Goal: Information Seeking & Learning: Check status

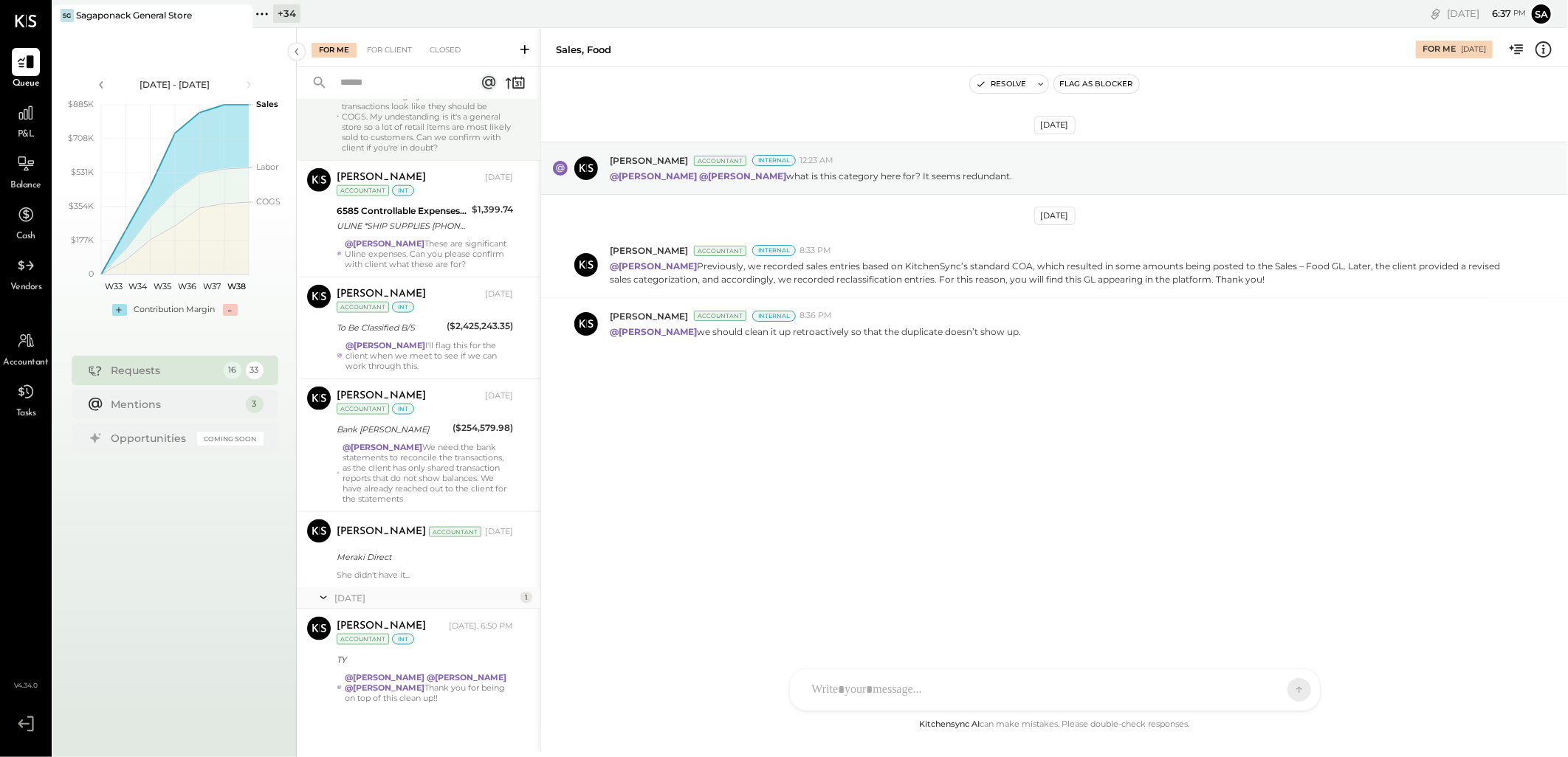
scroll to position [1126, 0]
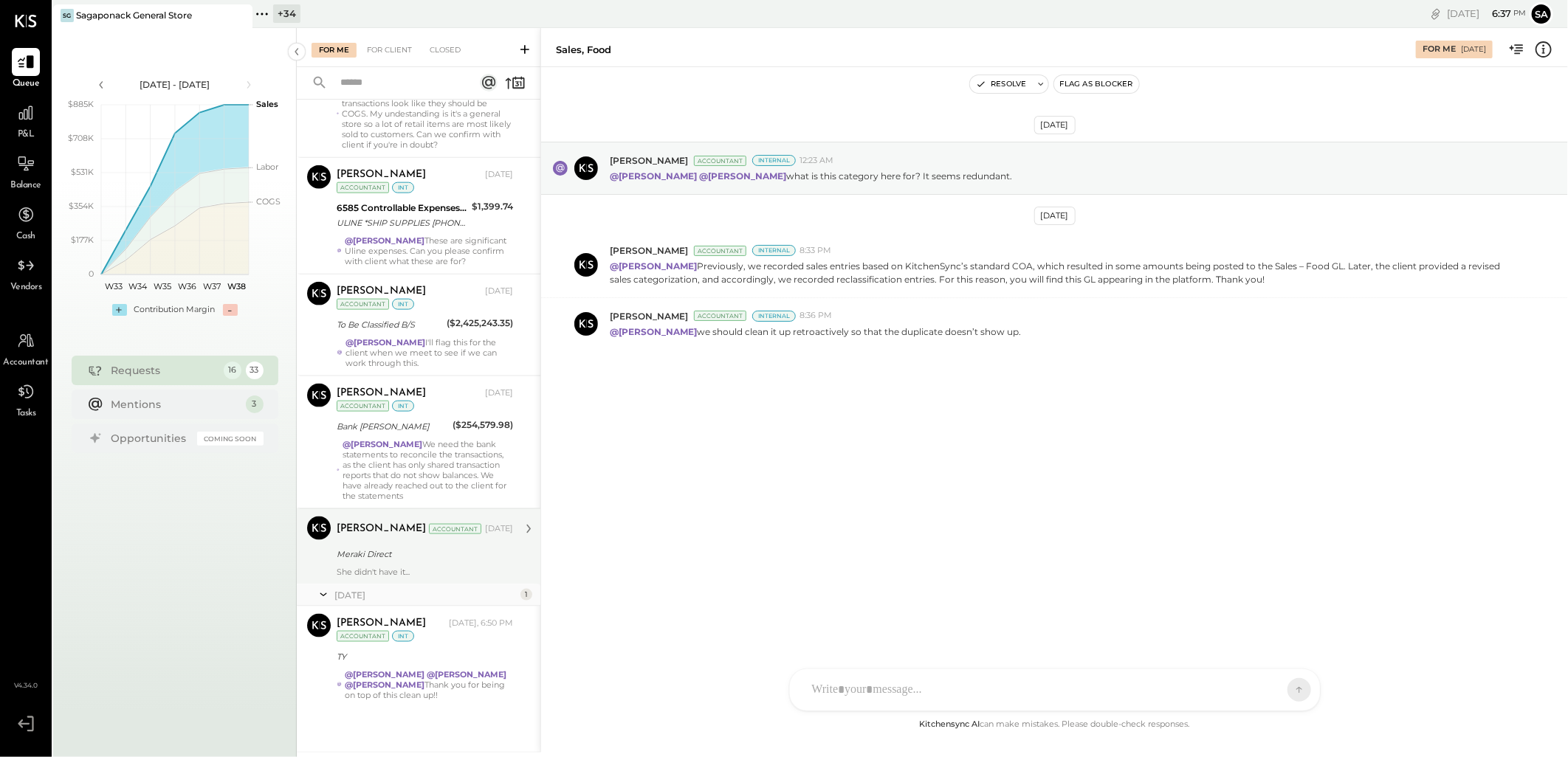
click at [438, 554] on div "Meraki Direct" at bounding box center [423, 554] width 172 height 15
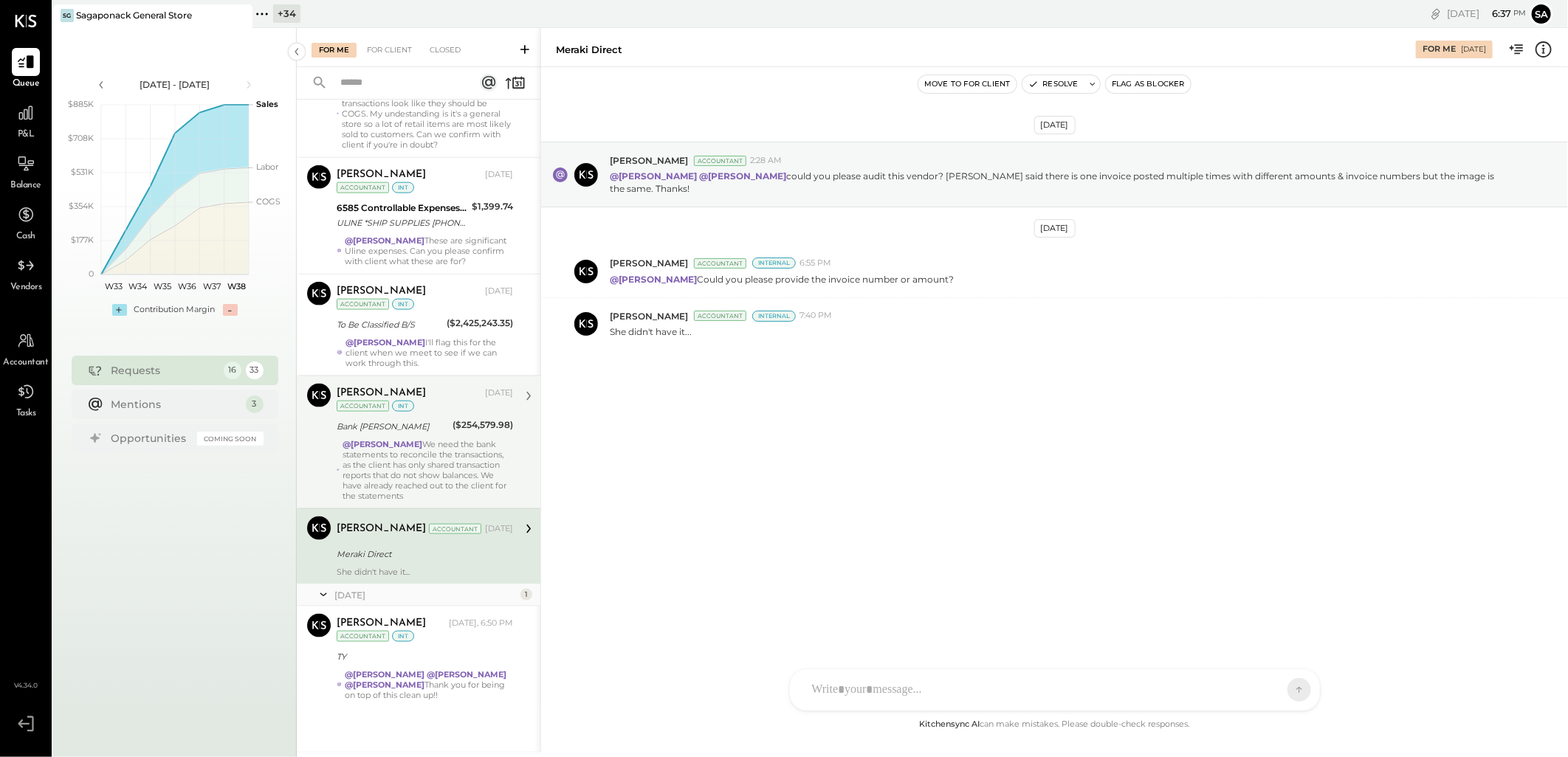
click at [422, 433] on div "Bank [PERSON_NAME]" at bounding box center [392, 426] width 111 height 15
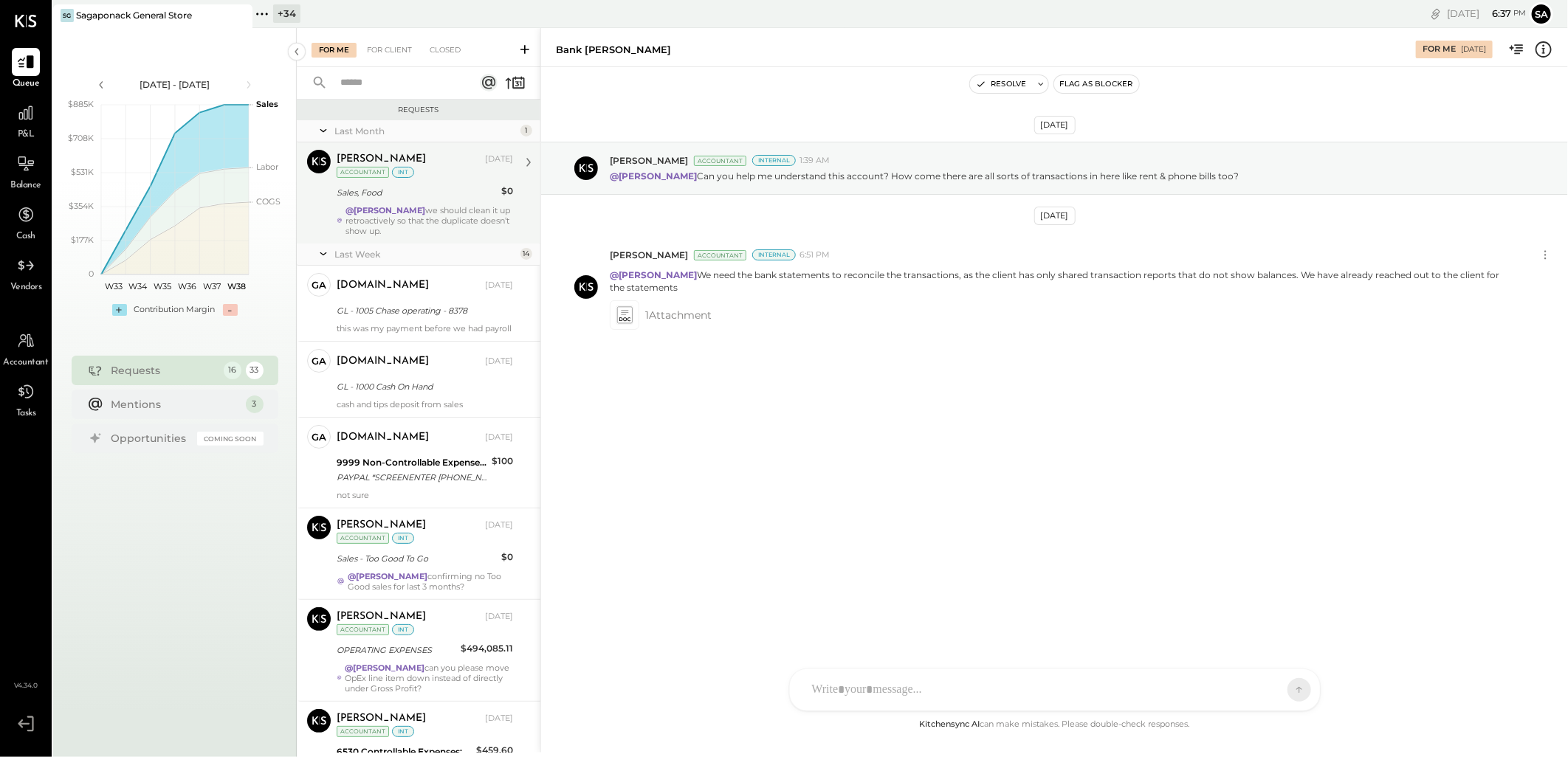
click at [429, 223] on div "@[PERSON_NAME] we should clean it up retroactively so that the duplicate doesn’…" at bounding box center [429, 220] width 167 height 31
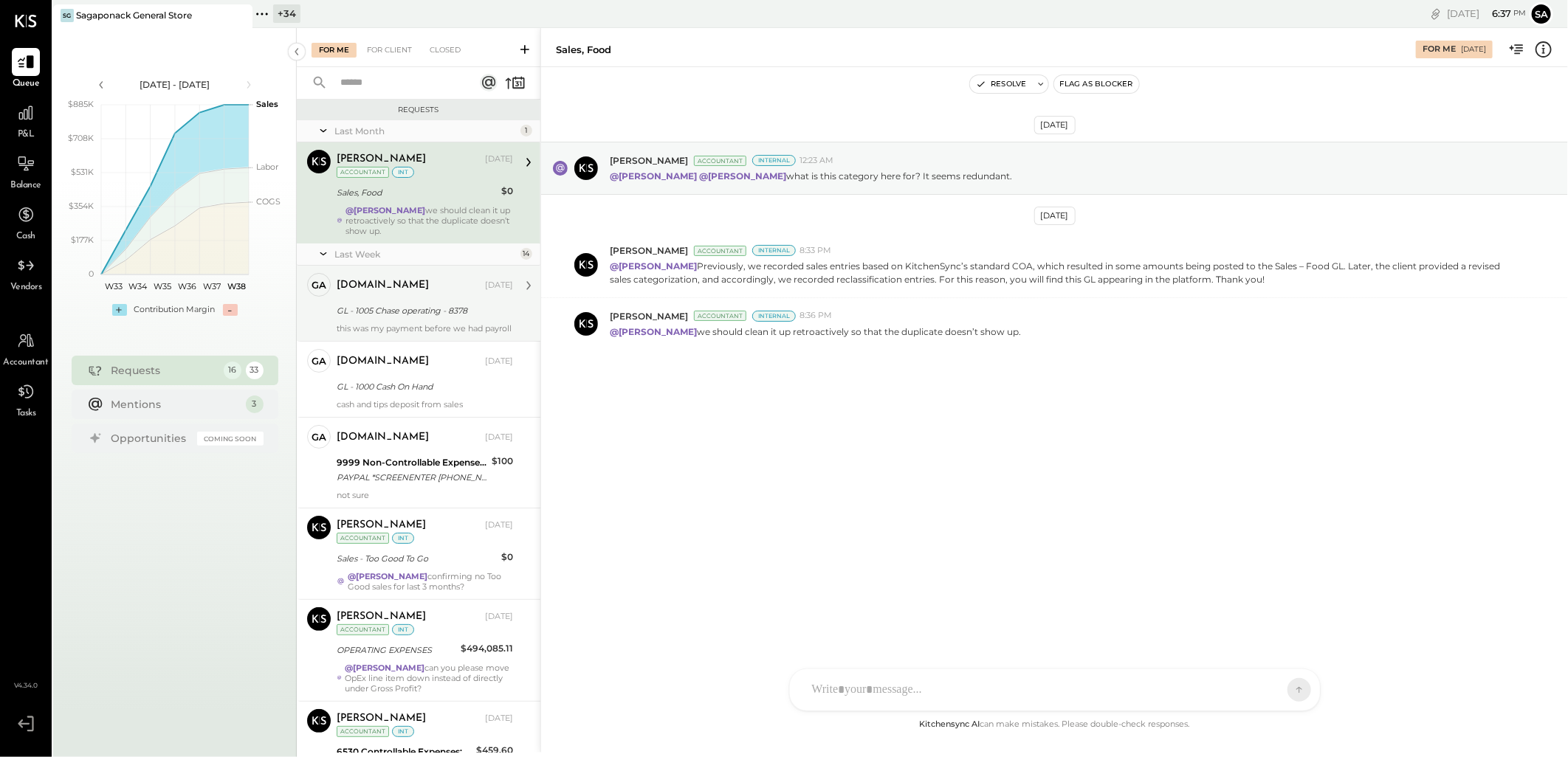
click at [462, 300] on div "[DOMAIN_NAME] [DATE] GL - 1005 Chase operating - 8378 this was my payment befor…" at bounding box center [425, 302] width 177 height 61
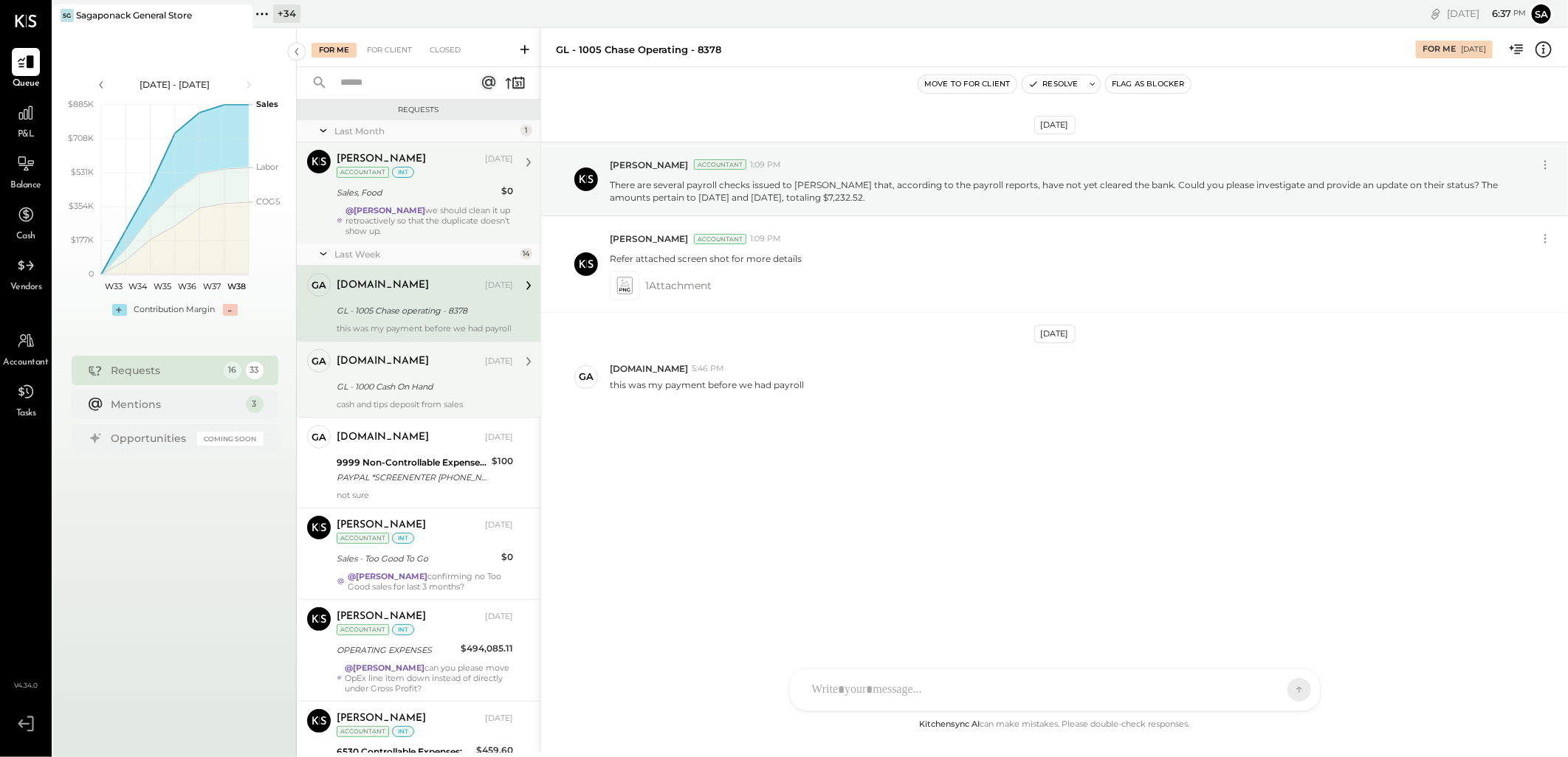
click at [449, 394] on div "GL - 1000 Cash On Hand" at bounding box center [423, 386] width 172 height 15
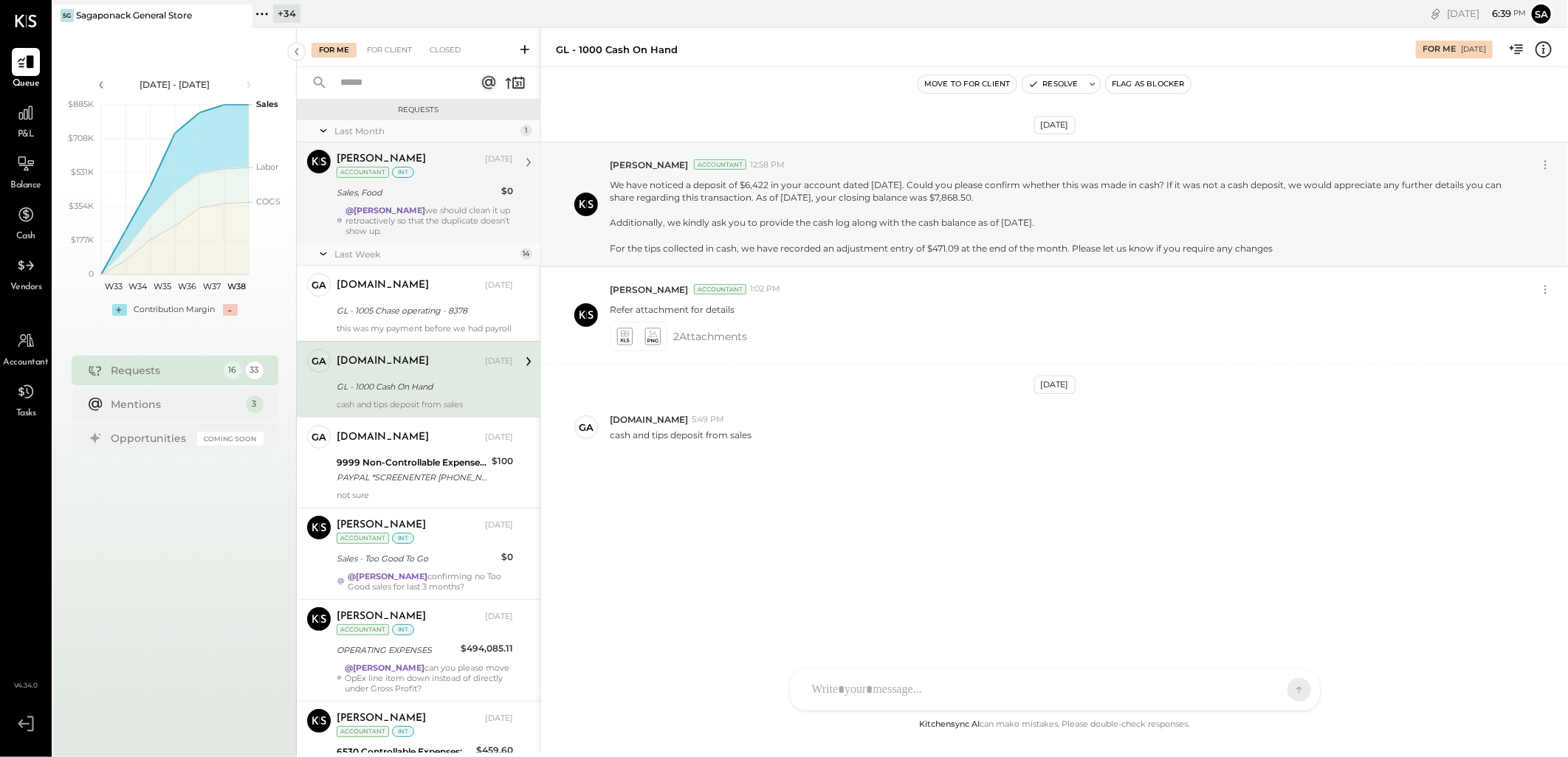
click at [917, 683] on div at bounding box center [1041, 689] width 474 height 32
click at [921, 618] on span "[DOMAIN_NAME]" at bounding box center [932, 622] width 116 height 14
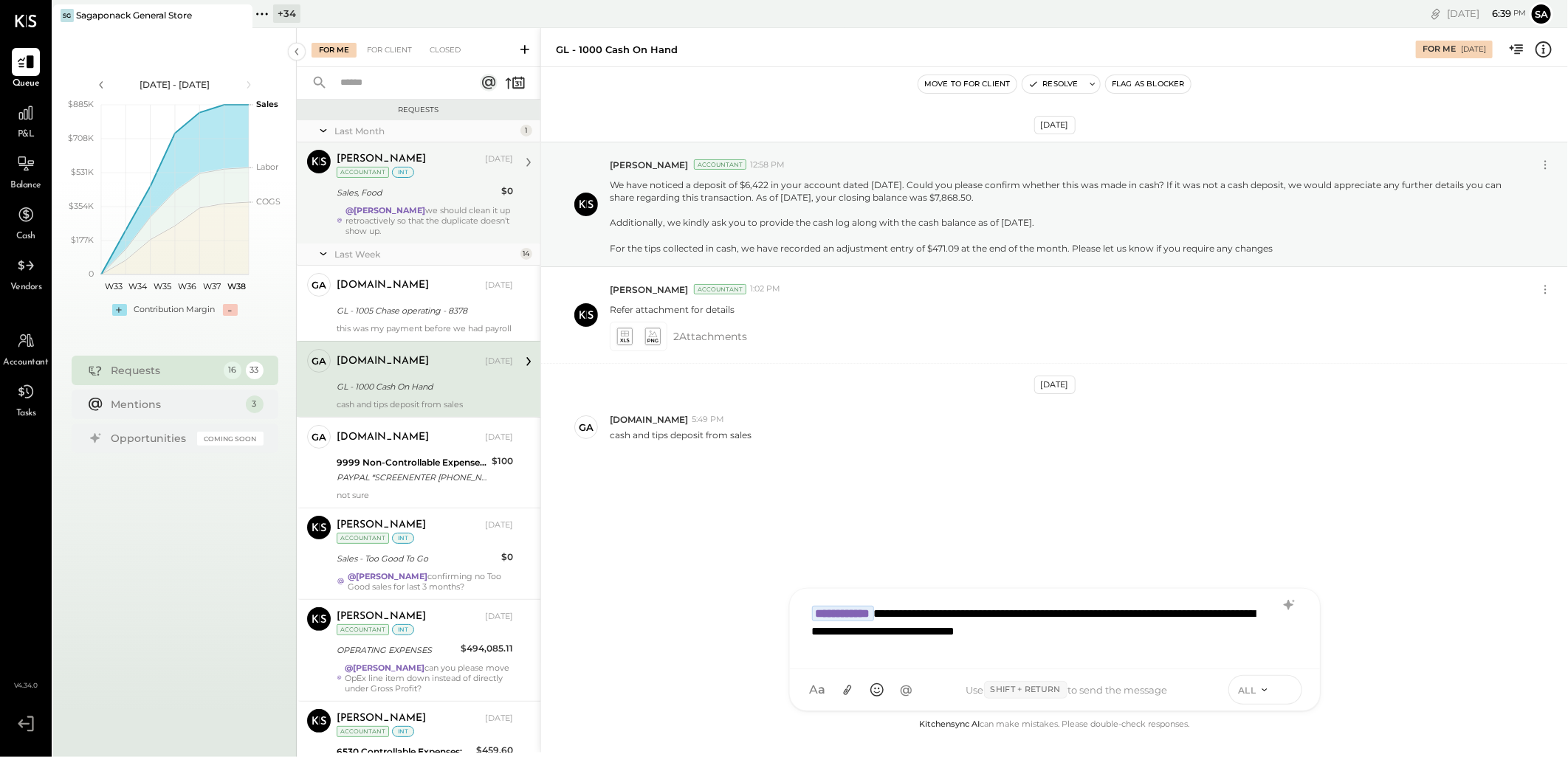
click at [1288, 695] on icon at bounding box center [1286, 689] width 13 height 15
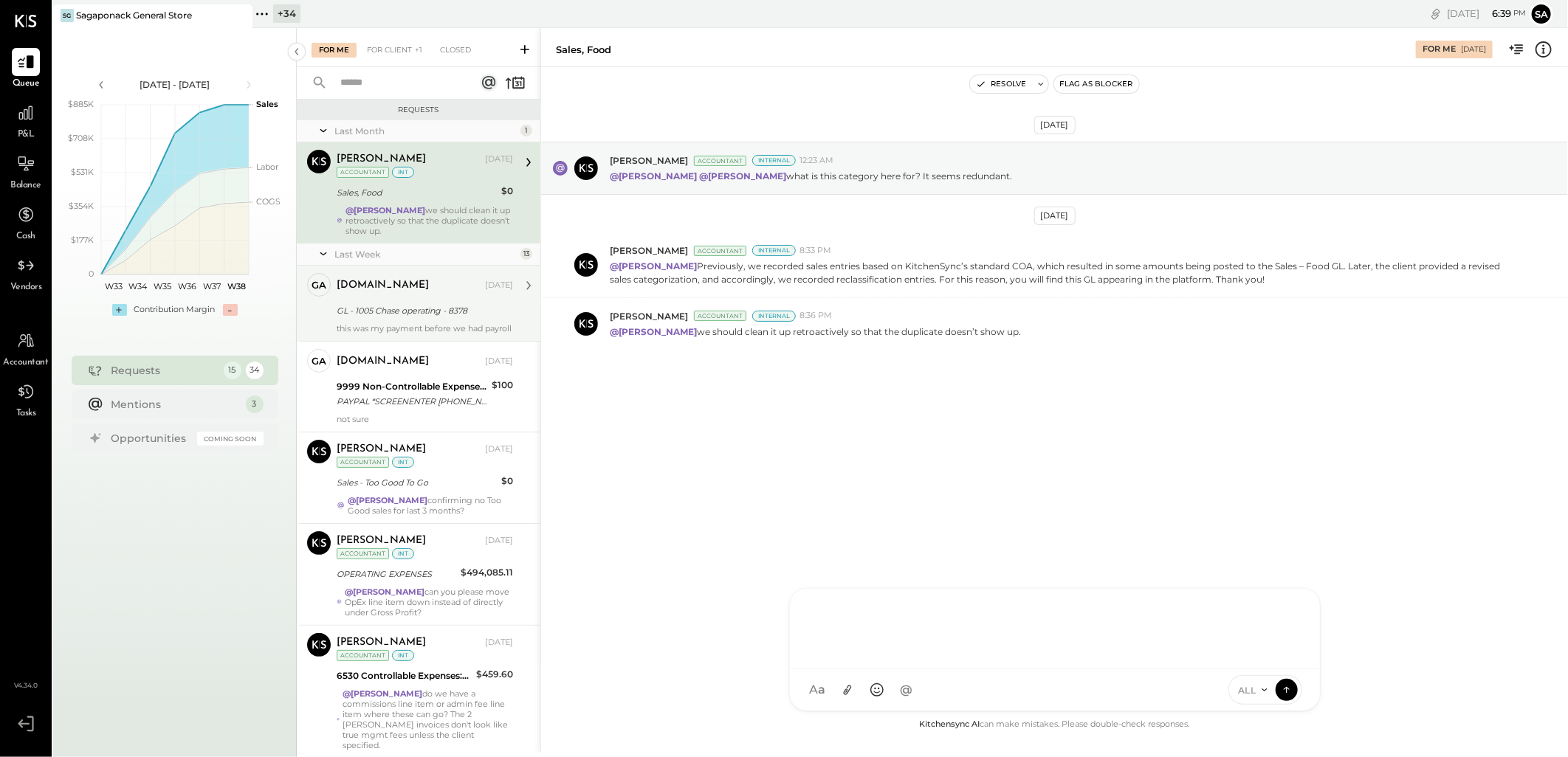
click at [404, 320] on div "[DOMAIN_NAME] [DATE] GL - 1005 Chase operating - 8378 this was my payment befor…" at bounding box center [425, 302] width 177 height 61
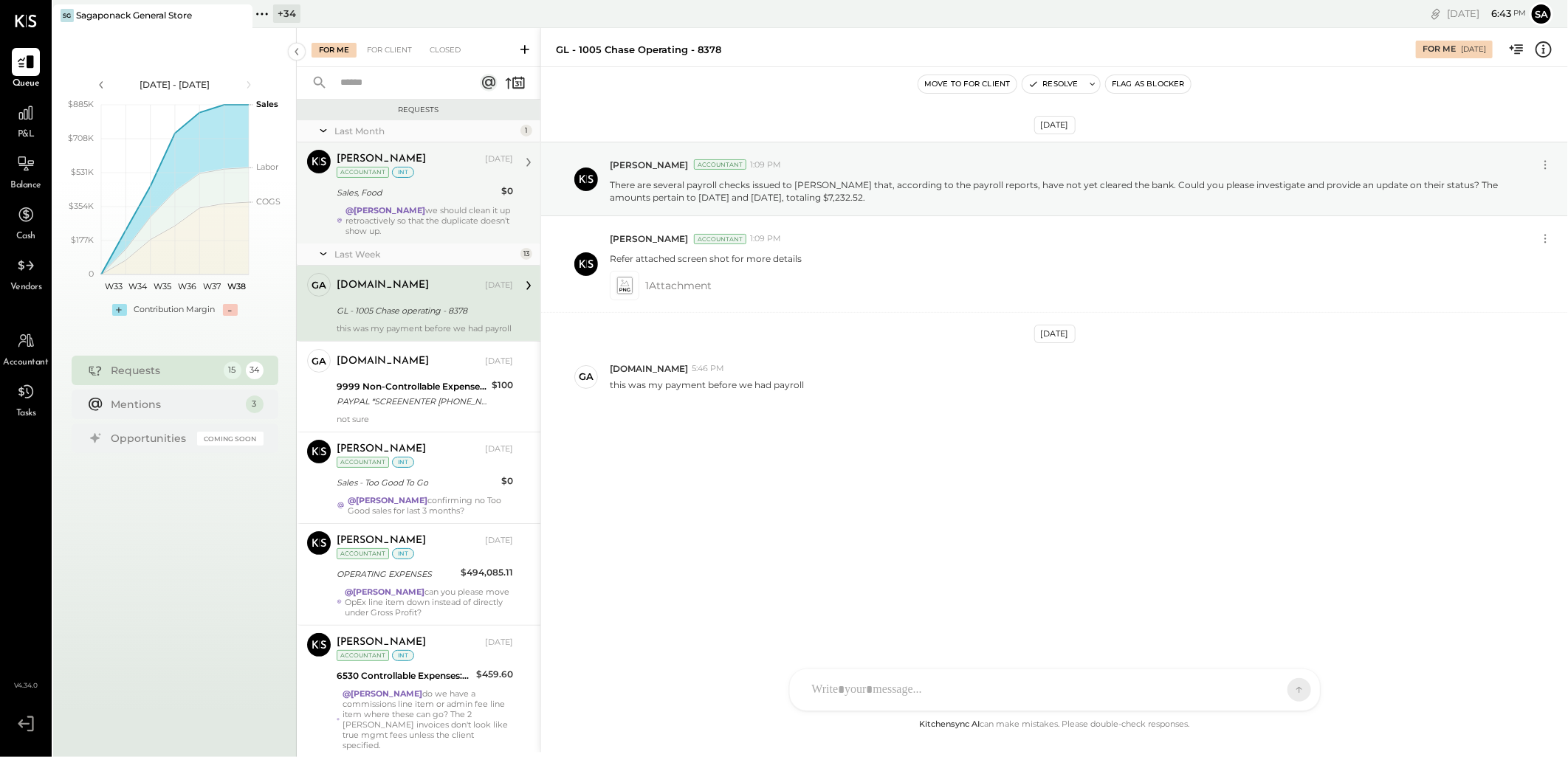
click at [930, 674] on div at bounding box center [1041, 689] width 474 height 32
click at [906, 622] on span "[DOMAIN_NAME]" at bounding box center [932, 622] width 116 height 14
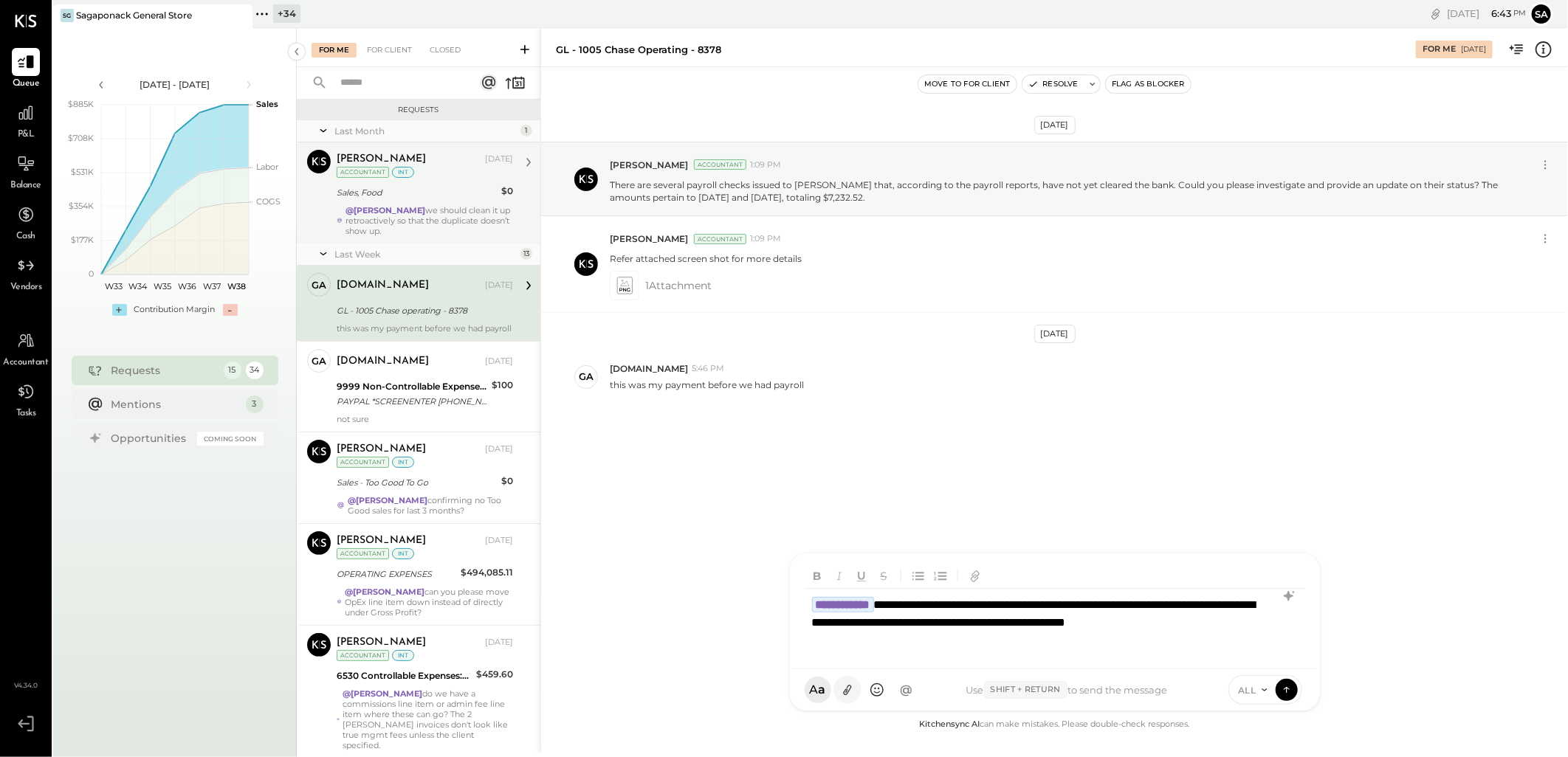
click at [844, 687] on icon at bounding box center [847, 690] width 15 height 15
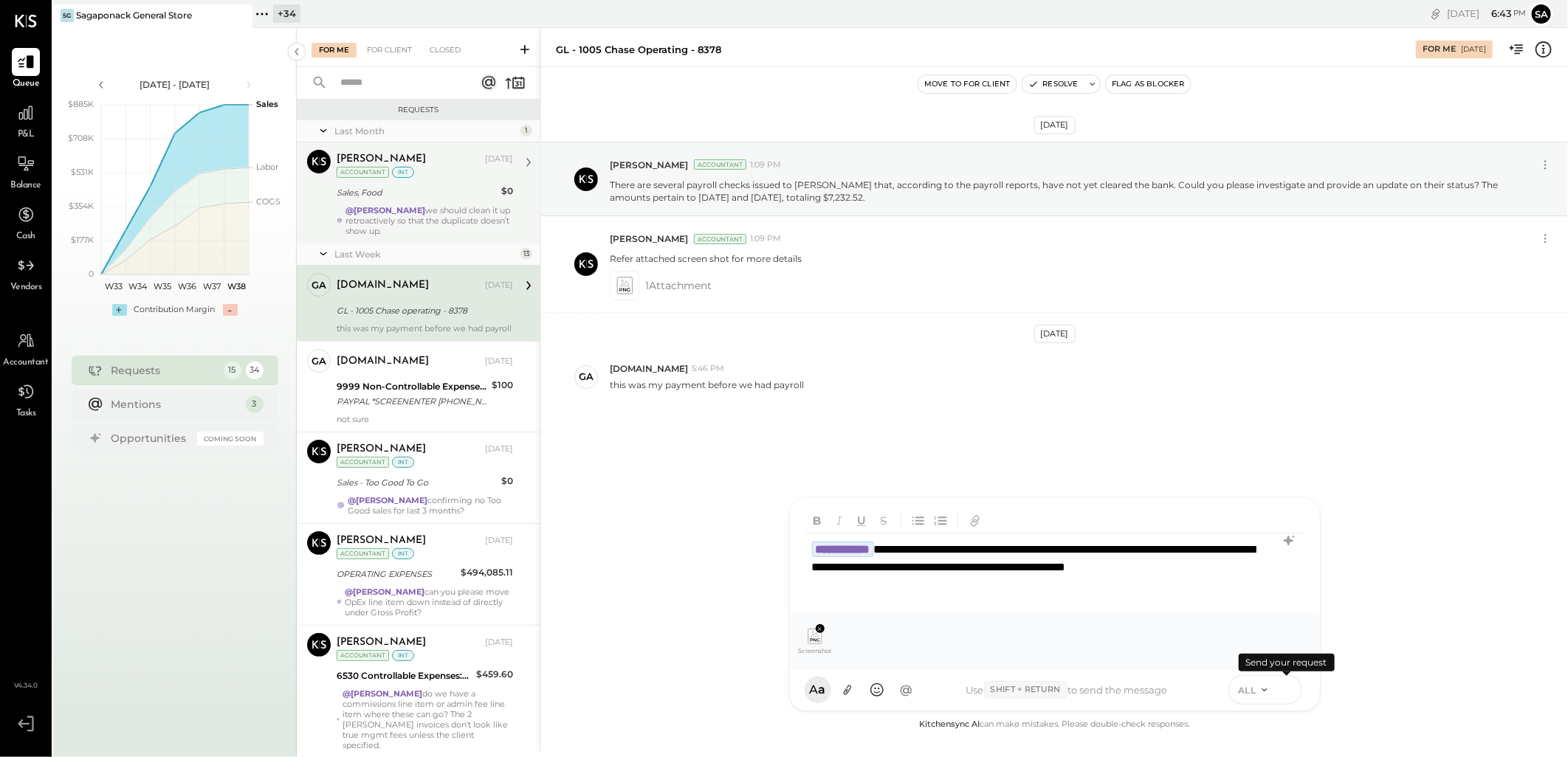
click at [1288, 690] on icon at bounding box center [1286, 689] width 13 height 15
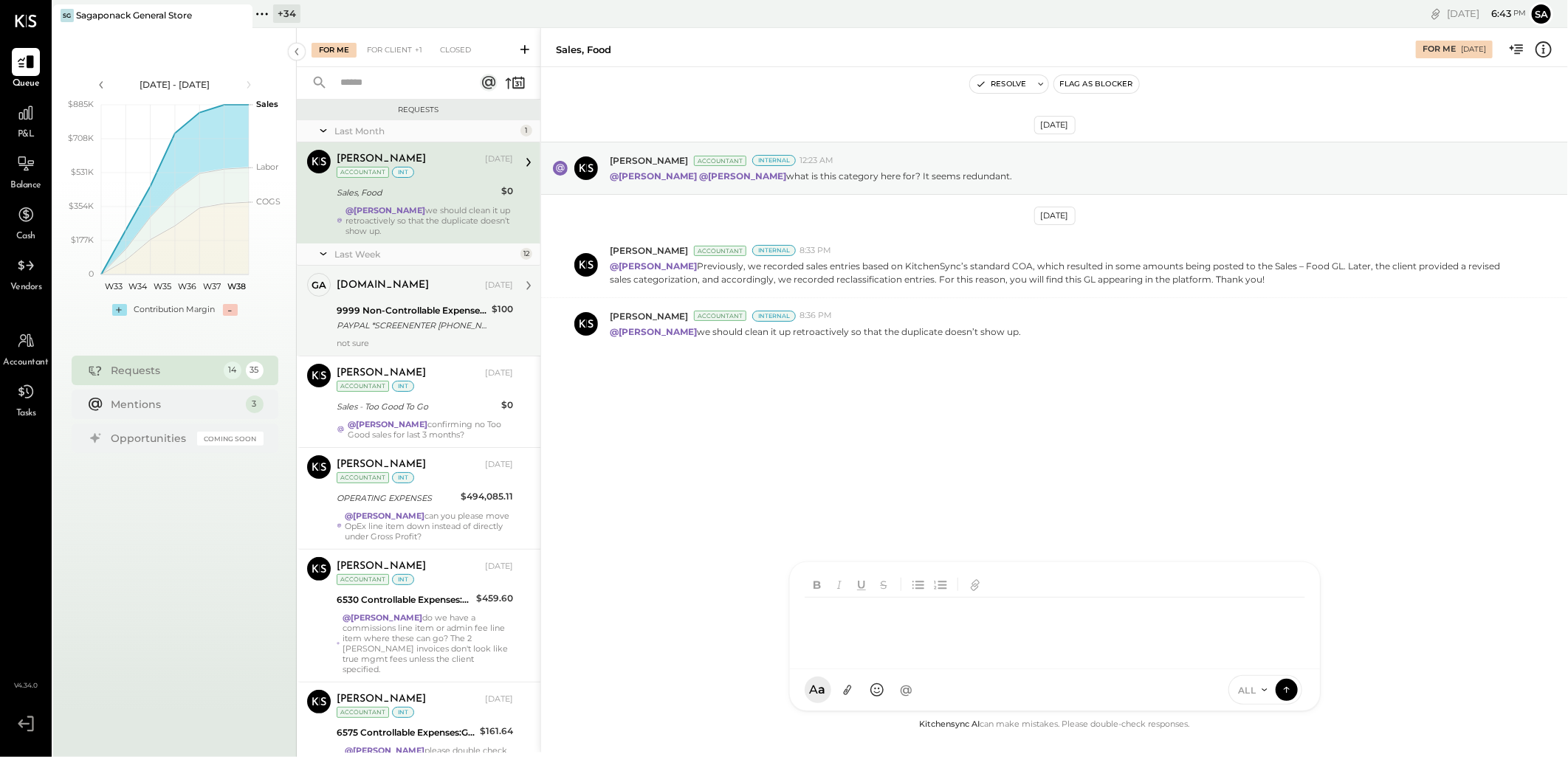
click at [391, 327] on div "PAYPAL *SCREENENTER [PHONE_NUMBER] [GEOGRAPHIC_DATA]" at bounding box center [412, 325] width 151 height 15
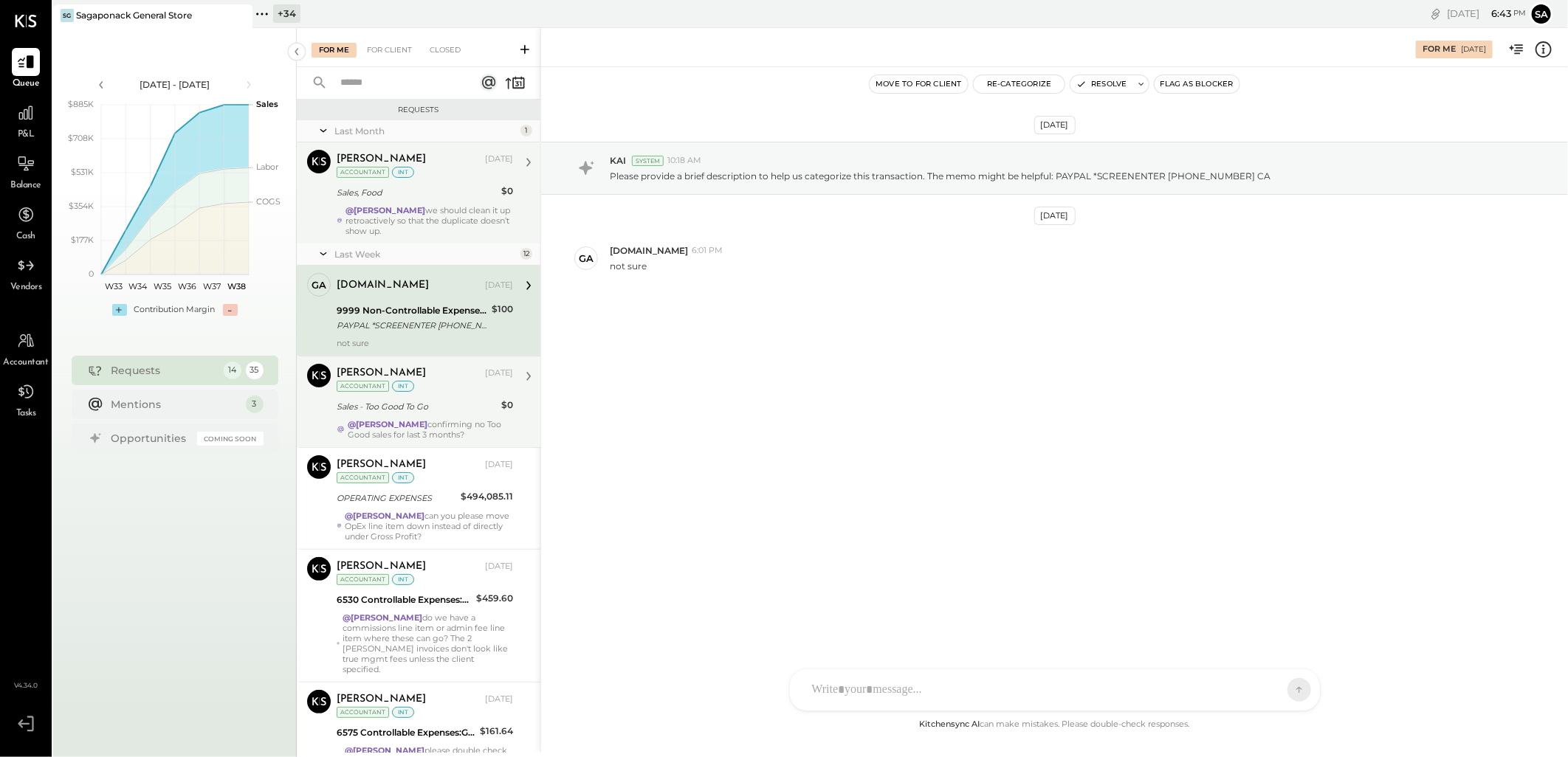
click at [404, 405] on div "Sales - Too Good To Go" at bounding box center [416, 406] width 160 height 15
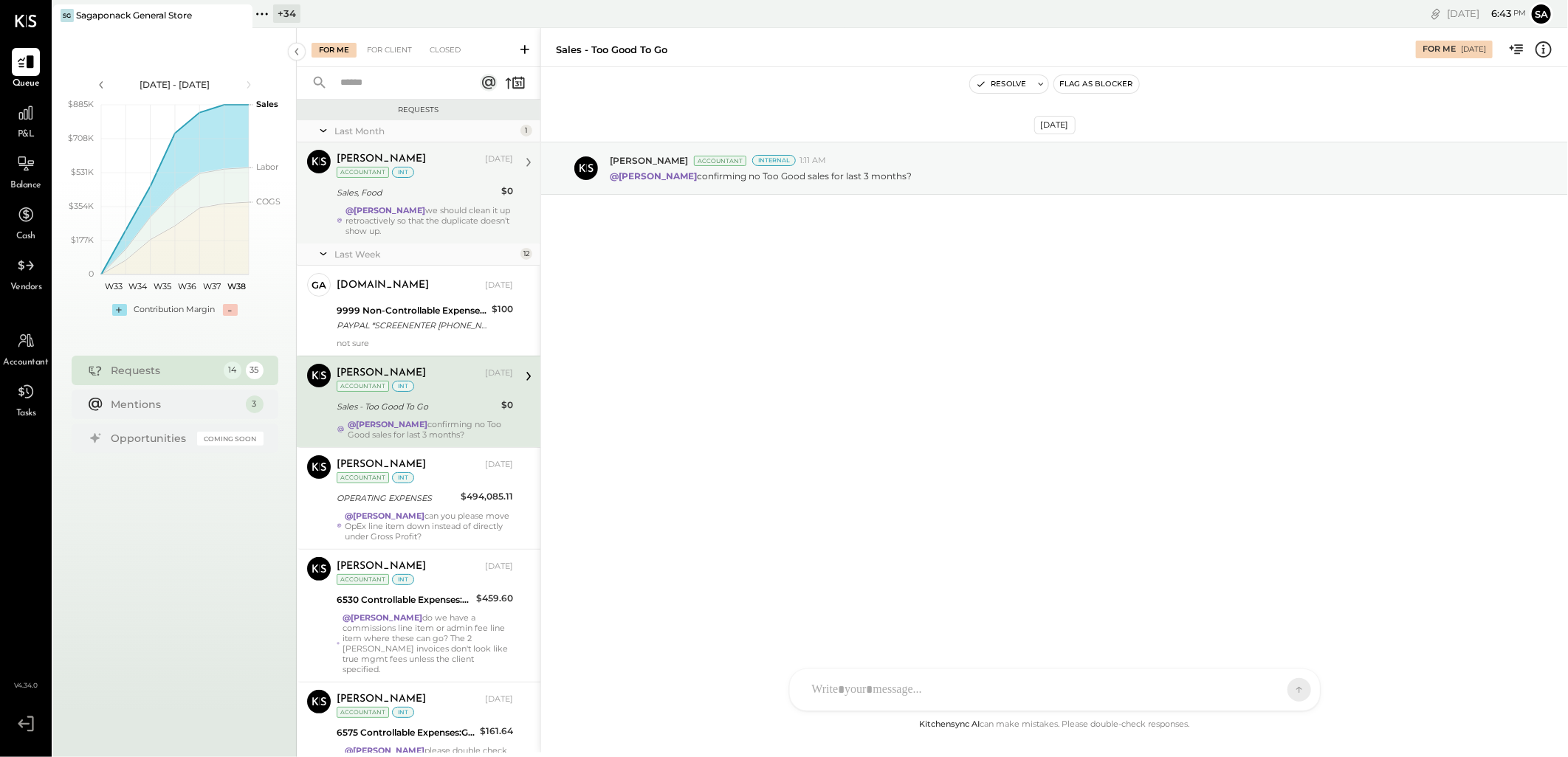
click at [433, 385] on div "[PERSON_NAME] [DATE] Accountant int" at bounding box center [425, 378] width 177 height 30
click at [879, 689] on div at bounding box center [1041, 689] width 474 height 32
type input "****"
click at [897, 629] on span "[DOMAIN_NAME]" at bounding box center [932, 622] width 116 height 14
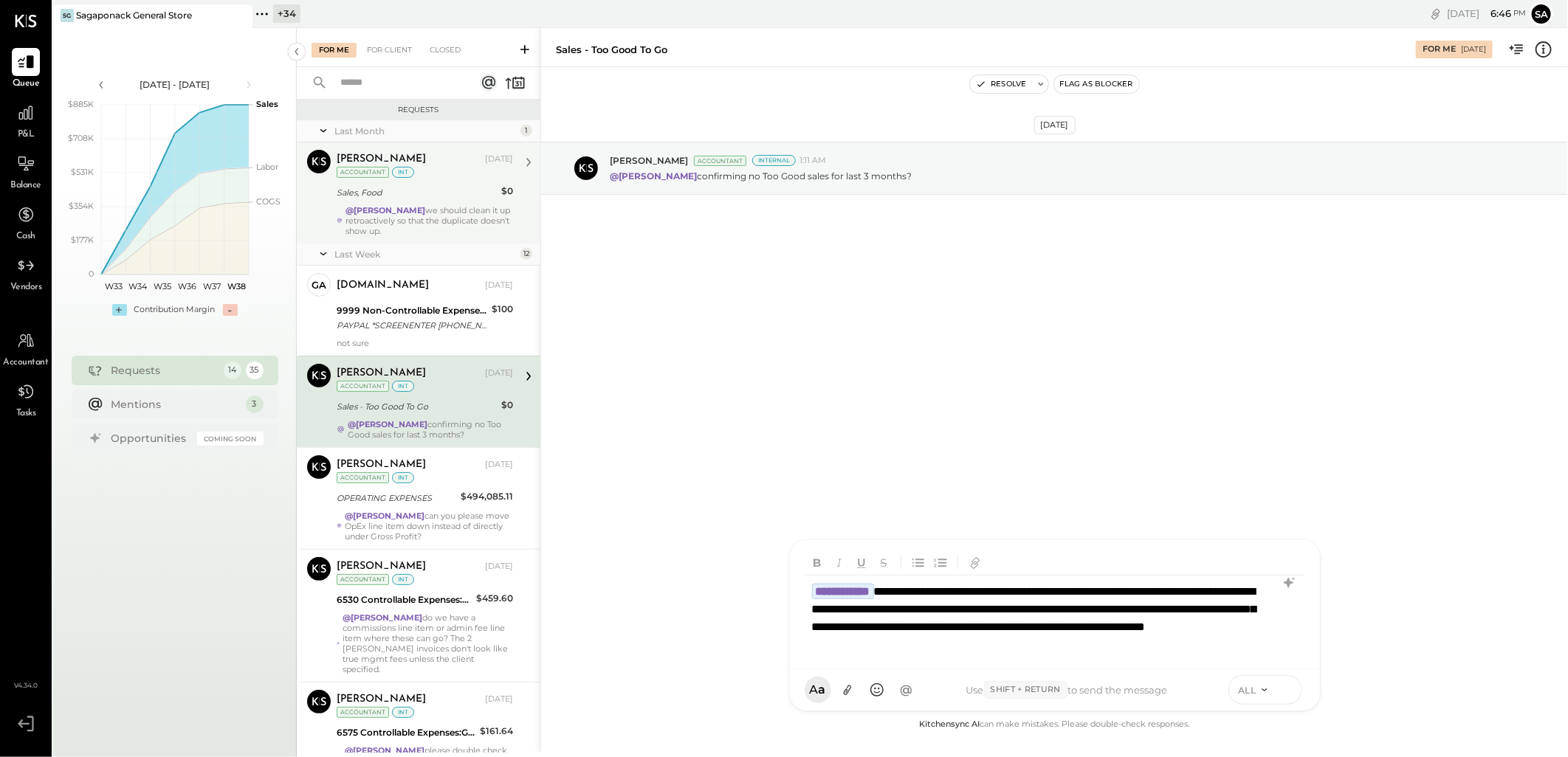
click at [1289, 692] on icon at bounding box center [1286, 689] width 13 height 15
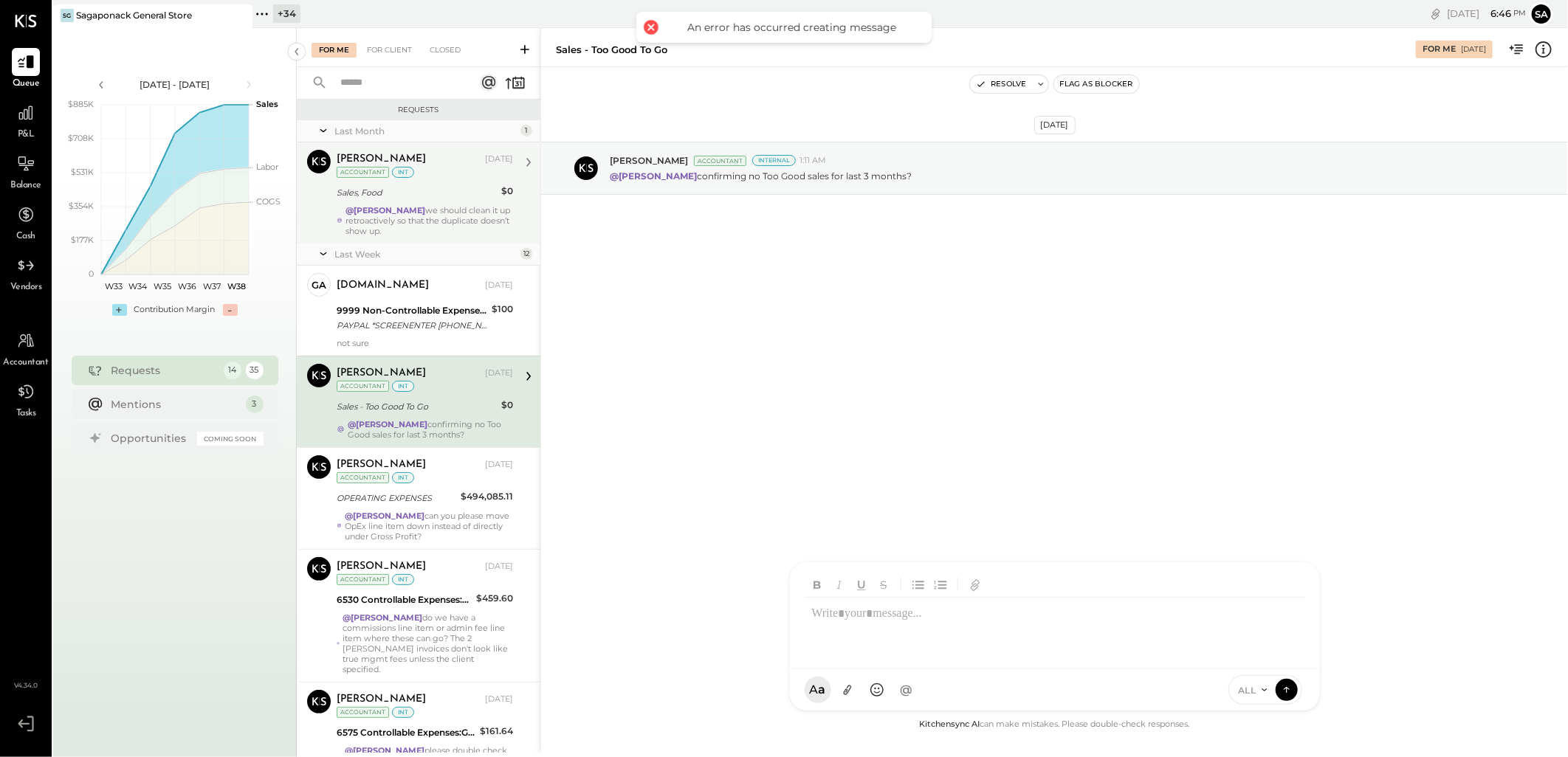
click at [767, 372] on div "[DATE] [PERSON_NAME] Accountant Internal 1:11 AM @[PERSON_NAME] confirming no T…" at bounding box center [1054, 391] width 1026 height 649
click at [392, 53] on div "For Client" at bounding box center [390, 50] width 60 height 15
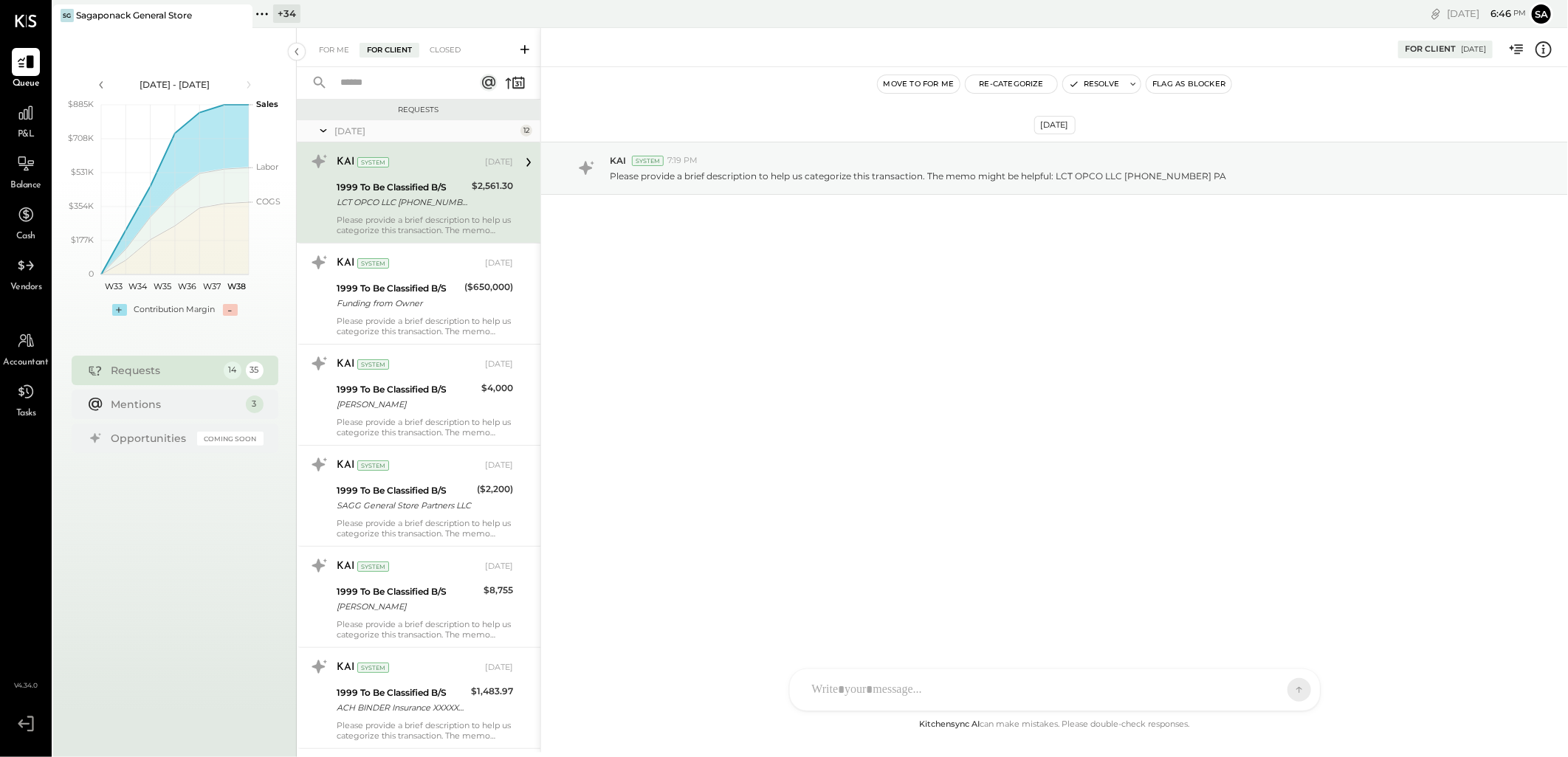
click at [373, 83] on input "text" at bounding box center [398, 83] width 134 height 25
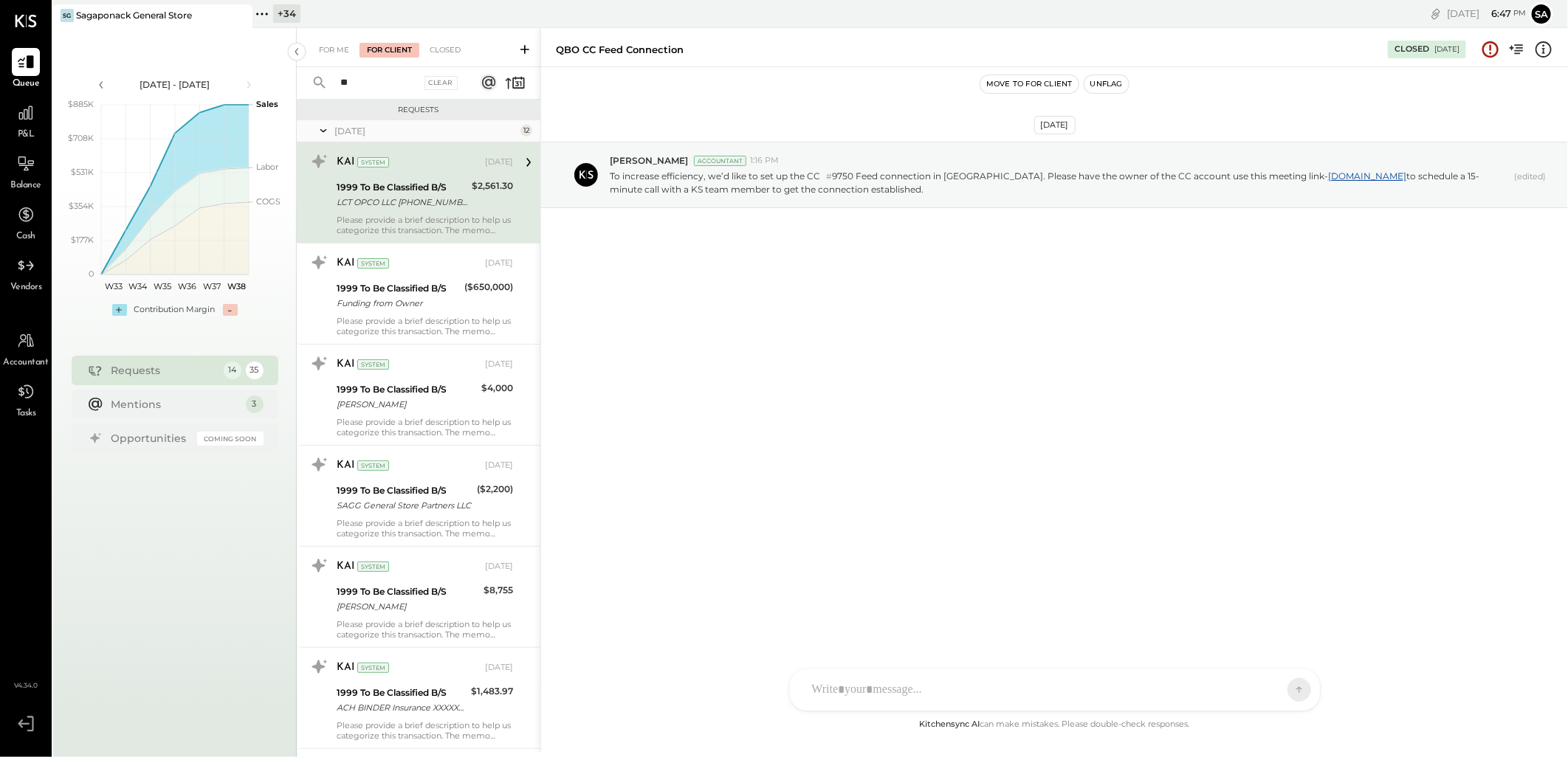
type input "*"
click at [525, 47] on icon at bounding box center [525, 50] width 9 height 9
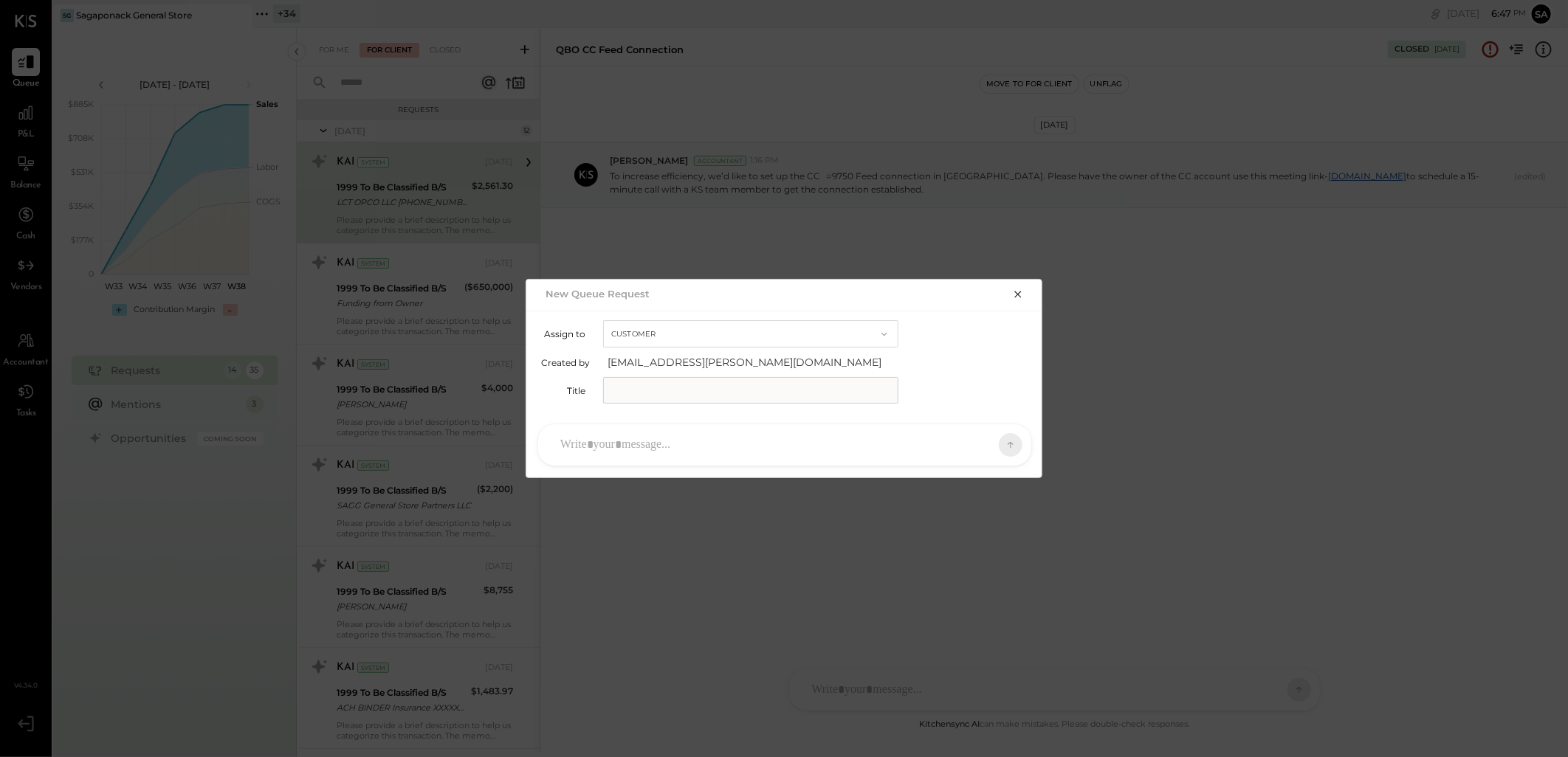
click at [668, 385] on input "text" at bounding box center [751, 390] width 295 height 27
click at [639, 395] on input "text" at bounding box center [751, 390] width 295 height 27
click at [668, 394] on input "****" at bounding box center [751, 390] width 295 height 27
paste input "**********"
click at [626, 391] on input "**********" at bounding box center [751, 390] width 295 height 27
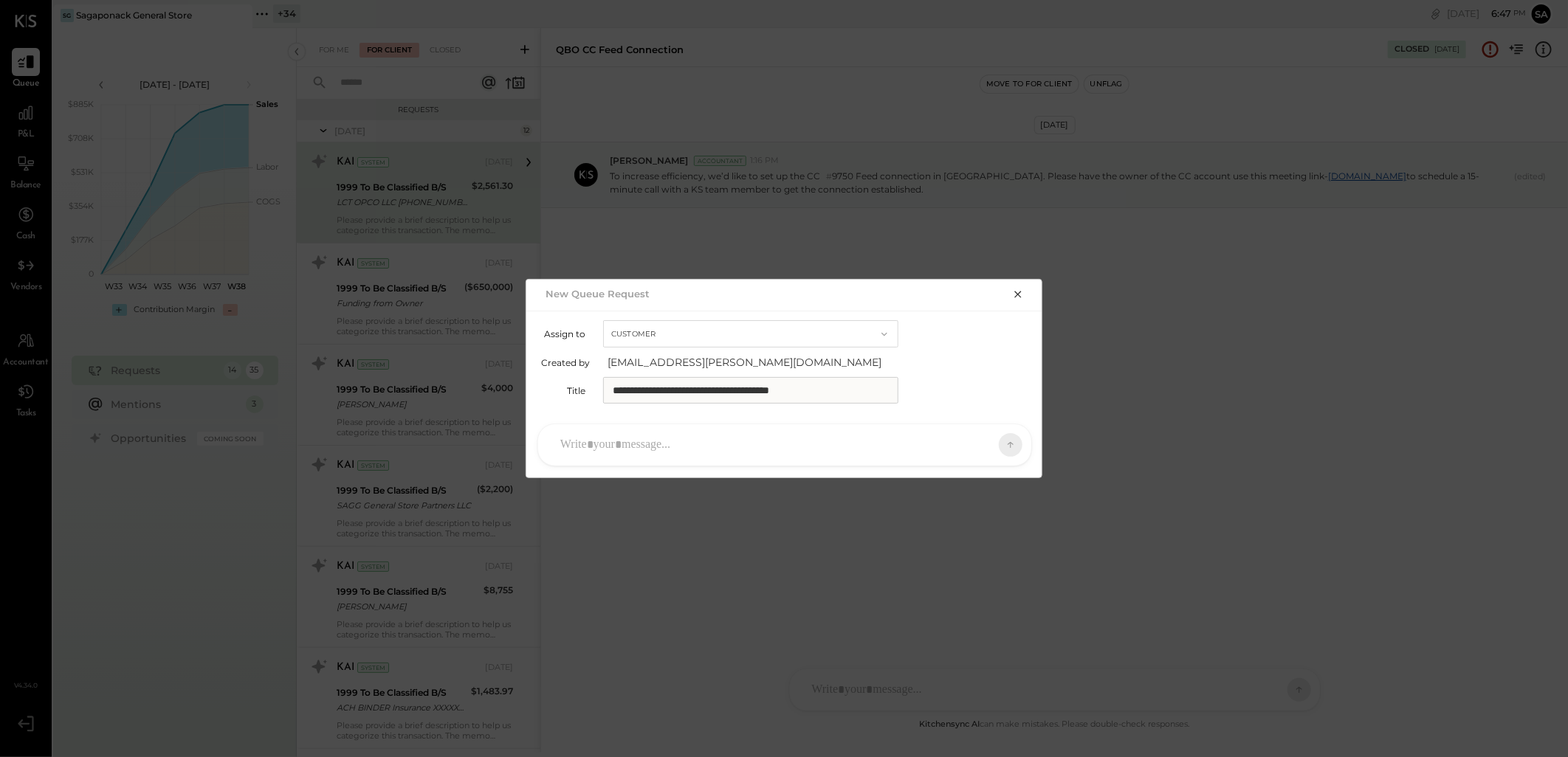
type input "**********"
click at [710, 439] on div at bounding box center [771, 445] width 437 height 32
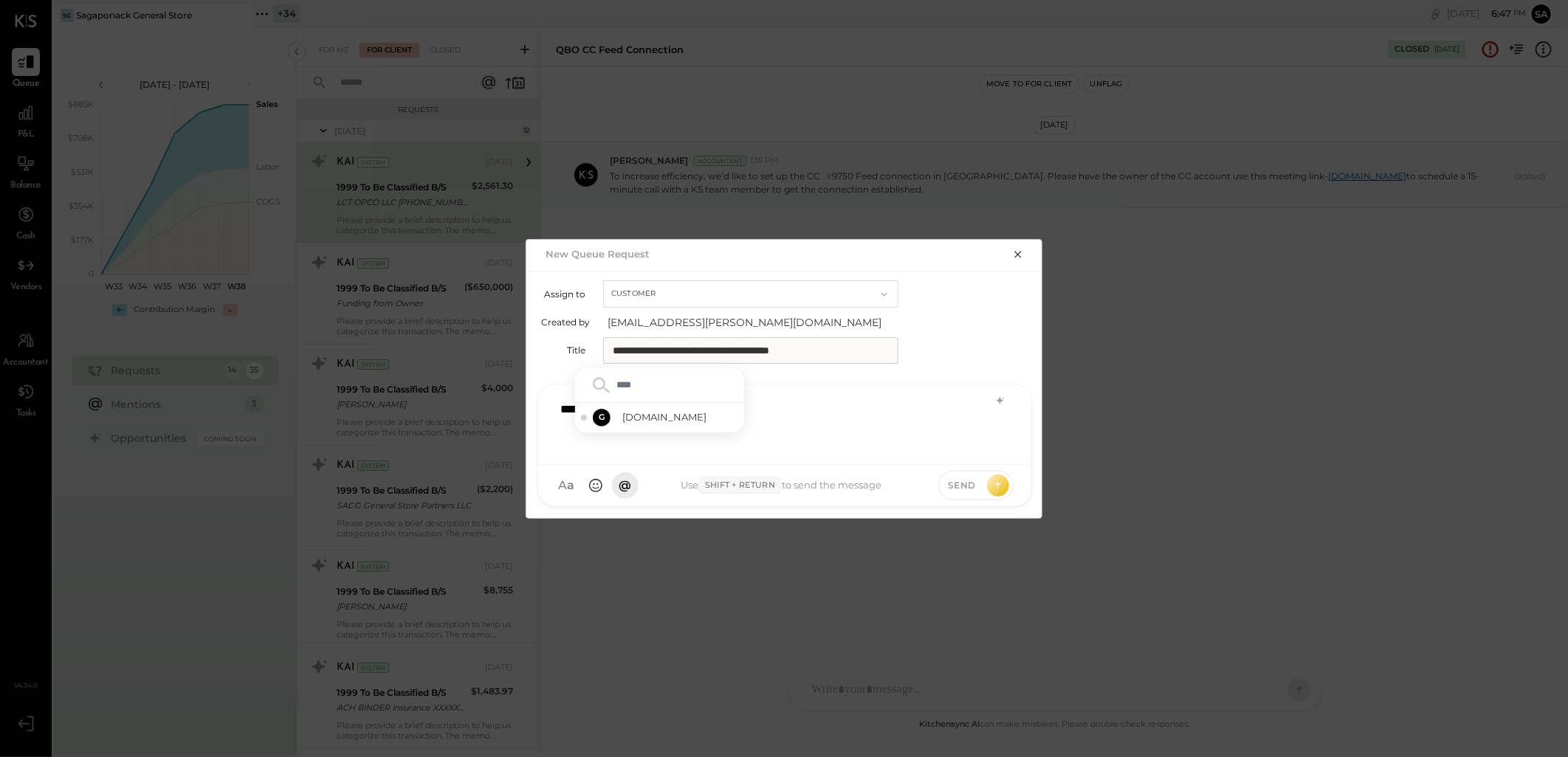
type input "*****"
click at [665, 418] on span "[DOMAIN_NAME]" at bounding box center [680, 417] width 116 height 14
click at [682, 396] on div "**********" at bounding box center [784, 422] width 463 height 59
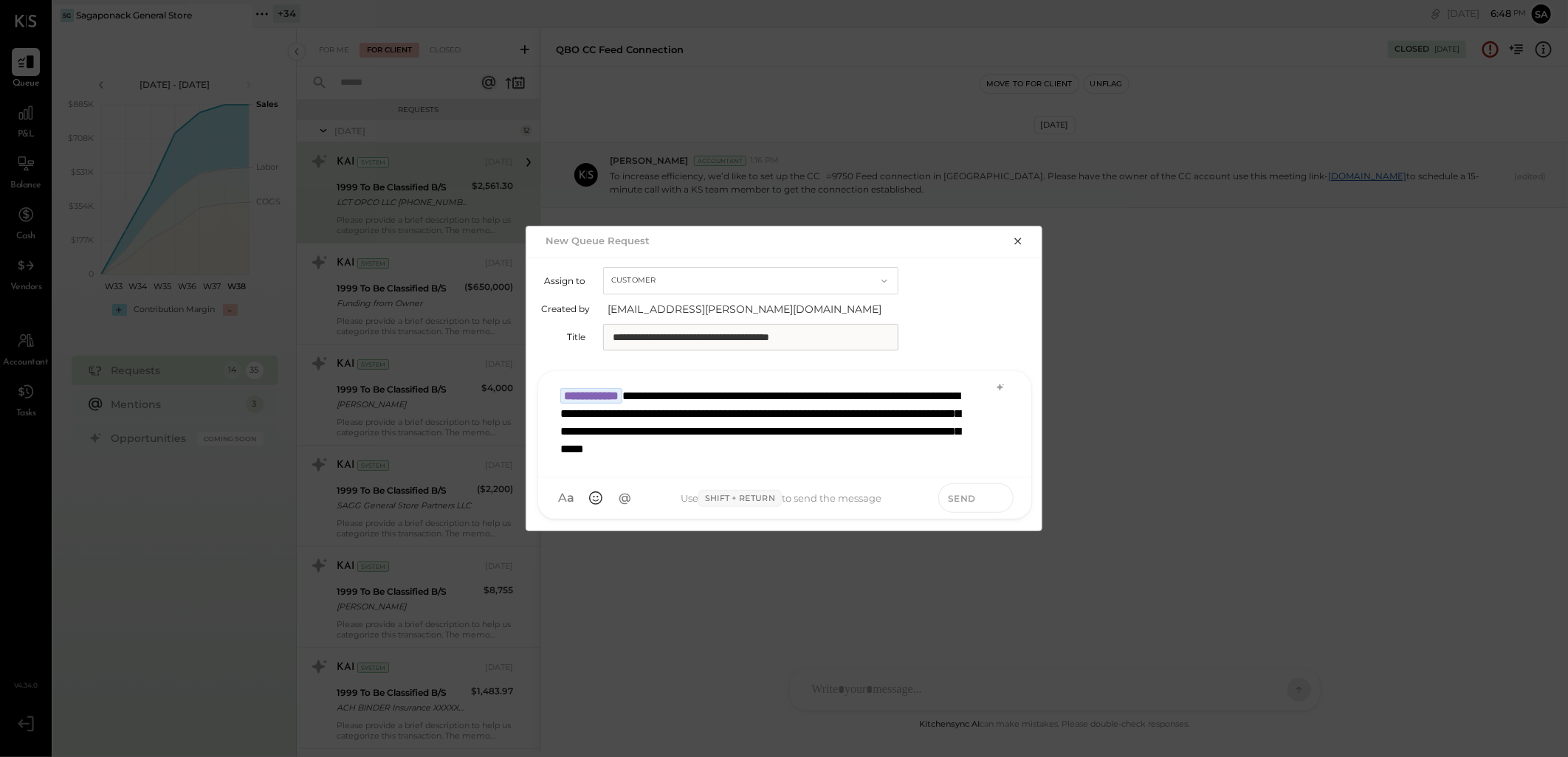
click at [999, 499] on icon at bounding box center [997, 497] width 13 height 15
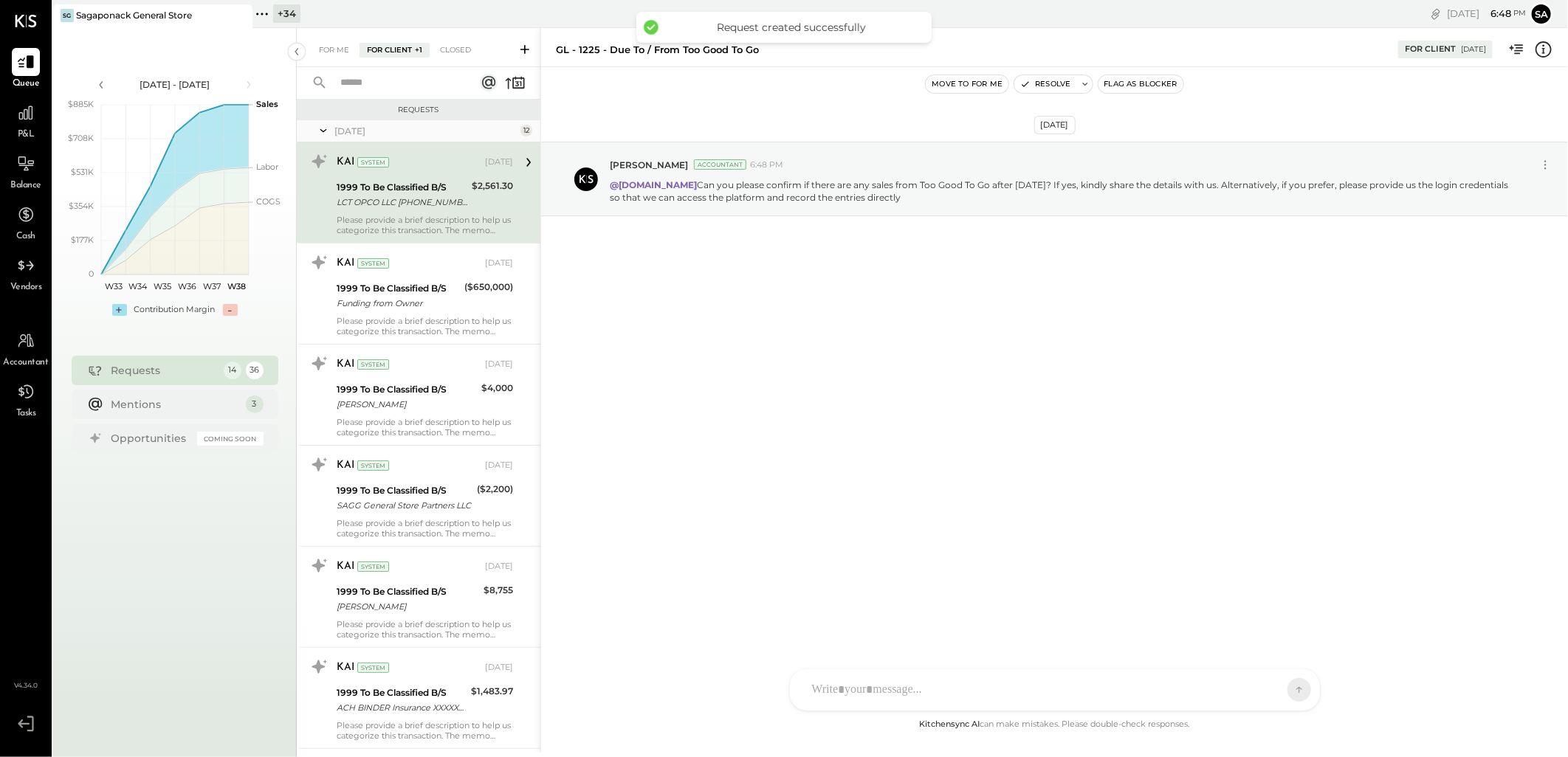
scroll to position [3094, 0]
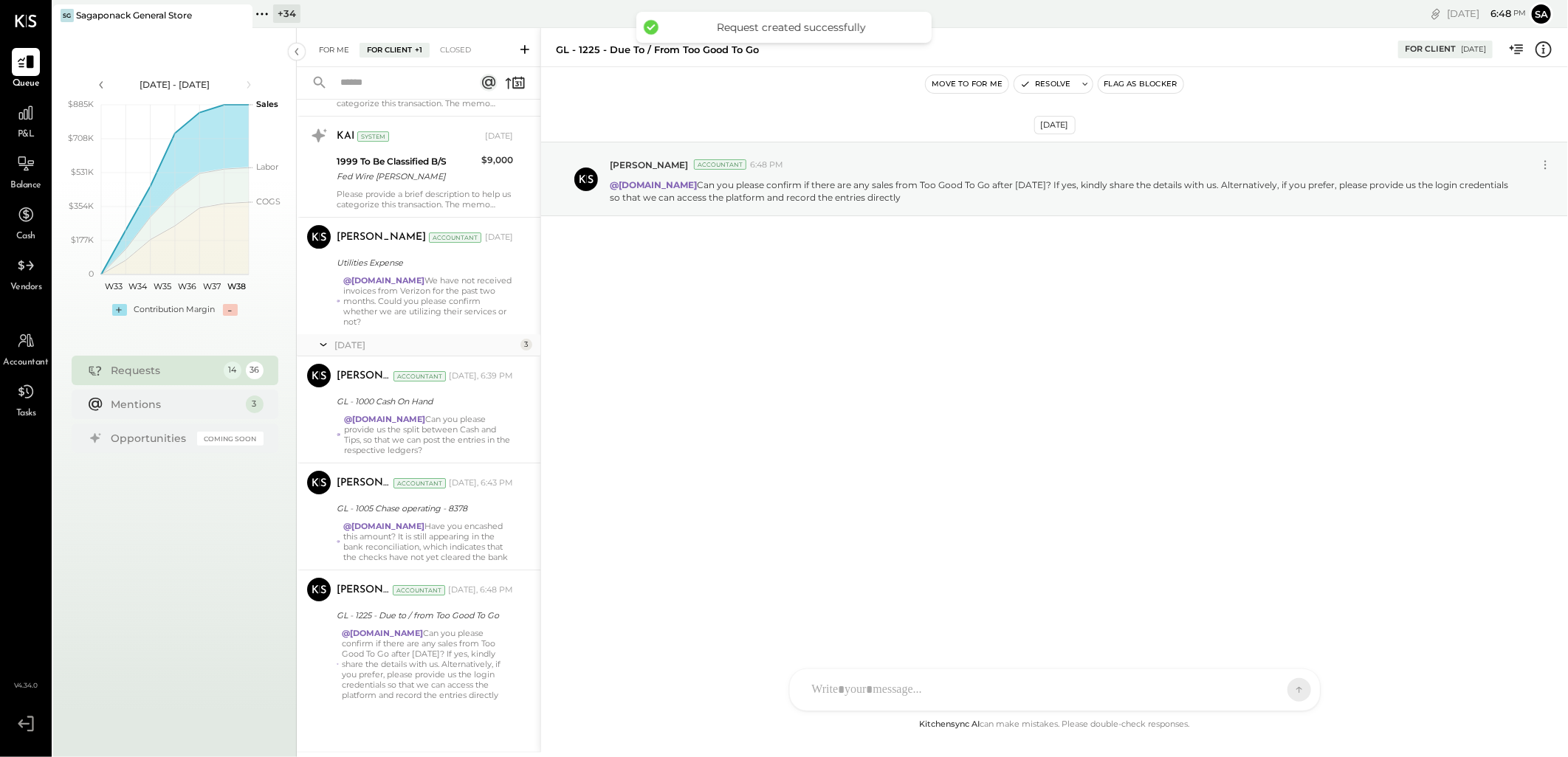
click at [338, 45] on div "For Me" at bounding box center [333, 50] width 45 height 15
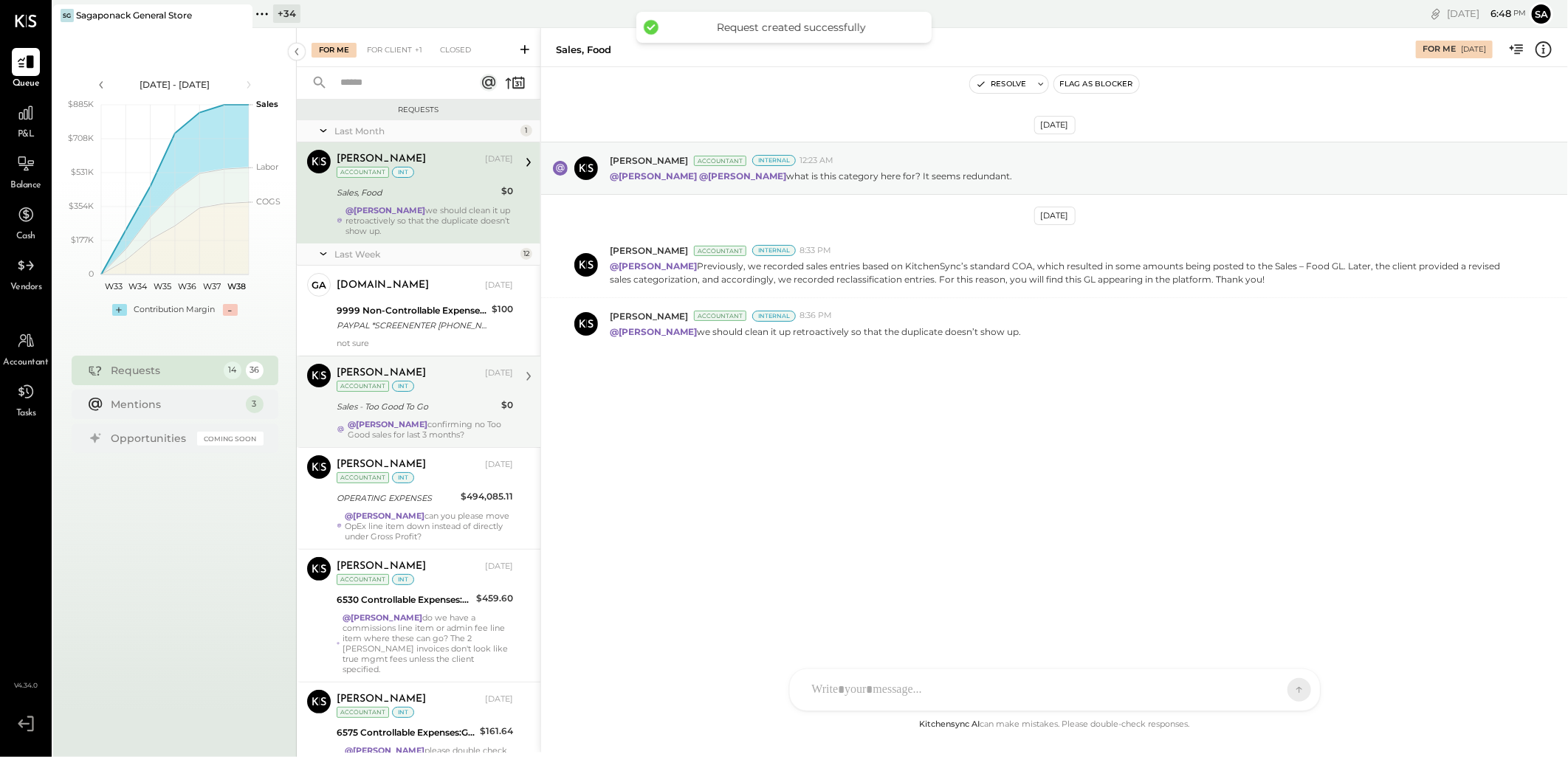
click at [403, 399] on div "Sales - Too Good To Go" at bounding box center [416, 406] width 160 height 15
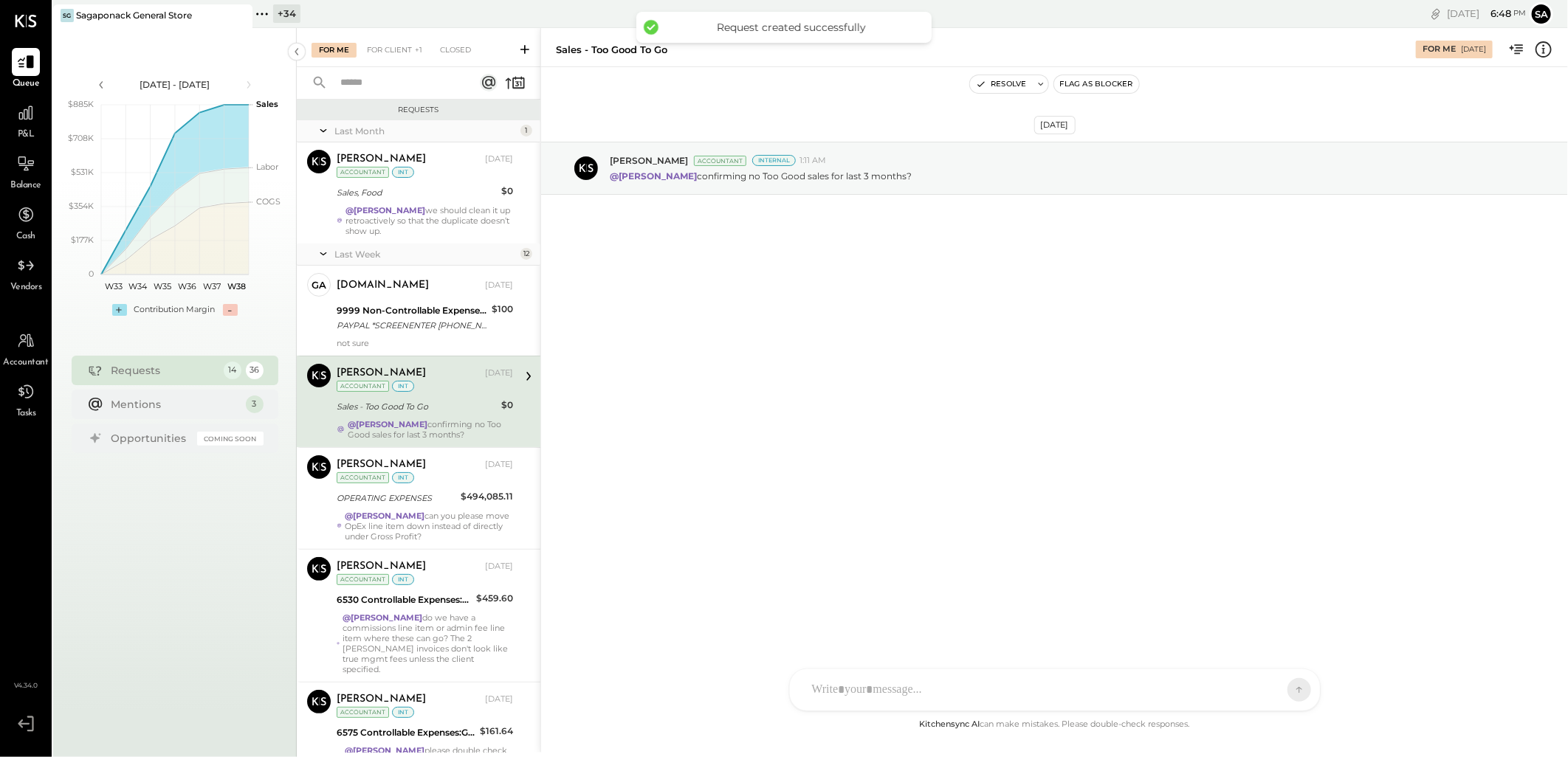
click at [890, 690] on div at bounding box center [1041, 689] width 474 height 32
click at [902, 615] on div at bounding box center [1054, 626] width 500 height 59
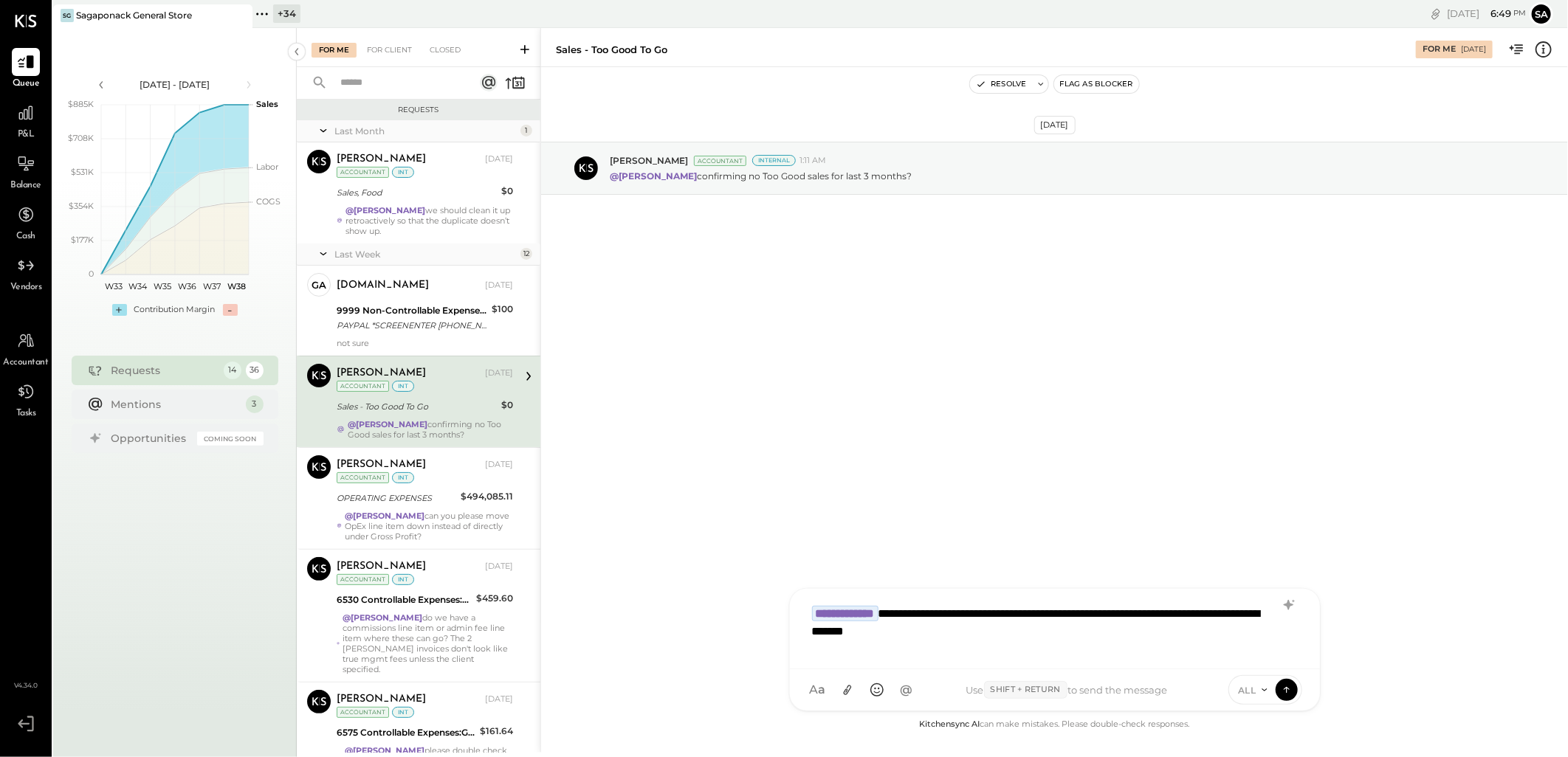
click at [1061, 611] on div "**********" at bounding box center [1054, 626] width 500 height 59
click at [1289, 689] on icon at bounding box center [1286, 689] width 13 height 15
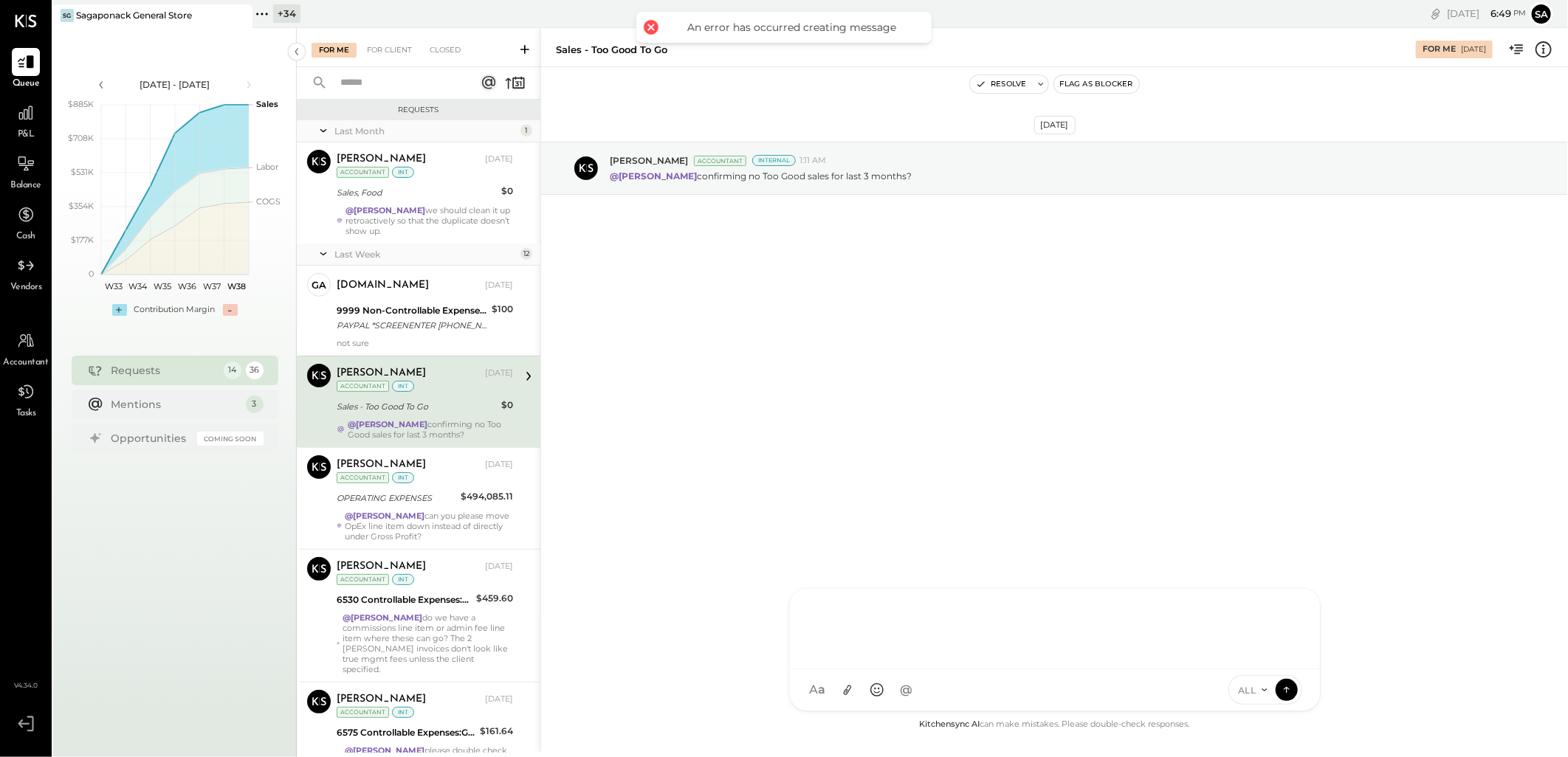
click at [833, 614] on div at bounding box center [1054, 626] width 500 height 59
click at [918, 620] on span "[PERSON_NAME]" at bounding box center [932, 622] width 116 height 14
click at [1255, 692] on span "ALL" at bounding box center [1247, 690] width 18 height 12
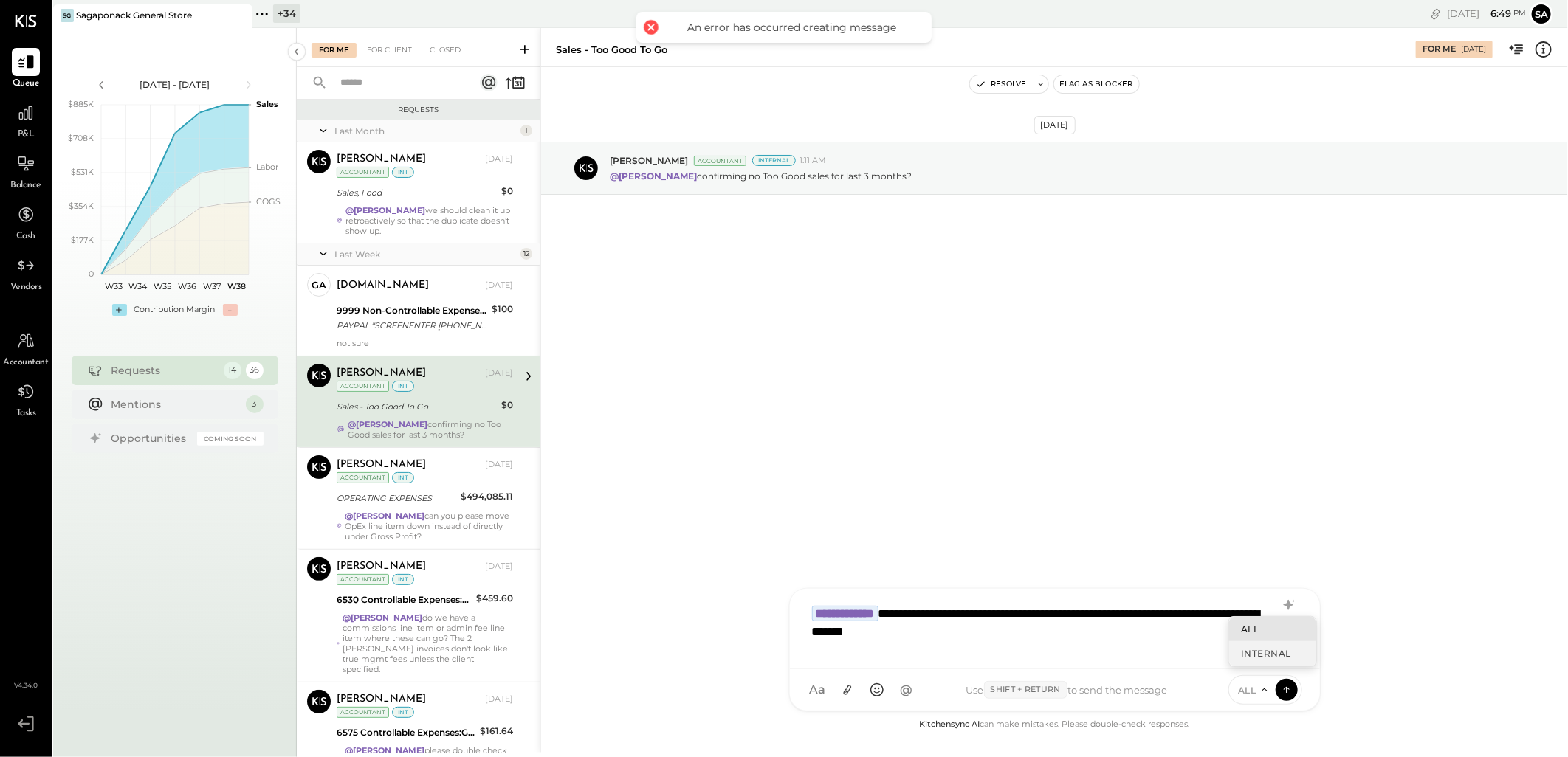
click at [1257, 654] on div "INTERNAL" at bounding box center [1272, 653] width 87 height 25
click at [1287, 693] on icon at bounding box center [1286, 689] width 13 height 15
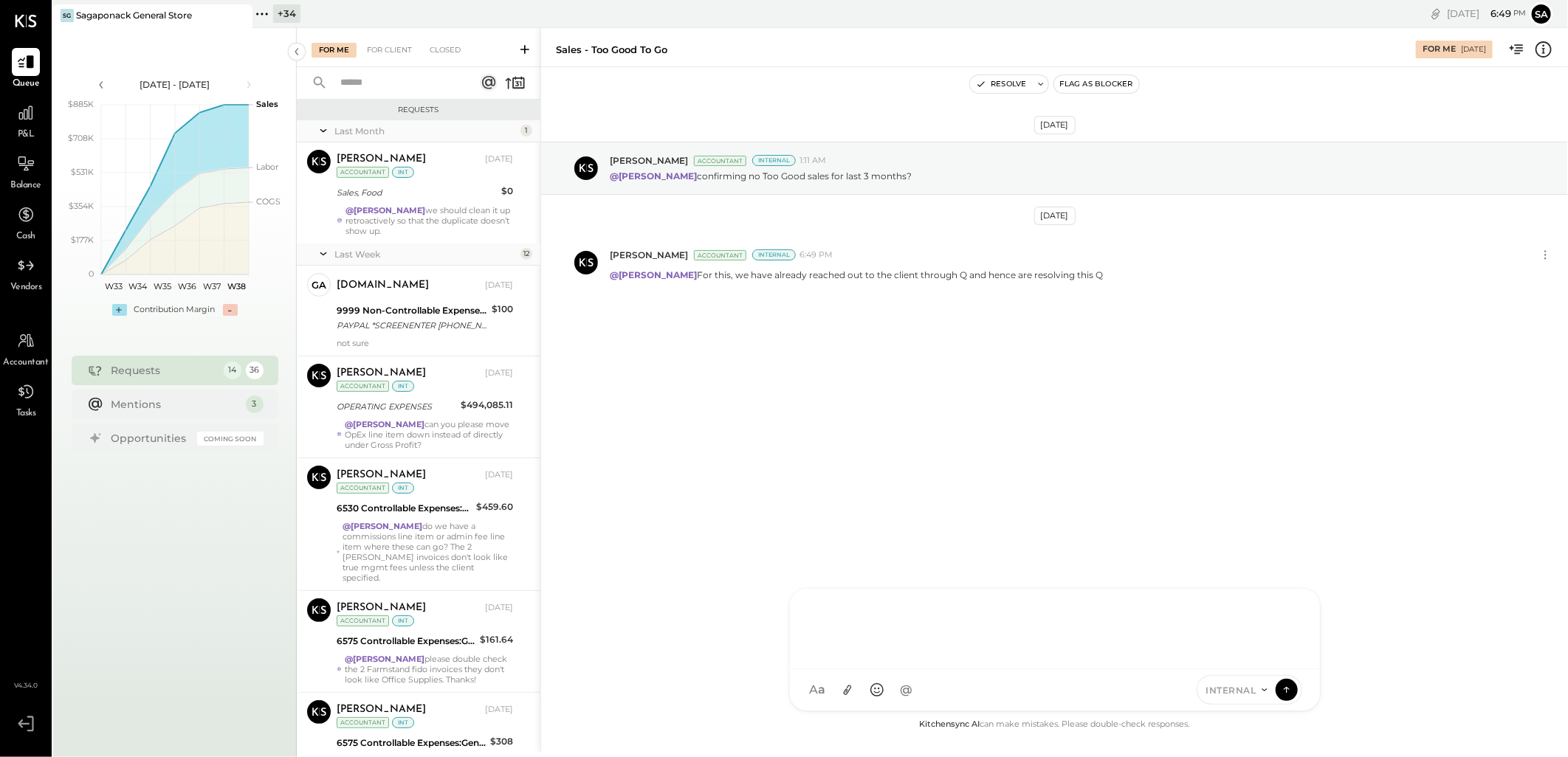
scroll to position [688, 0]
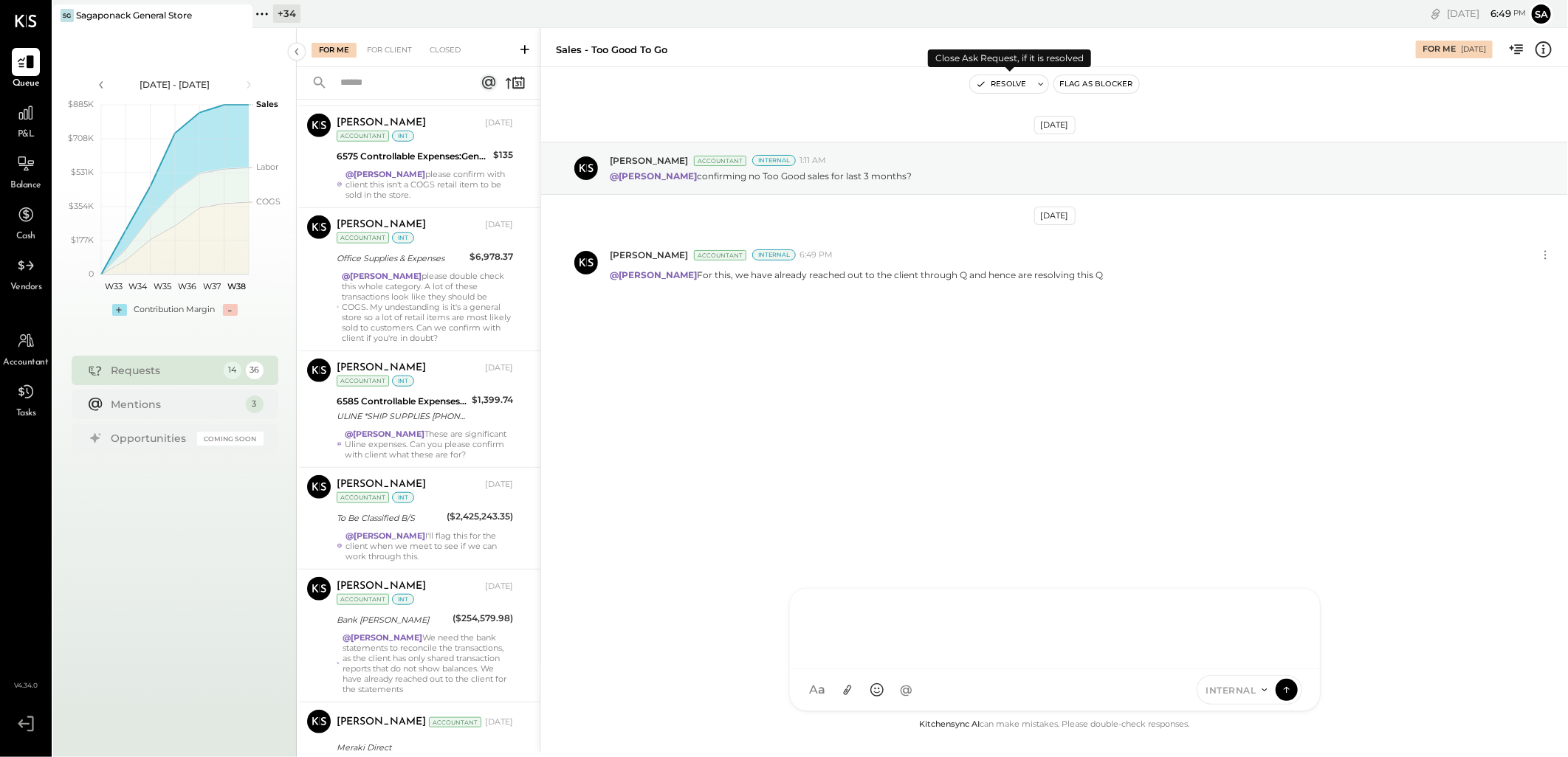
click at [1000, 80] on button "Resolve" at bounding box center [1001, 84] width 62 height 18
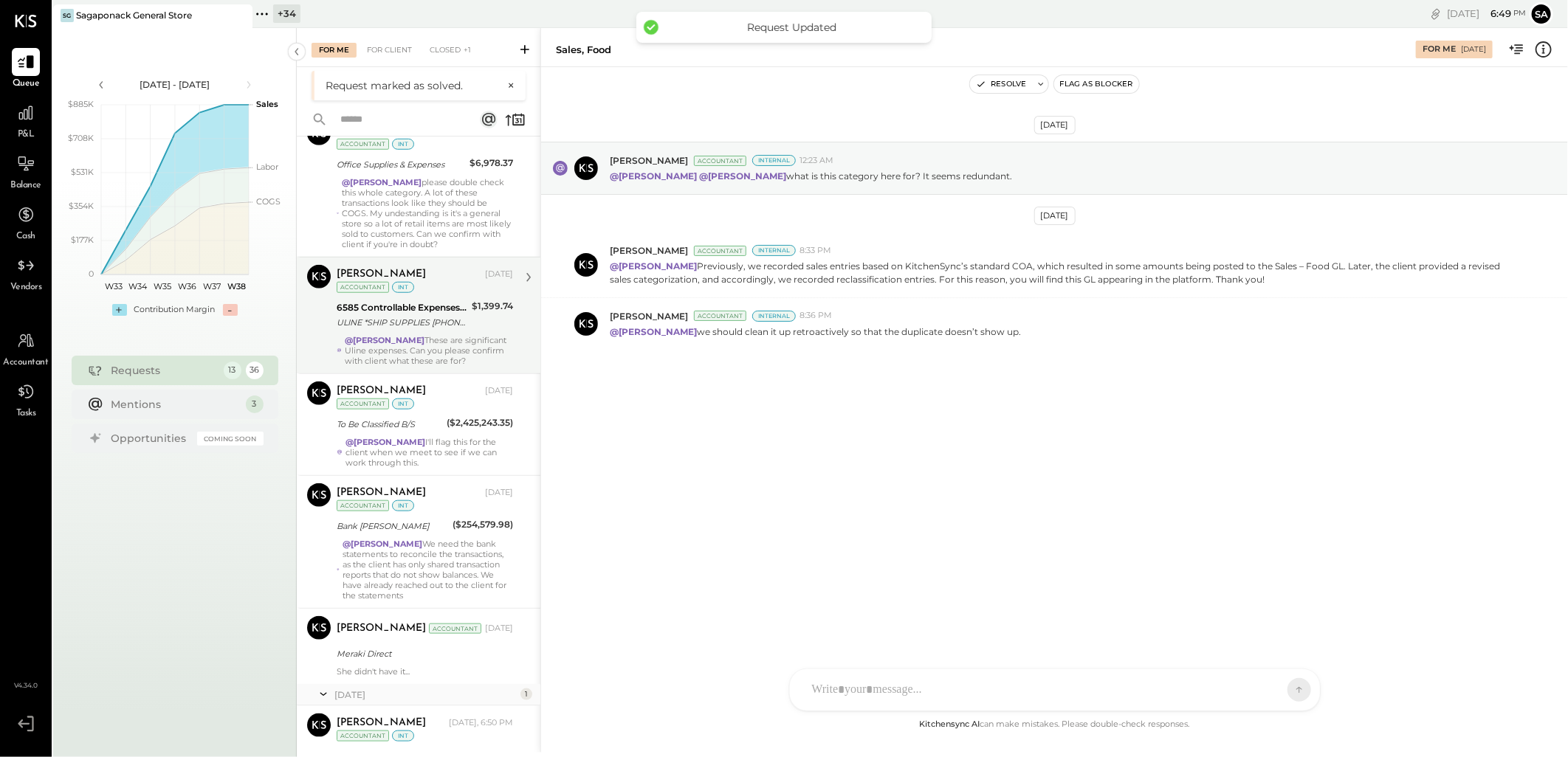
scroll to position [873, 0]
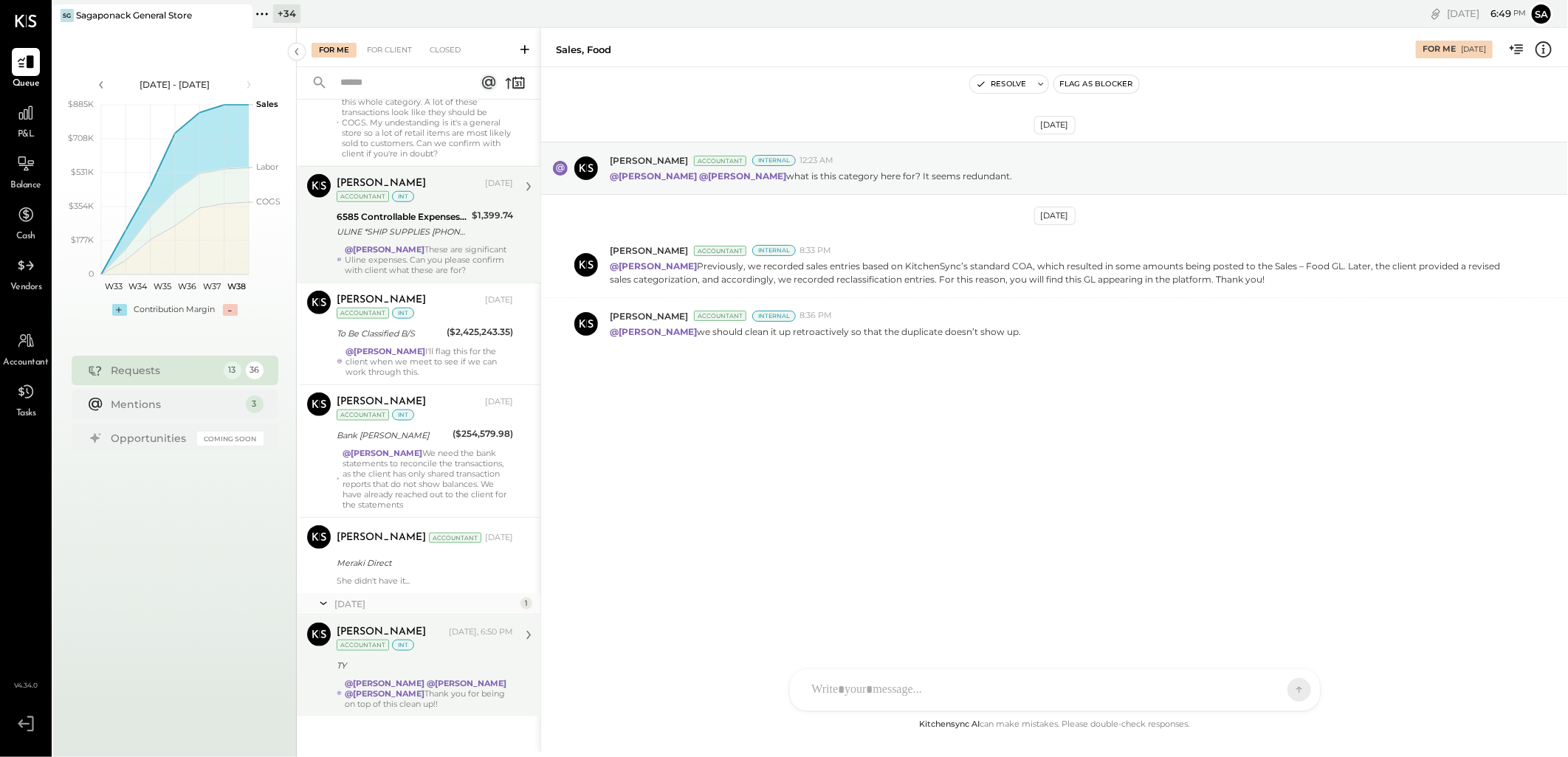
click at [443, 678] on strong "@[PERSON_NAME]" at bounding box center [466, 683] width 80 height 10
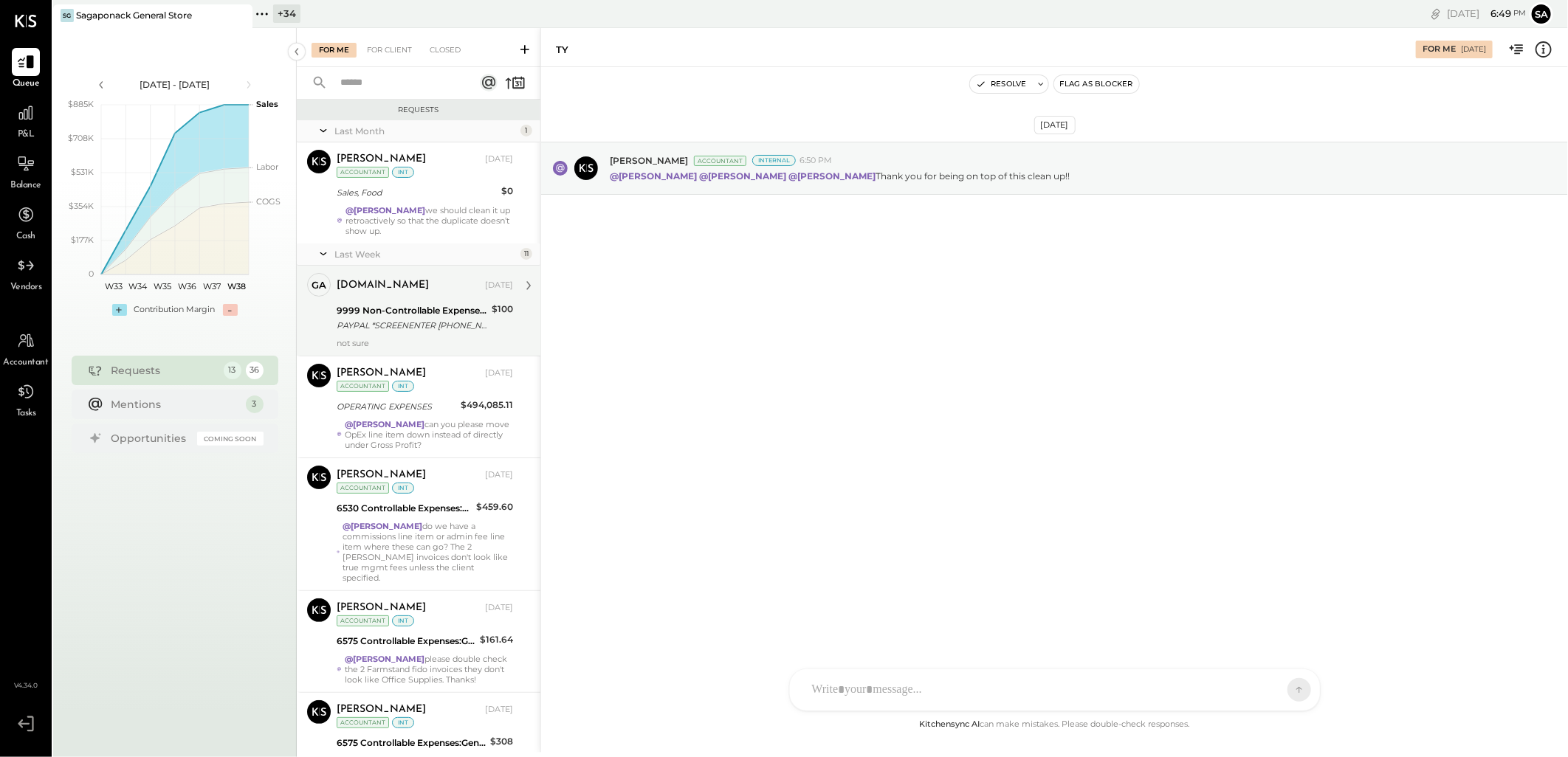
click at [421, 329] on div "PAYPAL *SCREENENTER [PHONE_NUMBER] [GEOGRAPHIC_DATA]" at bounding box center [412, 325] width 151 height 15
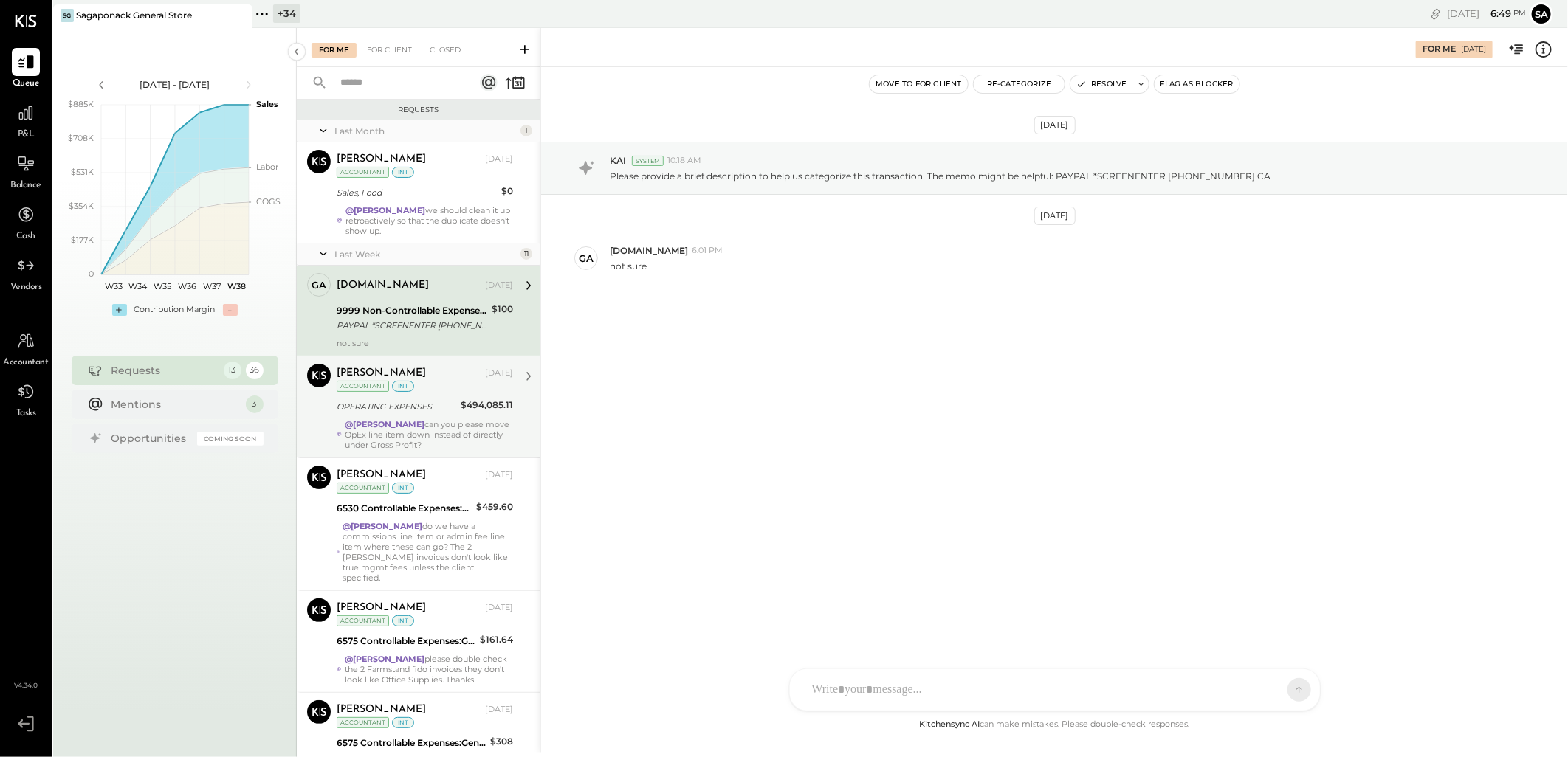
click at [450, 411] on div "OPERATING EXPENSES" at bounding box center [396, 406] width 120 height 15
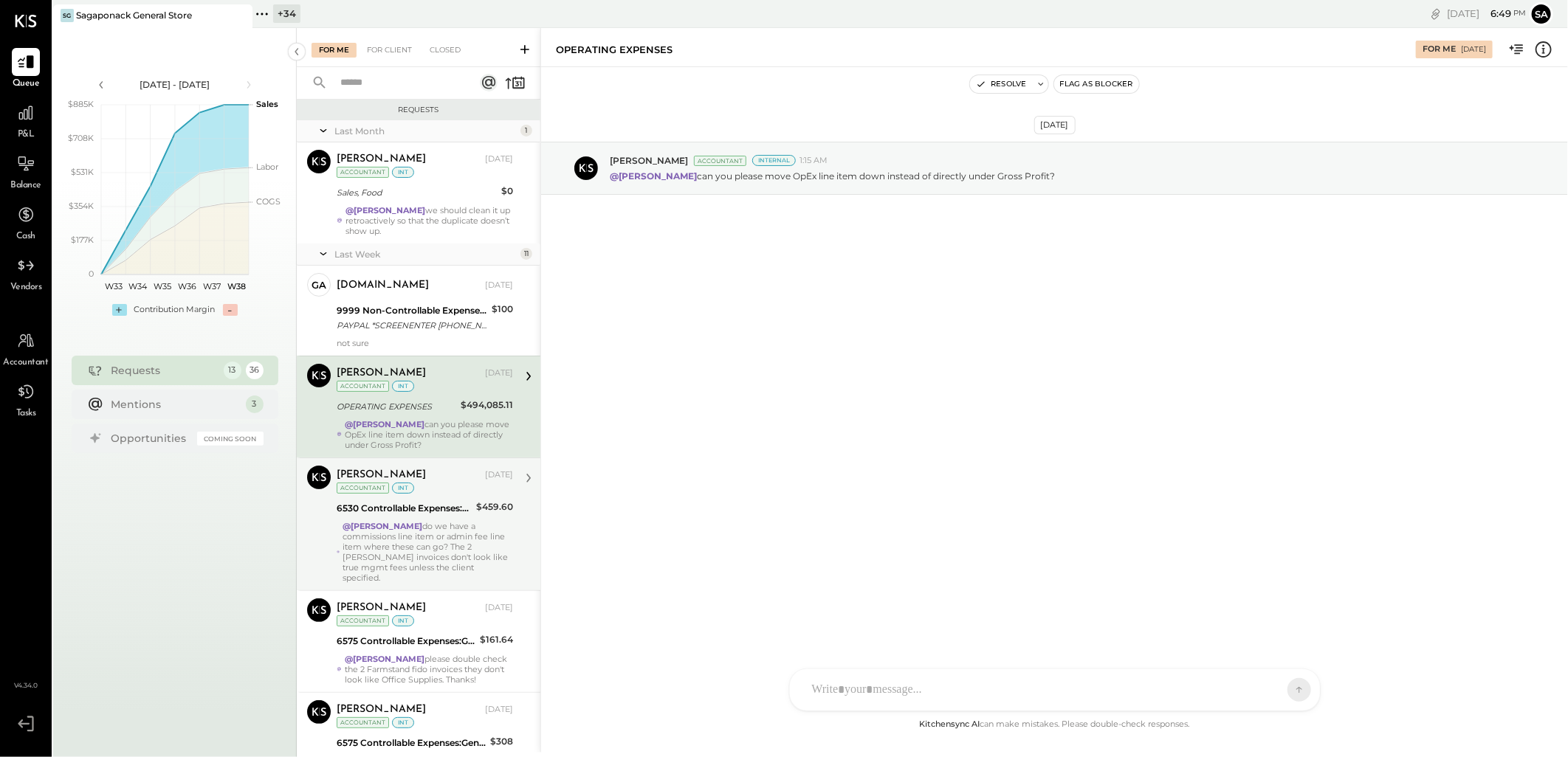
click at [397, 537] on div "@[PERSON_NAME] do we have a commissions line item or admin fee line item where …" at bounding box center [428, 551] width 171 height 62
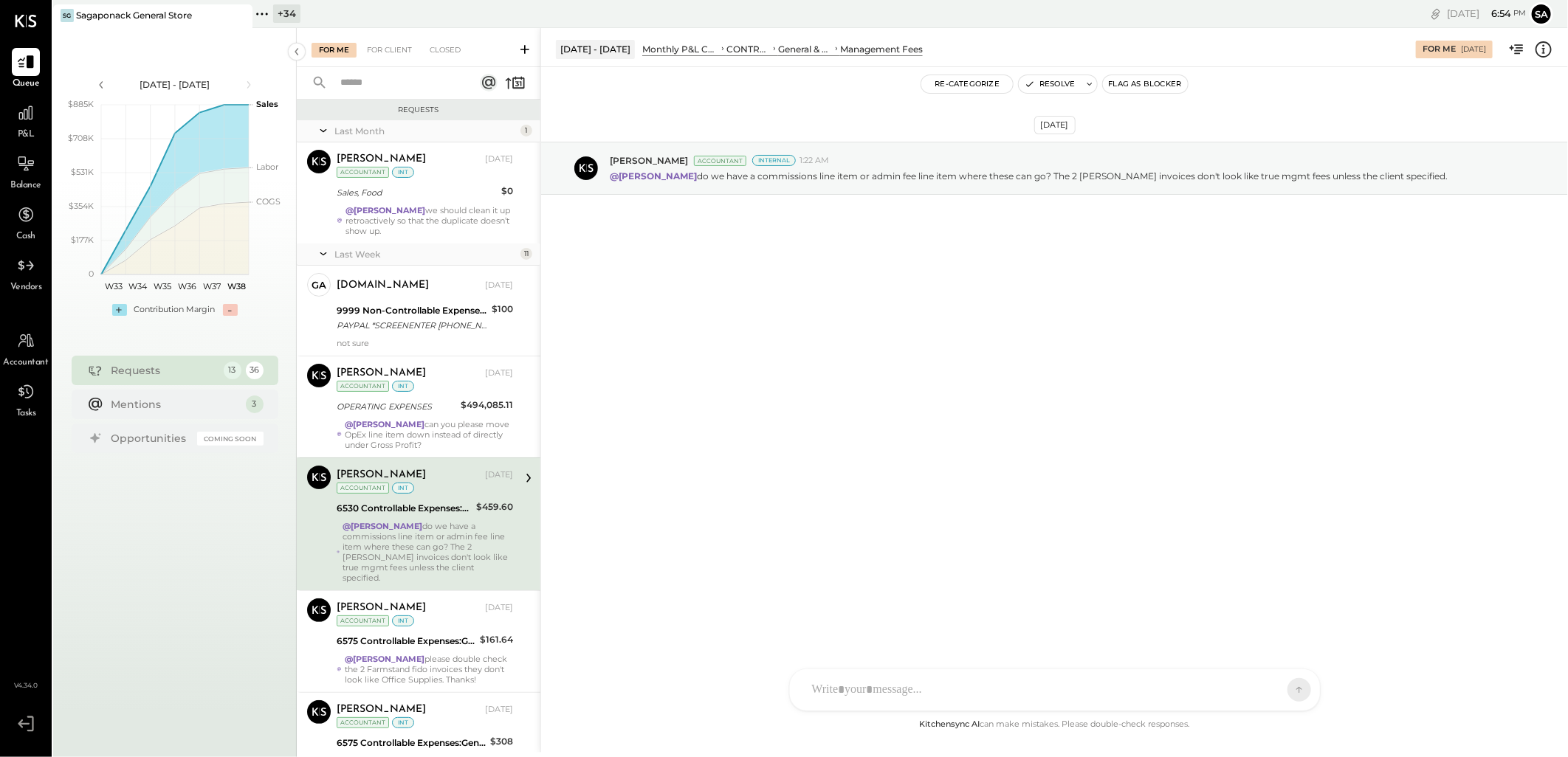
click at [429, 540] on div "@[PERSON_NAME] do we have a commissions line item or admin fee line item where …" at bounding box center [428, 551] width 171 height 62
click at [418, 529] on div "@[PERSON_NAME] do we have a commissions line item or admin fee line item where …" at bounding box center [428, 551] width 171 height 62
click at [855, 690] on div at bounding box center [1041, 689] width 474 height 32
click at [836, 612] on div at bounding box center [1054, 626] width 500 height 59
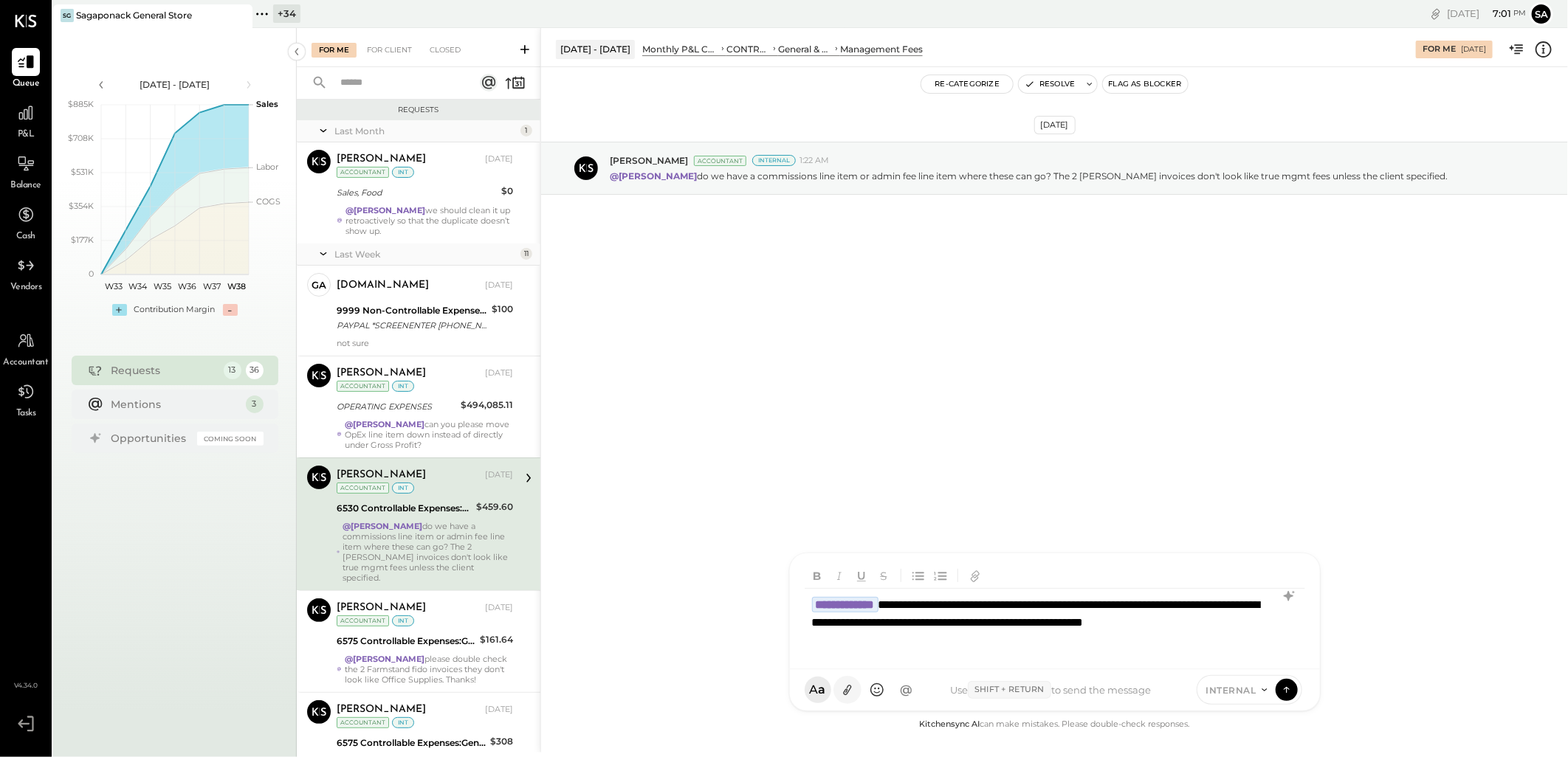
click at [840, 689] on icon at bounding box center [847, 690] width 15 height 15
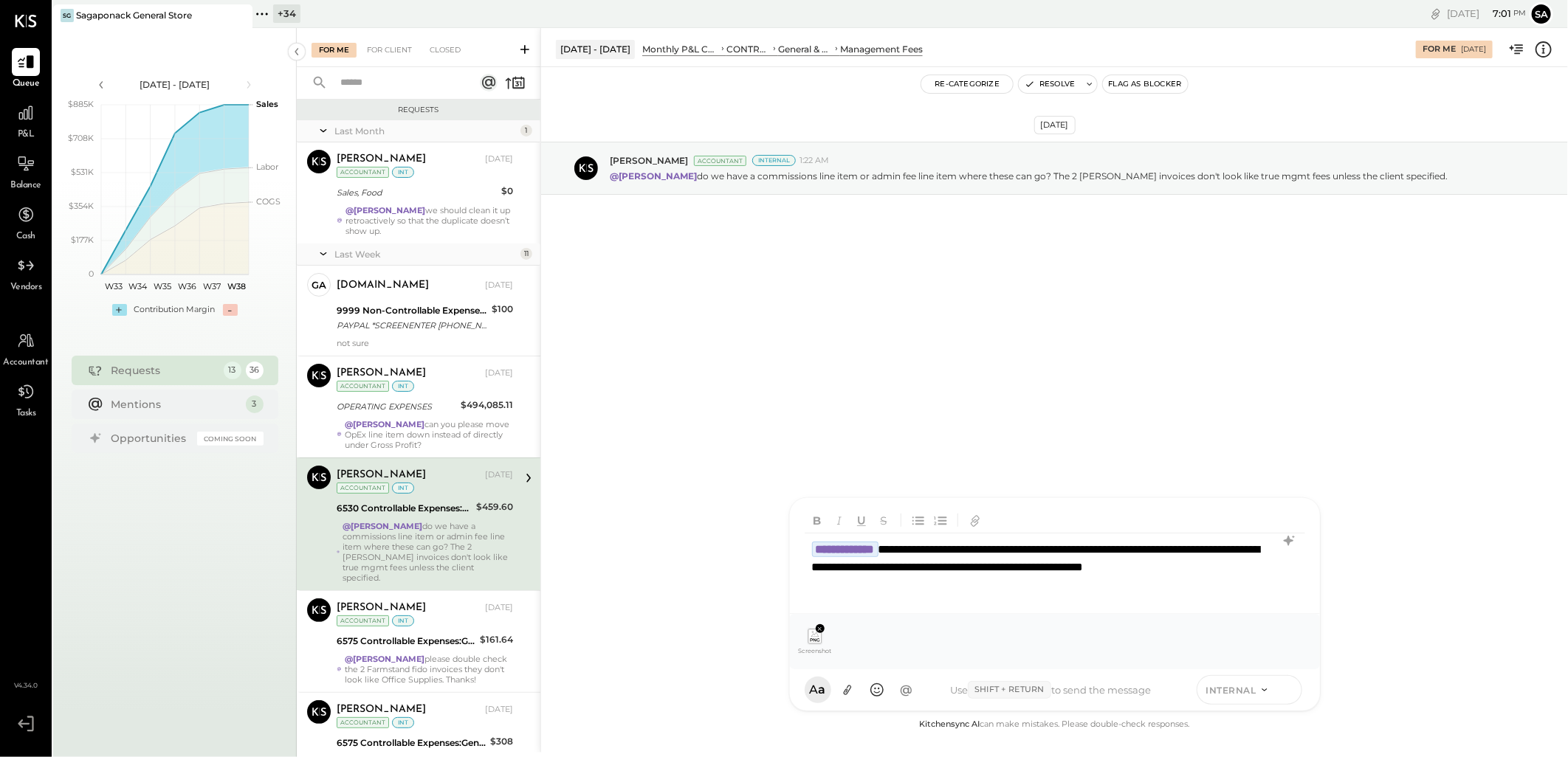
click at [1287, 692] on icon at bounding box center [1286, 689] width 13 height 15
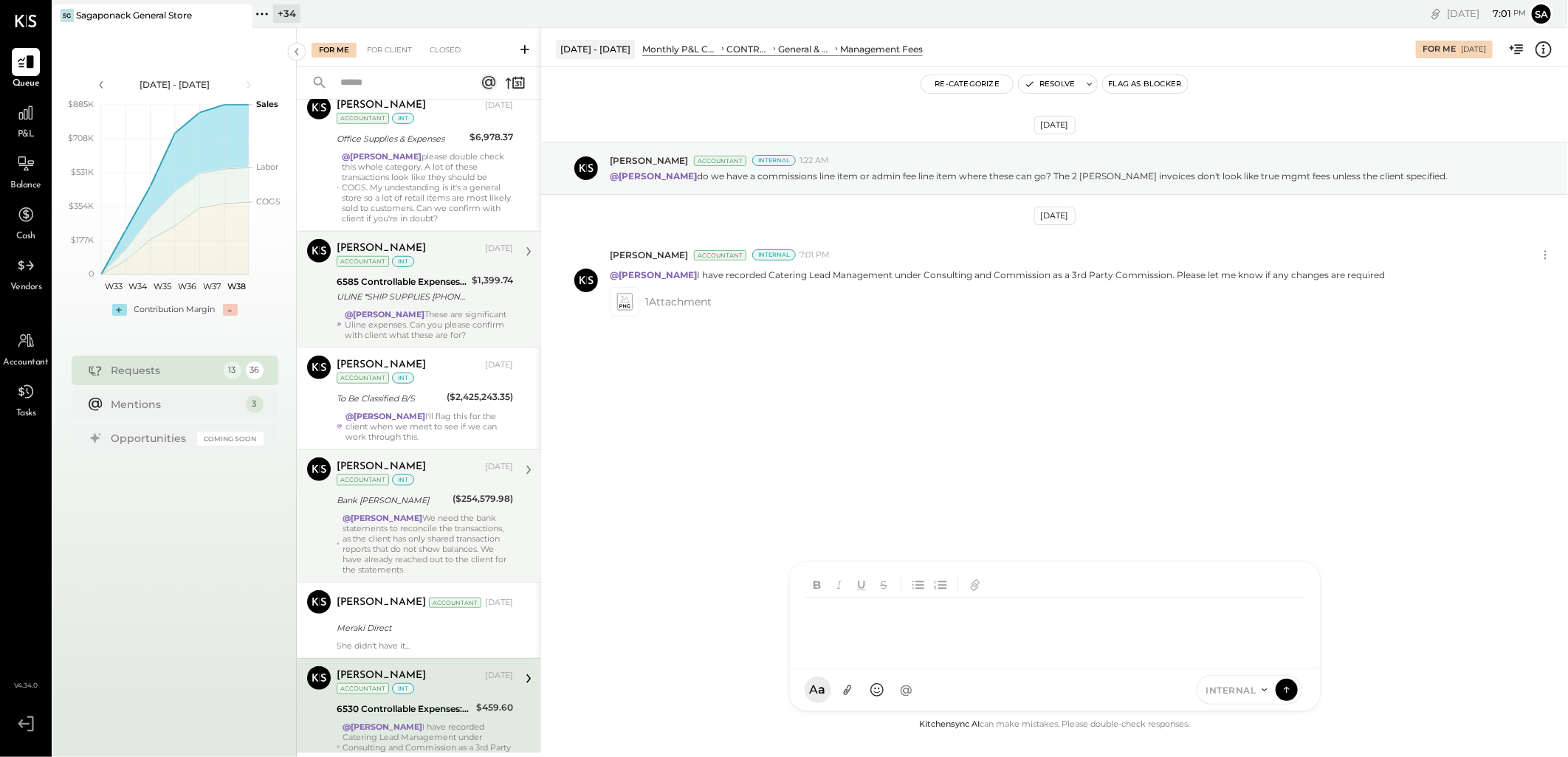
scroll to position [873, 0]
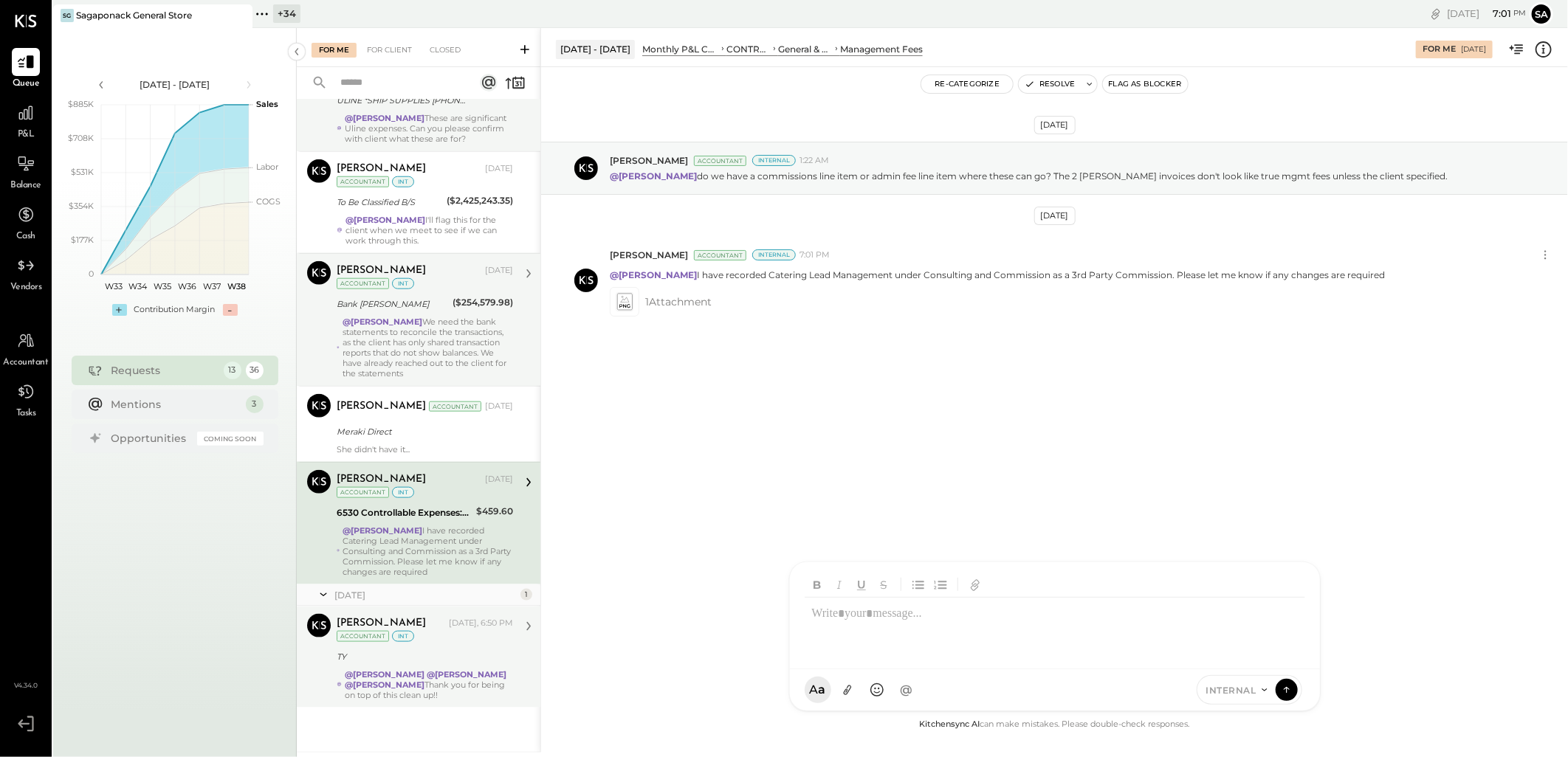
click at [404, 660] on div "TY" at bounding box center [423, 656] width 172 height 15
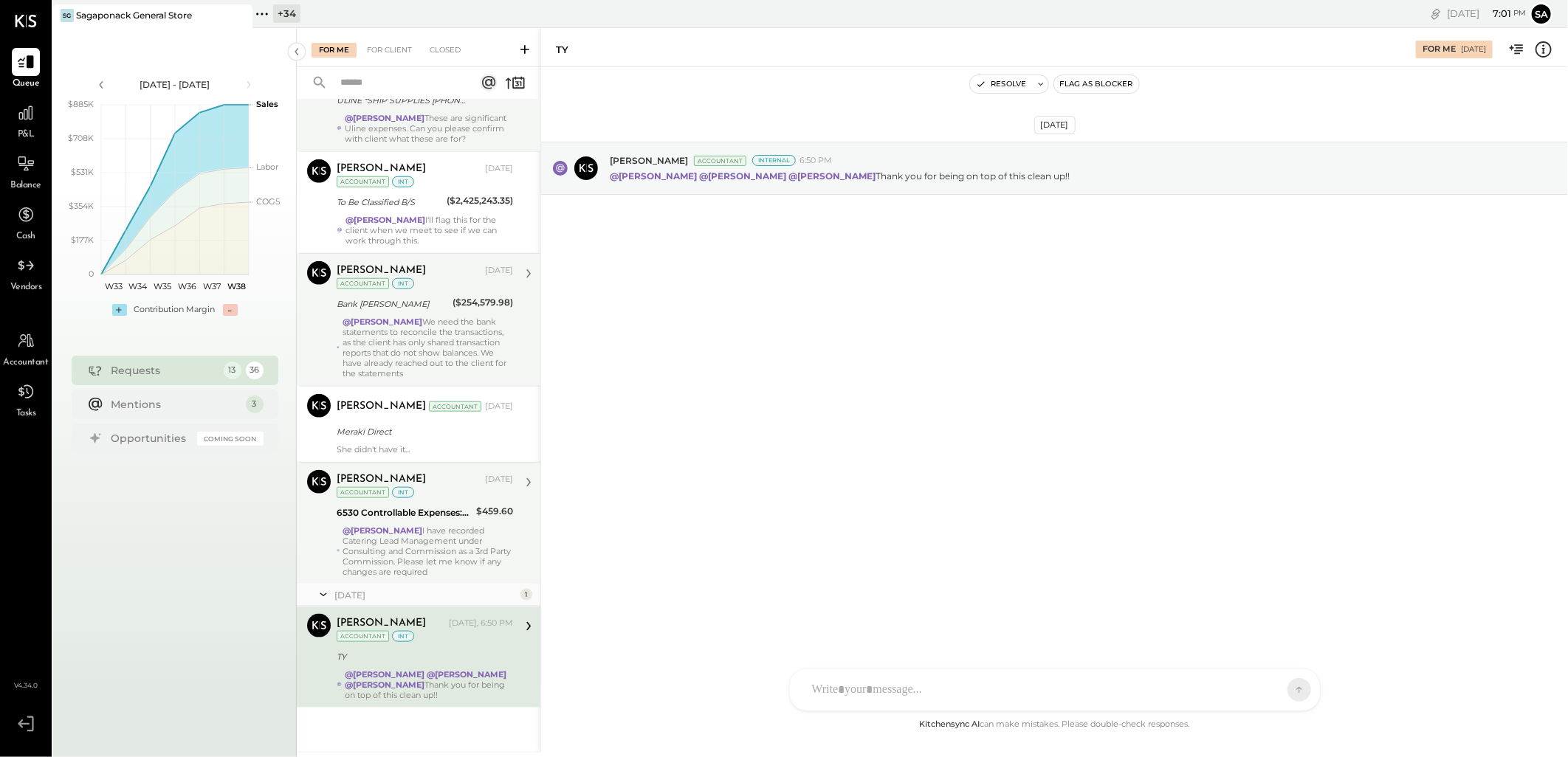
click at [425, 527] on div "@[PERSON_NAME] I have recorded Catering Lead Management under Consulting and Co…" at bounding box center [428, 550] width 171 height 51
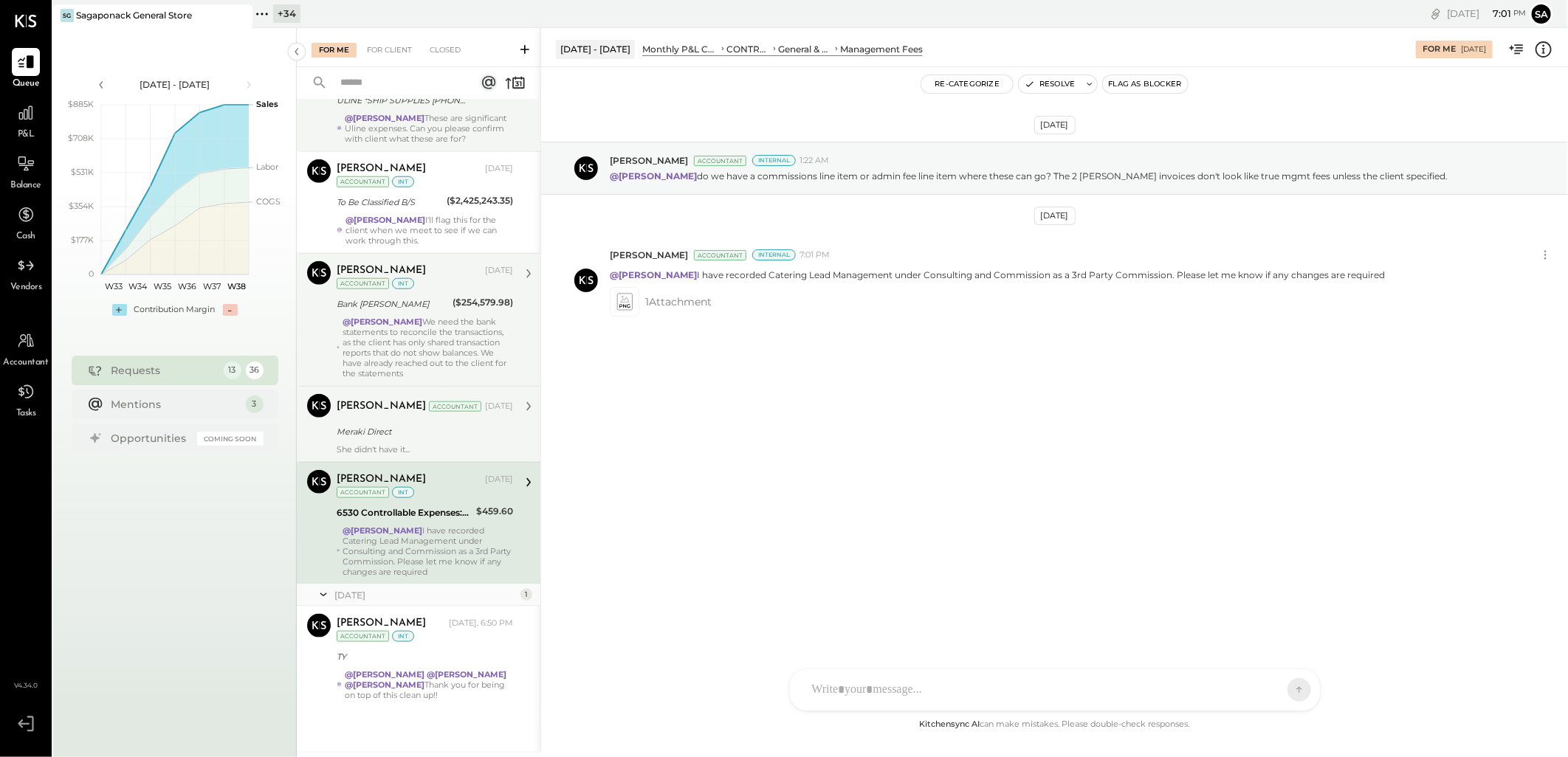
click at [421, 432] on div "Meraki Direct" at bounding box center [423, 431] width 172 height 15
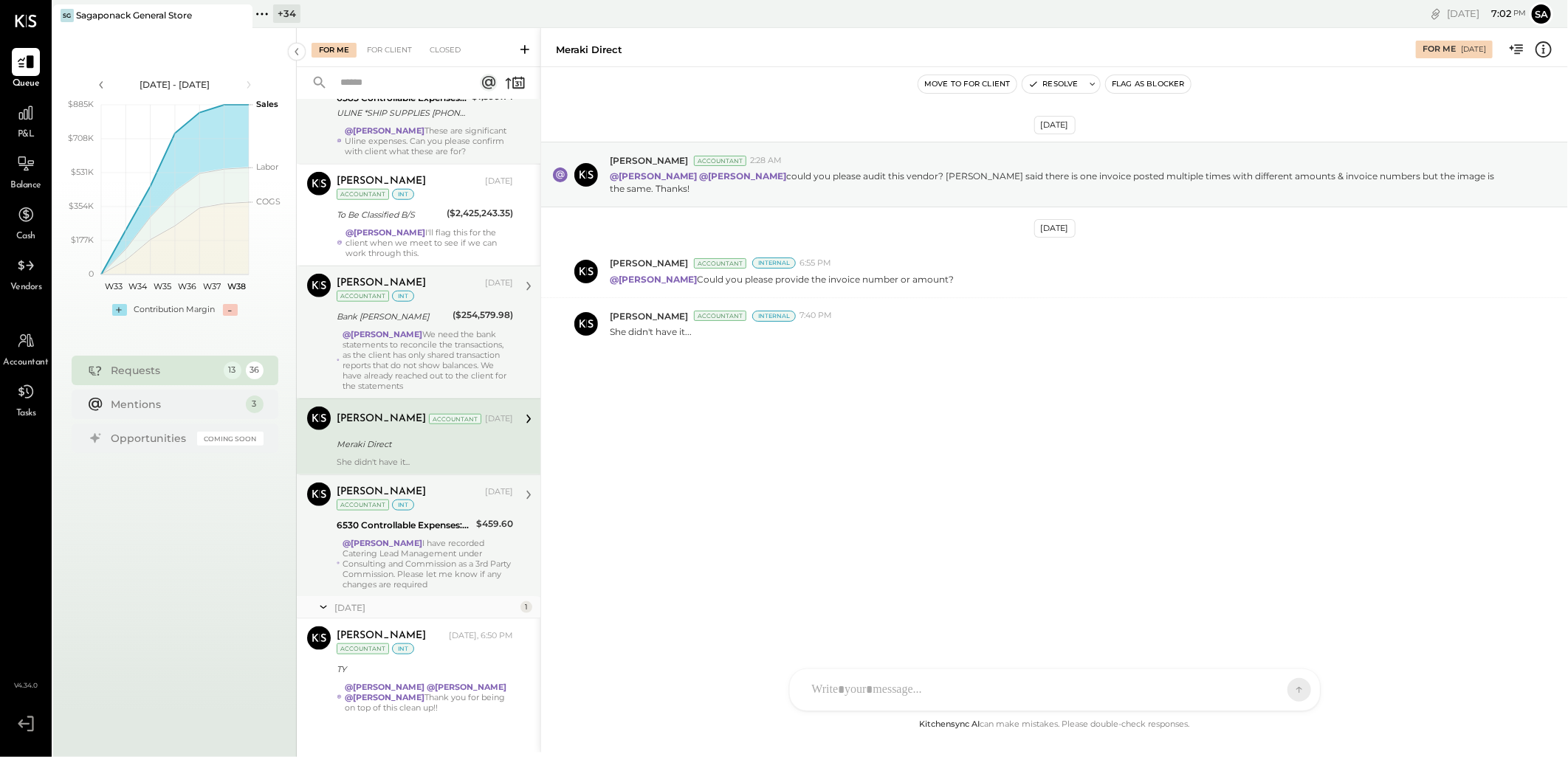
scroll to position [873, 0]
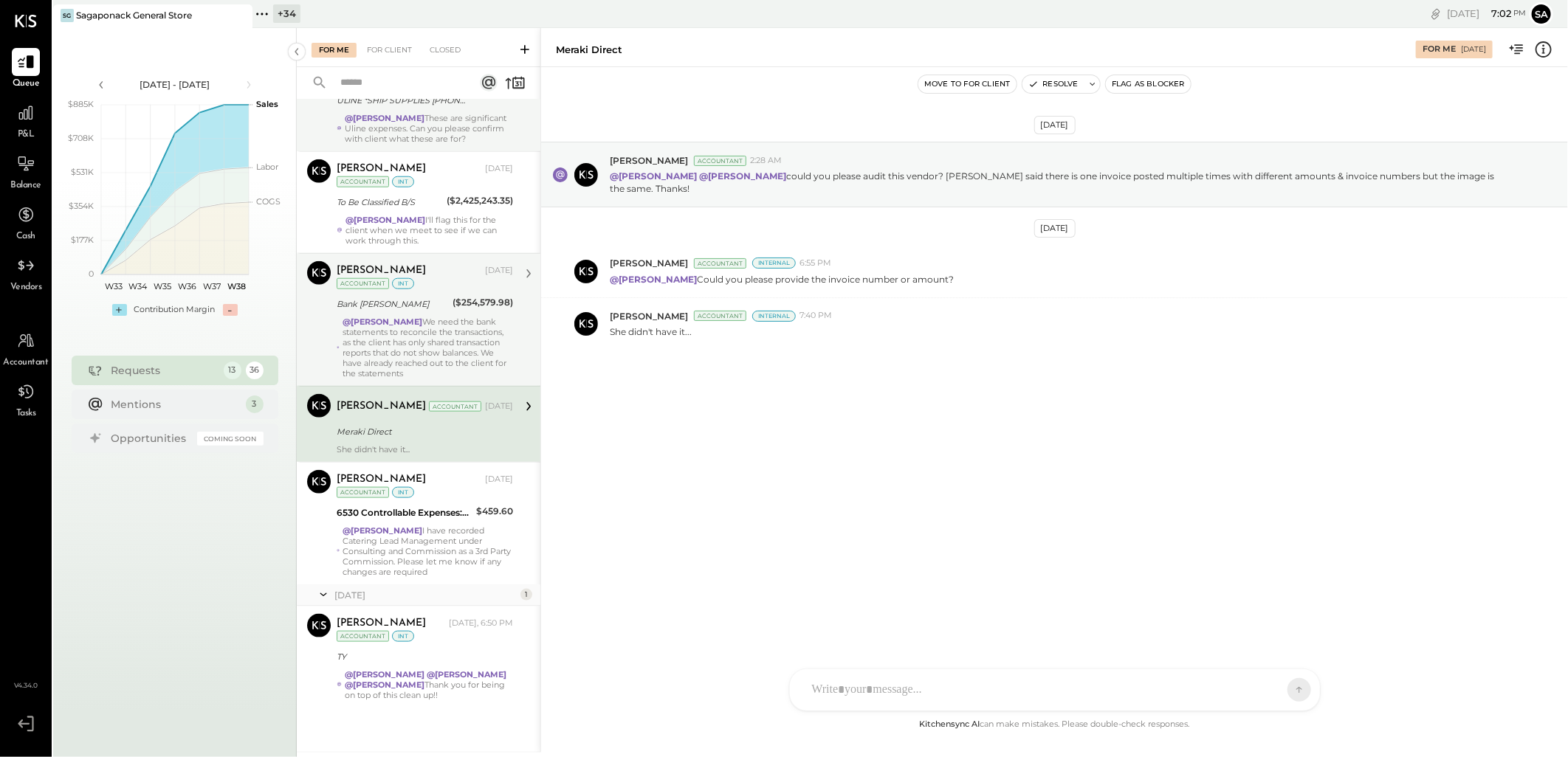
click at [426, 344] on div "@[PERSON_NAME] We need the bank statements to reconcile the transactions, as th…" at bounding box center [428, 347] width 171 height 62
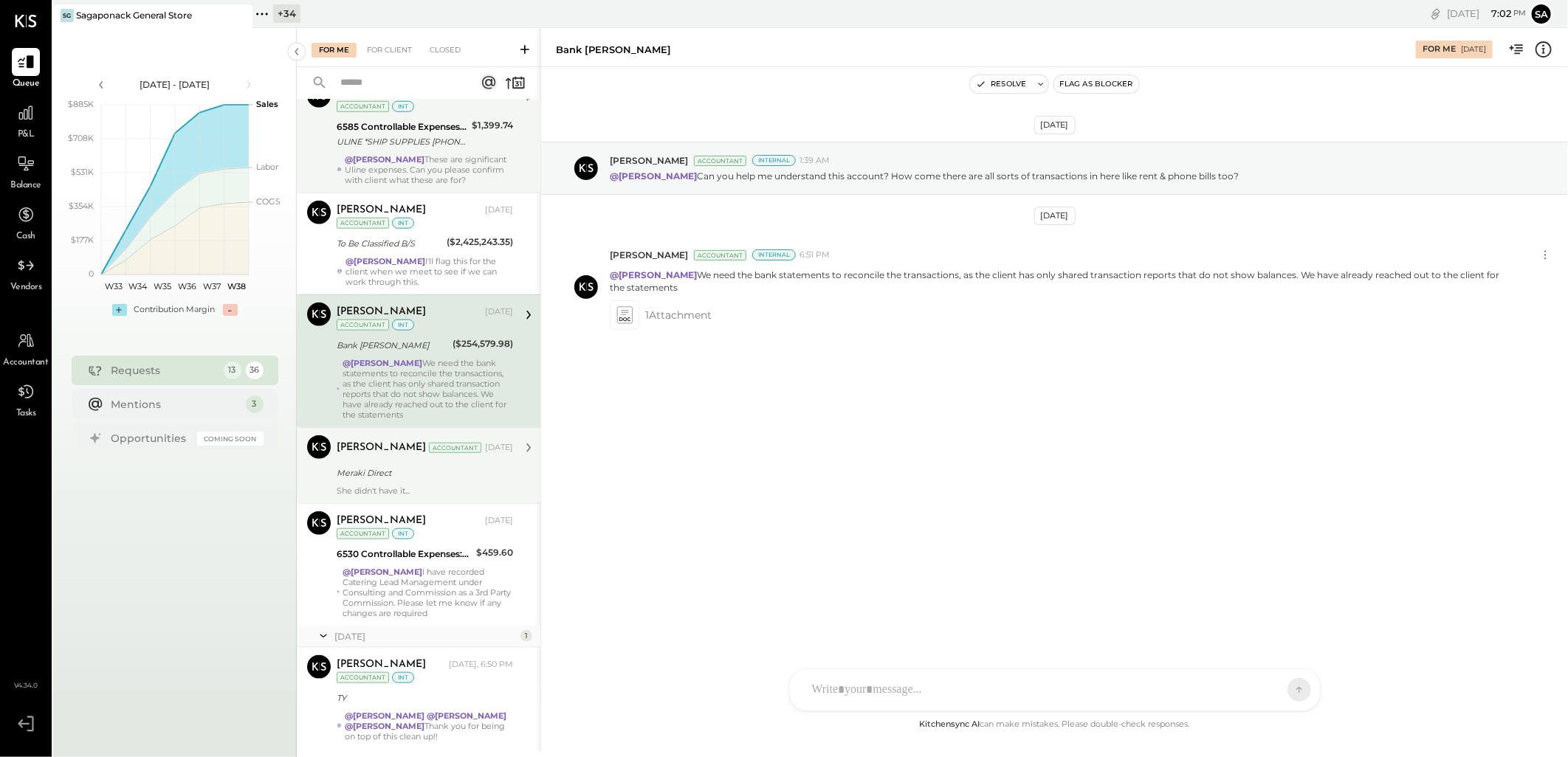
scroll to position [791, 0]
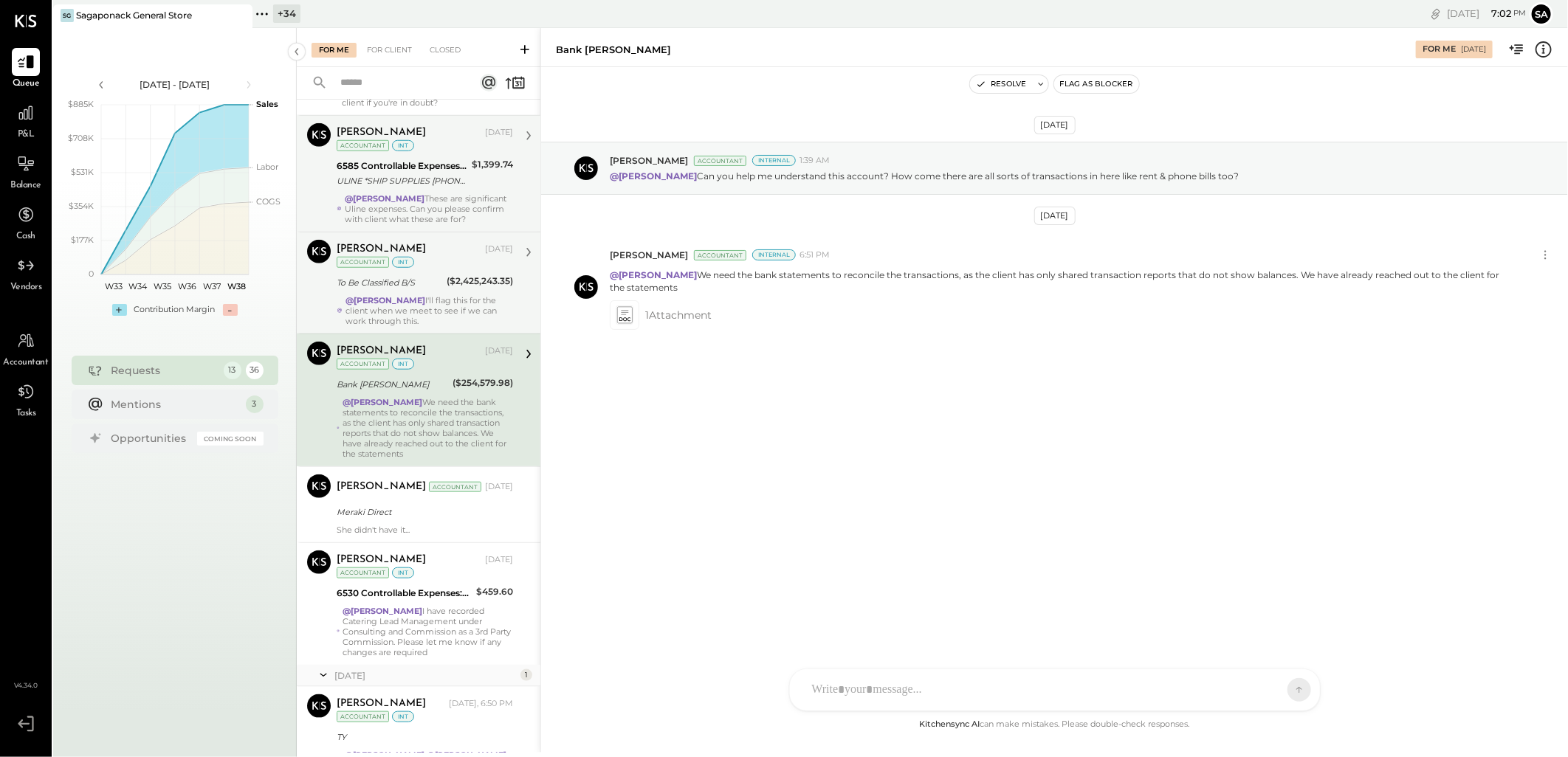
click at [428, 303] on div "@[PERSON_NAME] I'll flag this for the client when we meet to see if we can work…" at bounding box center [429, 310] width 167 height 31
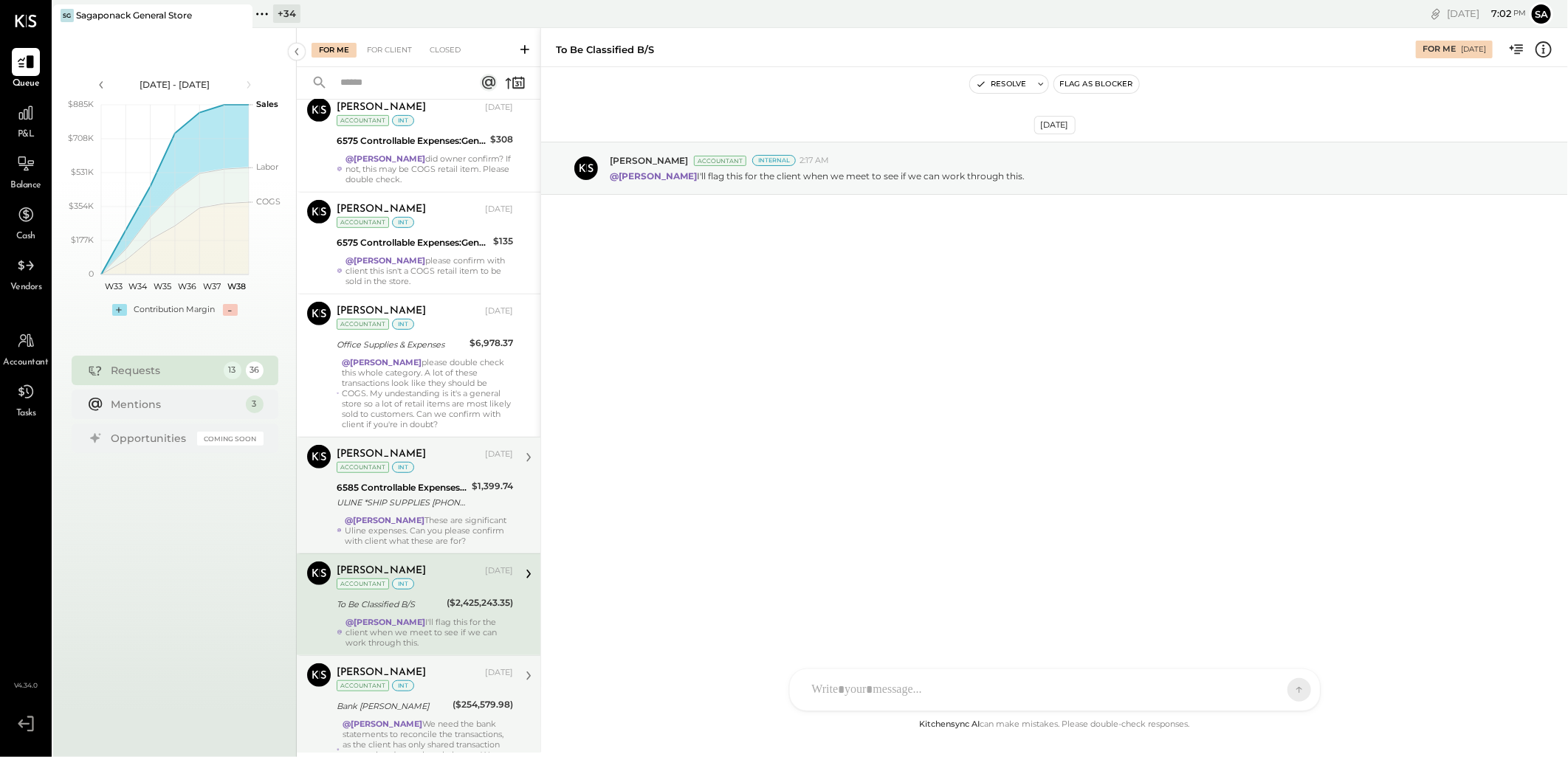
scroll to position [462, 0]
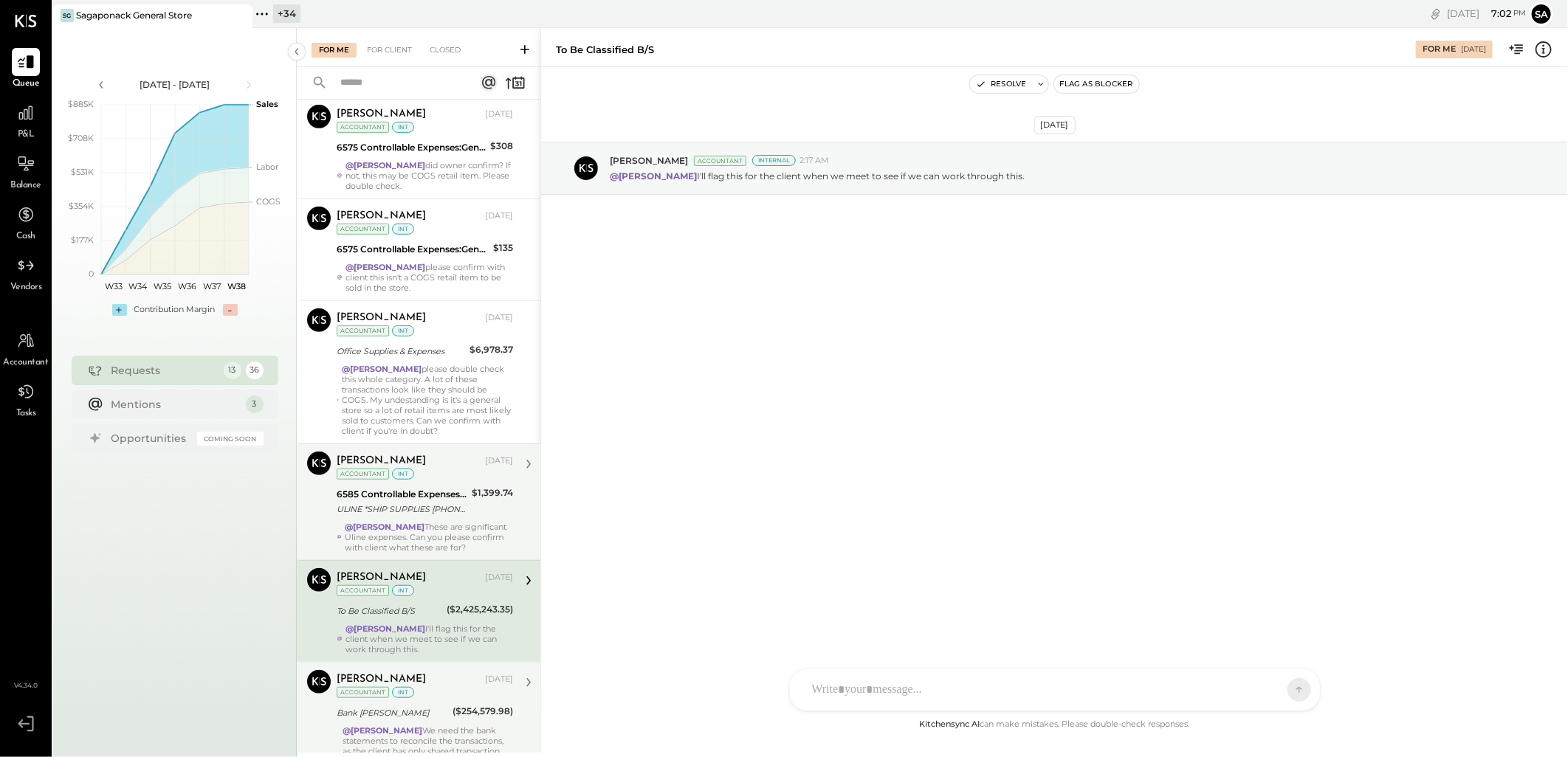
click at [399, 511] on div "ULINE *SHIP SUPPLIES [PHONE_NUMBER] WI" at bounding box center [402, 508] width 131 height 15
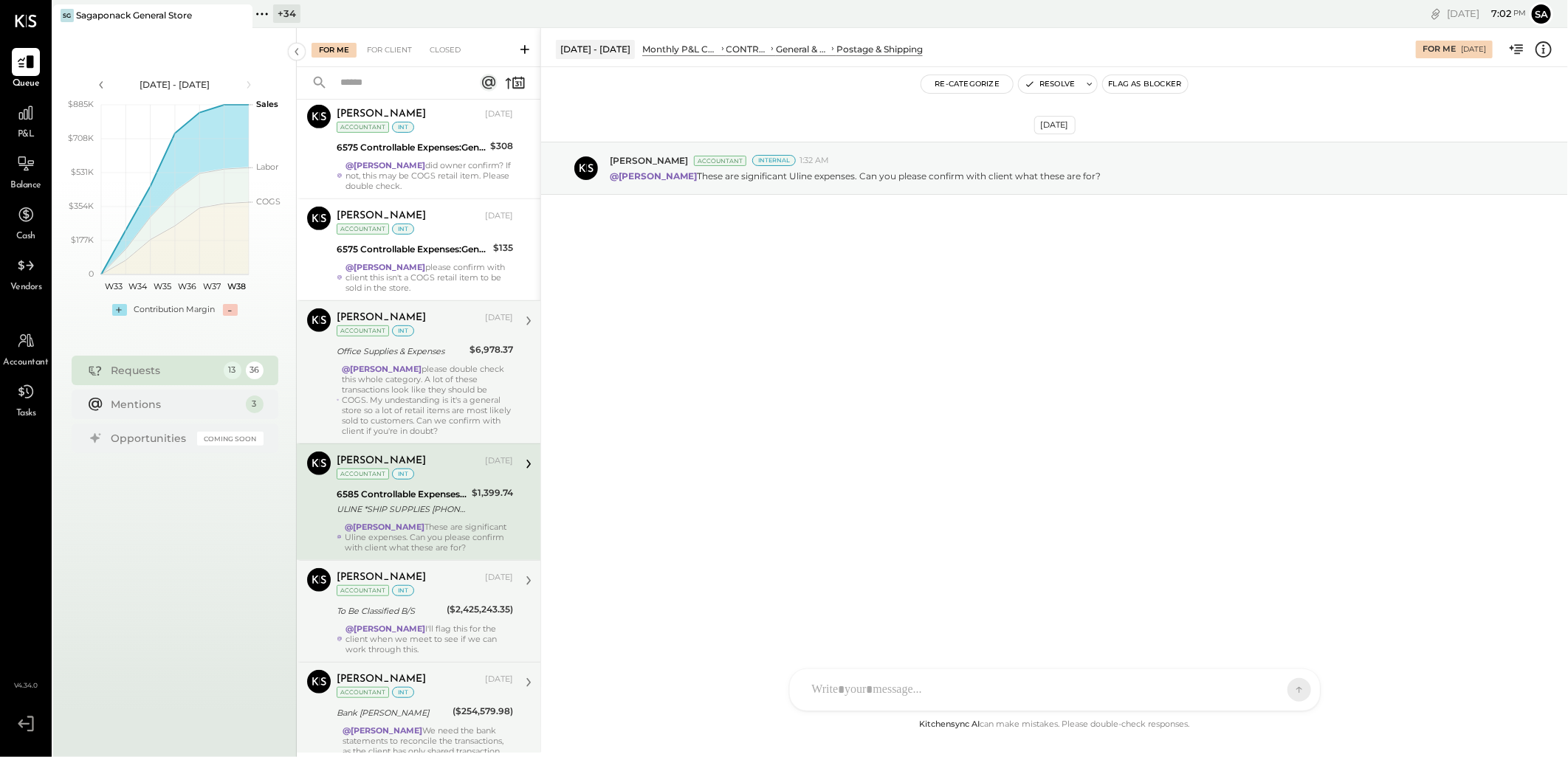
click at [436, 373] on div "@[PERSON_NAME] please double check this whole category. A lot of these transact…" at bounding box center [427, 400] width 171 height 72
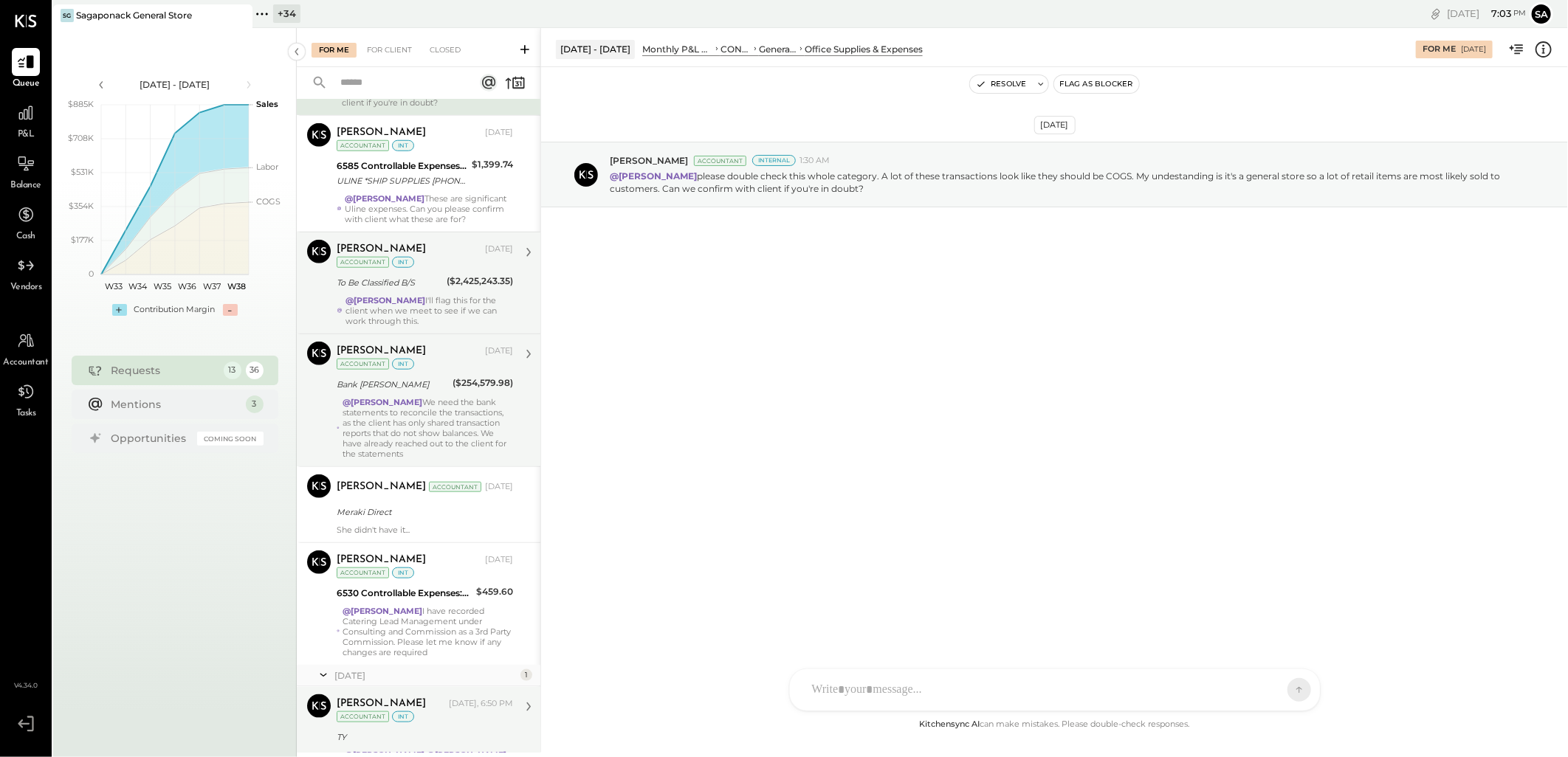
scroll to position [873, 0]
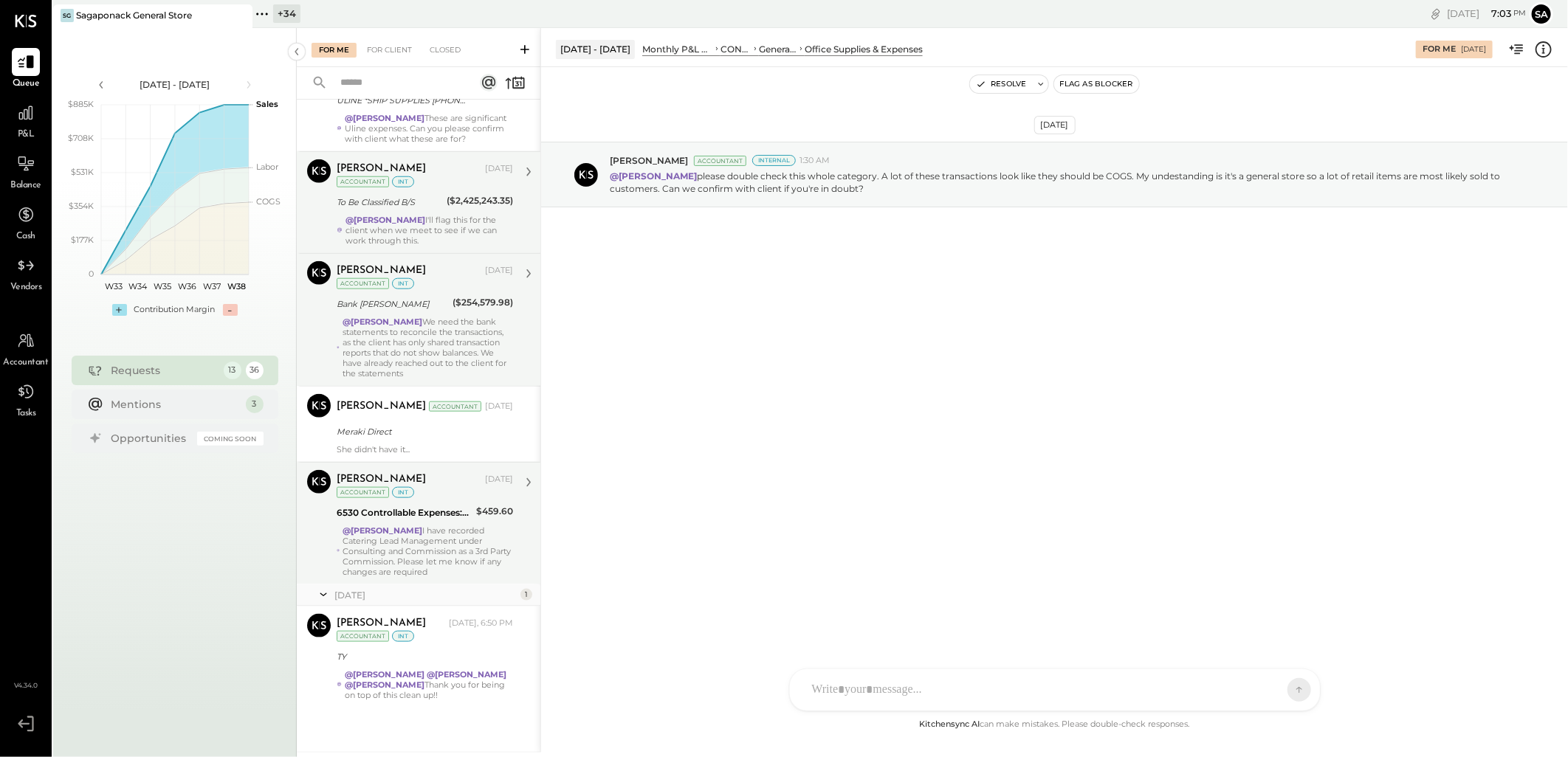
drag, startPoint x: 460, startPoint y: 431, endPoint x: 433, endPoint y: 502, distance: 76.0
click at [460, 431] on div "Meraki Direct" at bounding box center [423, 431] width 172 height 15
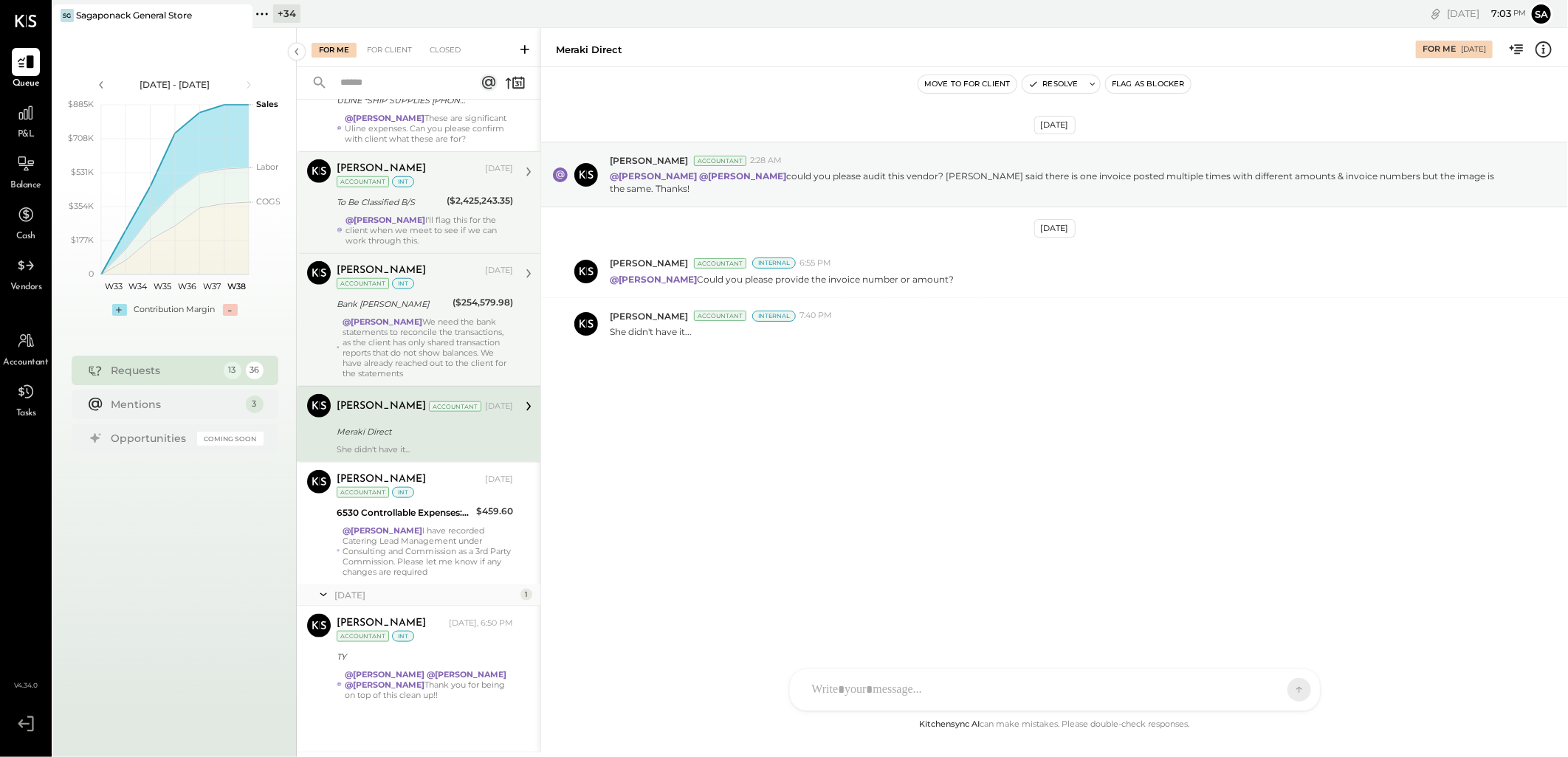
click at [417, 328] on div "@[PERSON_NAME] We need the bank statements to reconcile the transactions, as th…" at bounding box center [428, 347] width 171 height 62
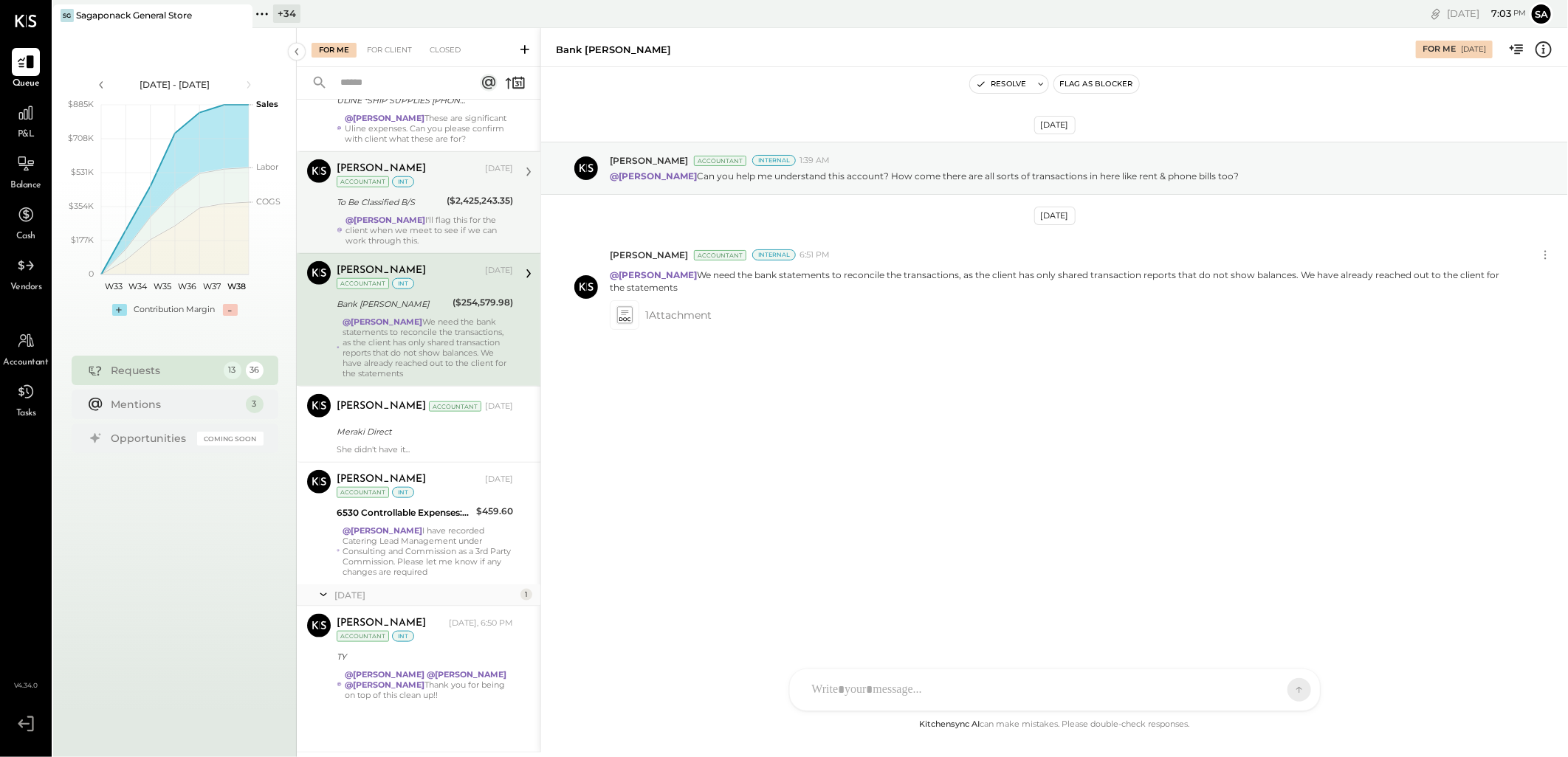
click at [438, 344] on div "@[PERSON_NAME] We need the bank statements to reconcile the transactions, as th…" at bounding box center [428, 347] width 171 height 62
click at [910, 656] on div at bounding box center [1057, 626] width 506 height 59
click at [818, 614] on div at bounding box center [1054, 626] width 500 height 59
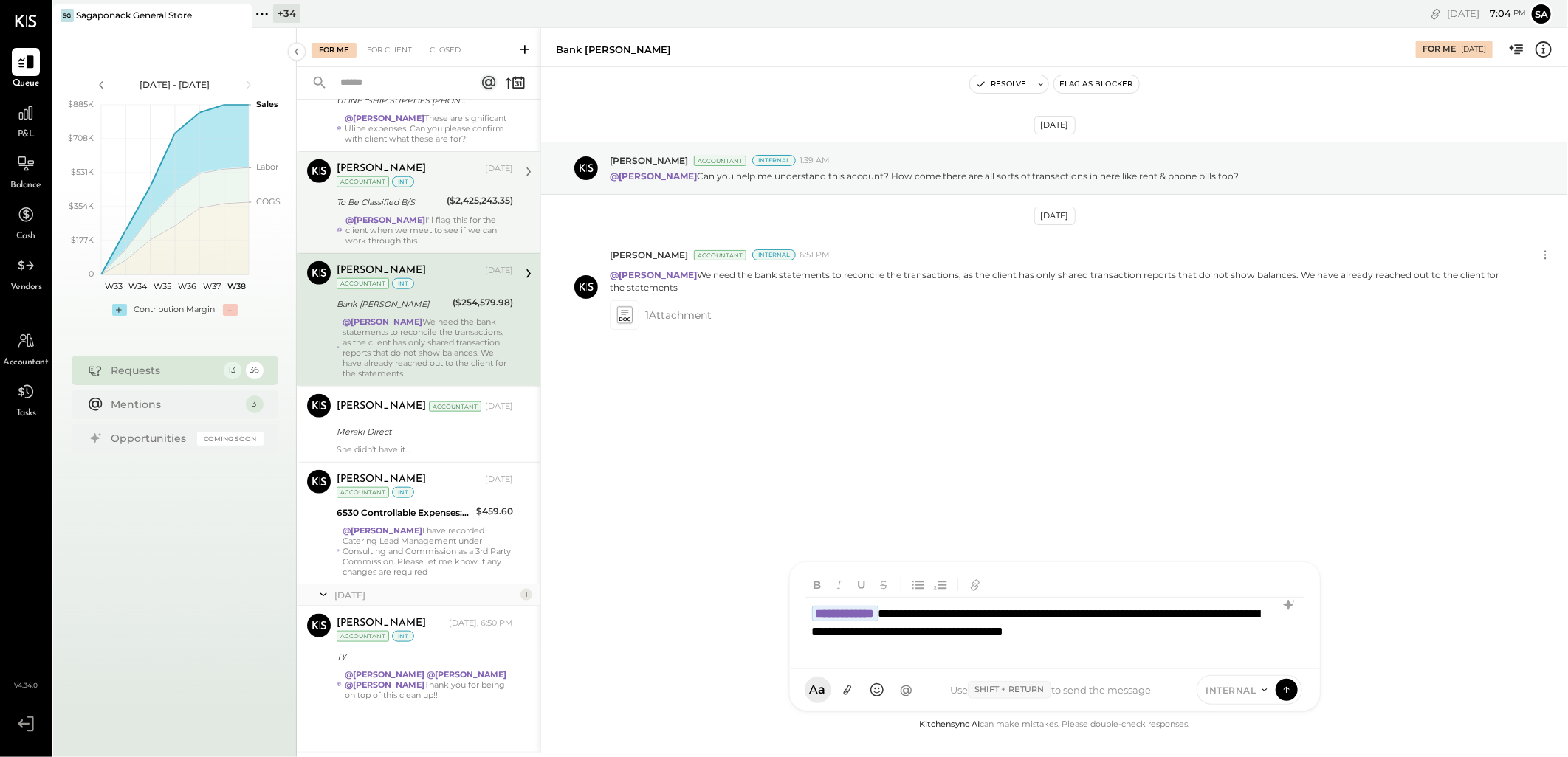
click at [1198, 631] on div "**********" at bounding box center [1054, 626] width 500 height 59
click at [1271, 630] on div "**********" at bounding box center [1054, 626] width 500 height 59
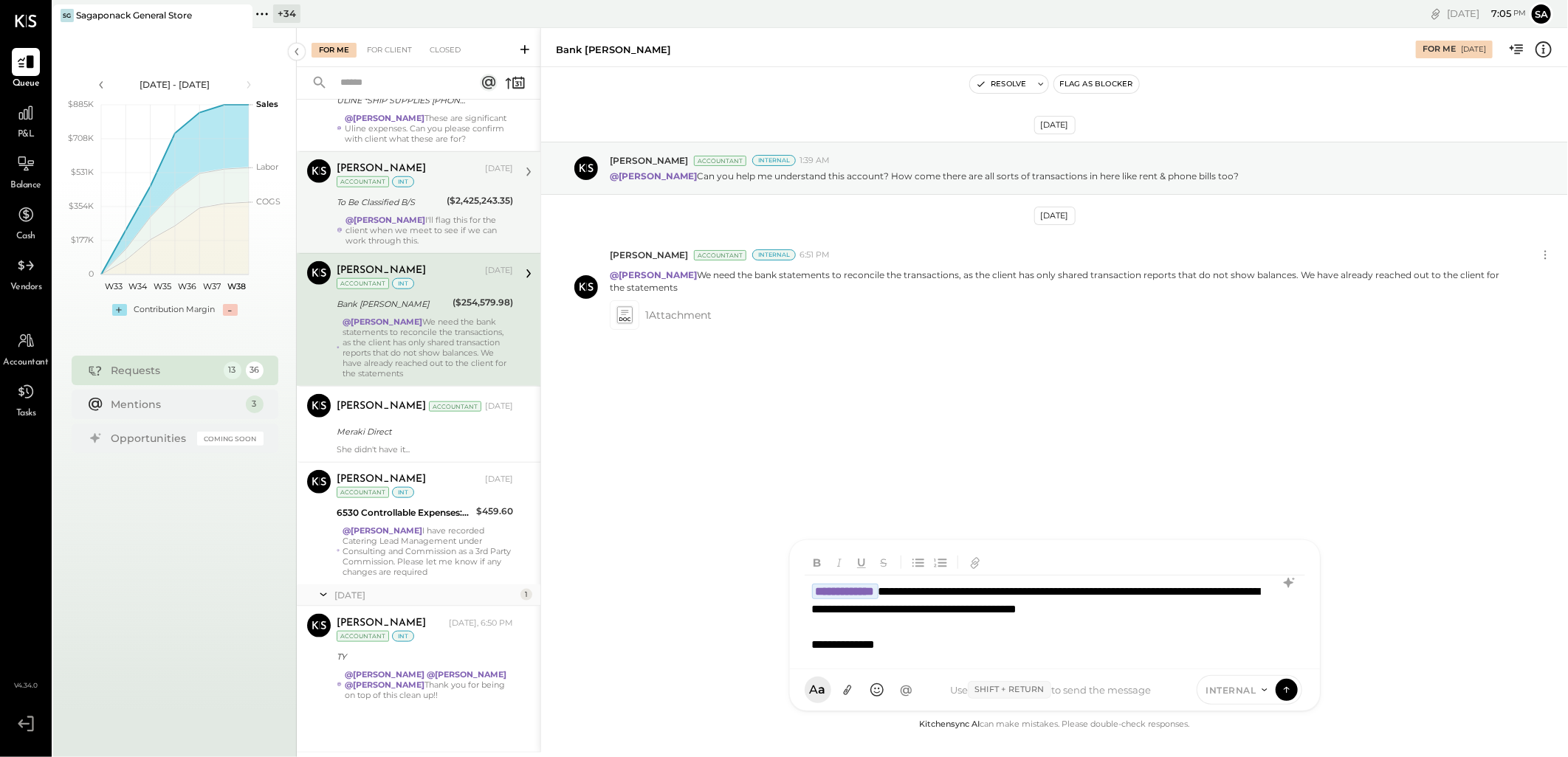
click at [894, 640] on div "**********" at bounding box center [1036, 644] width 448 height 18
click at [1287, 689] on icon at bounding box center [1286, 689] width 13 height 15
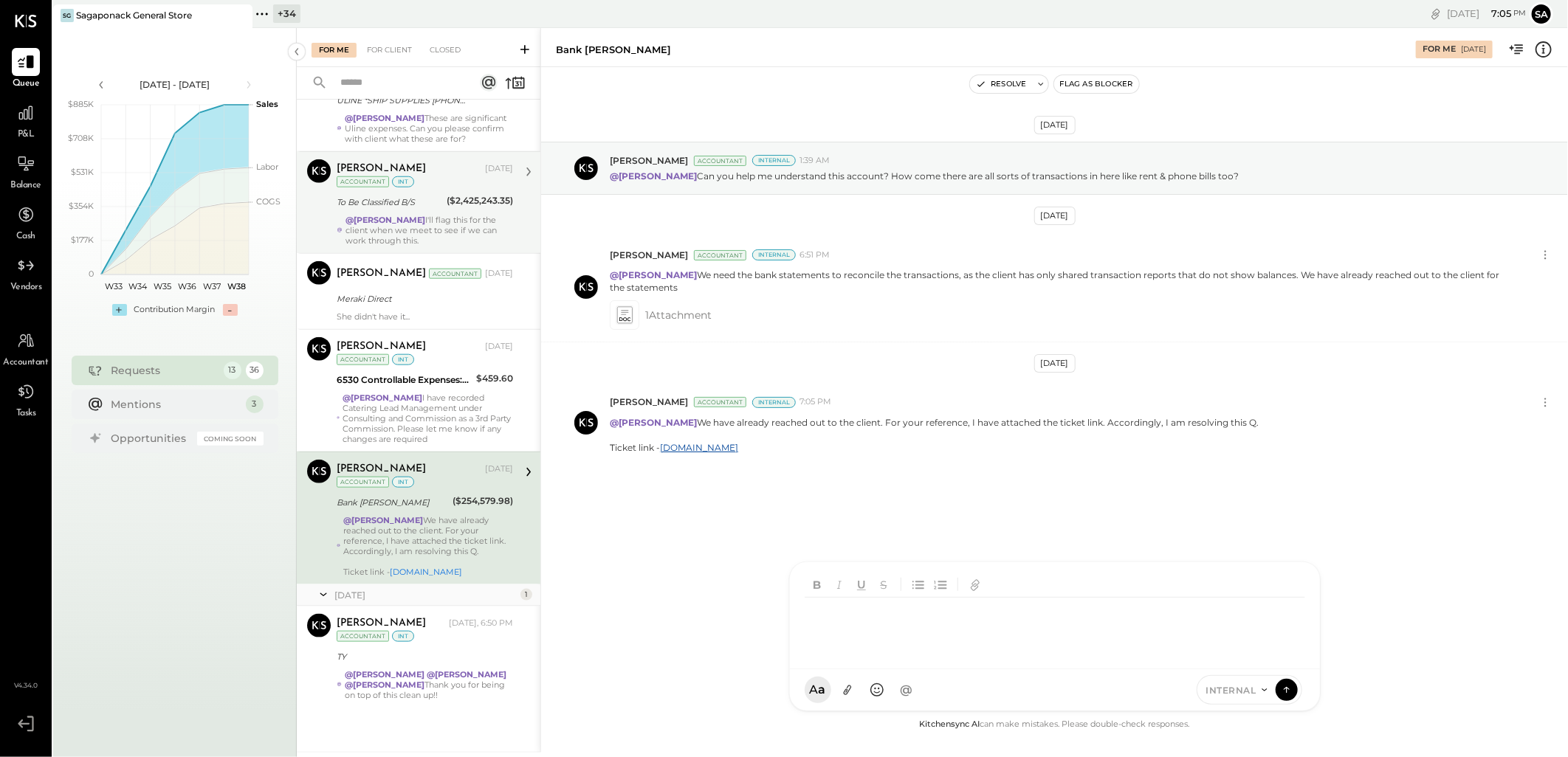
click at [472, 530] on div "@[PERSON_NAME] We have already reached out to the client. For your reference, I…" at bounding box center [428, 546] width 170 height 62
click at [1000, 85] on button "Resolve" at bounding box center [1001, 84] width 62 height 18
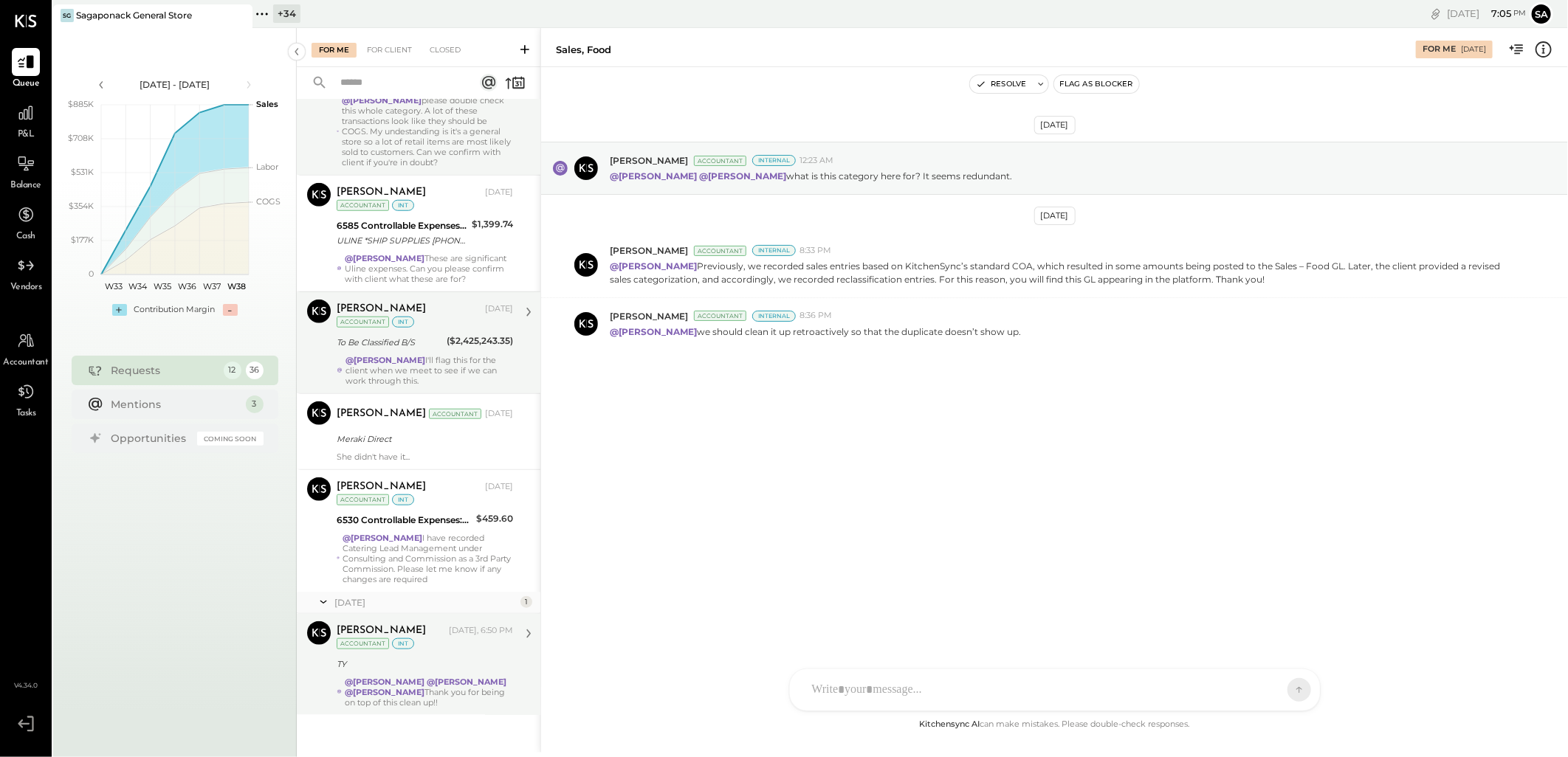
scroll to position [739, 0]
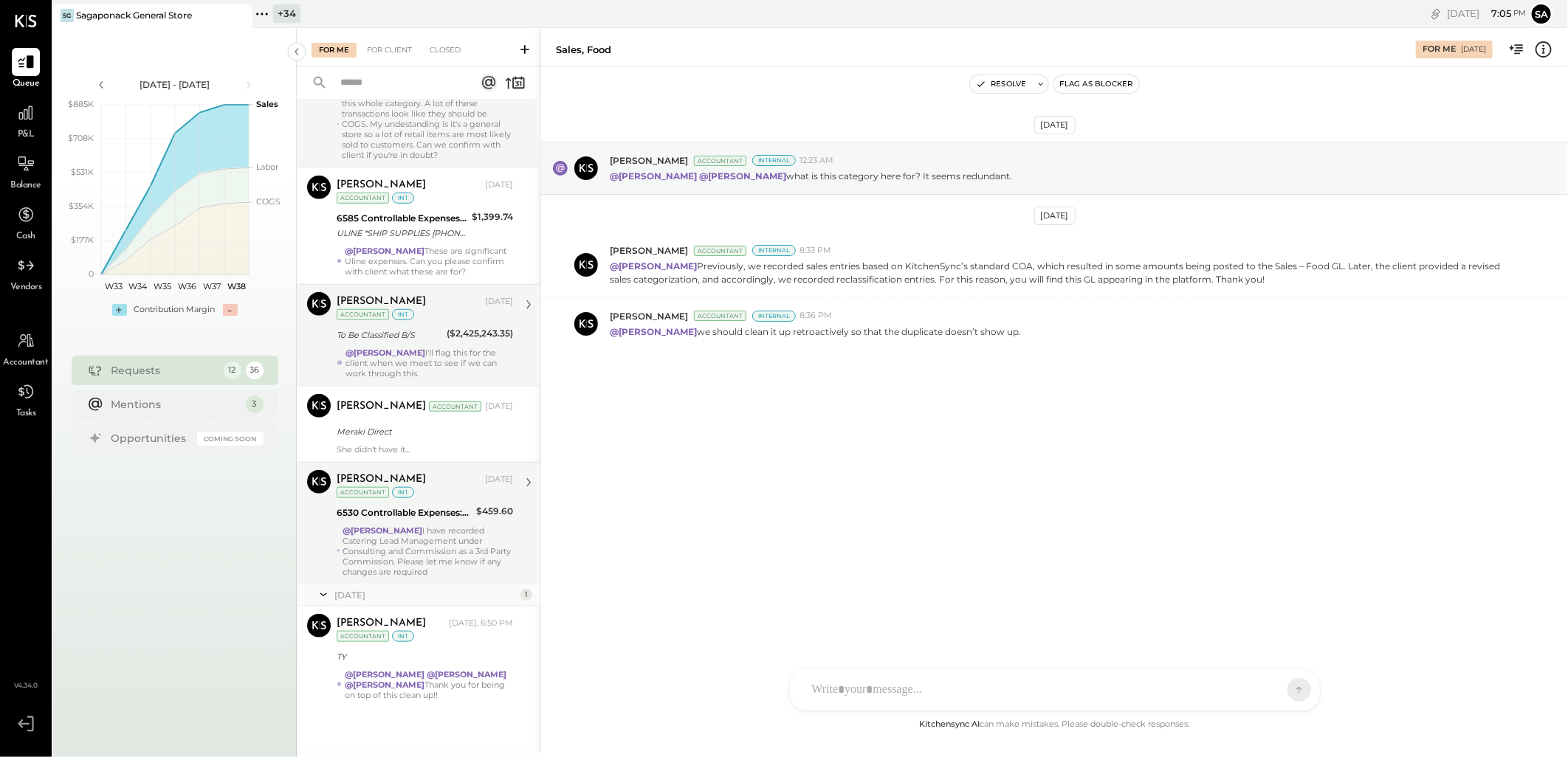
click at [426, 532] on div "@[PERSON_NAME] I have recorded Catering Lead Management under Consulting and Co…" at bounding box center [428, 550] width 171 height 51
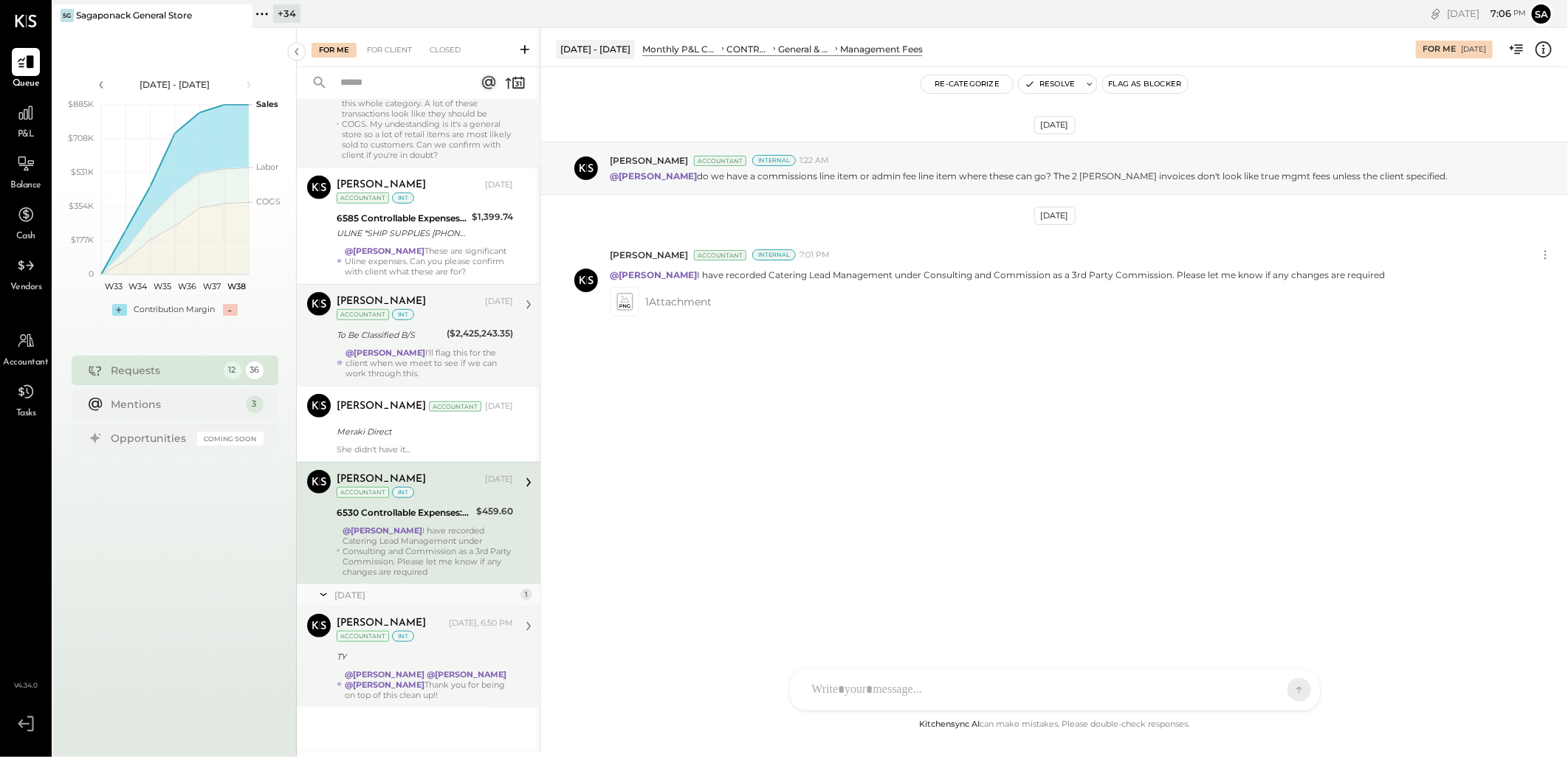
click at [421, 648] on div "TY" at bounding box center [423, 656] width 172 height 18
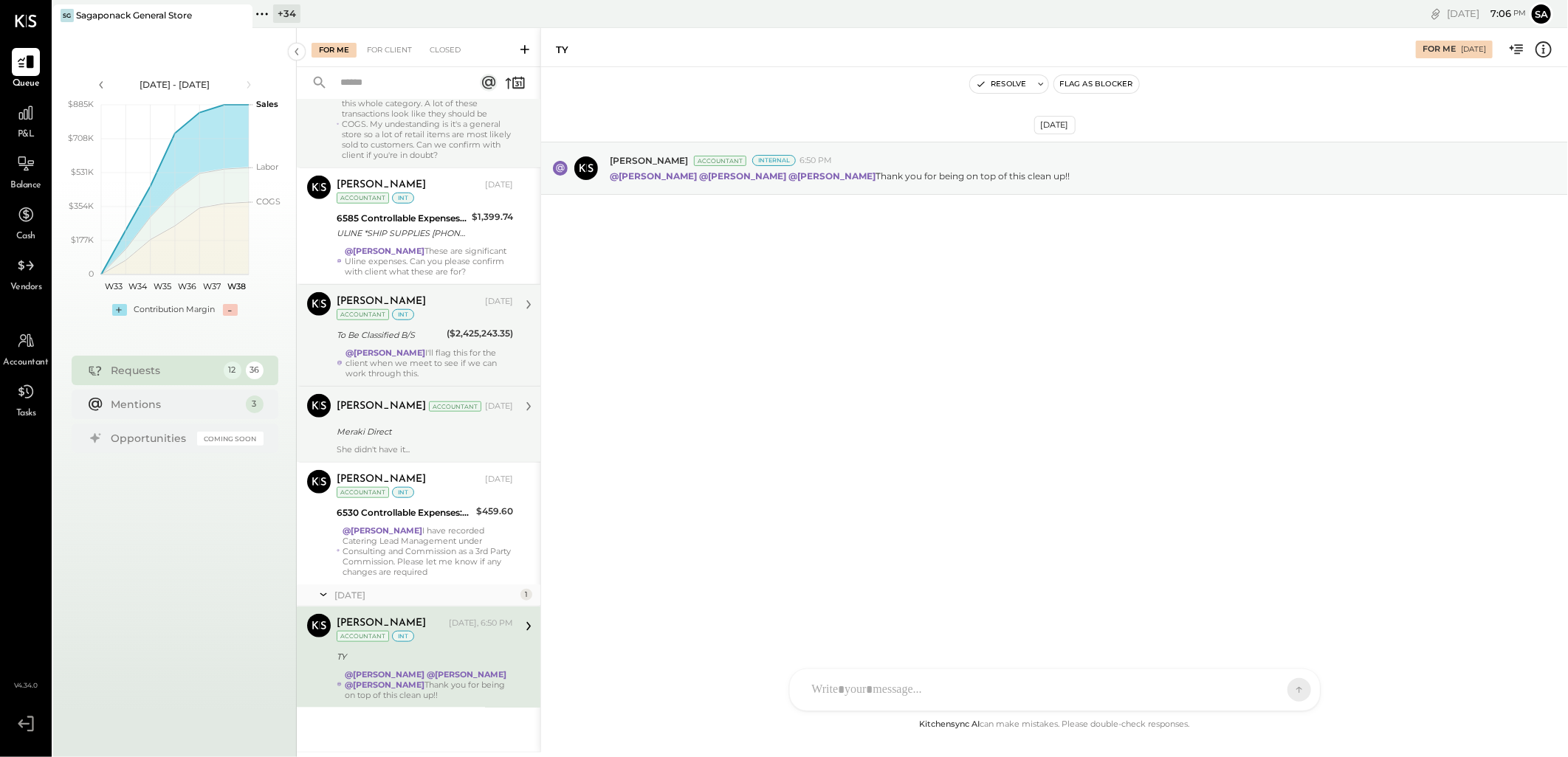
drag, startPoint x: 423, startPoint y: 546, endPoint x: 421, endPoint y: 459, distance: 87.0
click at [423, 544] on div "@[PERSON_NAME] I have recorded Catering Lead Management under Consulting and Co…" at bounding box center [428, 550] width 171 height 51
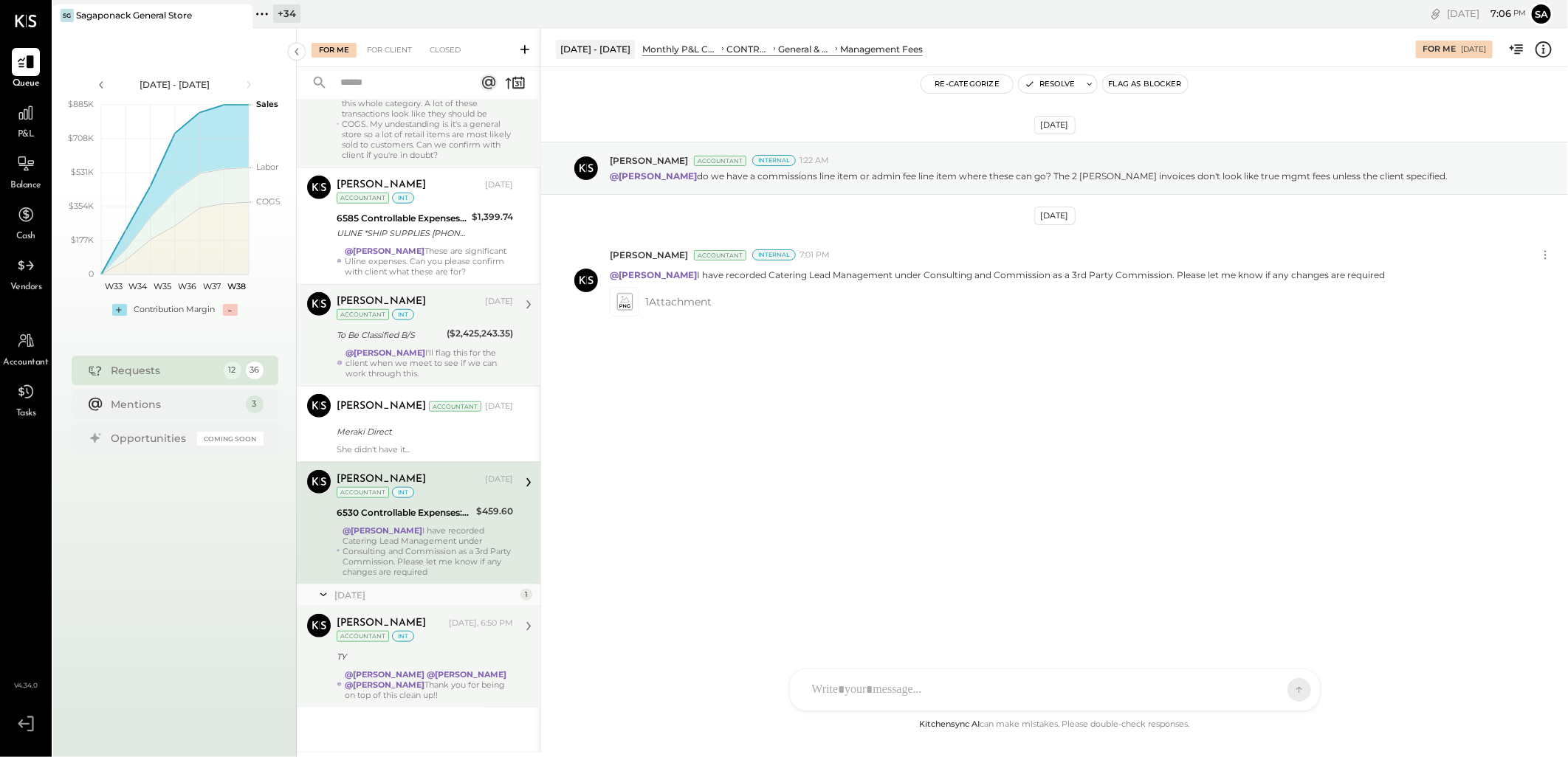
click at [433, 664] on div "TY" at bounding box center [423, 656] width 172 height 15
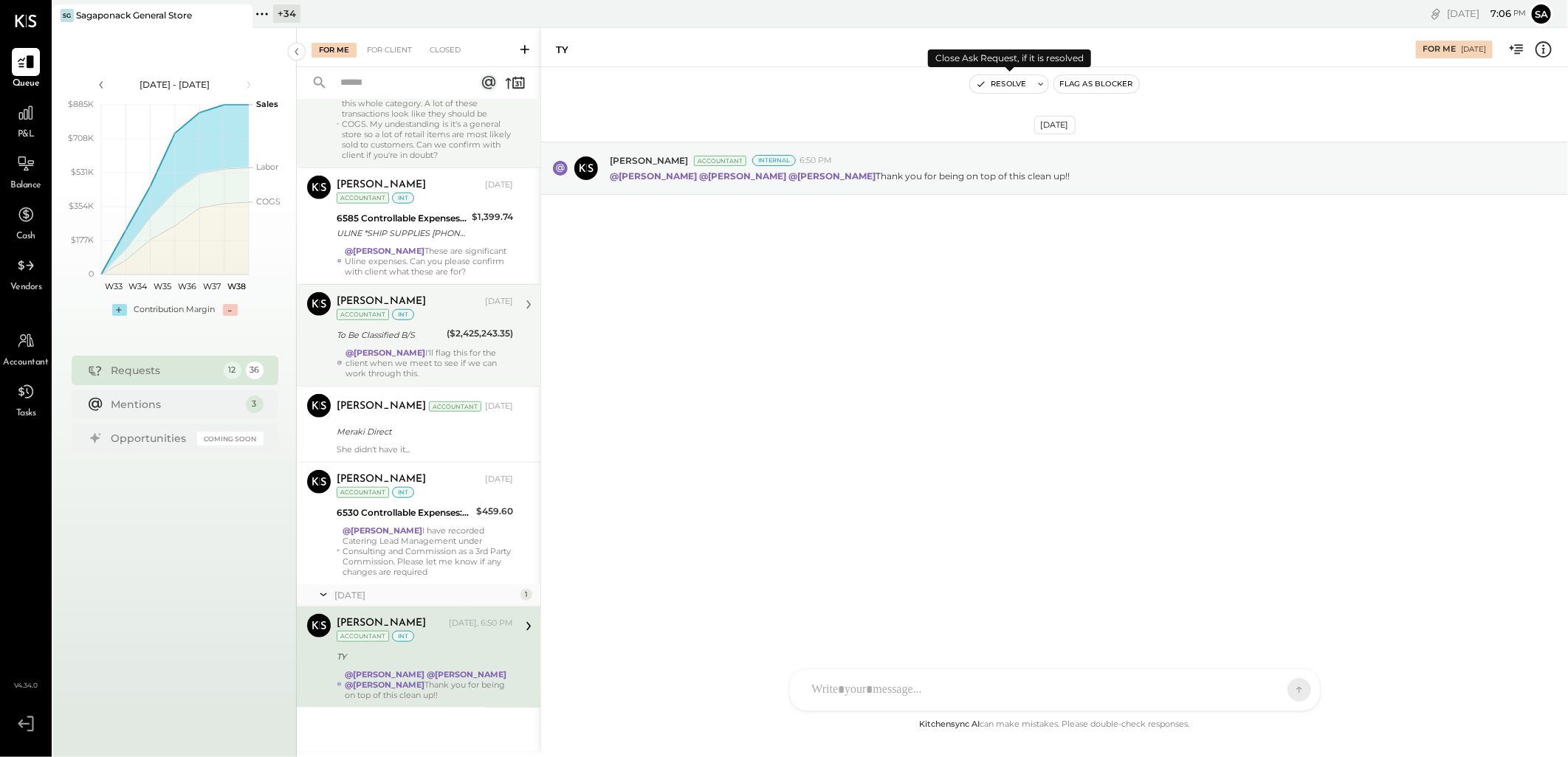
click at [1009, 84] on button "Resolve" at bounding box center [1001, 84] width 62 height 18
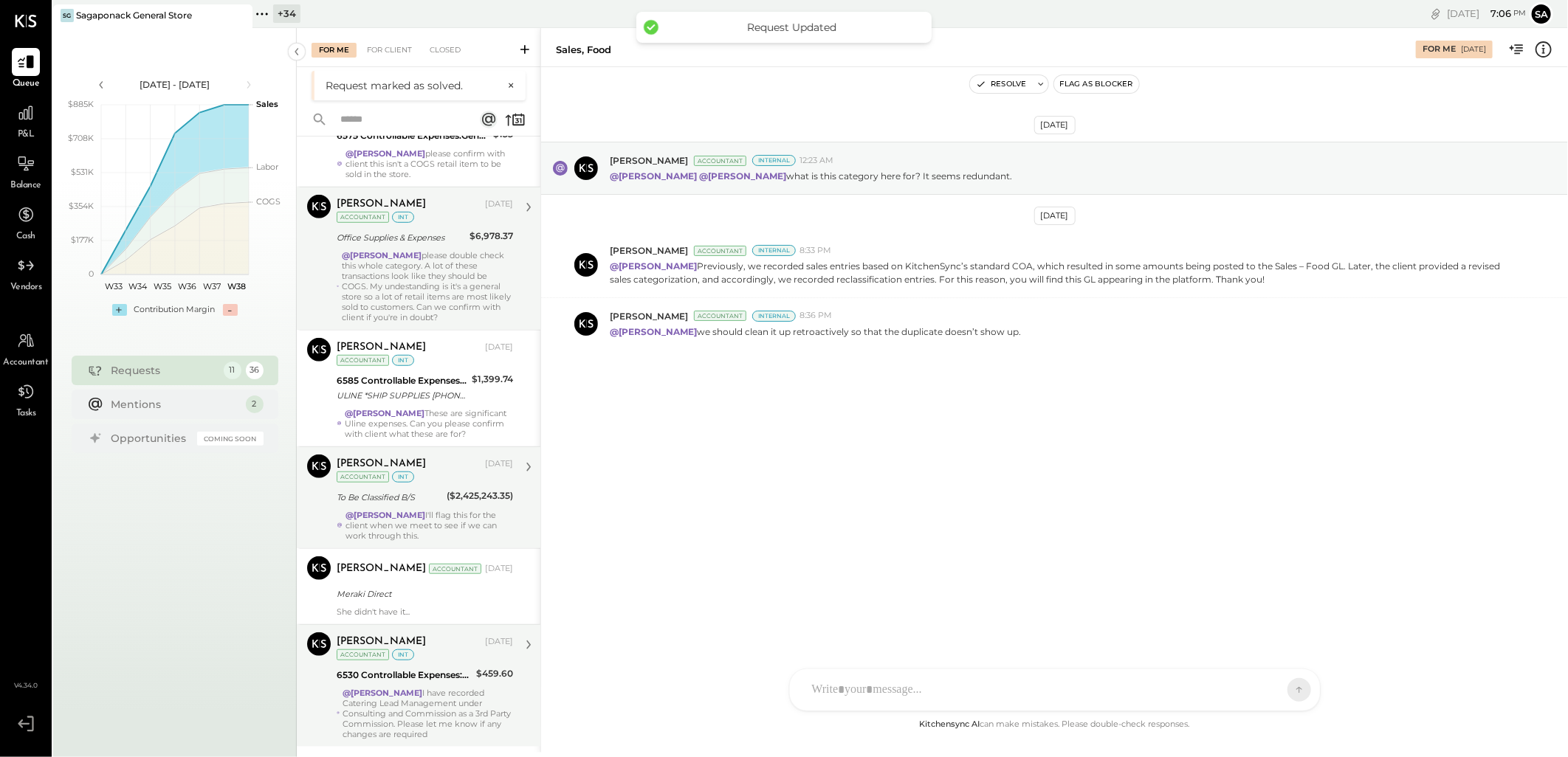
scroll to position [616, 0]
click at [416, 691] on div "@[PERSON_NAME] I have recorded Catering Lead Management under Consulting and Co…" at bounding box center [428, 711] width 171 height 51
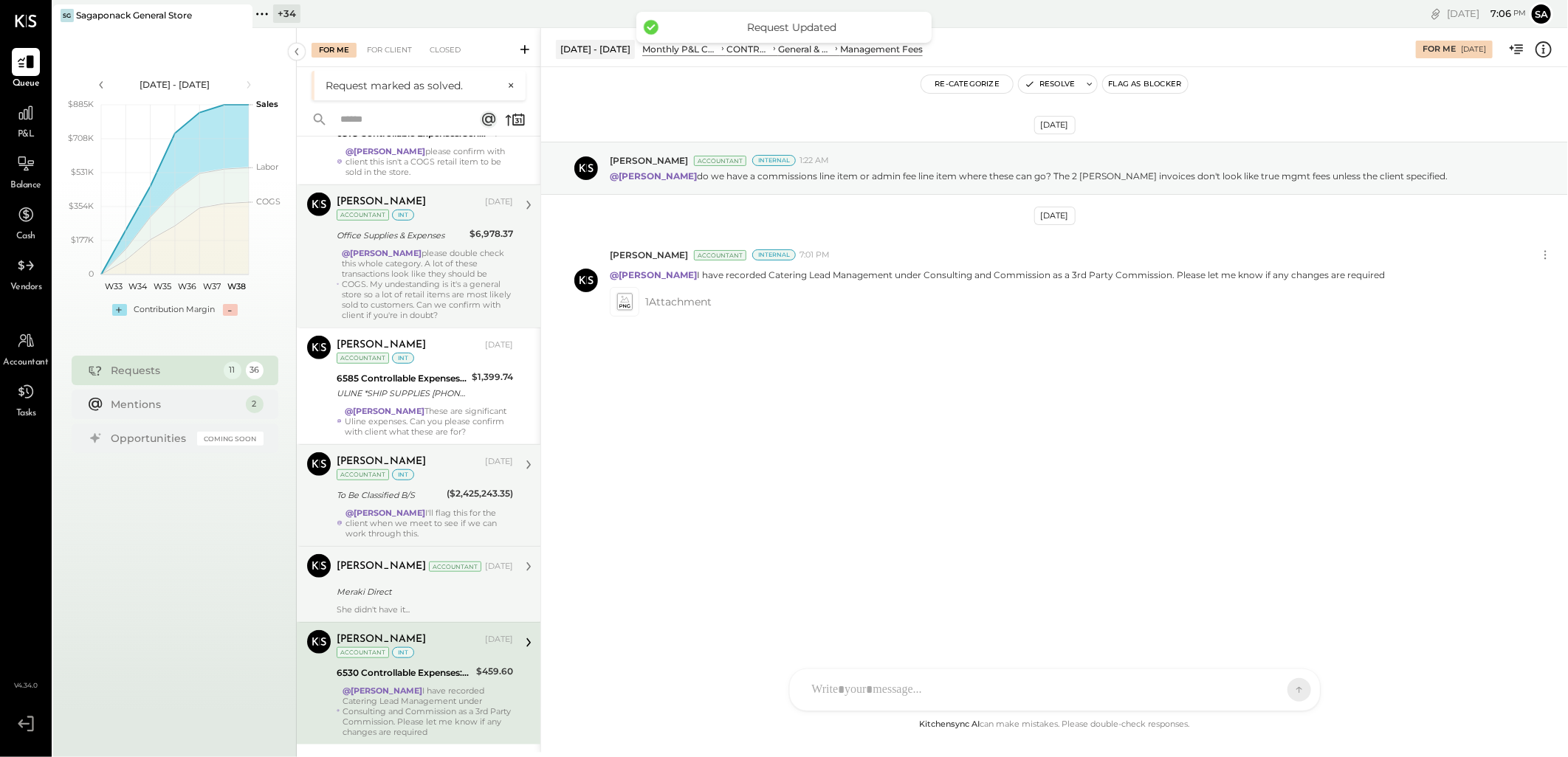
click at [406, 580] on div "[PERSON_NAME] Accountant [DATE] Meraki Direct She didn't have it..." at bounding box center [425, 584] width 177 height 61
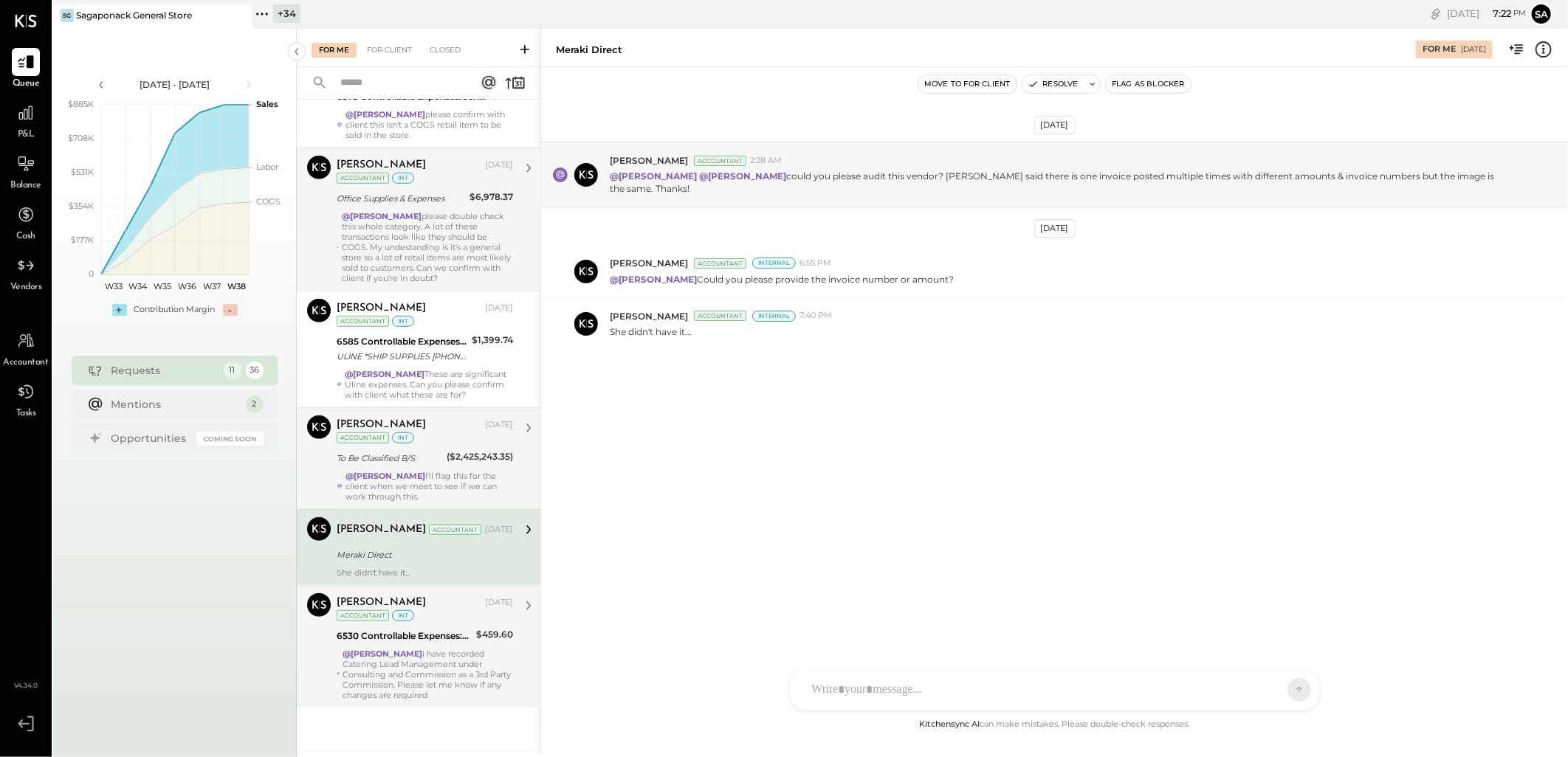
click at [469, 544] on div "[PERSON_NAME] Accountant [DATE] Meraki Direct She didn't have it..." at bounding box center [425, 547] width 177 height 61
click at [424, 481] on div "@[PERSON_NAME] I'll flag this for the client when we meet to see if we can work…" at bounding box center [429, 486] width 167 height 31
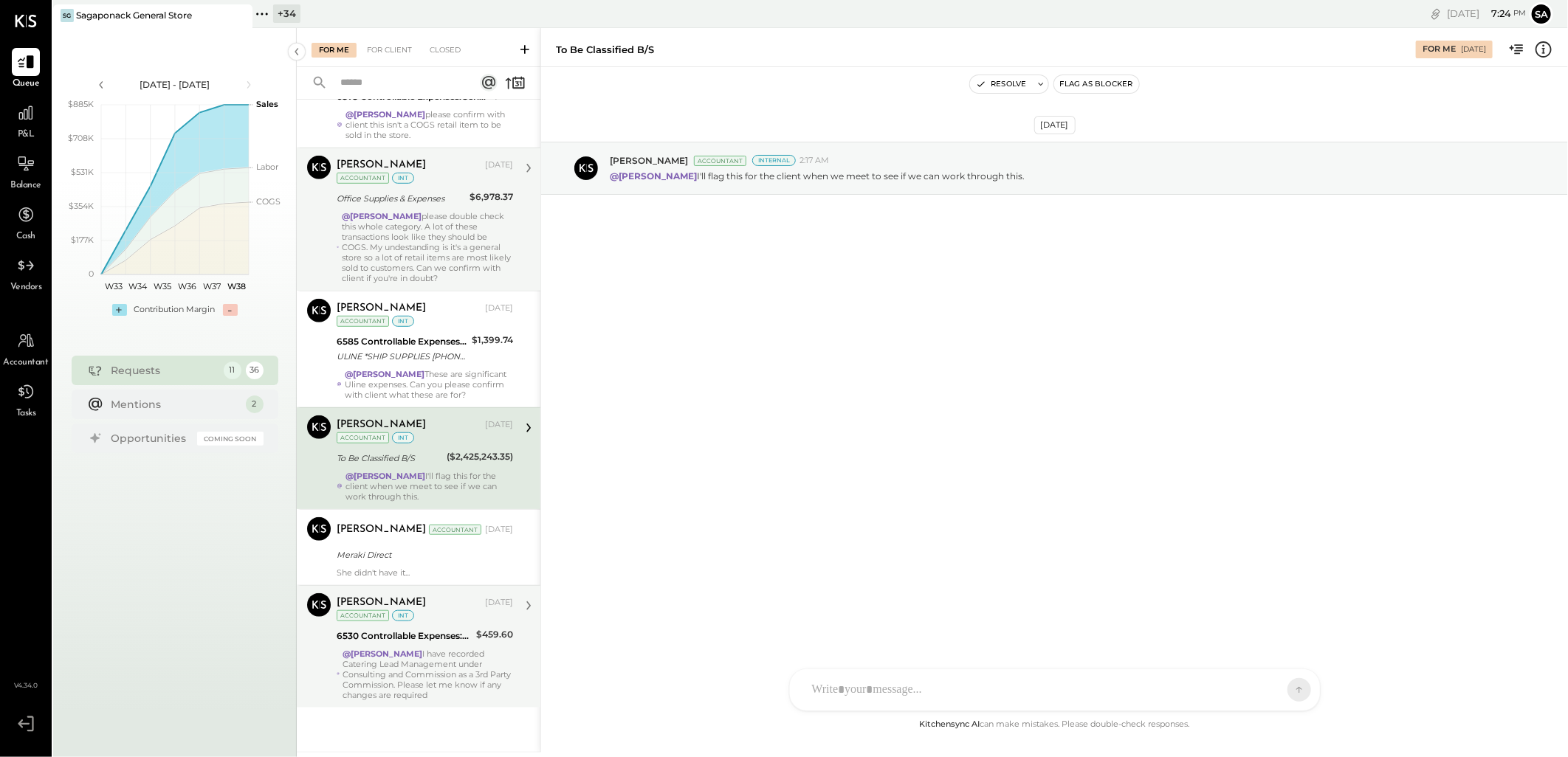
click at [452, 461] on div "($2,425,243.35)" at bounding box center [479, 456] width 66 height 15
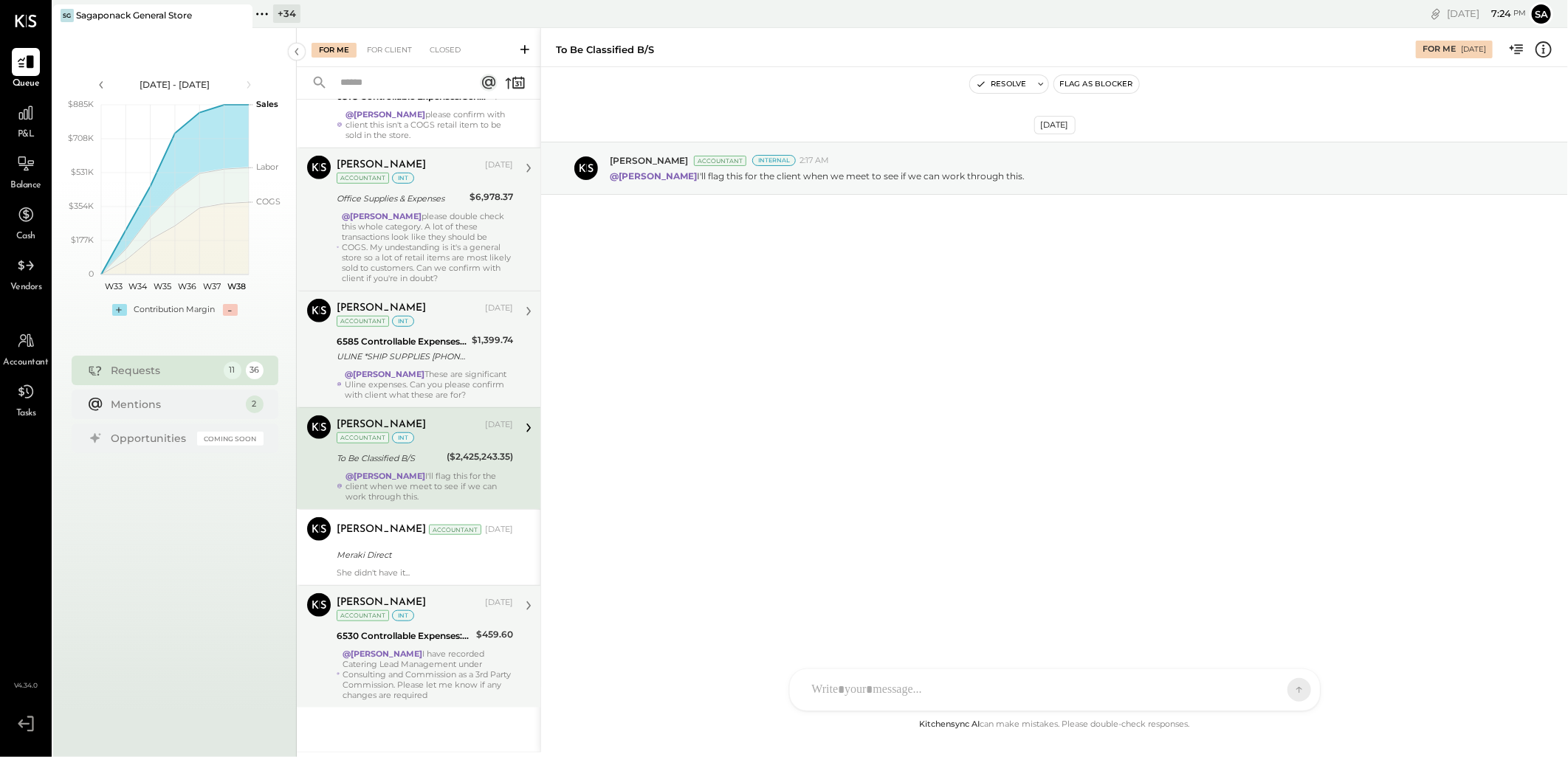
click at [467, 378] on div "@[PERSON_NAME] These are significant Uline expenses. Can you please confirm wit…" at bounding box center [429, 384] width 168 height 31
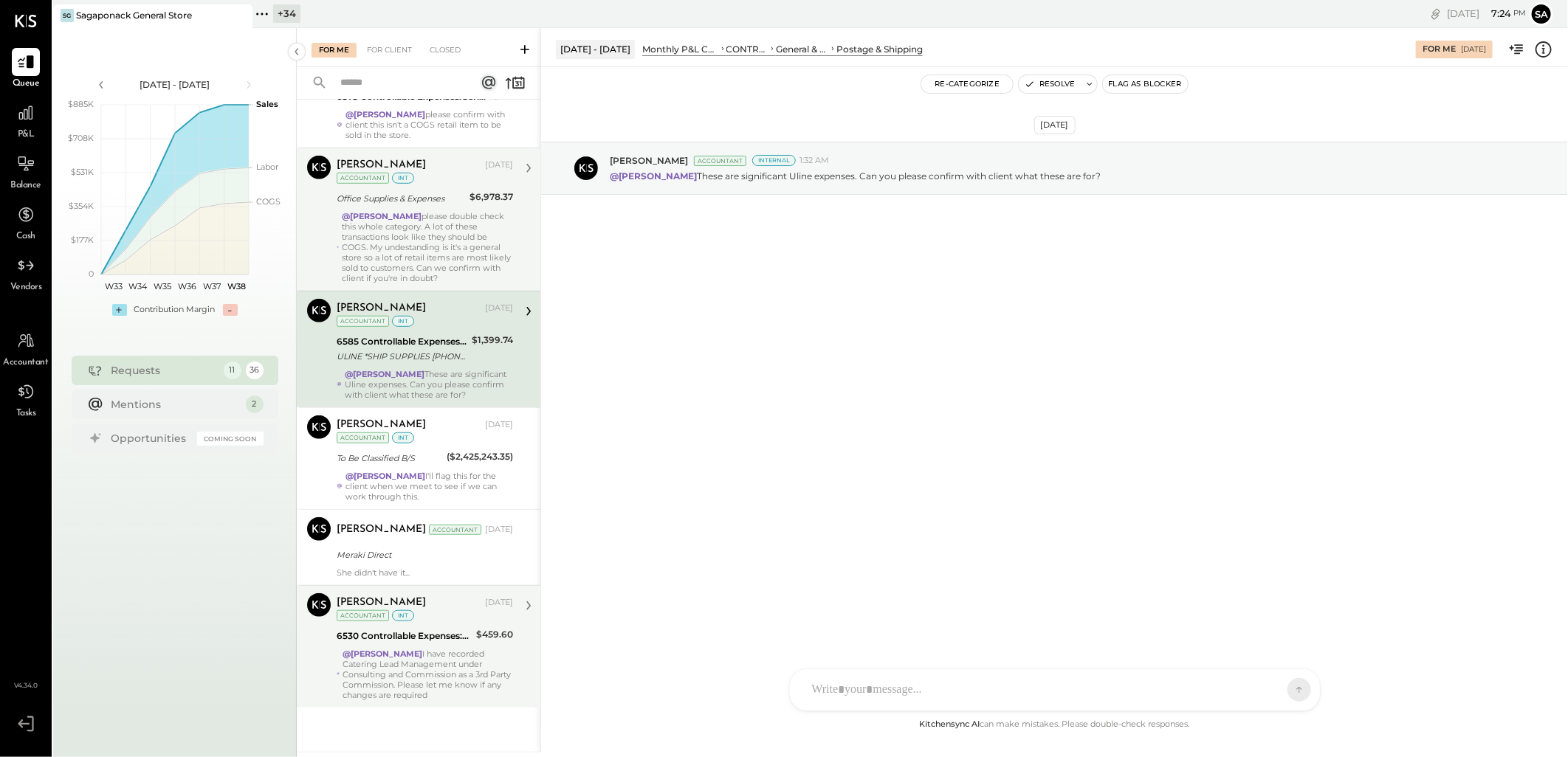
click at [456, 364] on div "6585 Controllable Expenses:General & Administrative Expenses:Postage & Shipping…" at bounding box center [402, 349] width 131 height 32
click at [872, 691] on div at bounding box center [1041, 689] width 474 height 32
click at [895, 617] on div at bounding box center [1054, 626] width 500 height 59
type input "*****"
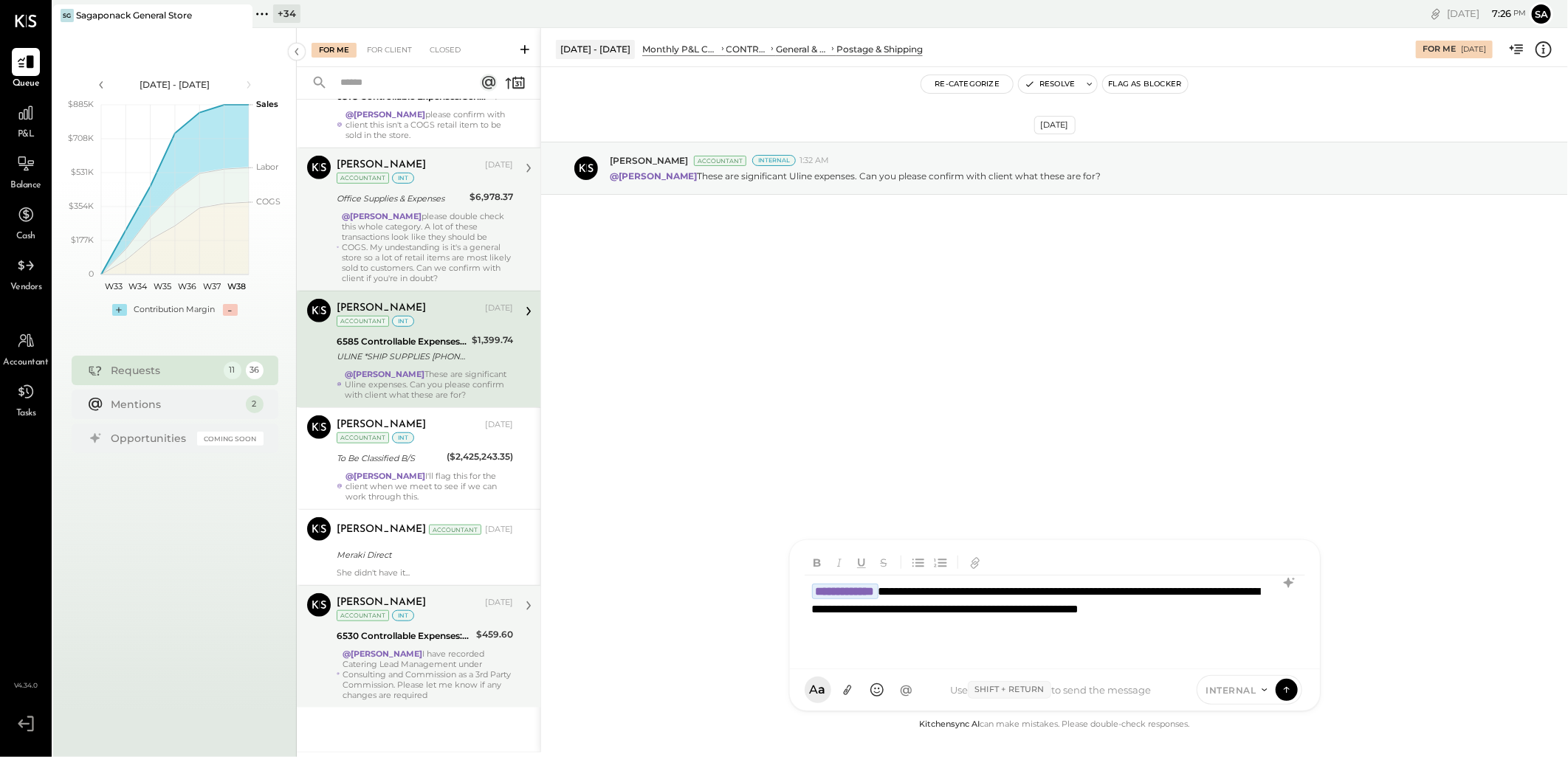
scroll to position [2, 0]
click at [923, 652] on div "**********" at bounding box center [1036, 643] width 448 height 18
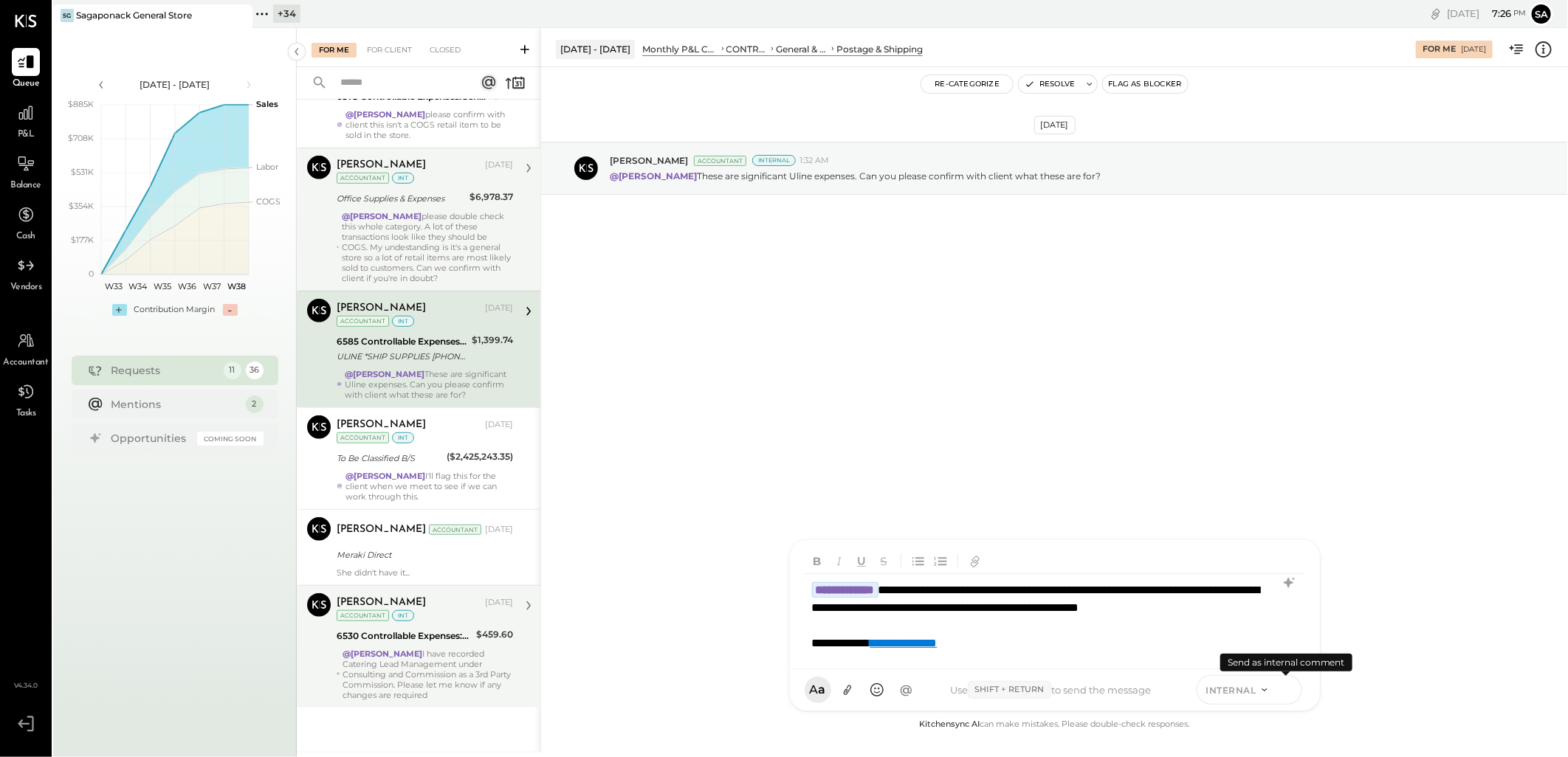
click at [1285, 690] on icon at bounding box center [1286, 689] width 13 height 15
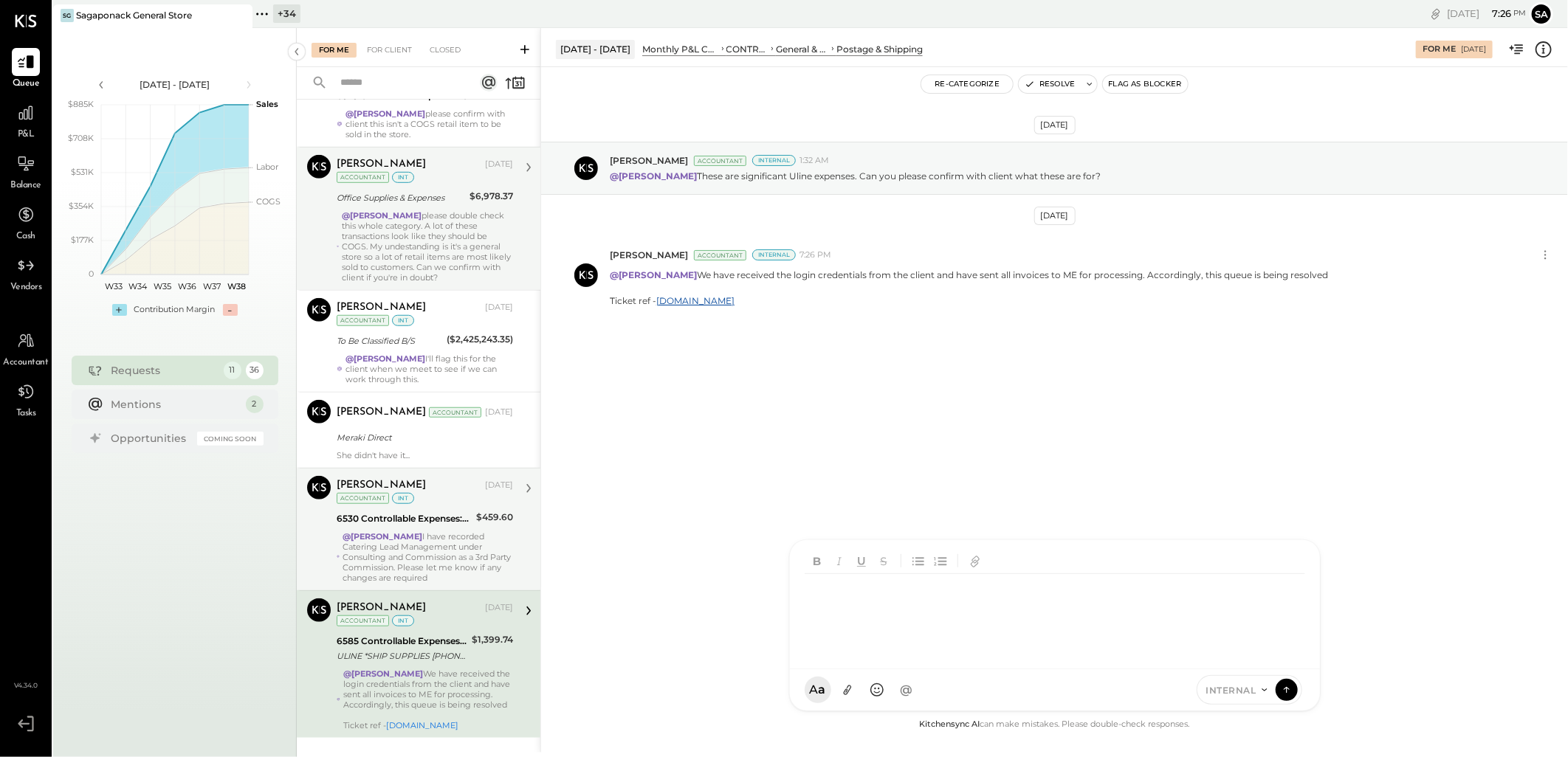
click at [416, 676] on div "@[PERSON_NAME] We have received the login credentials from the client and have …" at bounding box center [428, 699] width 170 height 62
click at [887, 627] on div at bounding box center [1041, 654] width 474 height 104
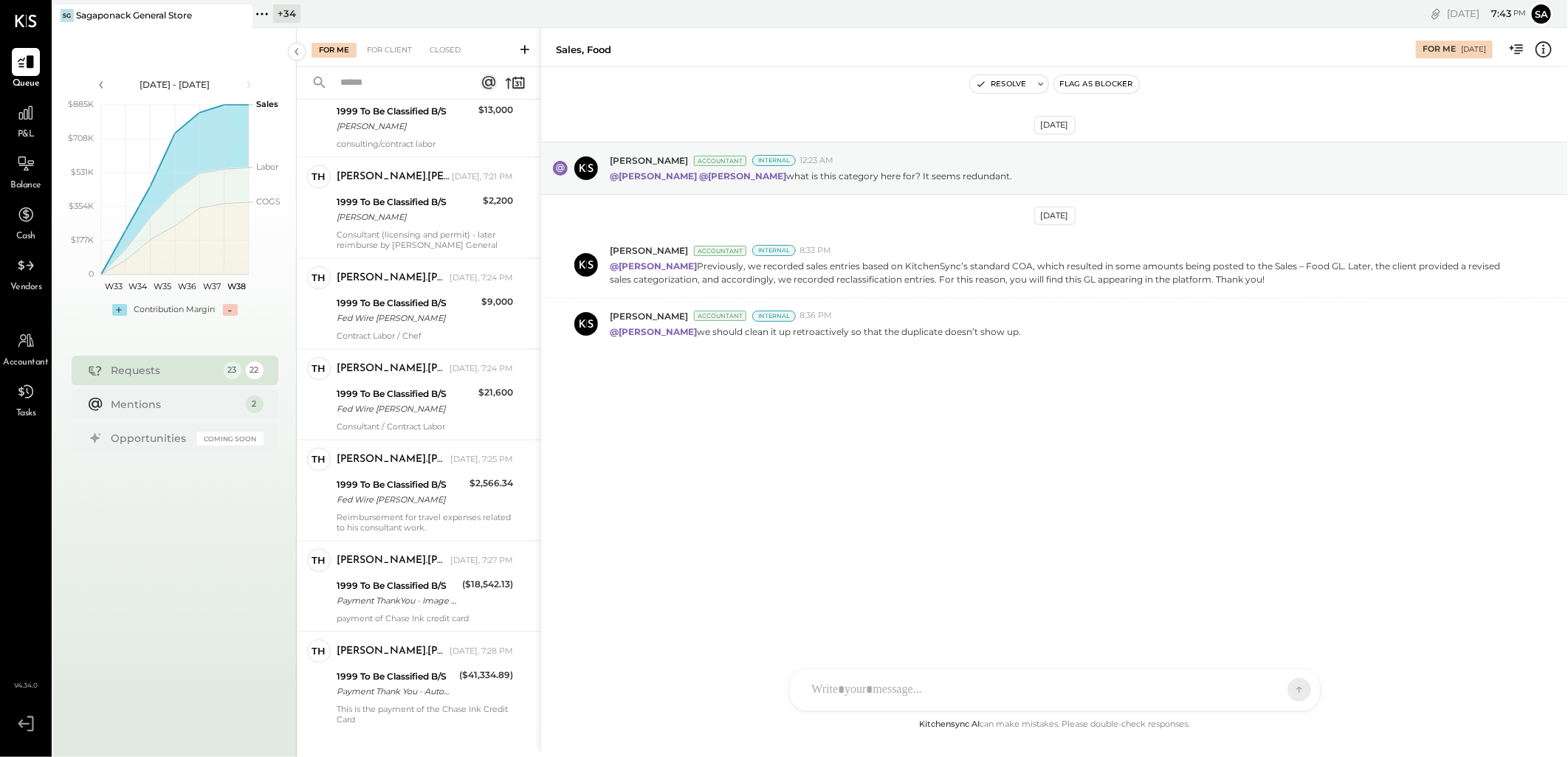
scroll to position [1809, 0]
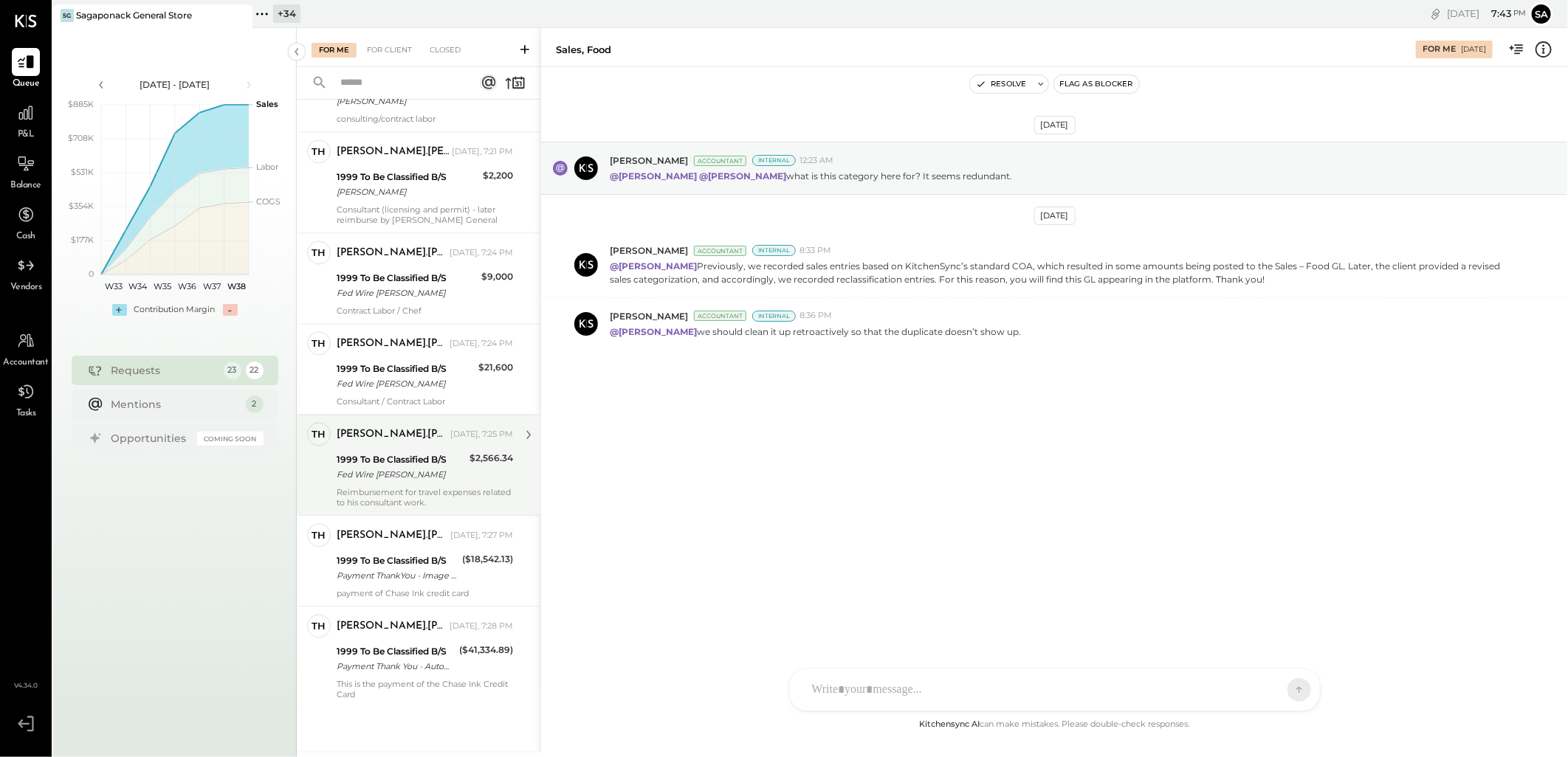
click at [390, 477] on div "Fed Wire Daniel Eddy" at bounding box center [400, 474] width 128 height 15
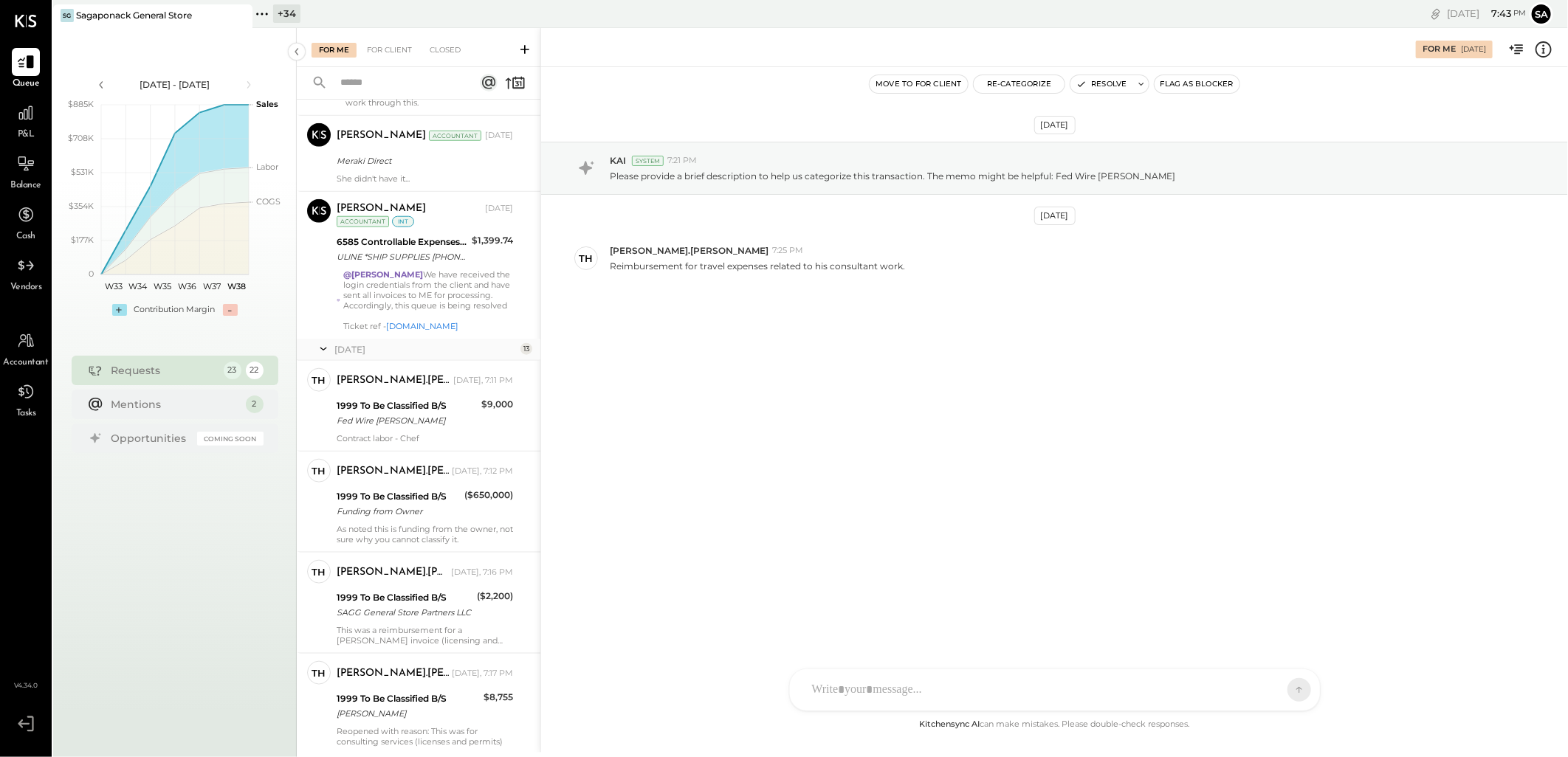
scroll to position [907, 0]
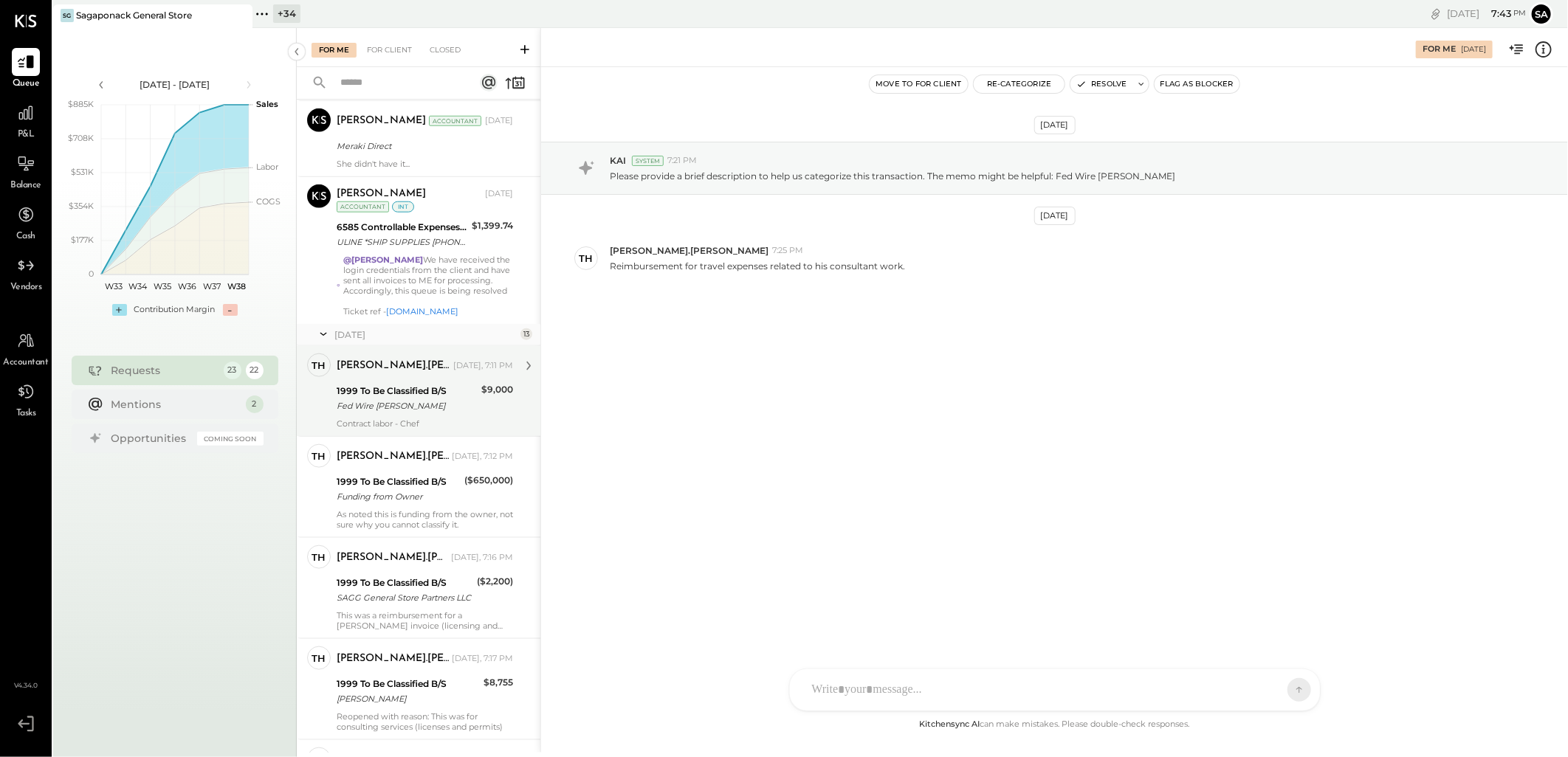
click at [429, 413] on div "Fed Wire Damian Franqui" at bounding box center [406, 405] width 141 height 15
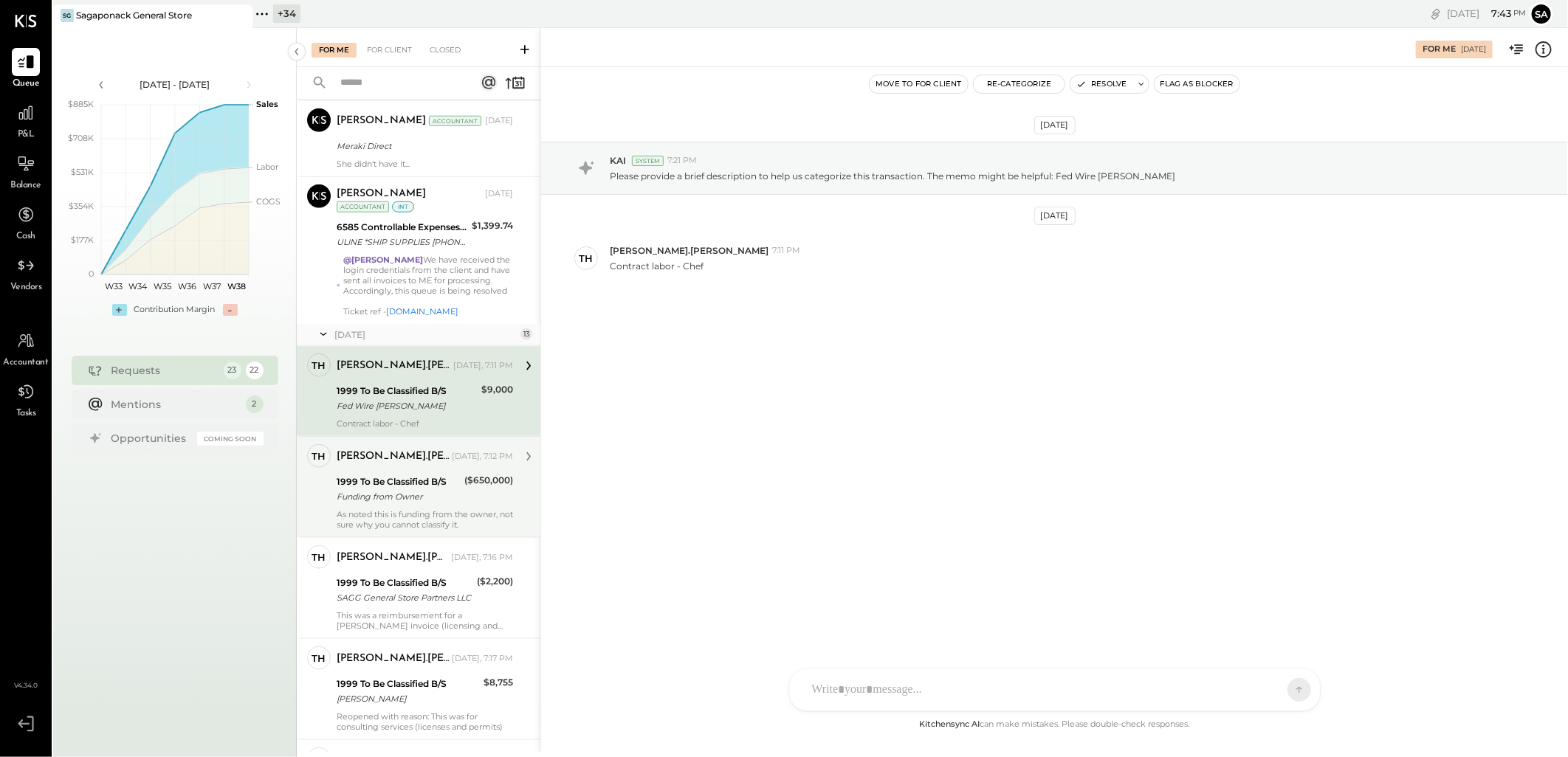
click at [411, 489] on div "1999 To Be Classified B/S" at bounding box center [398, 481] width 123 height 15
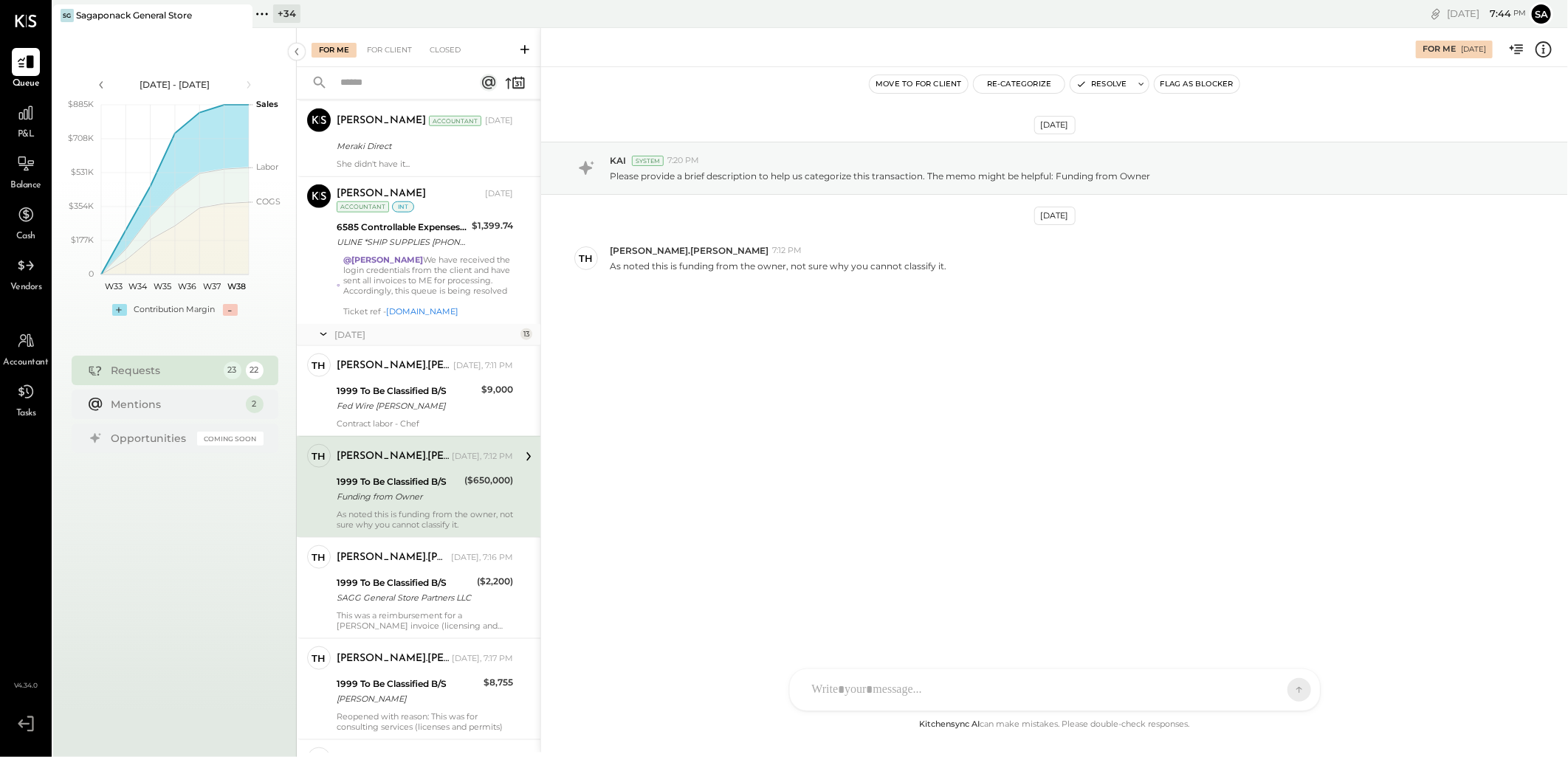
click at [887, 684] on div at bounding box center [1041, 689] width 474 height 32
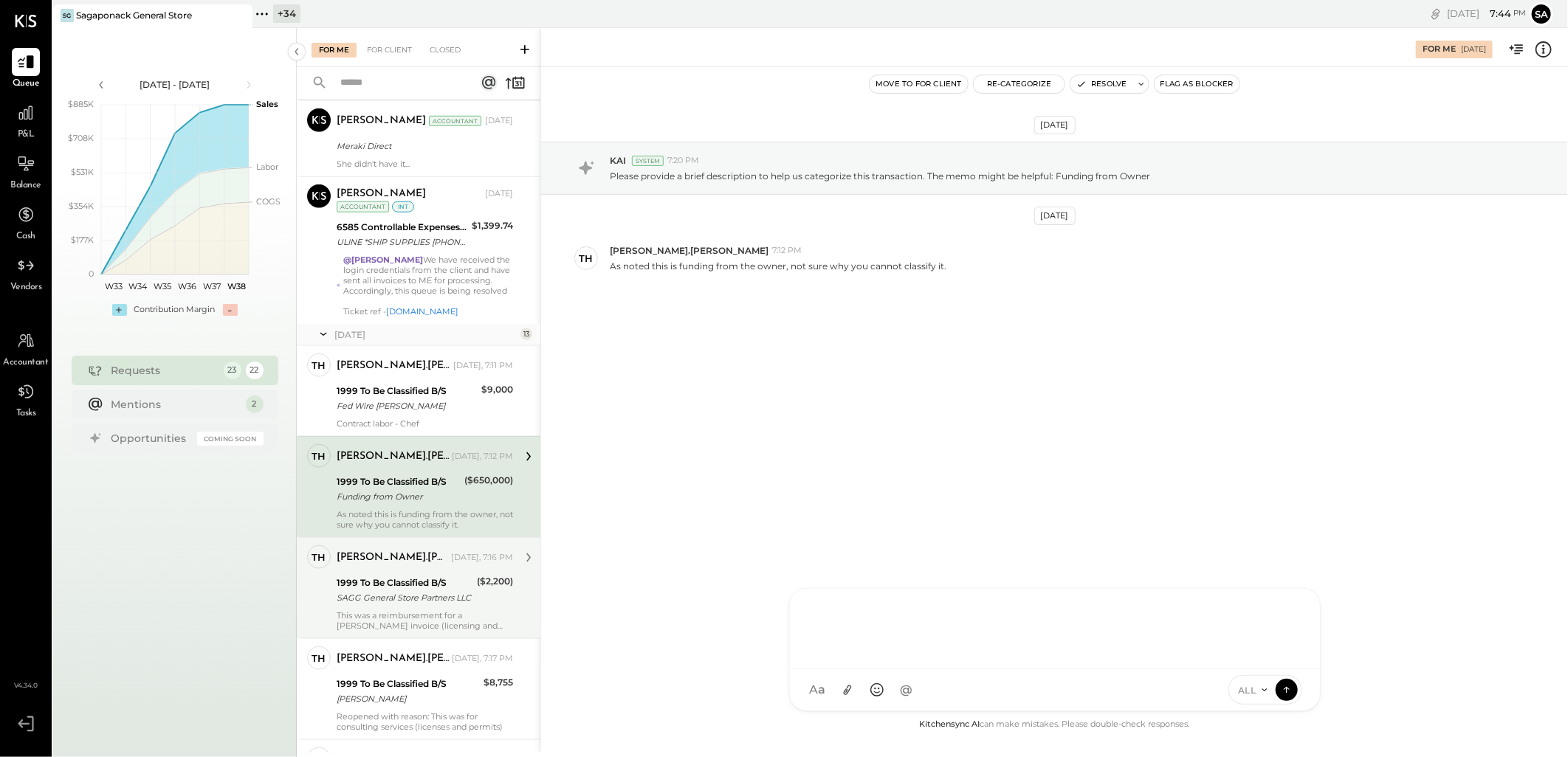
click at [391, 605] on div "SAGG General Store Partners LLC" at bounding box center [404, 597] width 136 height 15
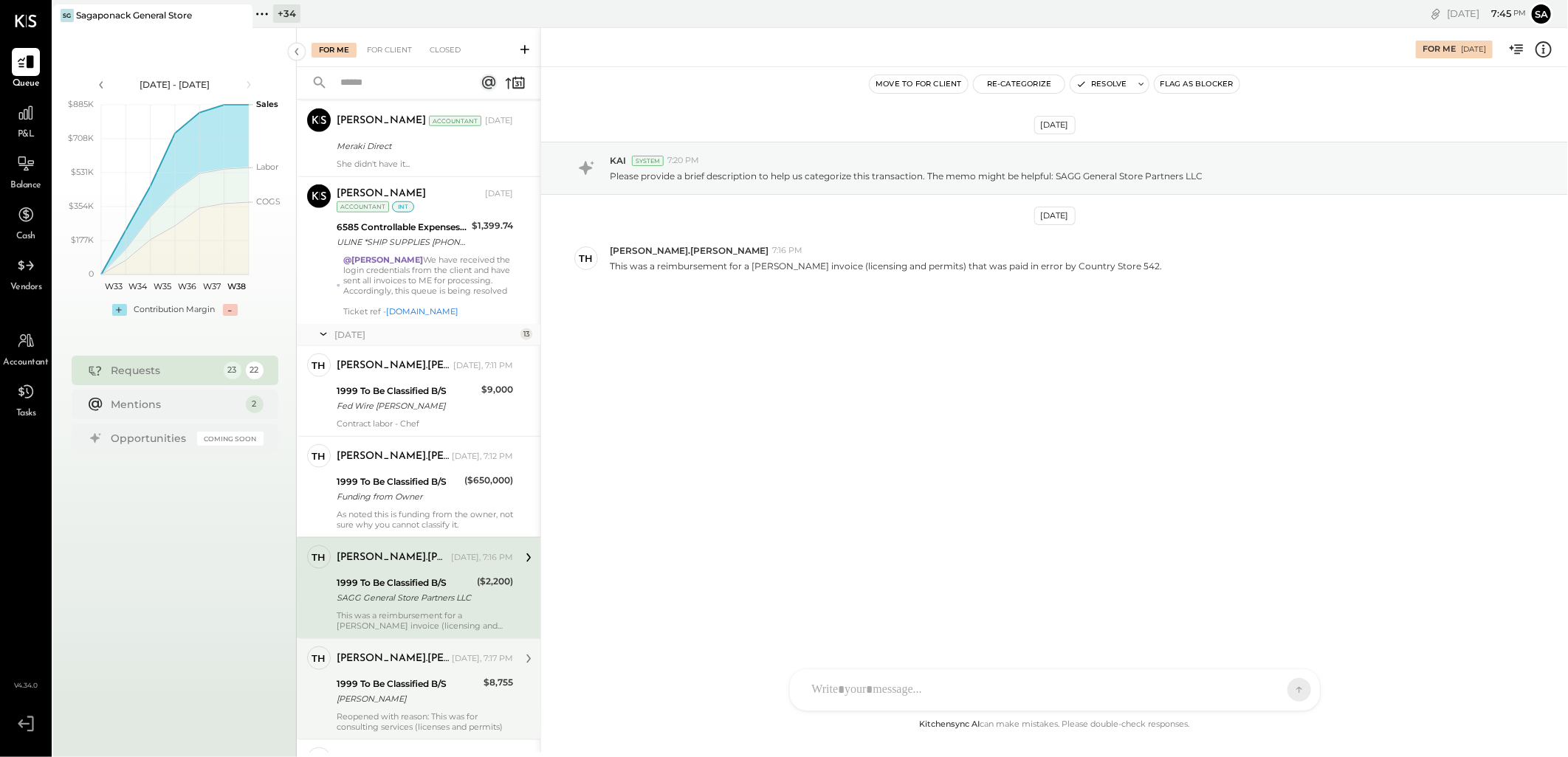
click at [439, 259] on div "@[PERSON_NAME] We have received the login credentials from the client and have …" at bounding box center [428, 285] width 170 height 62
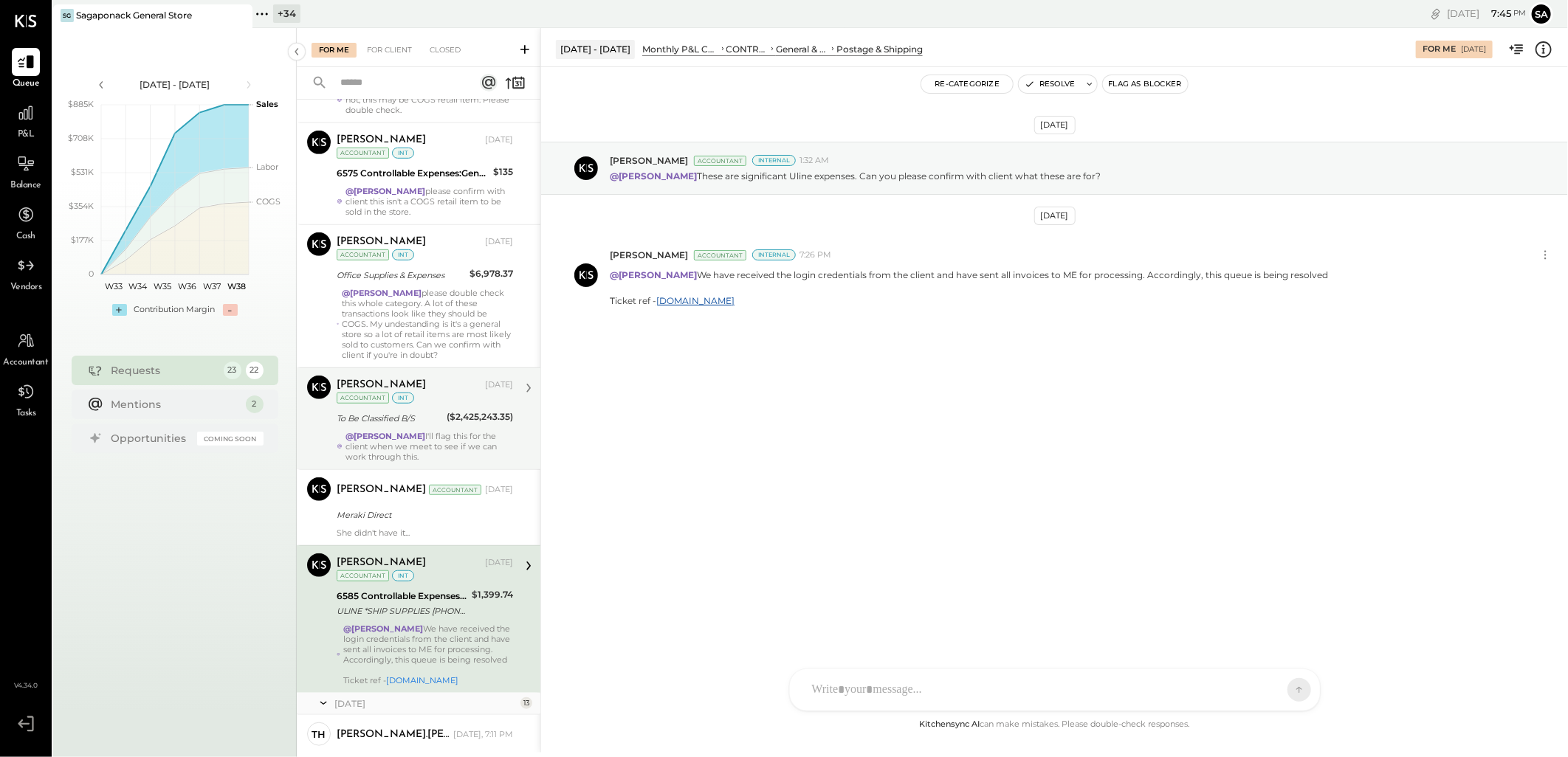
scroll to position [579, 0]
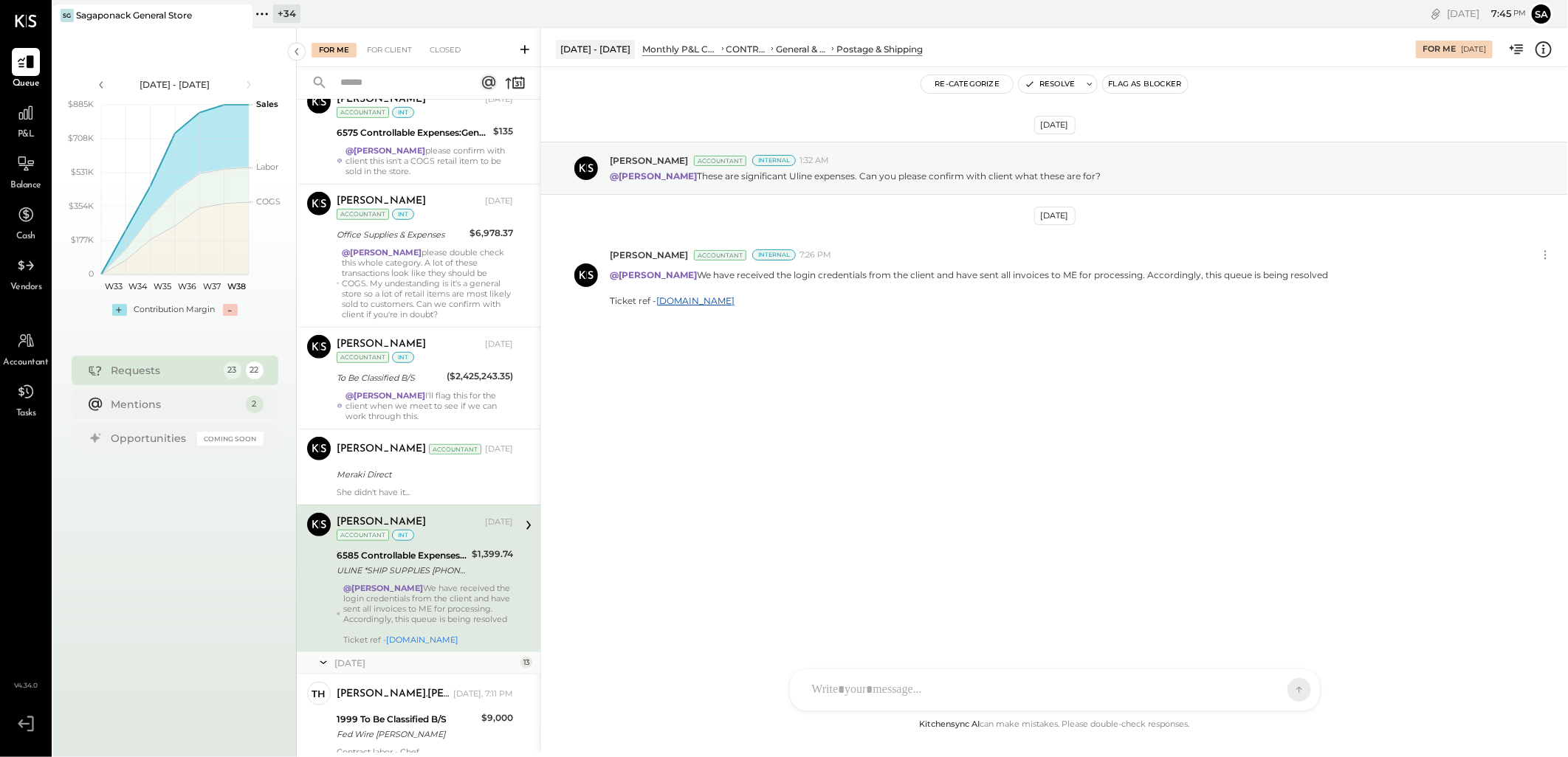
drag, startPoint x: 446, startPoint y: 557, endPoint x: 456, endPoint y: 557, distance: 10.0
click at [446, 557] on div "6585 Controllable Expenses:General & Administrative Expenses:Postage & Shipping" at bounding box center [402, 555] width 131 height 15
click at [1036, 84] on button "Resolve" at bounding box center [1049, 84] width 62 height 18
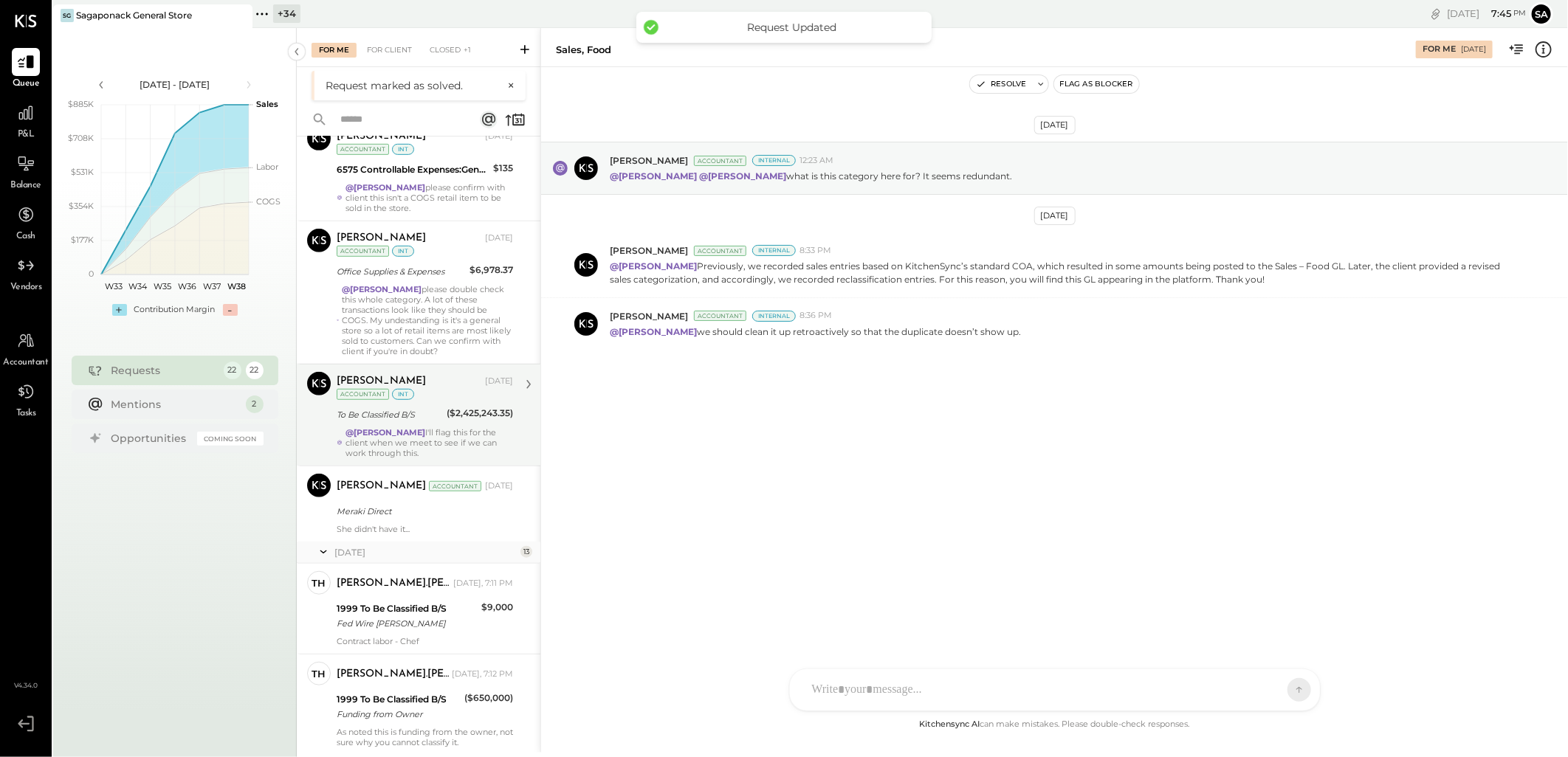
click at [393, 440] on div "@[PERSON_NAME] I'll flag this for the client when we meet to see if we can work…" at bounding box center [429, 442] width 167 height 31
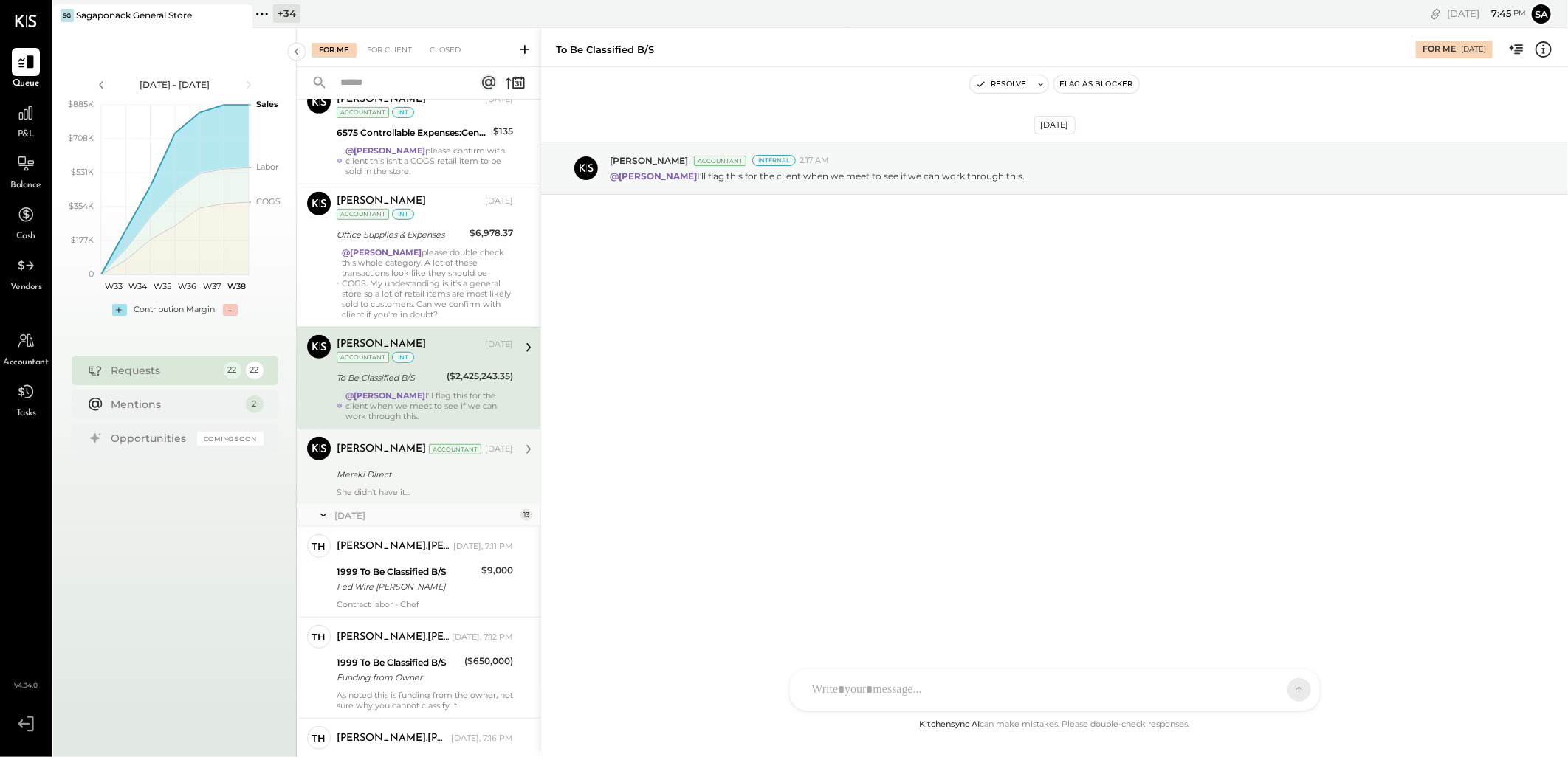
scroll to position [498, 0]
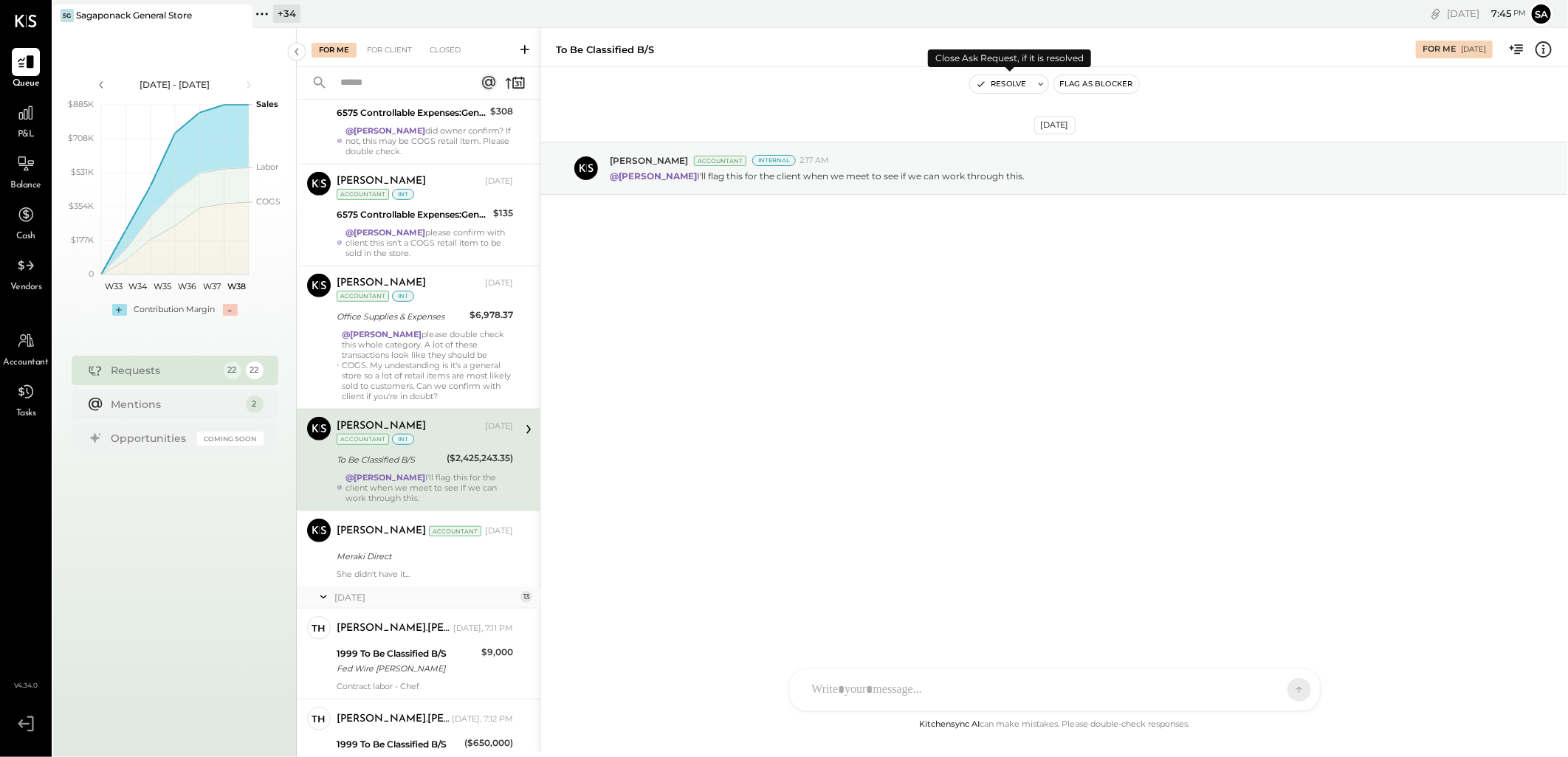
click at [999, 80] on button "Resolve" at bounding box center [1001, 84] width 62 height 18
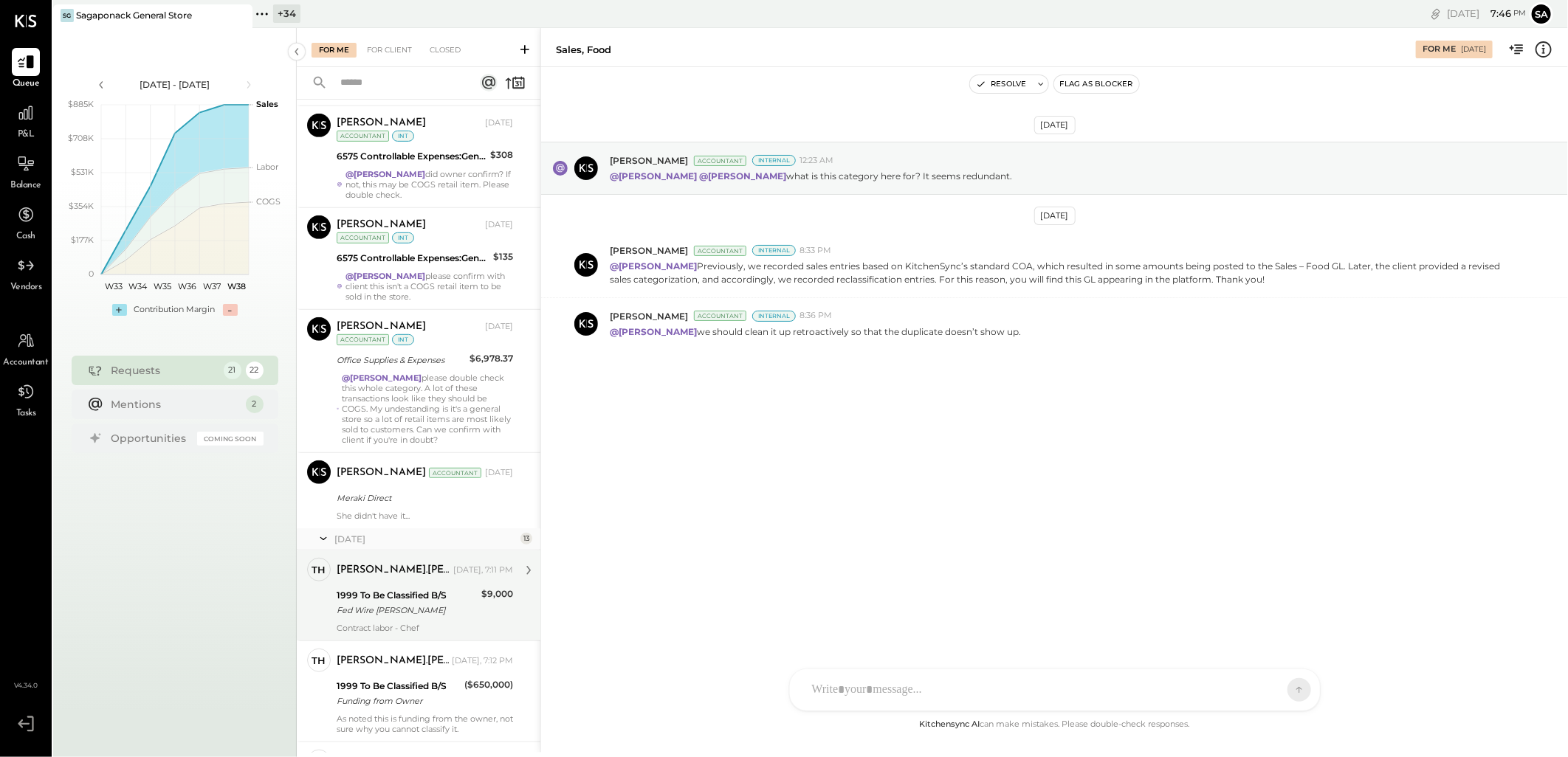
scroll to position [491, 0]
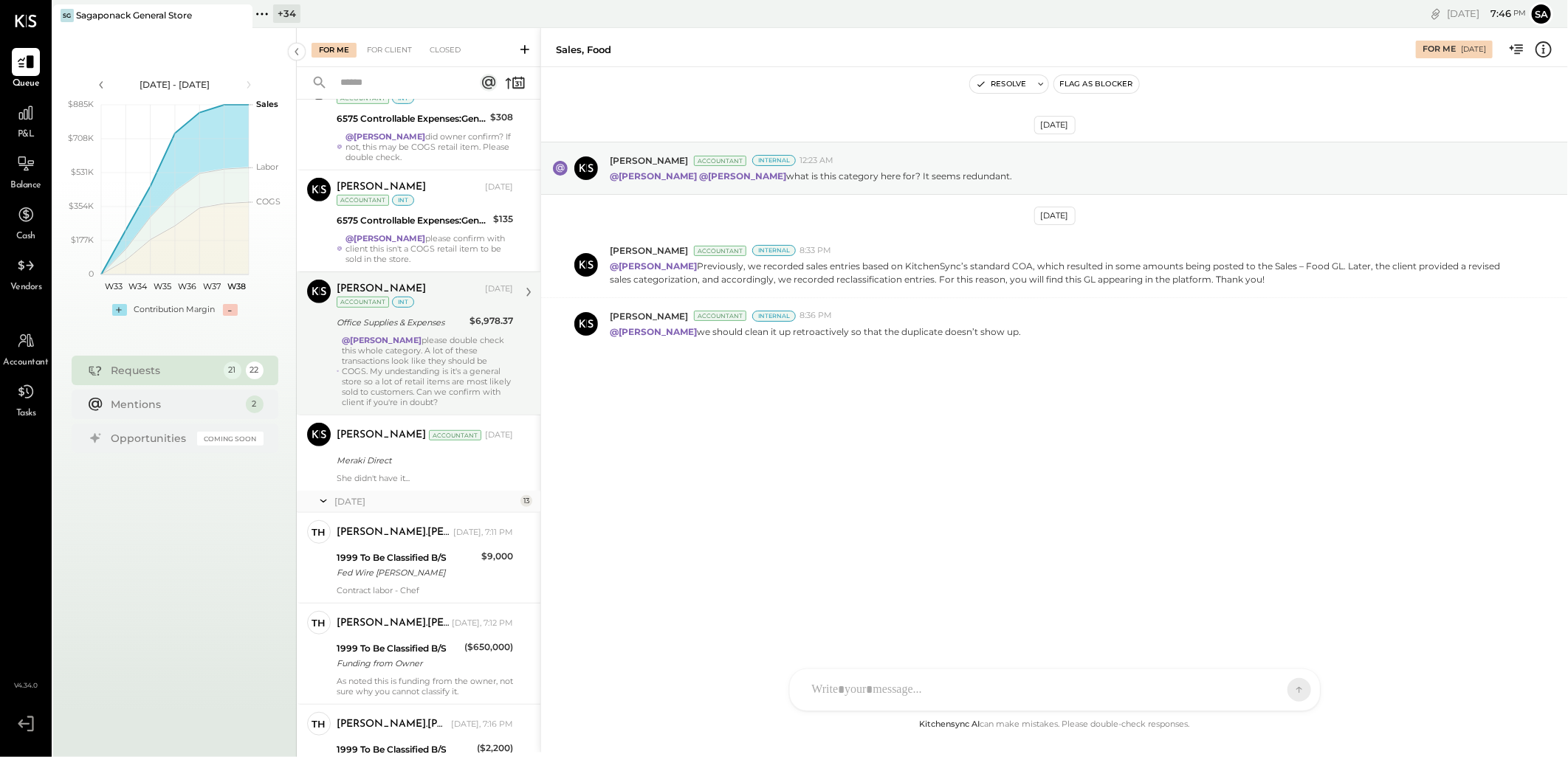
click at [433, 378] on div "@[PERSON_NAME] please double check this whole category. A lot of these transact…" at bounding box center [427, 371] width 171 height 72
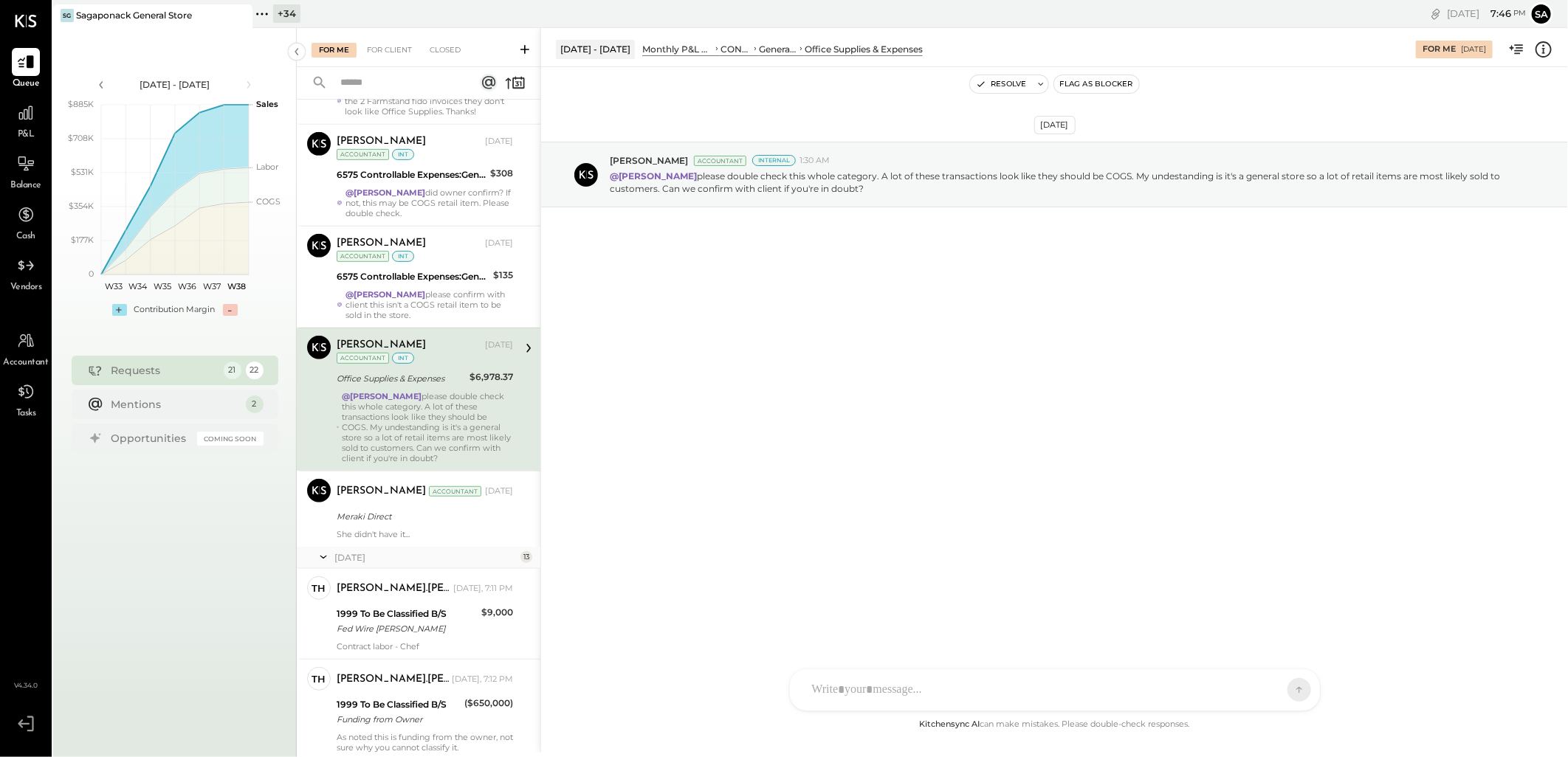
scroll to position [409, 0]
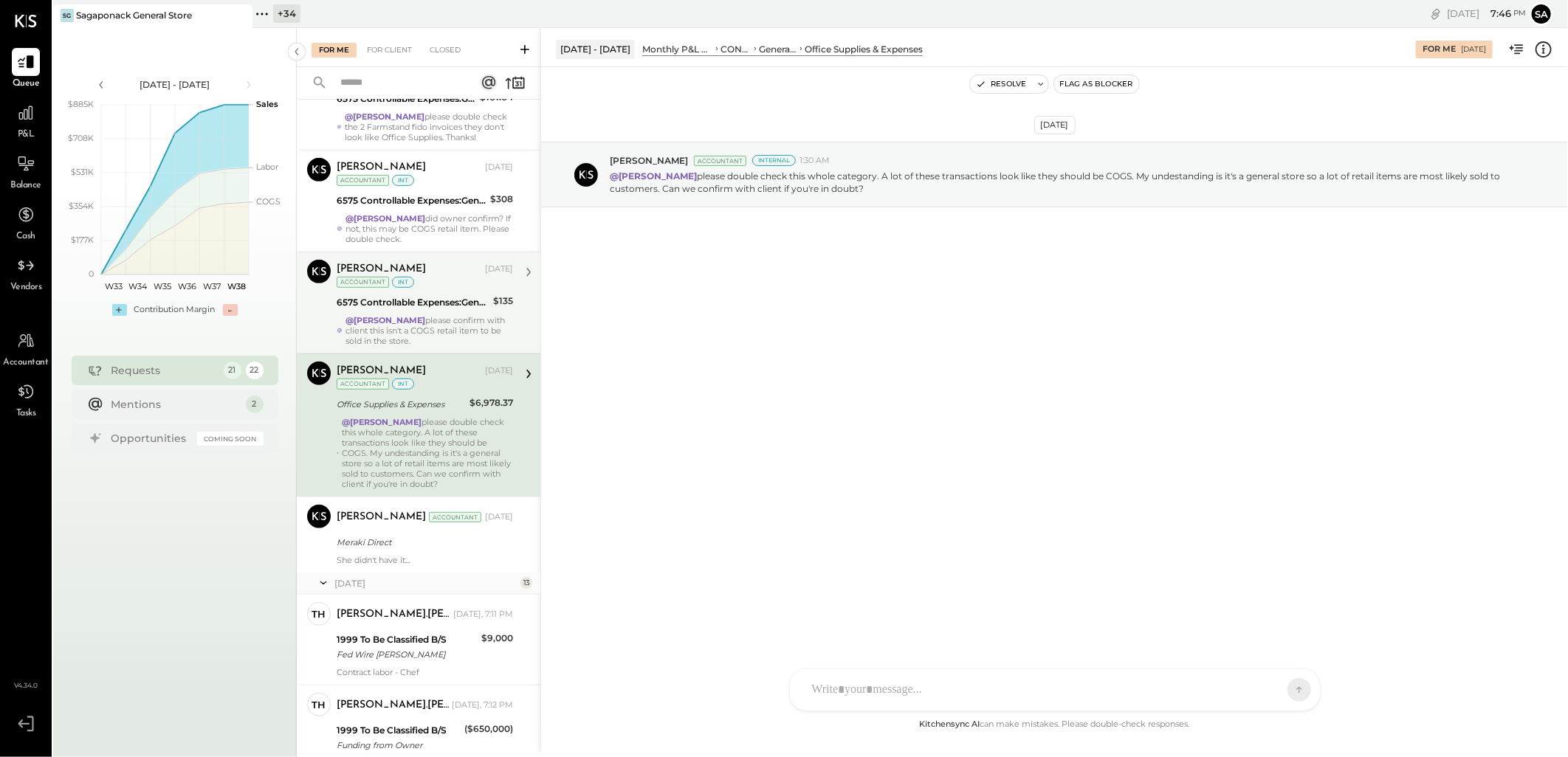
click at [432, 319] on div "@Janvi Soni please confirm with client this isn't a COGS retail item to be sold…" at bounding box center [429, 330] width 167 height 31
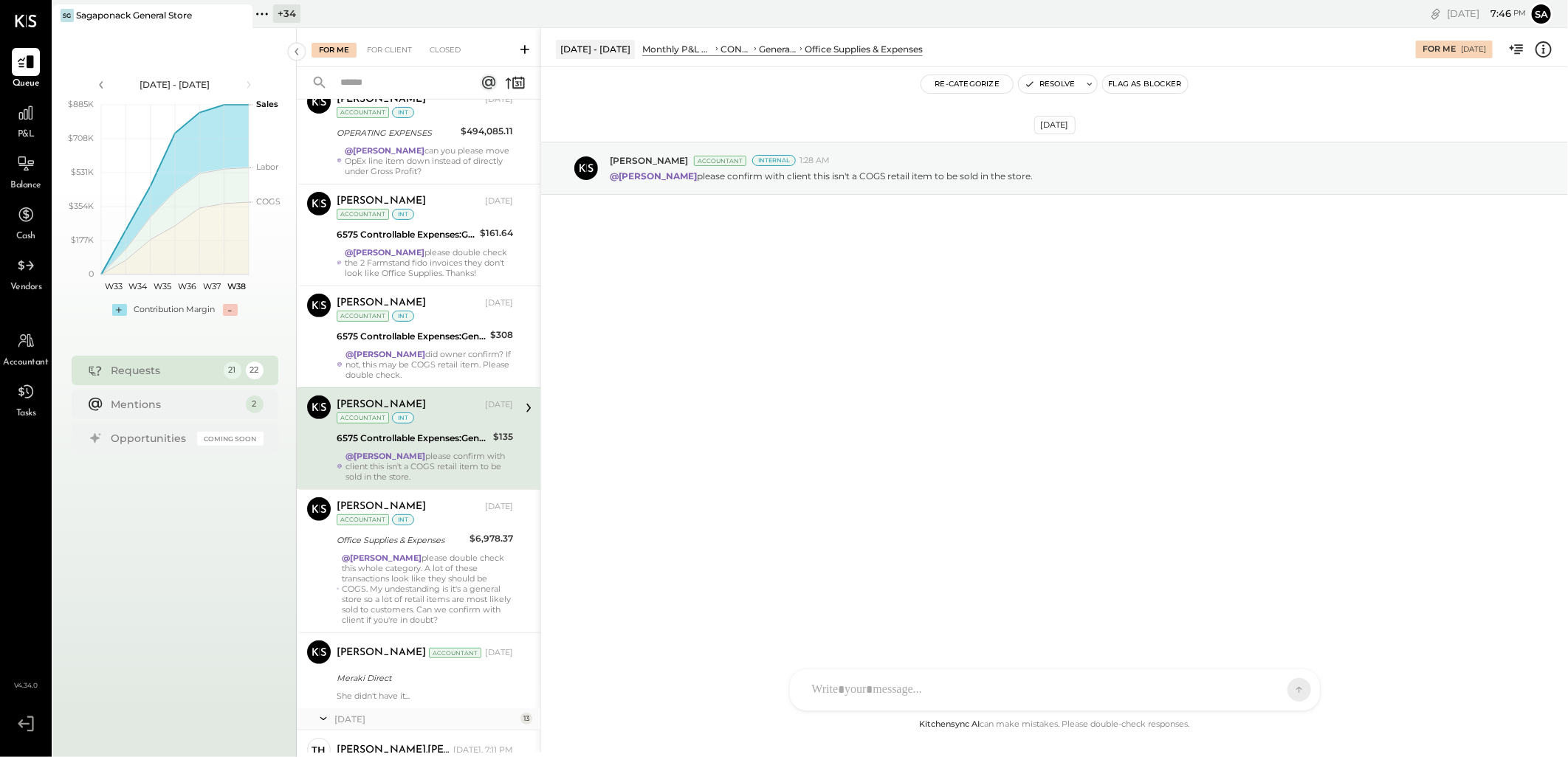
scroll to position [246, 0]
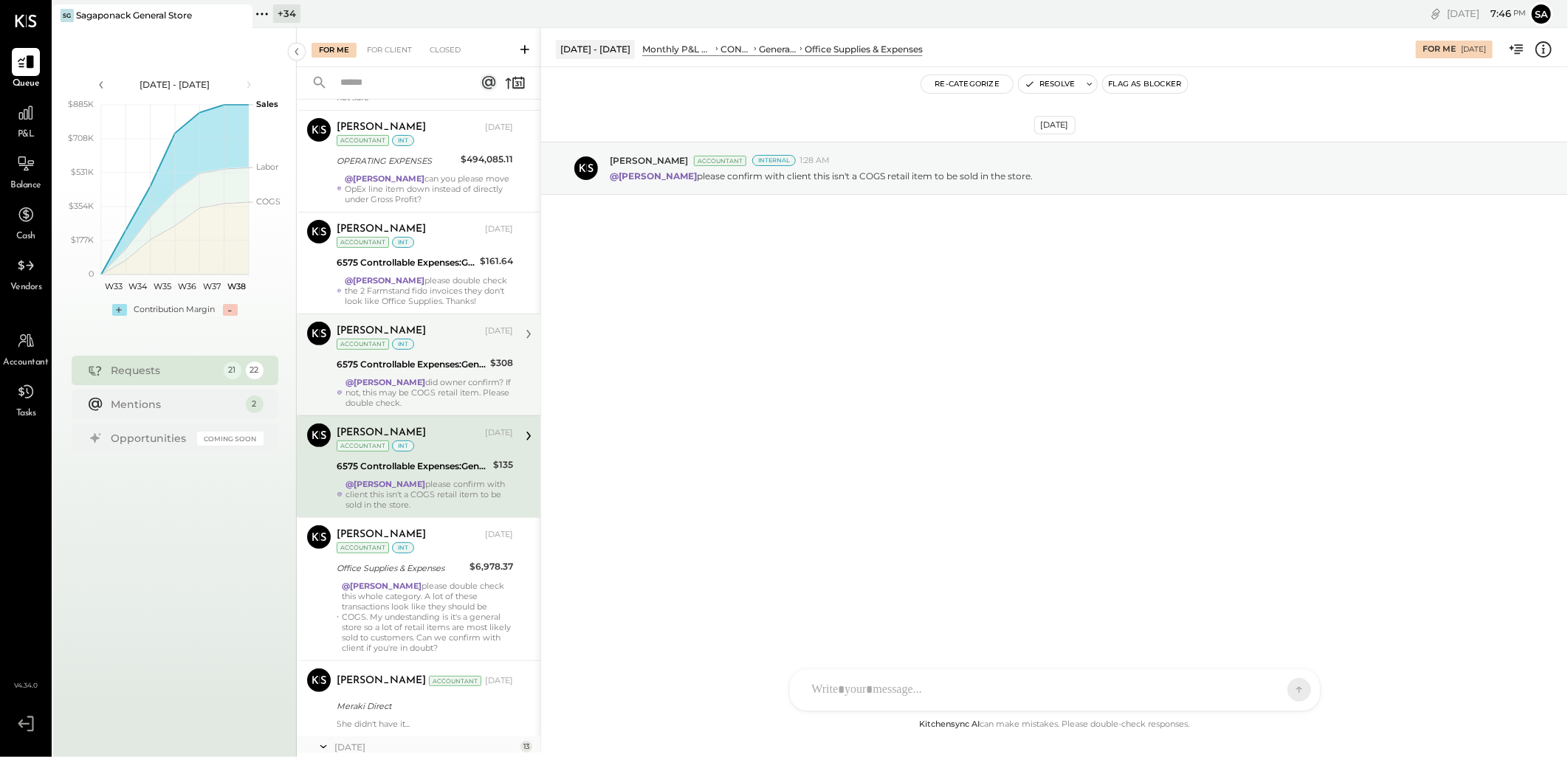
click at [429, 372] on div "6575 Controllable Expenses:General & Administrative Expenses:Office Supplies & …" at bounding box center [411, 364] width 149 height 18
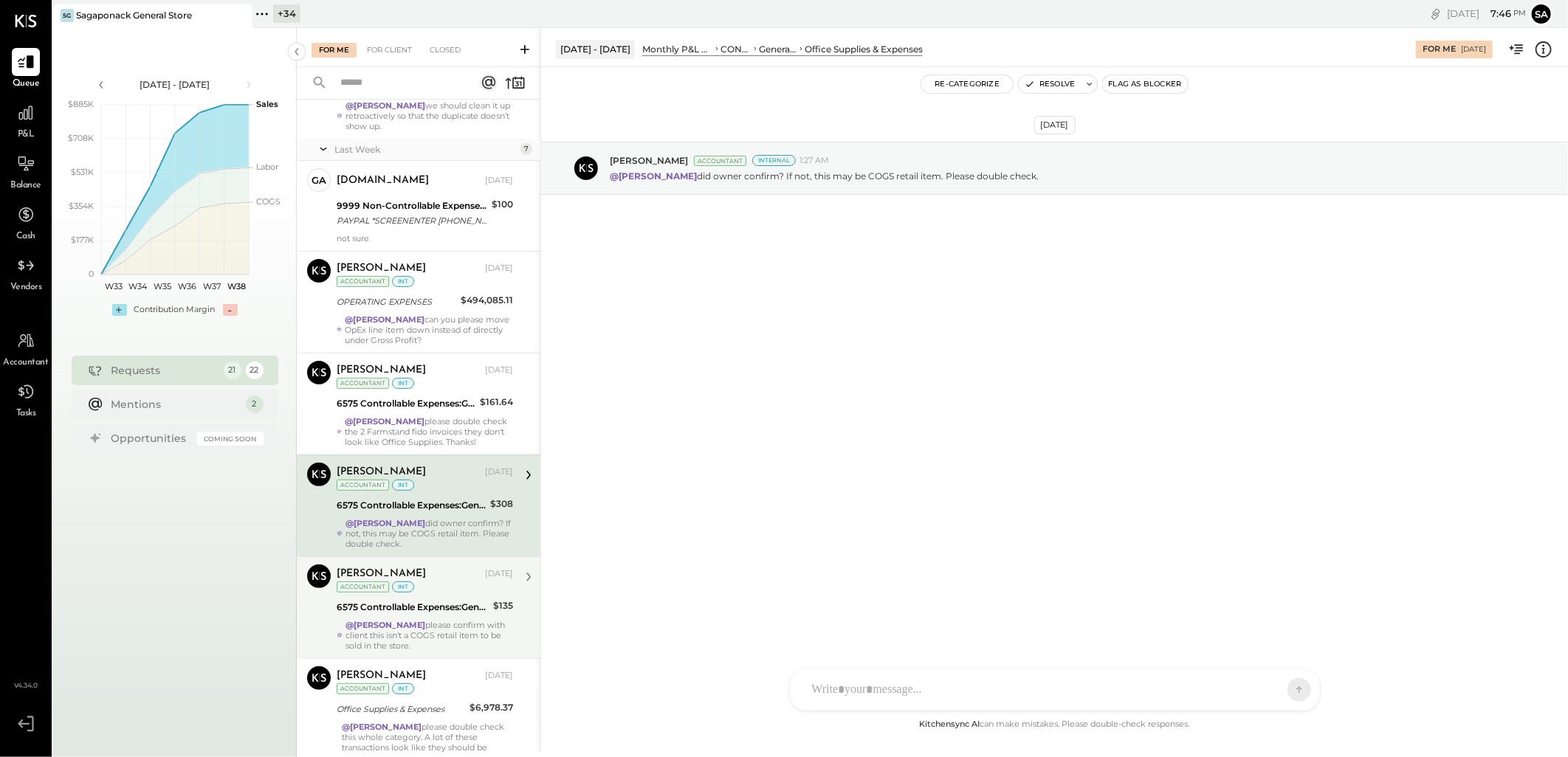
scroll to position [82, 0]
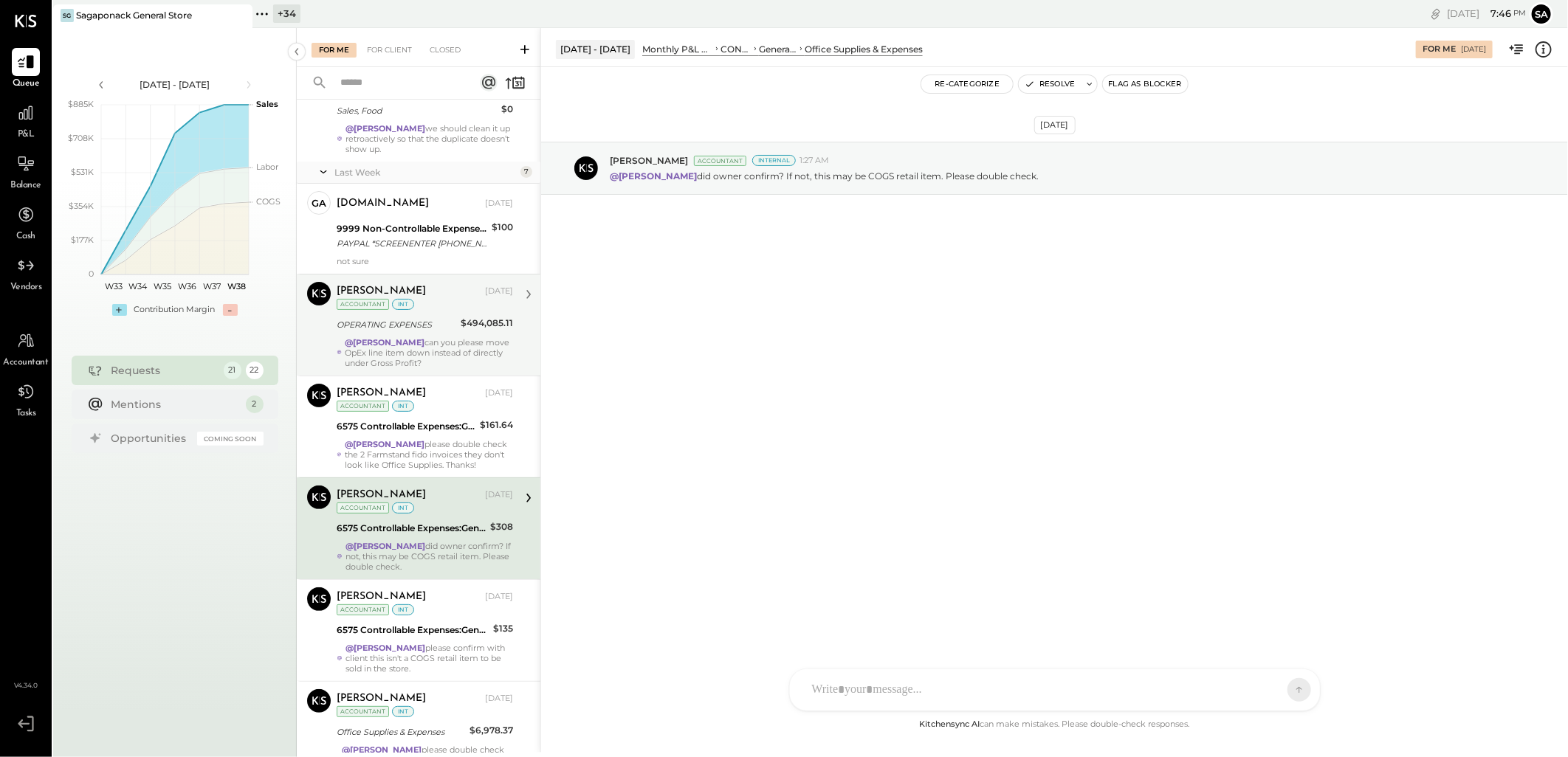
click at [443, 355] on div "@Janvi Soni can you please move OpEx line item down instead of directly under G…" at bounding box center [429, 352] width 168 height 31
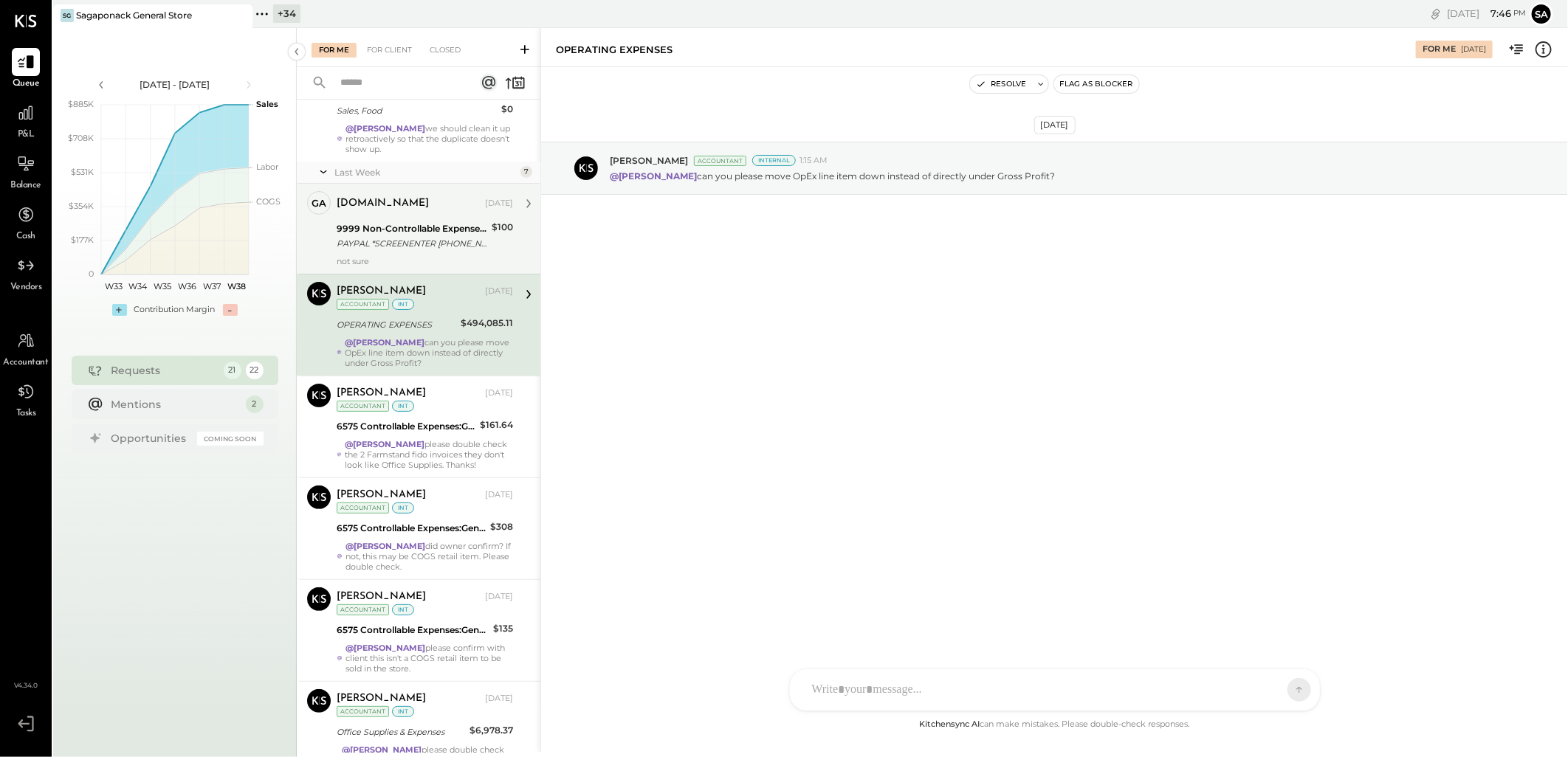
click at [400, 236] on div "PAYPAL *SCREENENTER [PHONE_NUMBER] [GEOGRAPHIC_DATA]" at bounding box center [412, 243] width 151 height 15
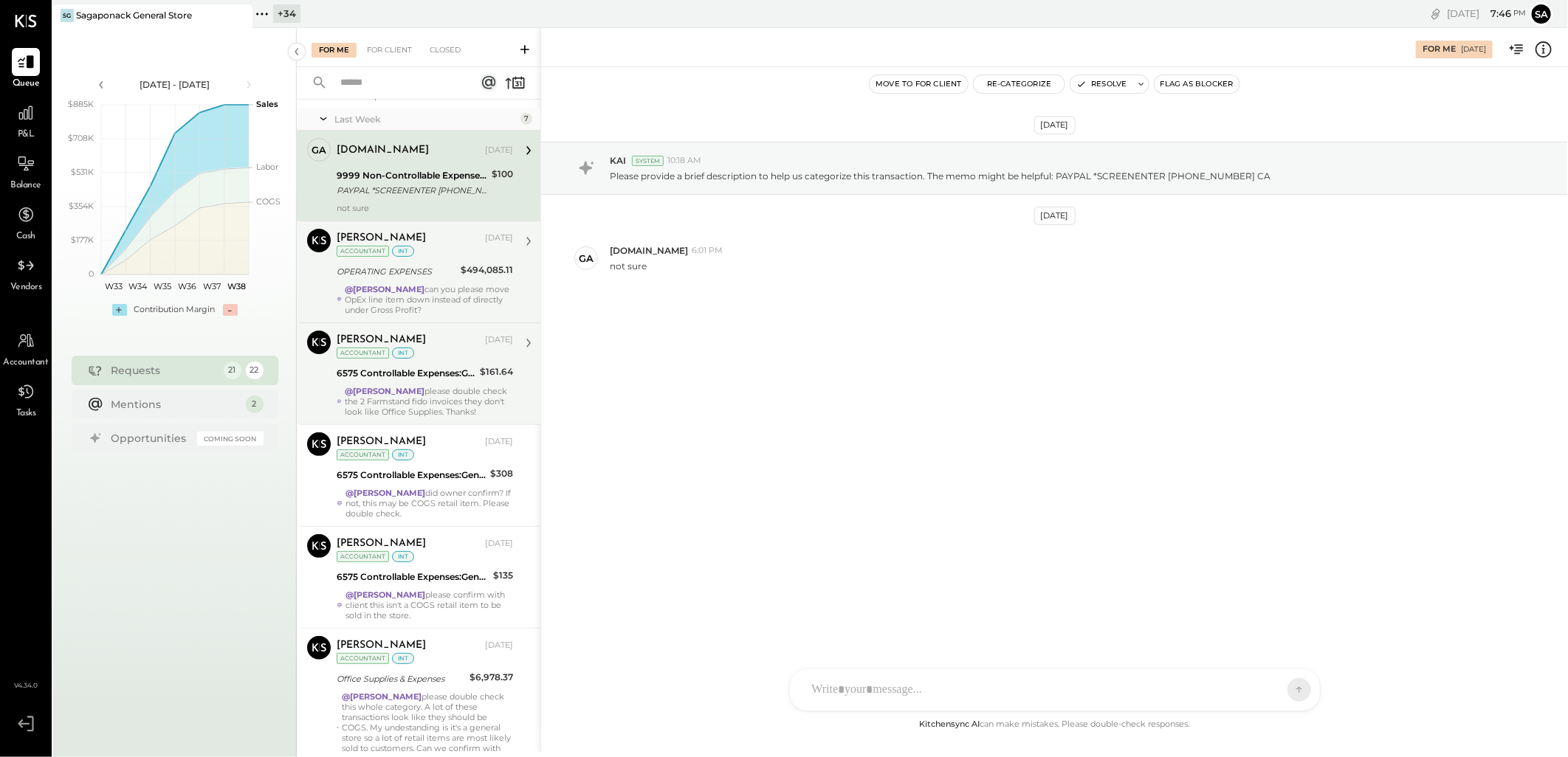
scroll to position [164, 0]
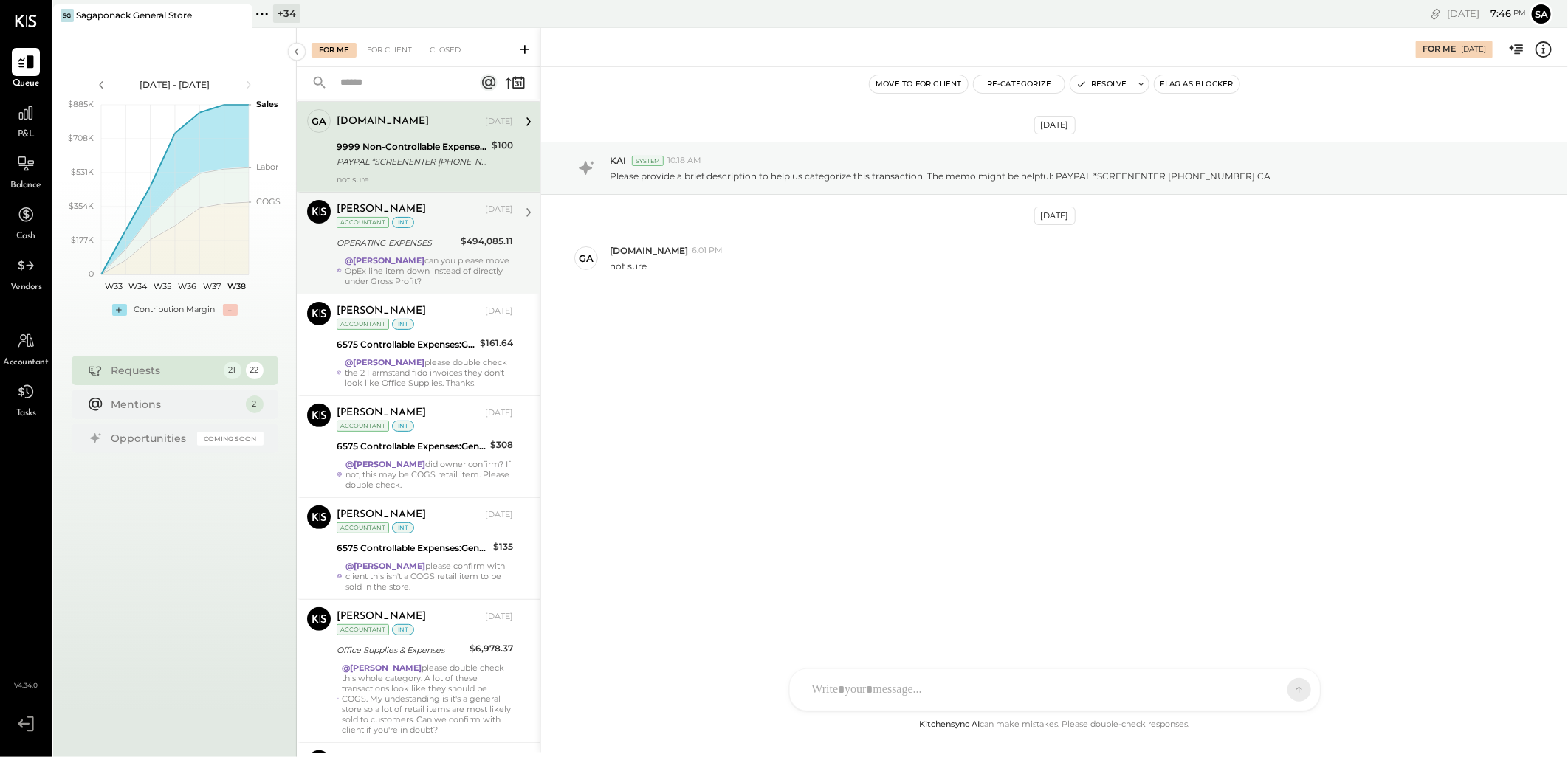
click at [418, 258] on div "@Janvi Soni can you please move OpEx line item down instead of directly under G…" at bounding box center [429, 270] width 168 height 31
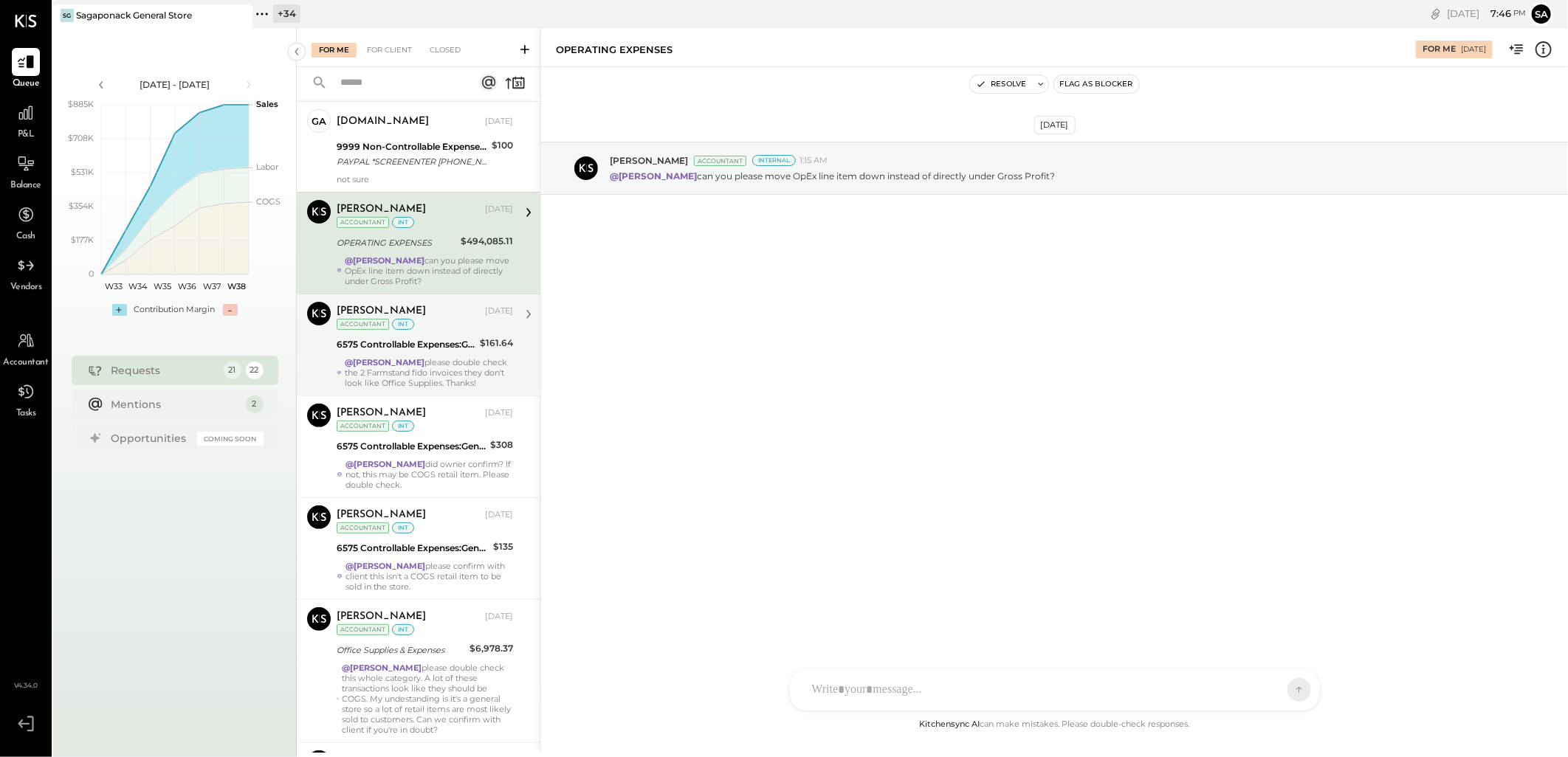
click at [424, 336] on div "6575 Controllable Expenses:General & Administrative Expenses:Office Supplies & …" at bounding box center [406, 344] width 139 height 18
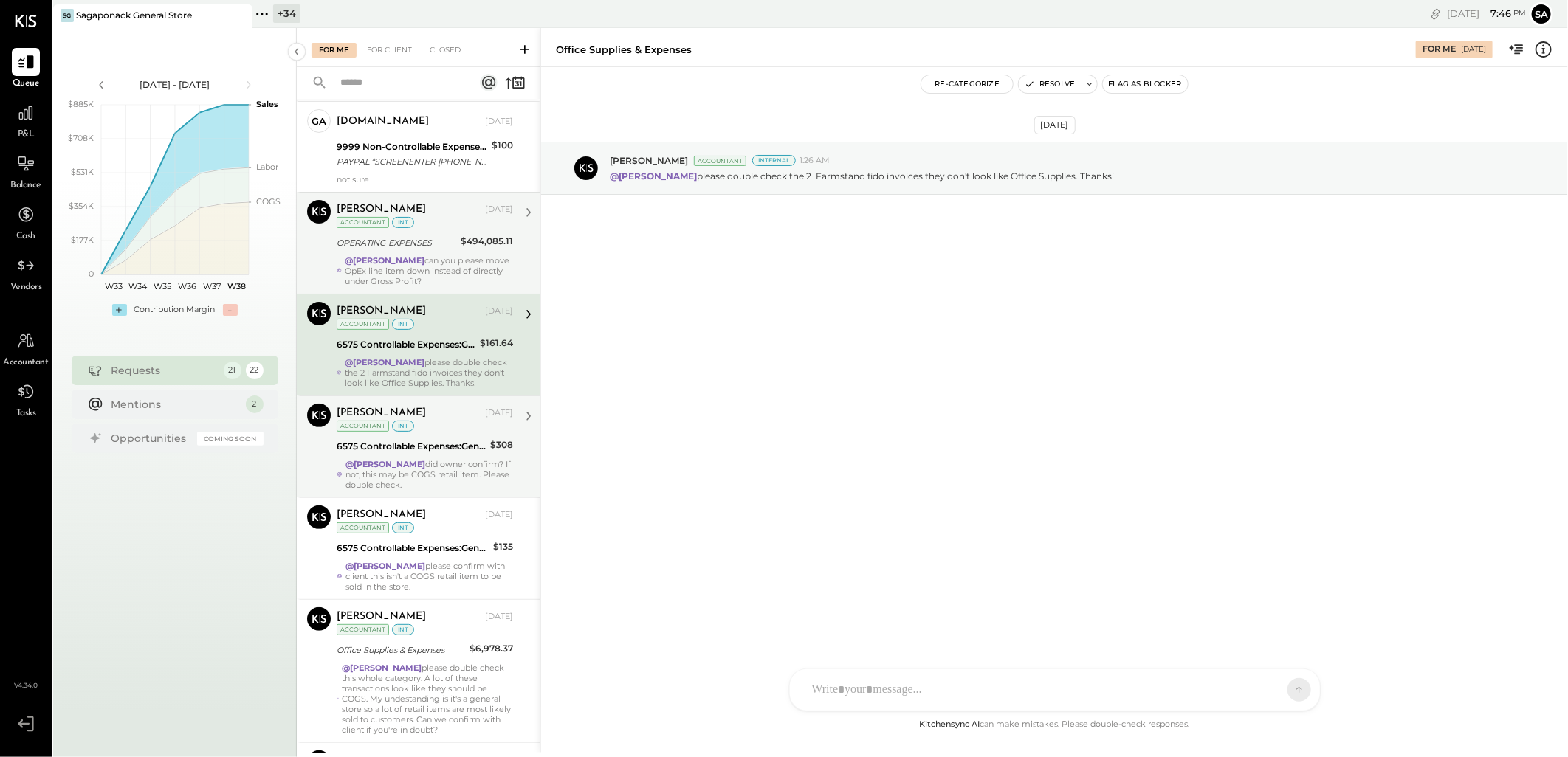
click at [434, 445] on div "6575 Controllable Expenses:General & Administrative Expenses:Office Supplies & …" at bounding box center [411, 446] width 149 height 15
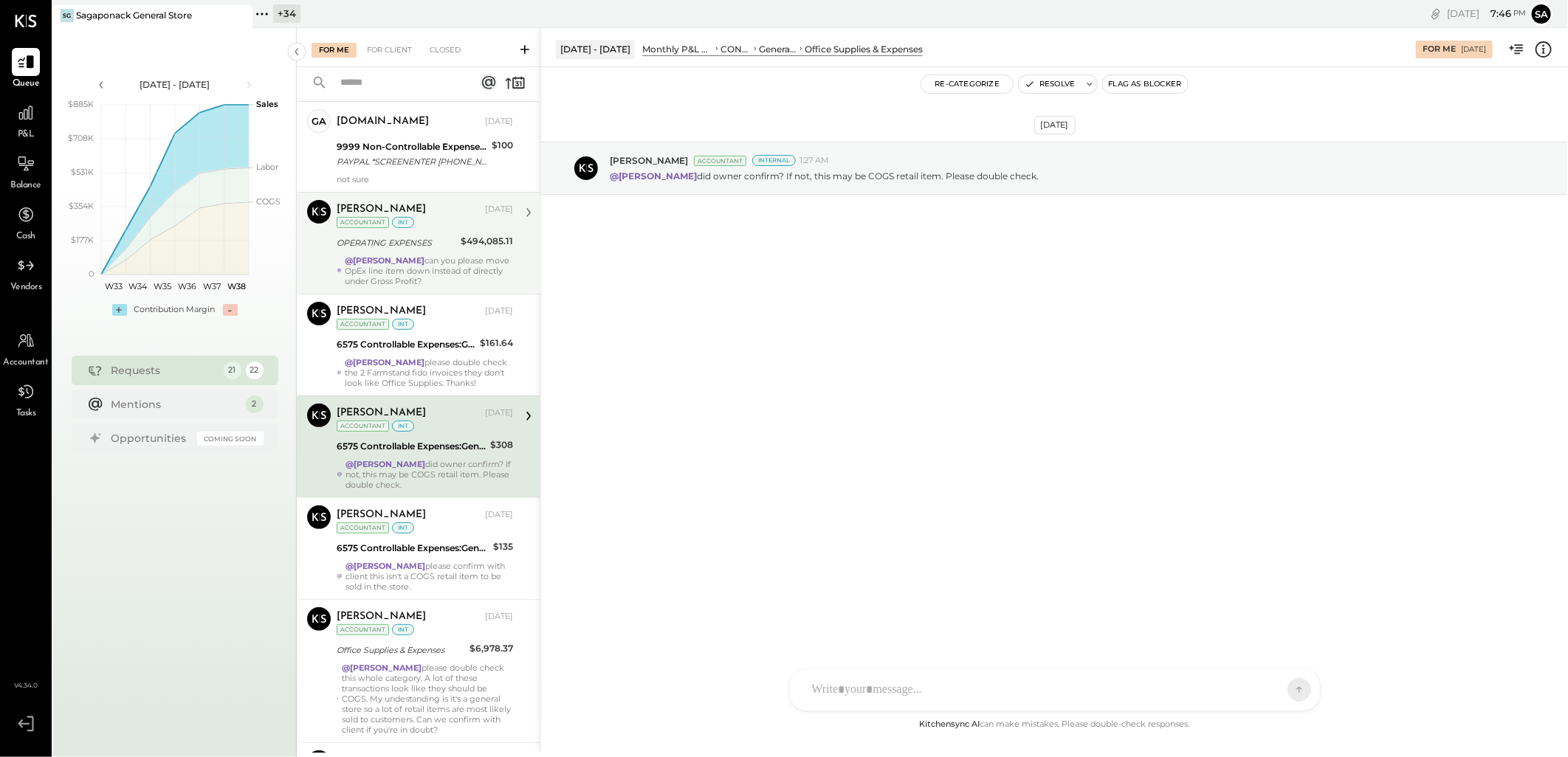
click at [452, 526] on div "[PERSON_NAME] [DATE] Accountant int" at bounding box center [425, 520] width 177 height 30
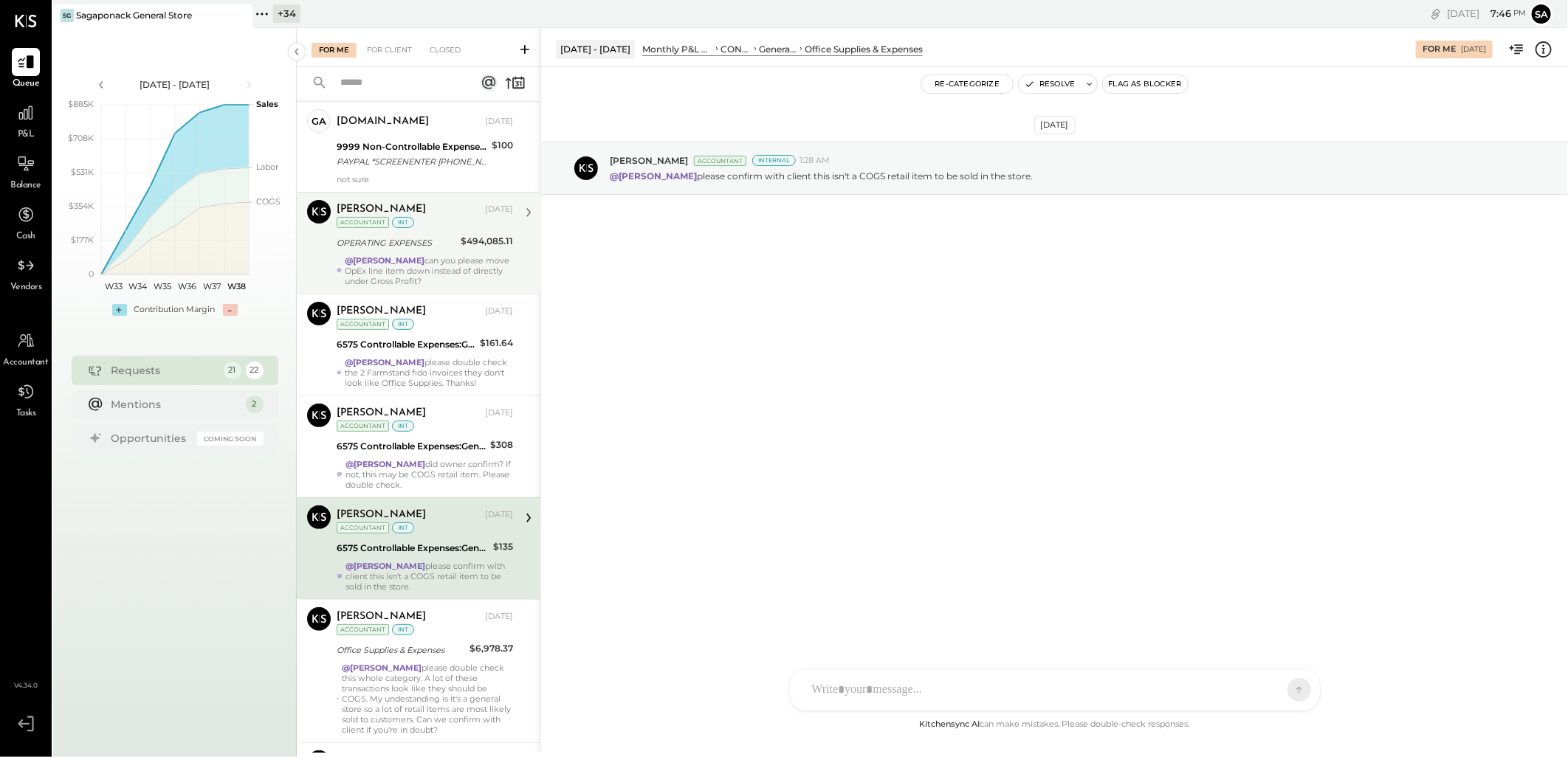
click at [463, 587] on div "@Janvi Soni please confirm with client this isn't a COGS retail item to be sold…" at bounding box center [429, 576] width 167 height 31
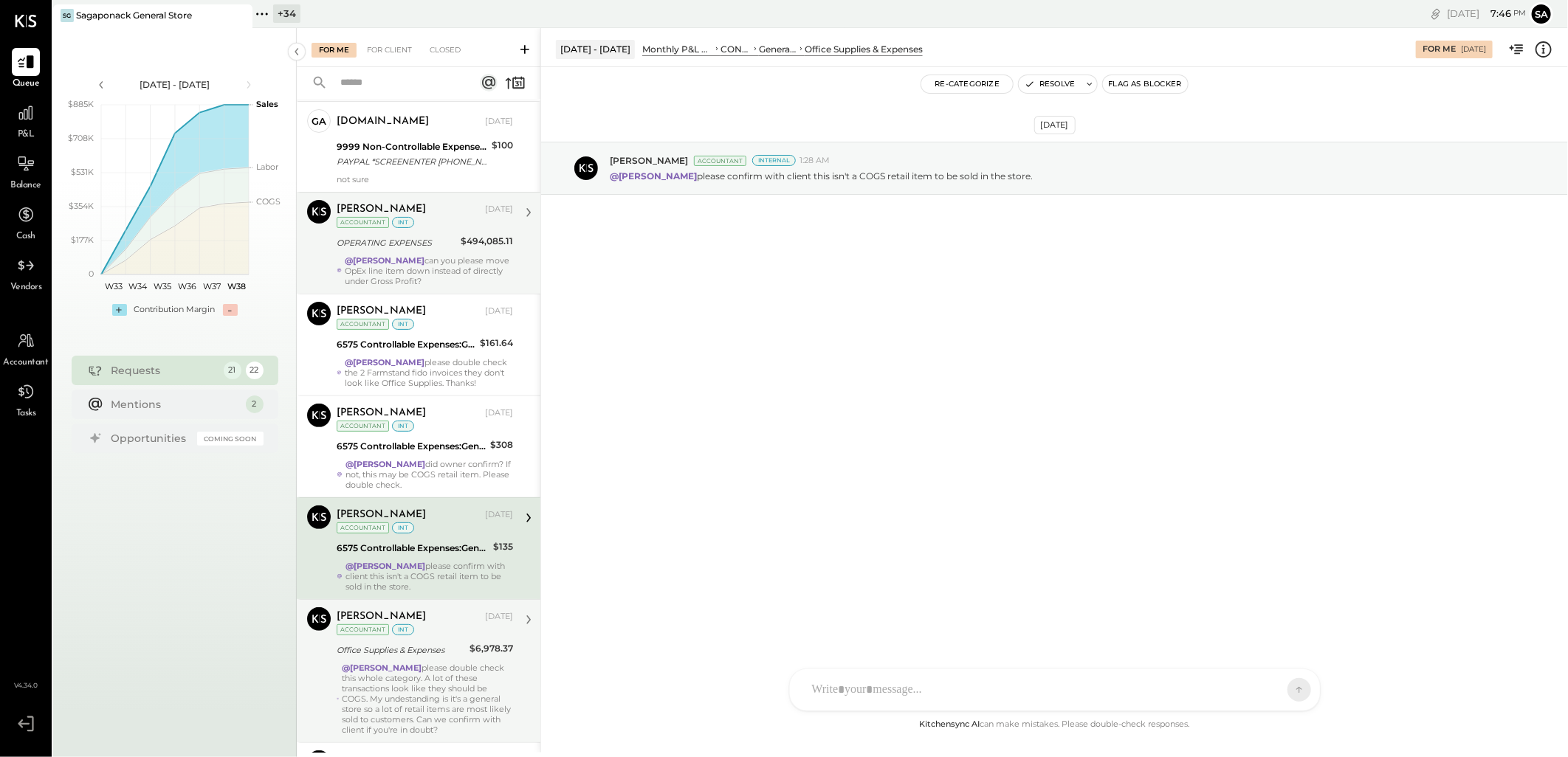
click at [434, 661] on div "Margot Bloch Sep 12, 2025 Accountant int Office Supplies & Expenses $6,978.37 @…" at bounding box center [425, 671] width 177 height 127
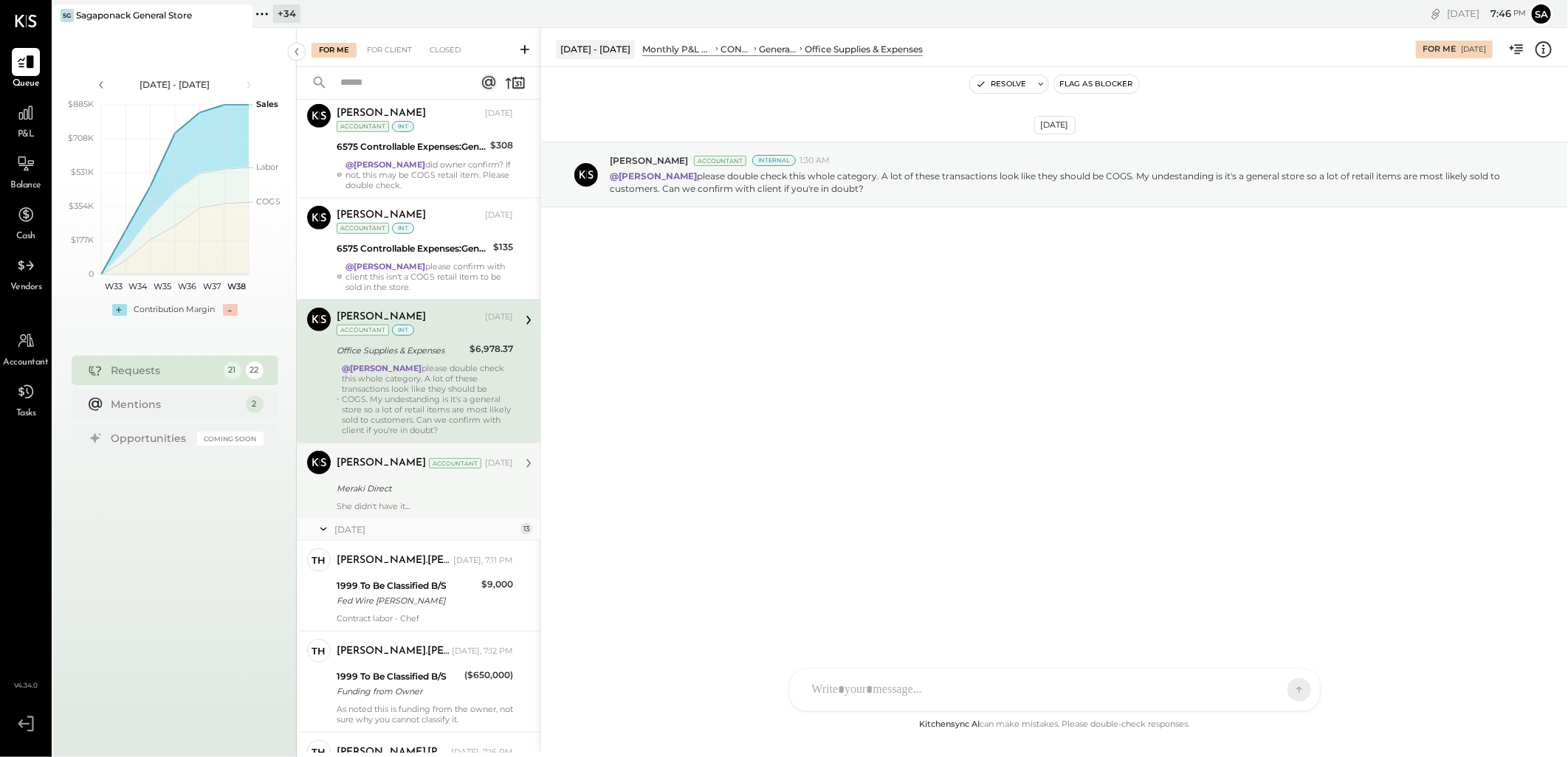
scroll to position [491, 0]
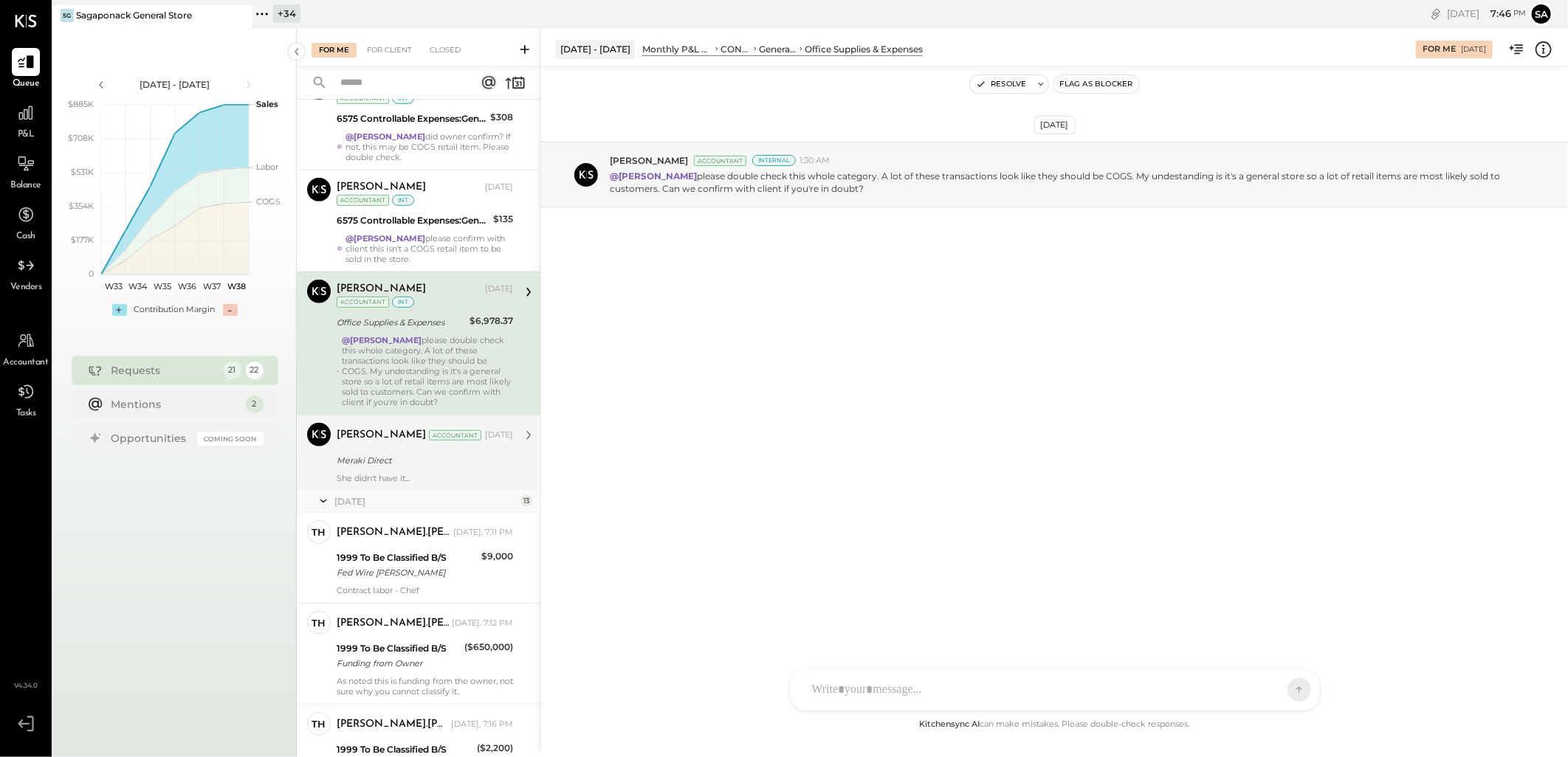
click at [418, 482] on div "She didn't have it..." at bounding box center [425, 478] width 177 height 10
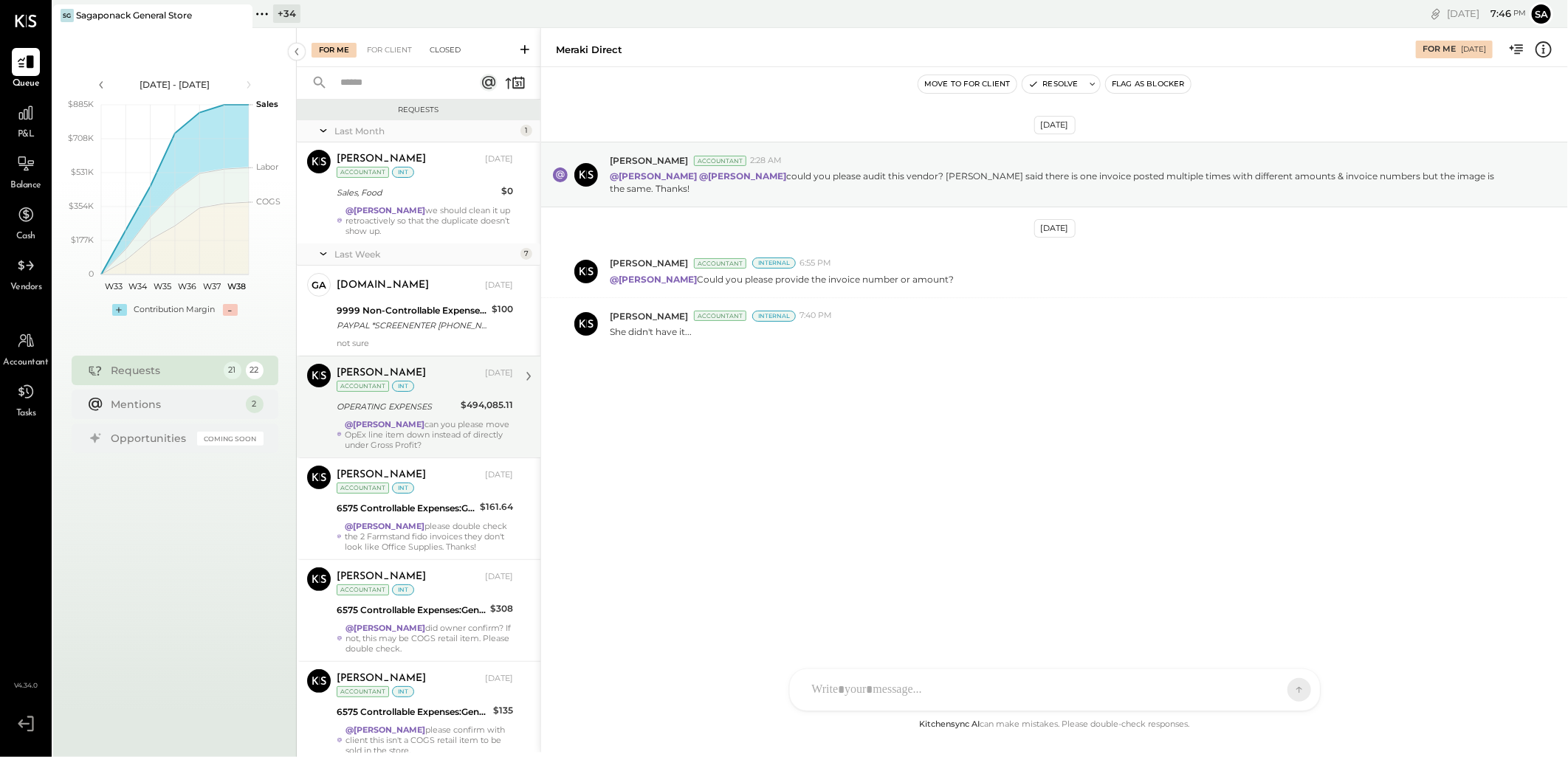
click at [455, 47] on div "Closed" at bounding box center [446, 50] width 46 height 15
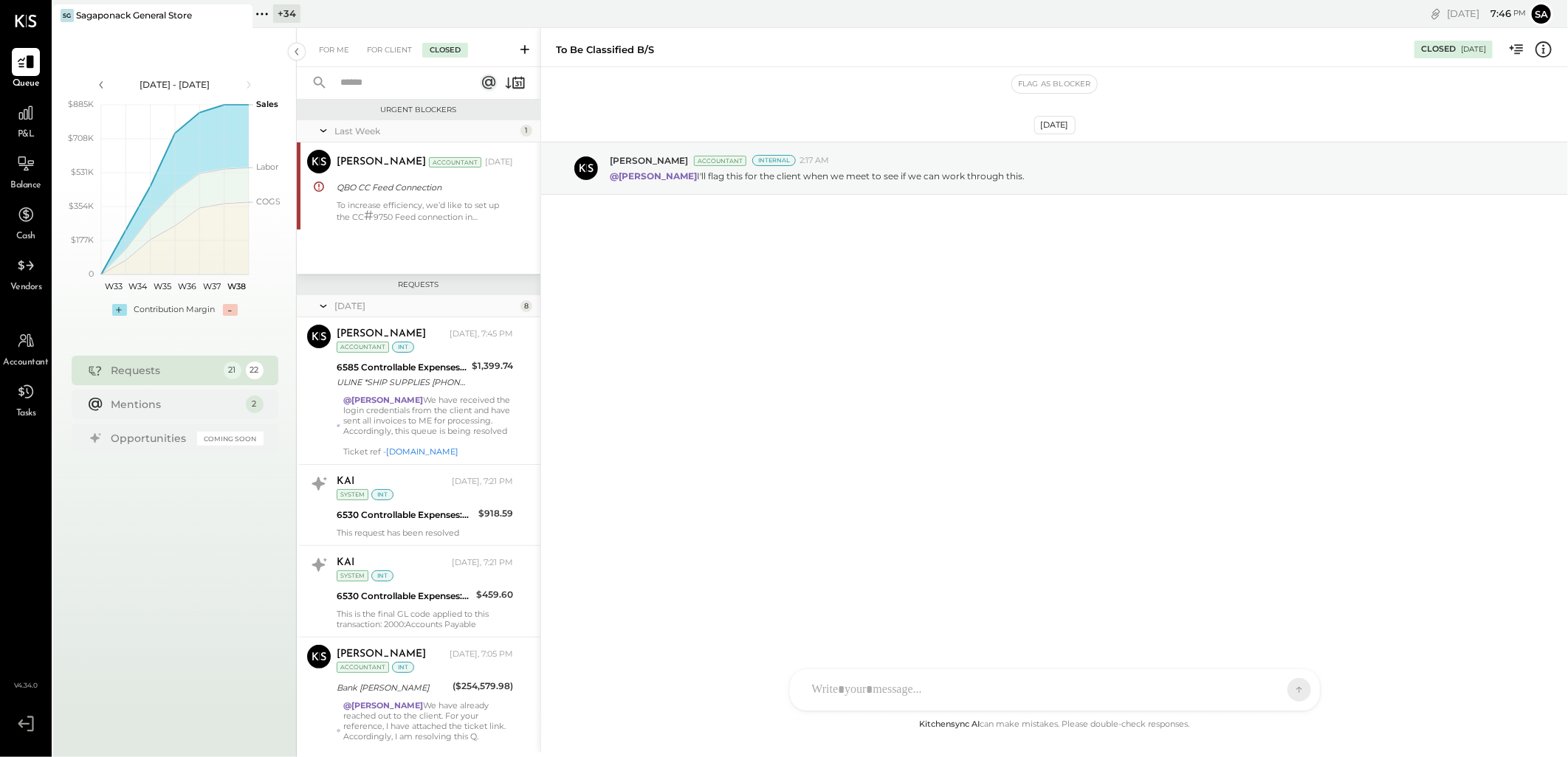
scroll to position [620, 0]
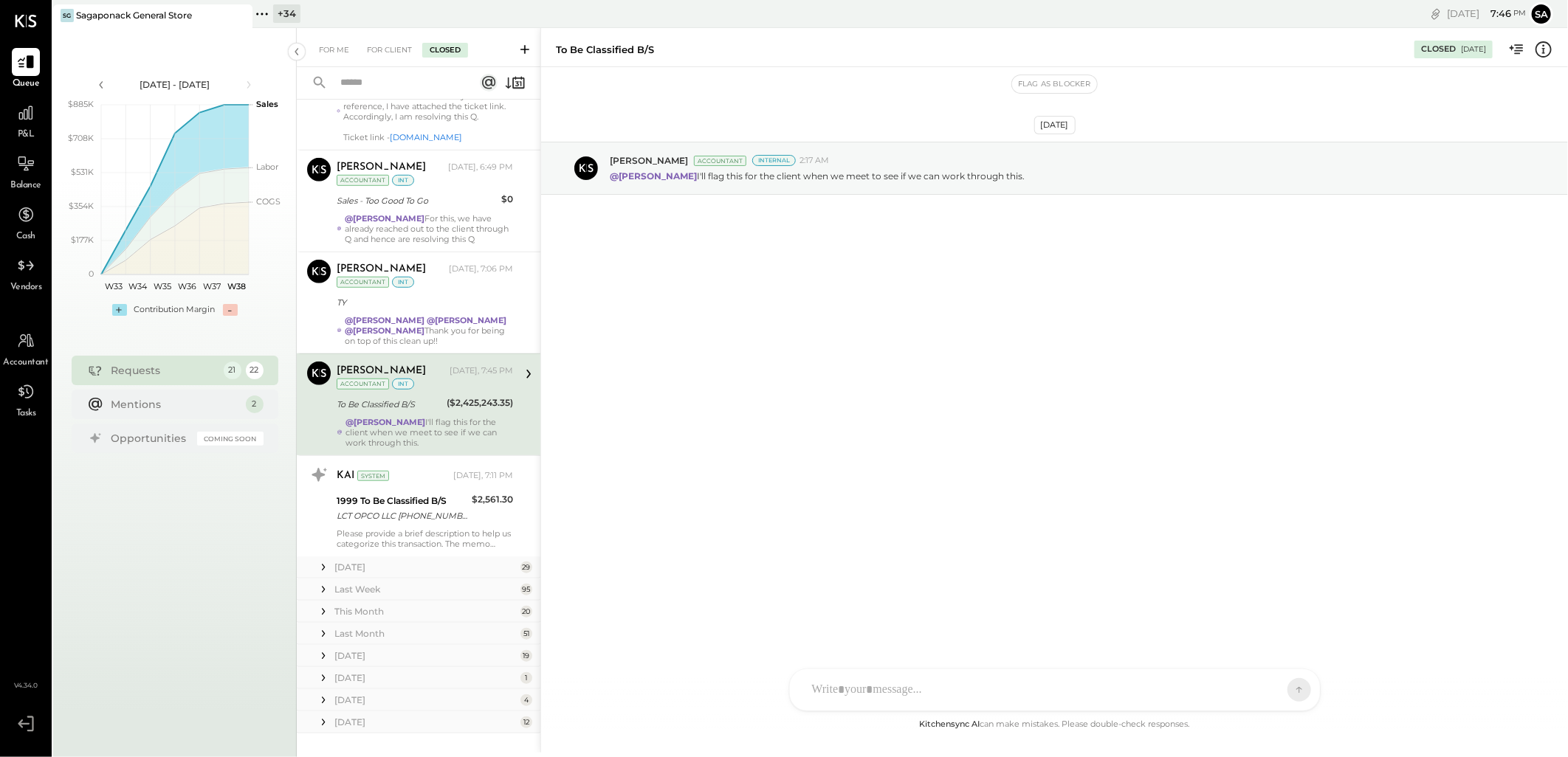
click at [416, 440] on div "@[PERSON_NAME] I'll flag this for the client when we meet to see if we can work…" at bounding box center [429, 432] width 167 height 31
click at [424, 326] on strong "@[PERSON_NAME]" at bounding box center [385, 319] width 80 height 10
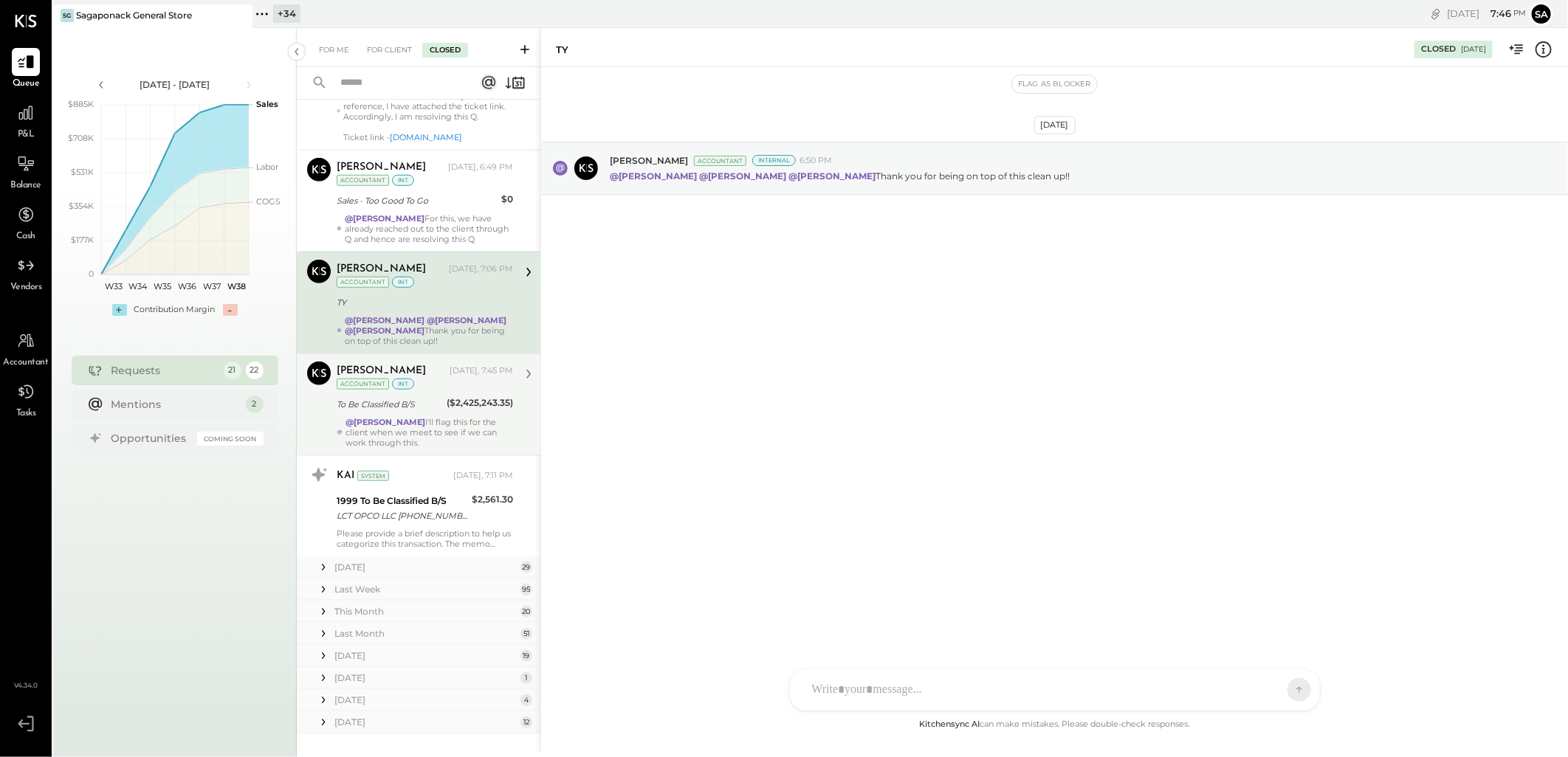
scroll to position [46, 0]
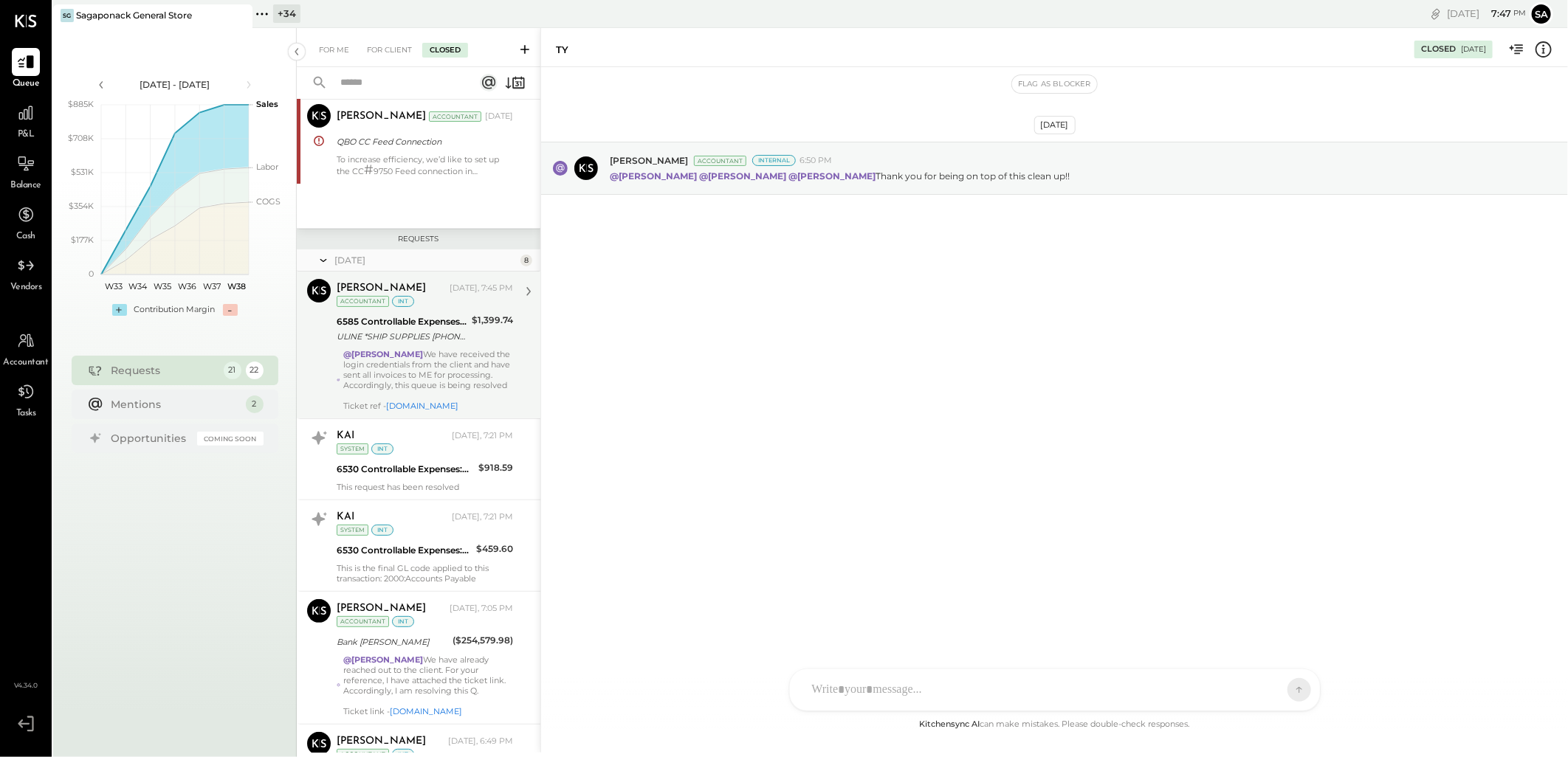
click at [424, 375] on div "@[PERSON_NAME] We have received the login credentials from the client and have …" at bounding box center [428, 379] width 170 height 62
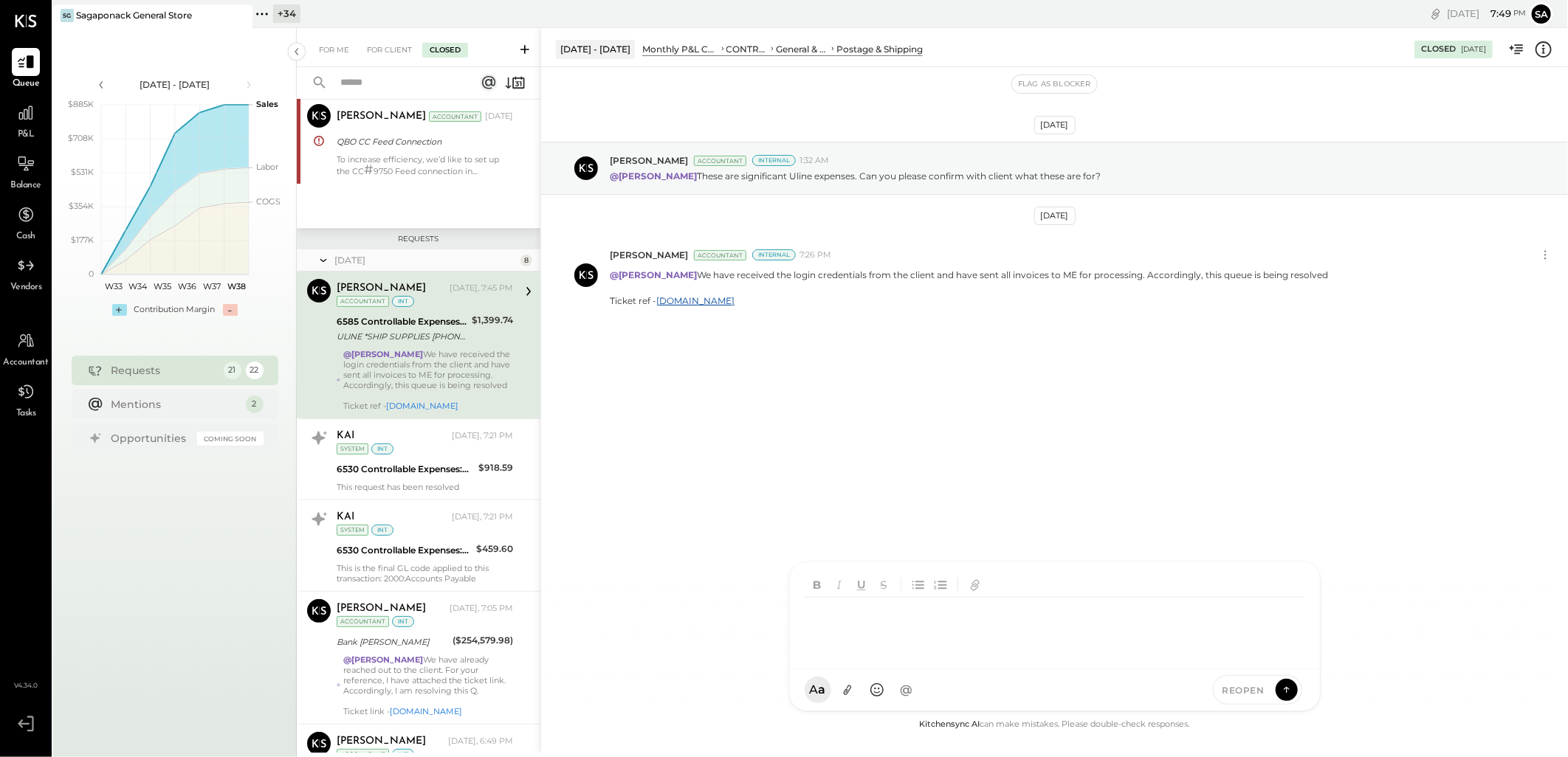
click at [923, 656] on div at bounding box center [1054, 626] width 500 height 59
type input "****"
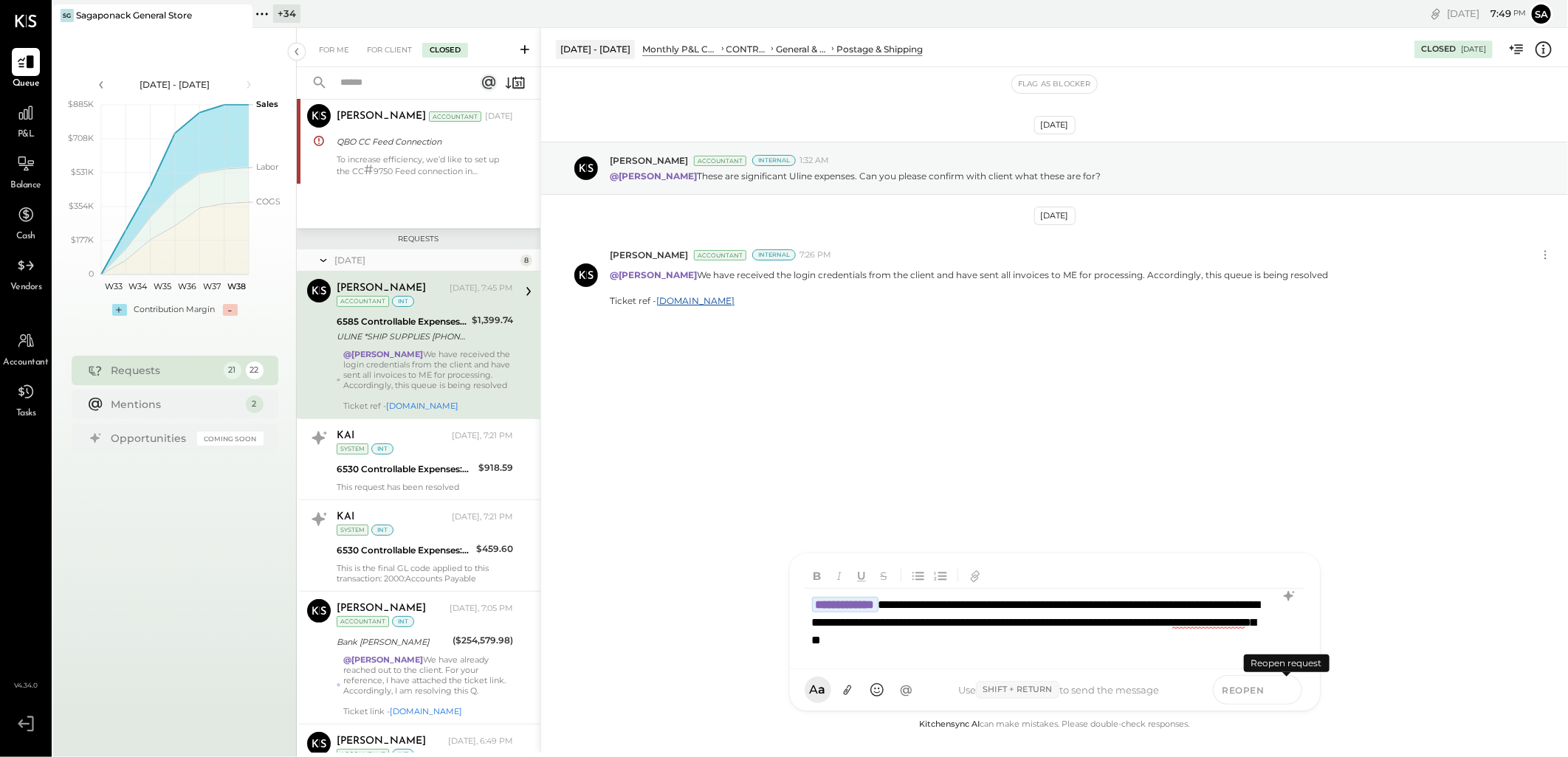
click at [1285, 694] on icon at bounding box center [1286, 689] width 13 height 15
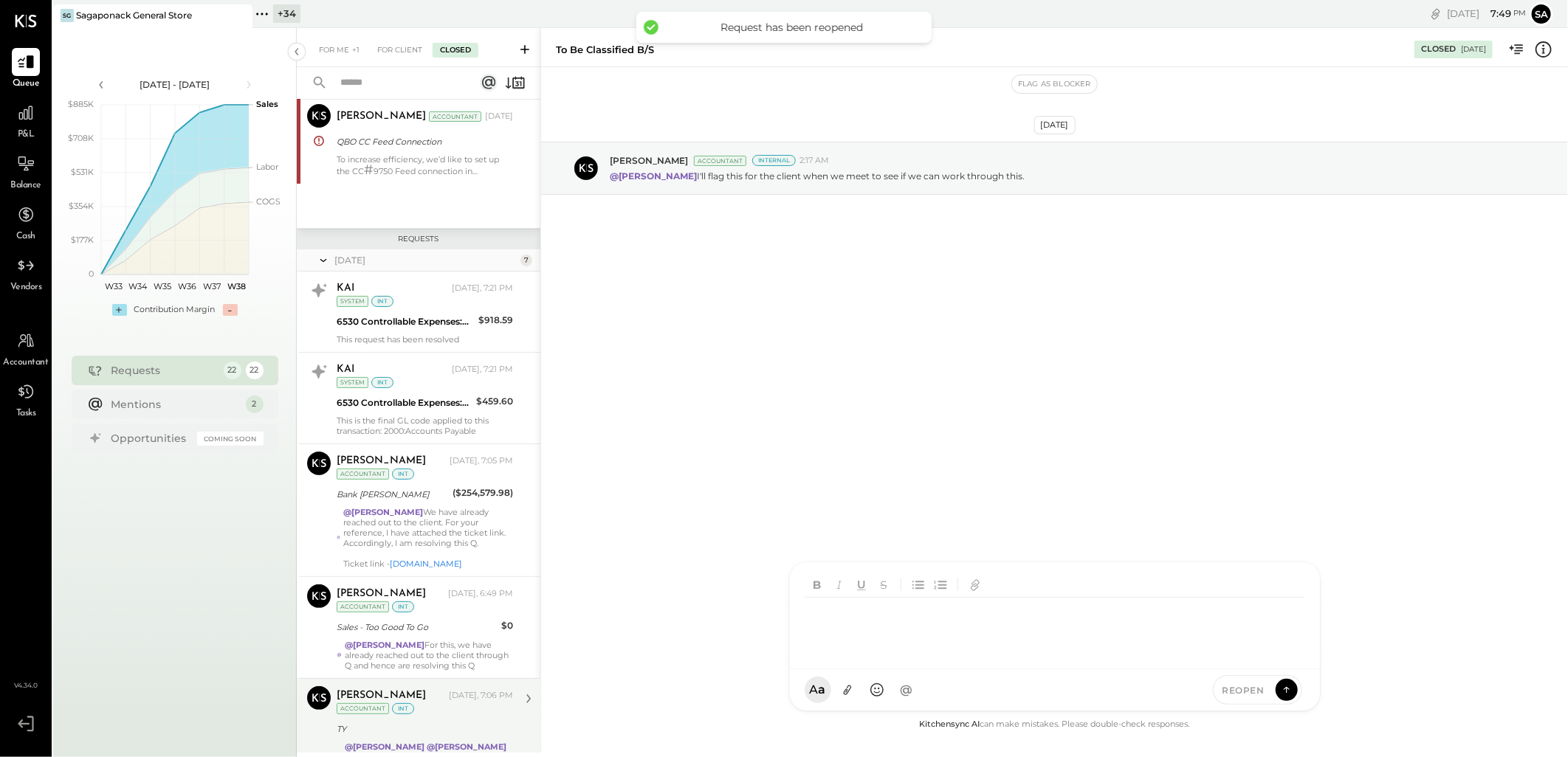
scroll to position [461, 0]
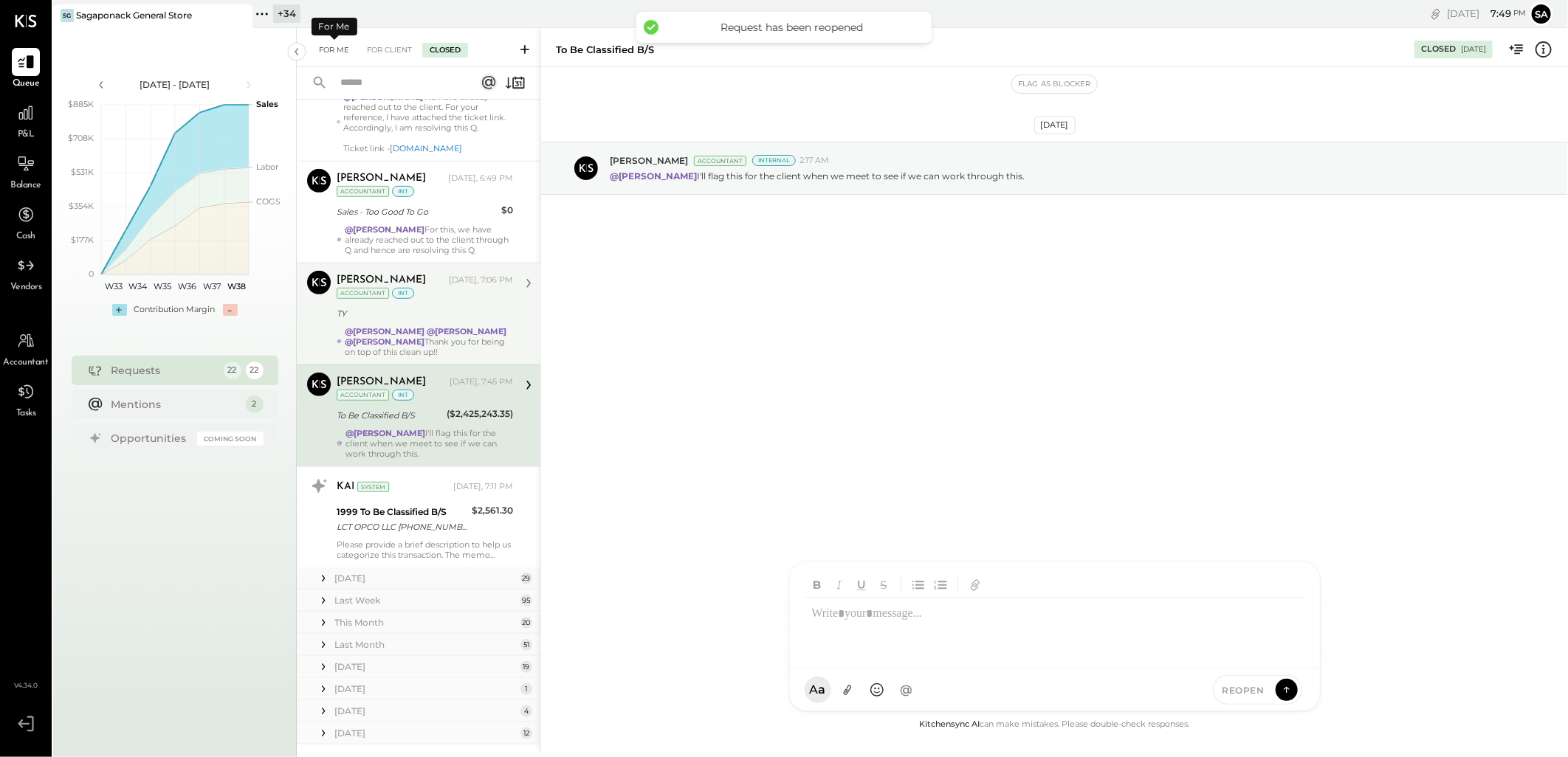
click at [330, 50] on div "For Me" at bounding box center [333, 50] width 45 height 15
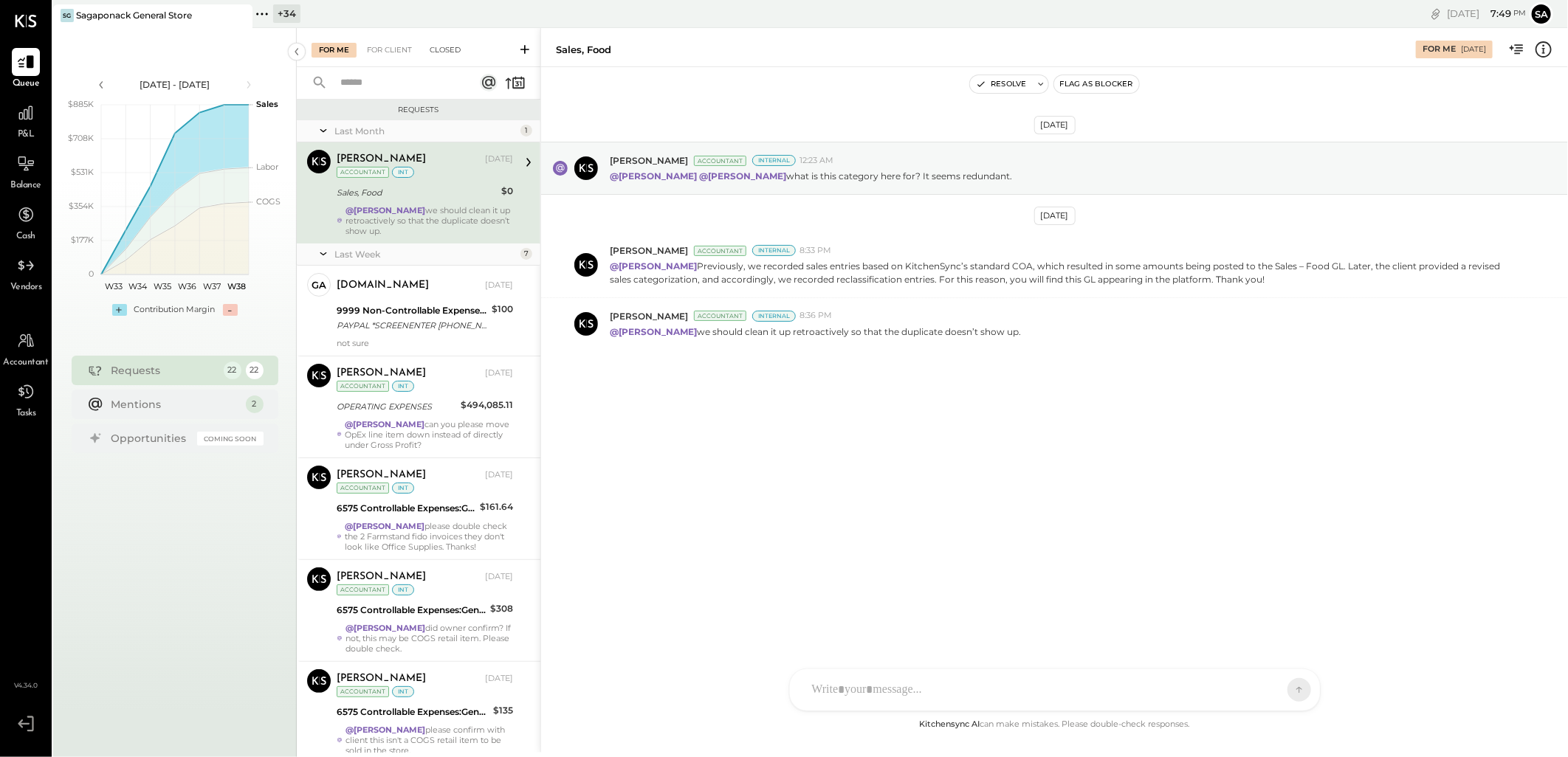
click at [442, 48] on div "Closed" at bounding box center [446, 50] width 46 height 15
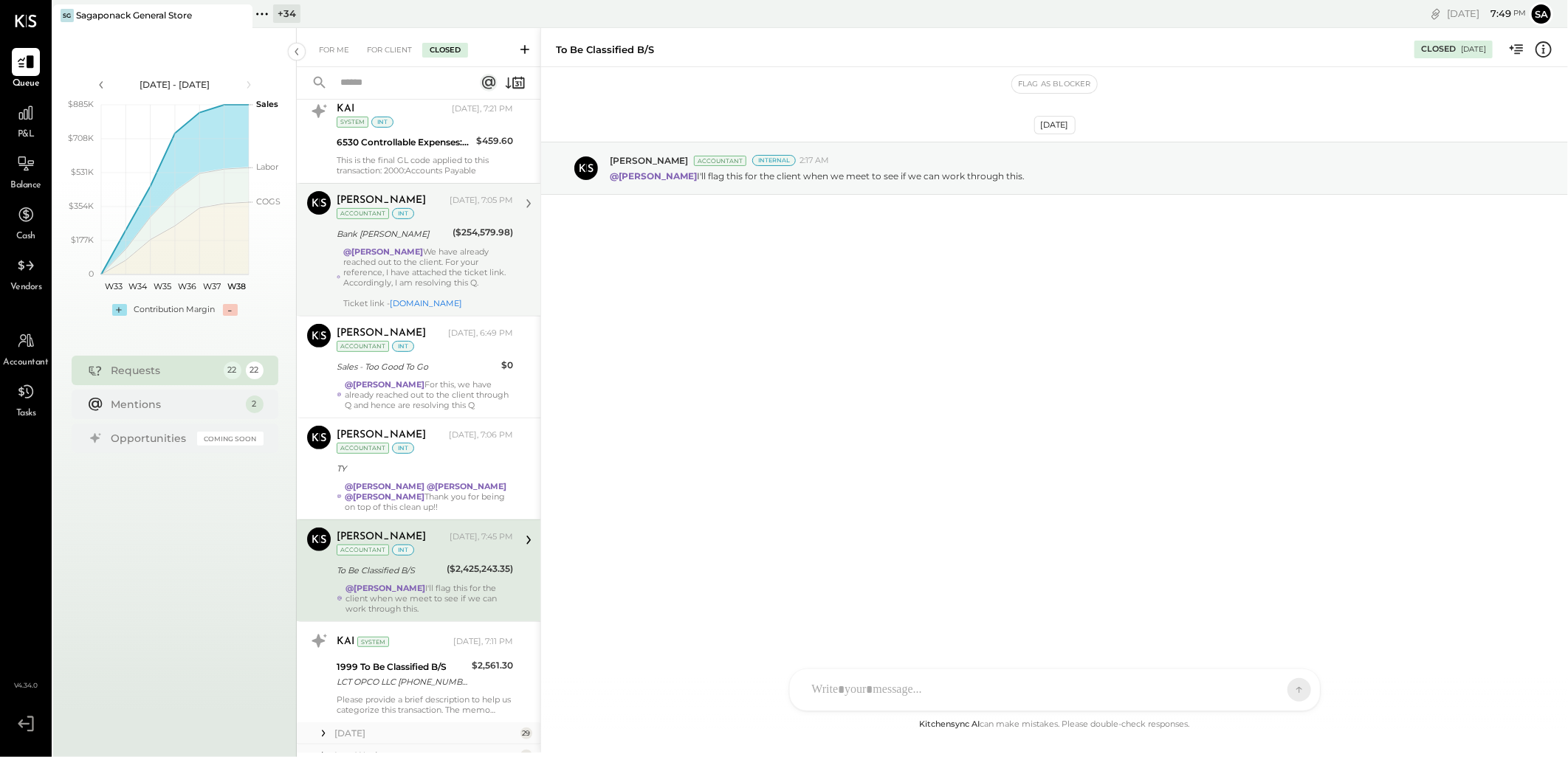
scroll to position [297, 0]
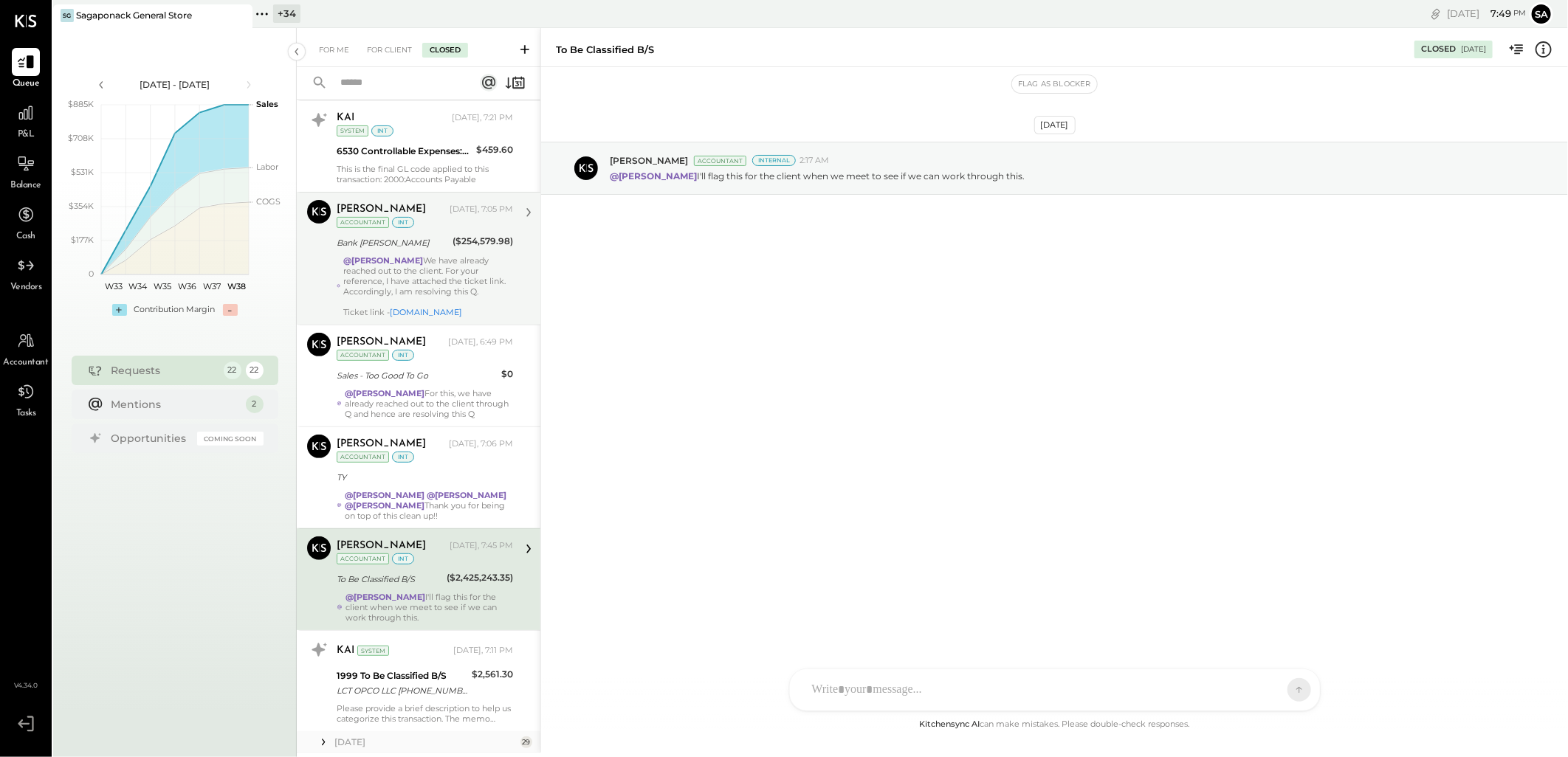
click at [439, 283] on div "@[PERSON_NAME] We have already reached out to the client. For your reference, I…" at bounding box center [428, 286] width 170 height 62
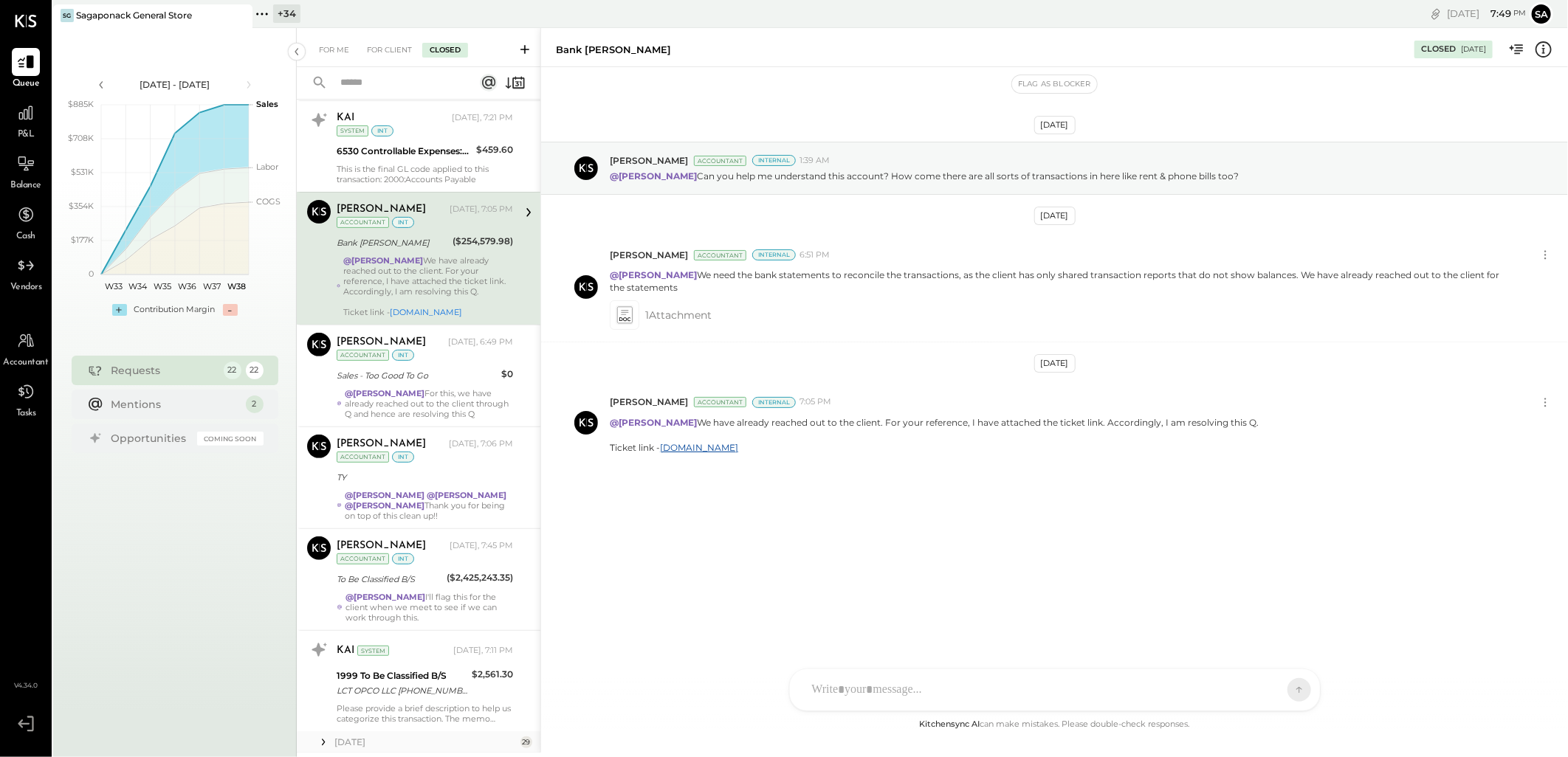
click at [380, 88] on input "text" at bounding box center [398, 83] width 134 height 25
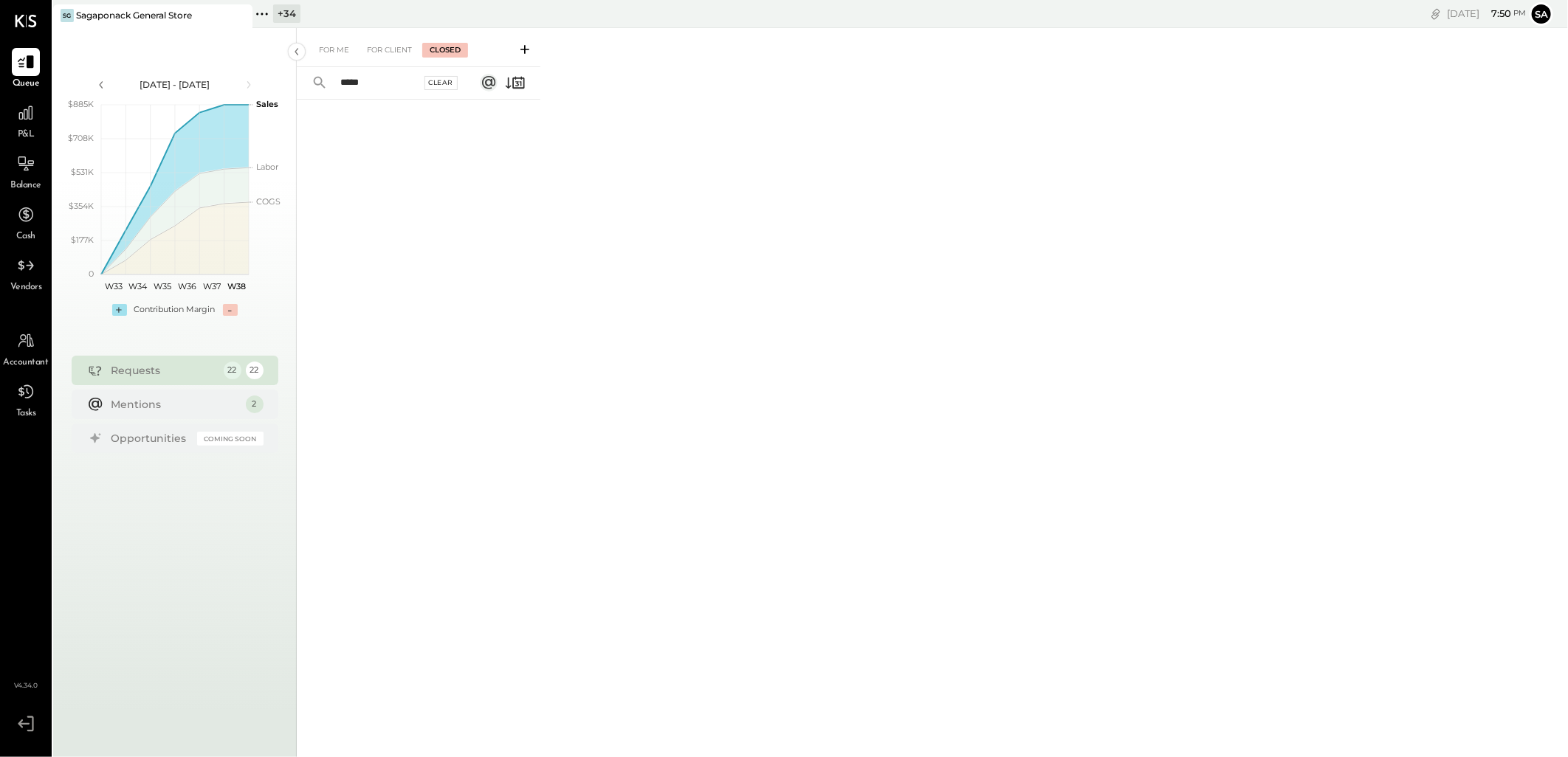
type input "*****"
click at [440, 84] on div "Clear" at bounding box center [441, 83] width 34 height 14
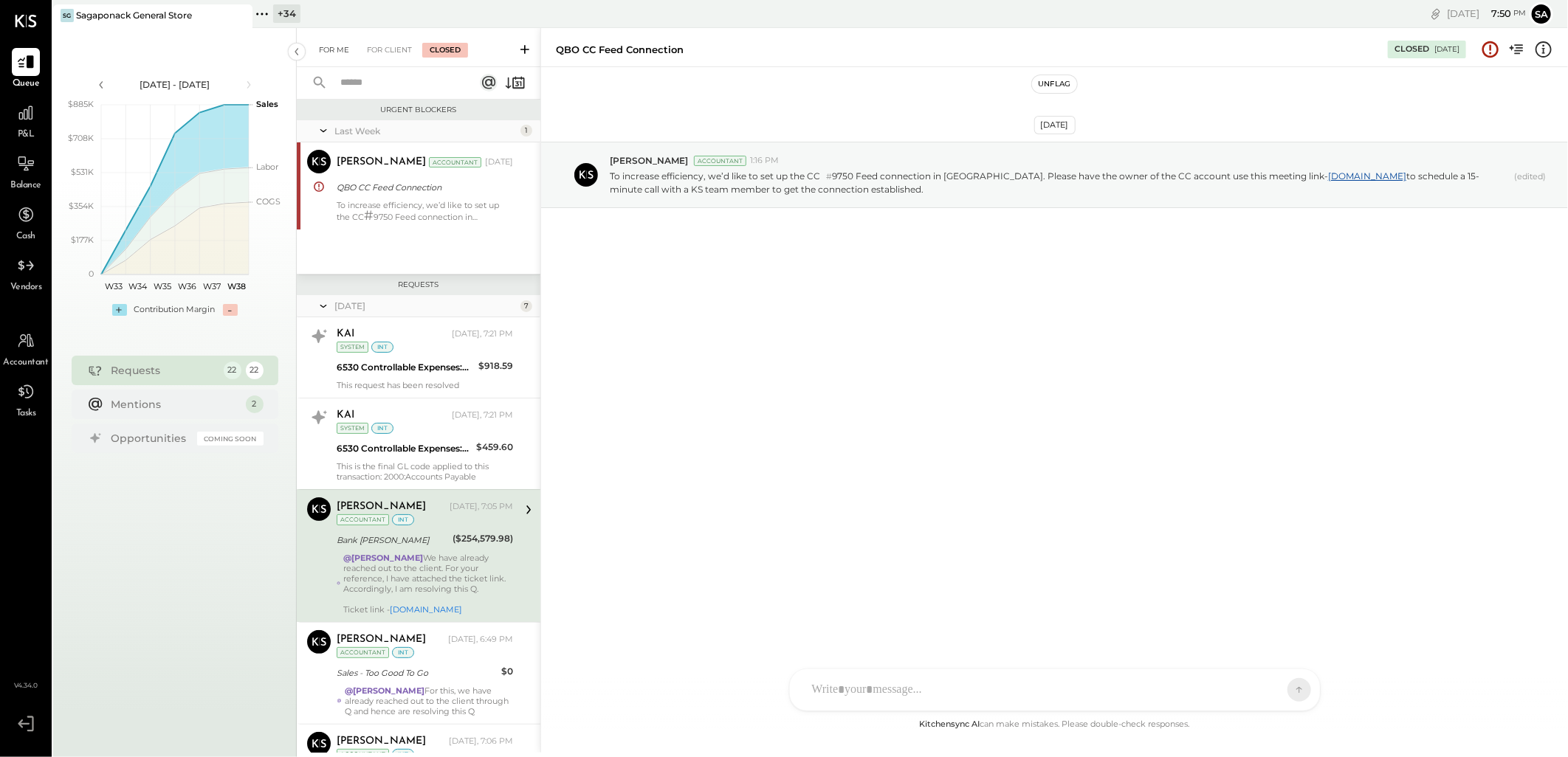
click at [336, 54] on div "For Me" at bounding box center [333, 50] width 45 height 15
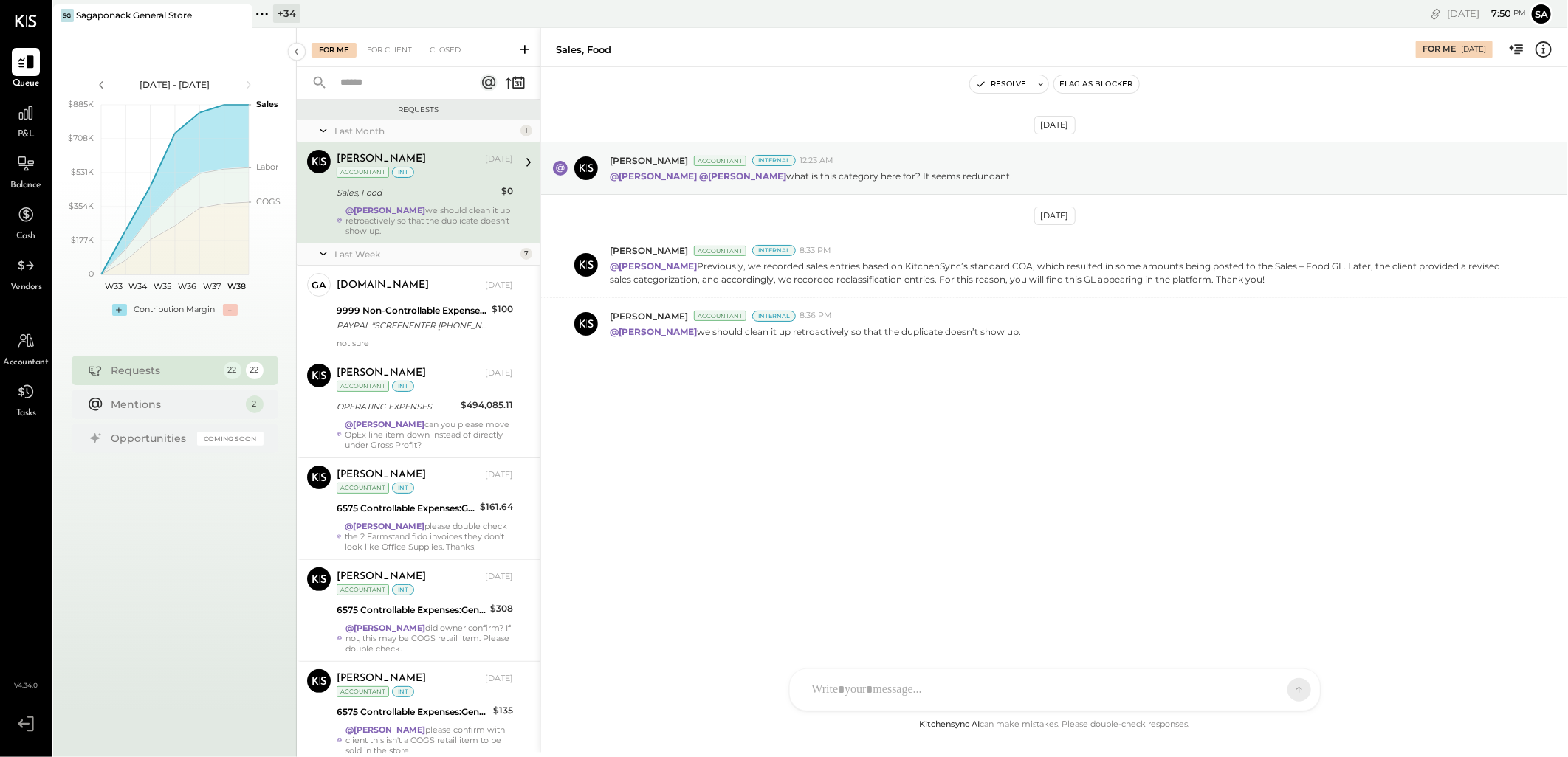
click at [367, 82] on input "text" at bounding box center [396, 83] width 130 height 25
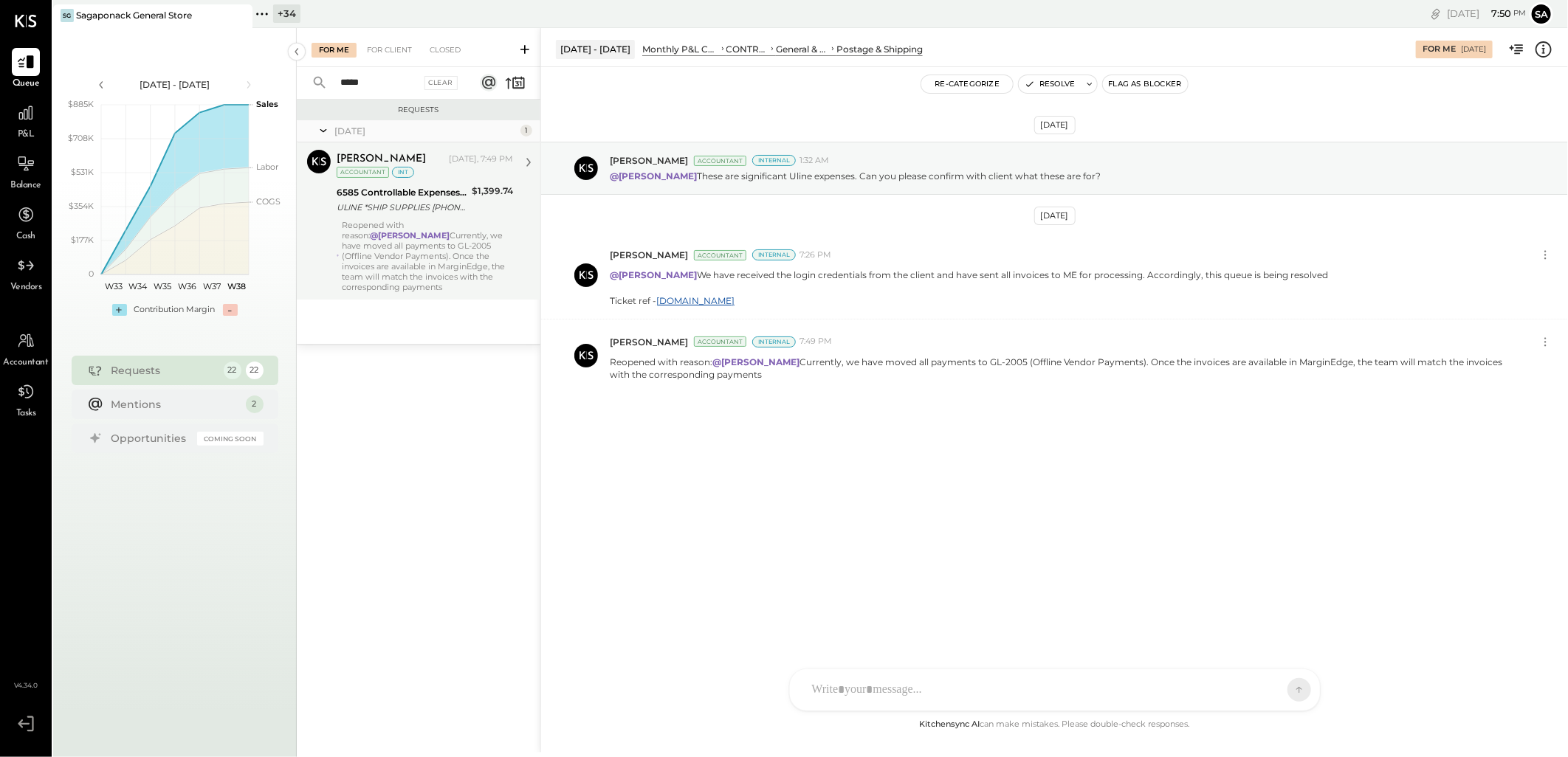
type input "*****"
click at [403, 266] on div "Reopened with reason: @Margot Bloch Currently, we have moved all payments to GL…" at bounding box center [427, 256] width 171 height 72
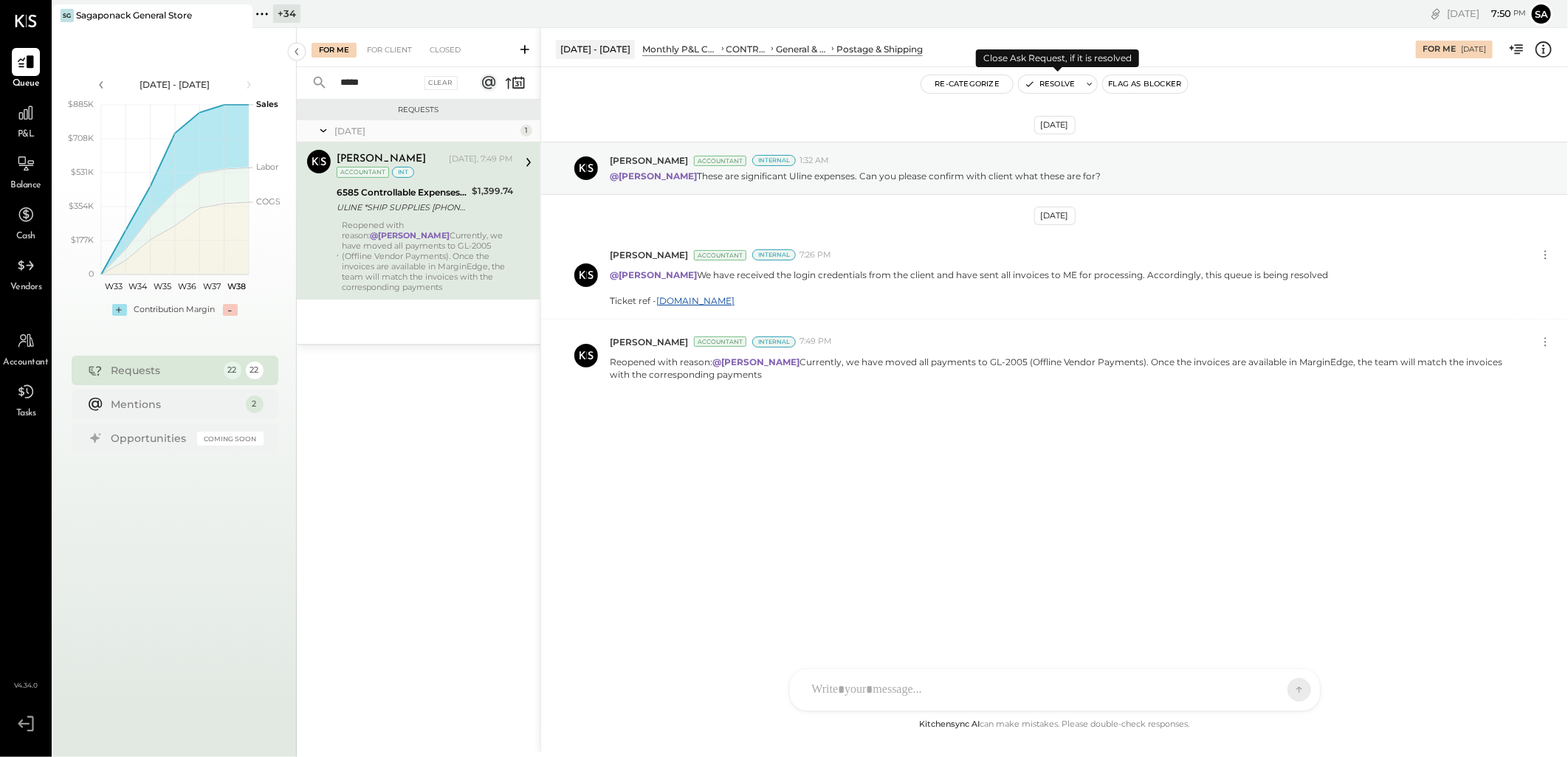
click at [1049, 84] on button "Resolve" at bounding box center [1049, 84] width 62 height 18
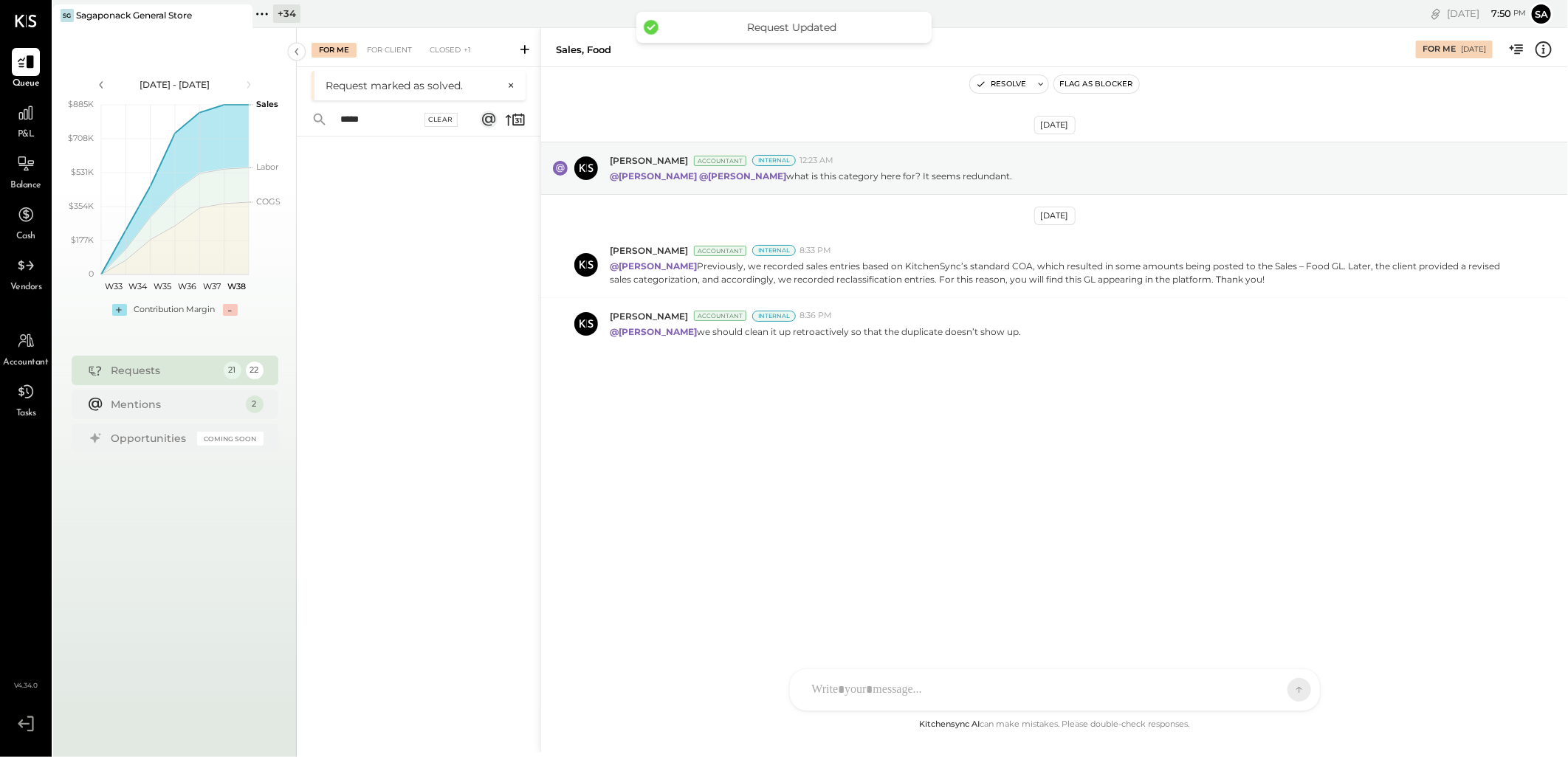
click at [446, 121] on div "Clear" at bounding box center [441, 120] width 34 height 14
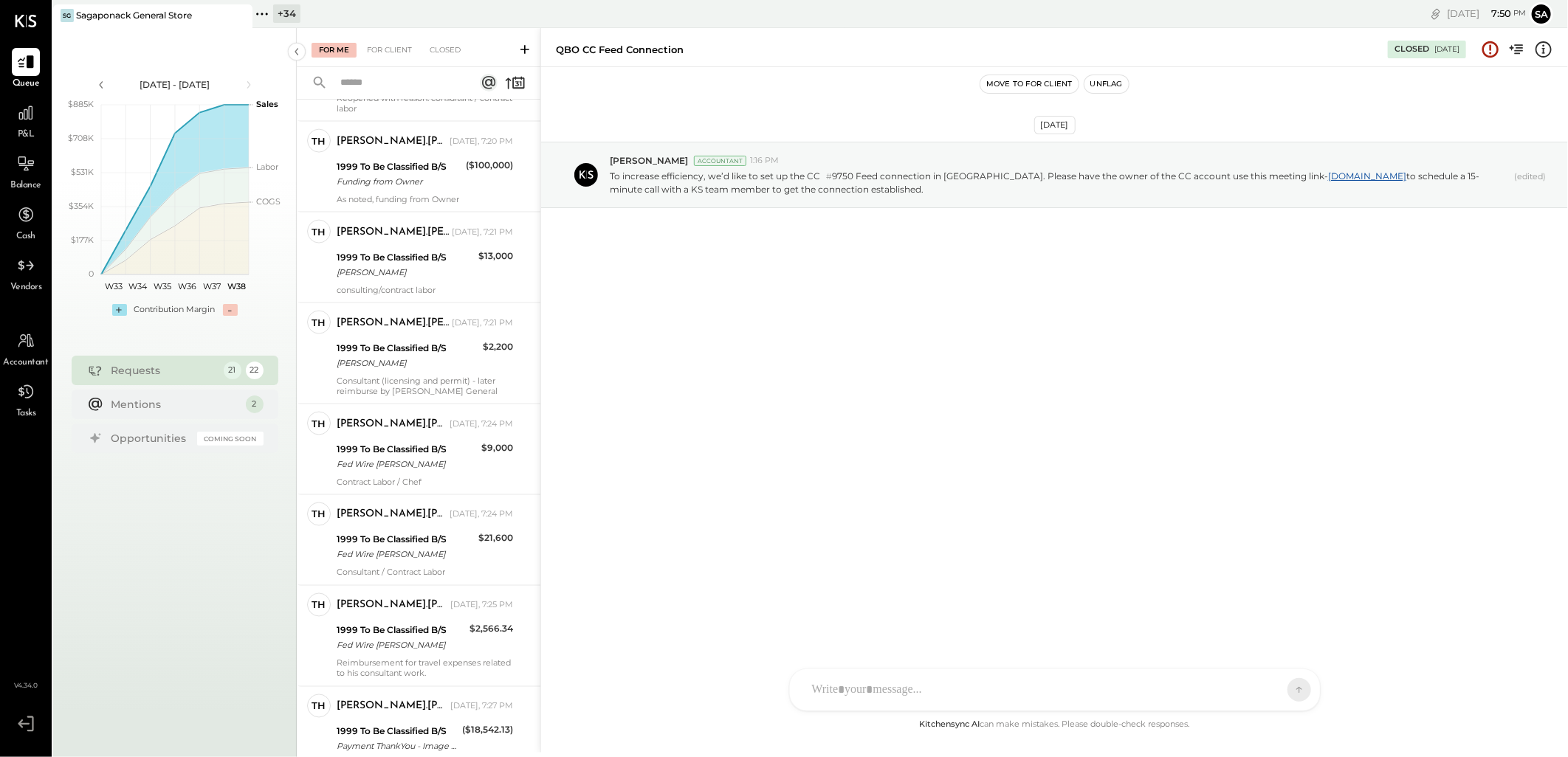
scroll to position [1303, 0]
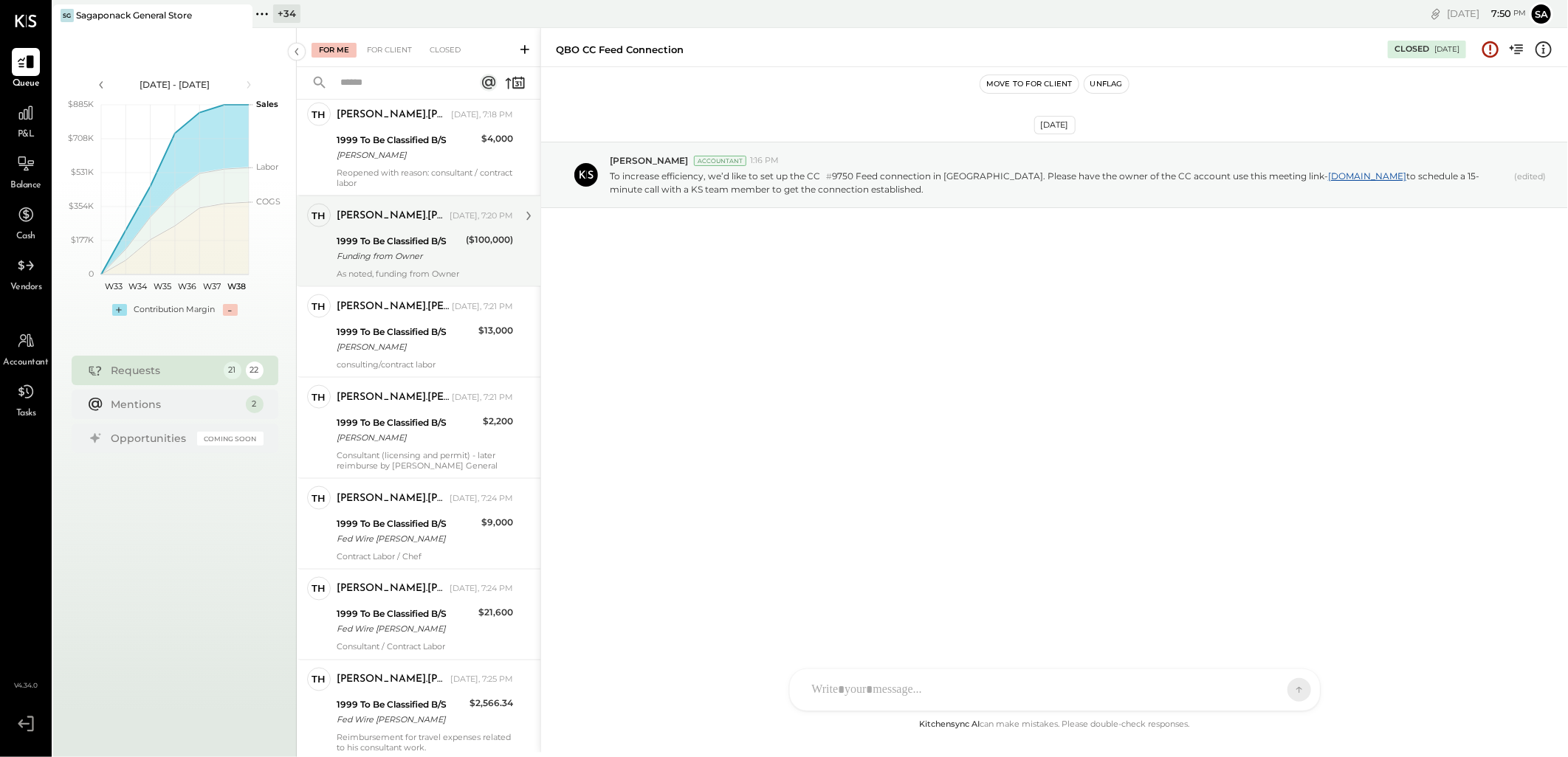
click at [378, 229] on div "Thomas.Murphy Today, 7:20 PM" at bounding box center [425, 216] width 177 height 25
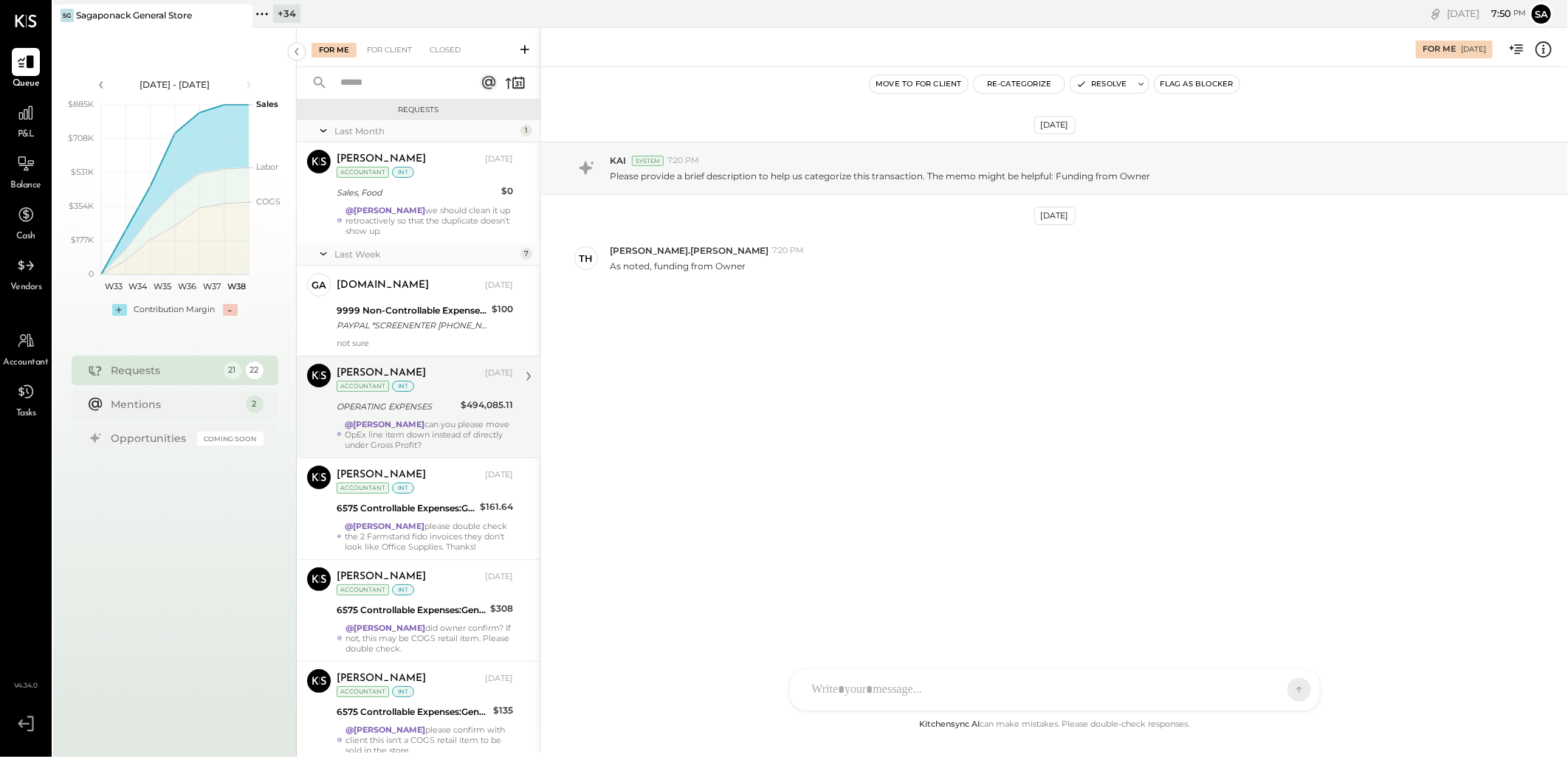
click at [443, 421] on div "@Janvi Soni can you please move OpEx line item down instead of directly under G…" at bounding box center [429, 435] width 168 height 31
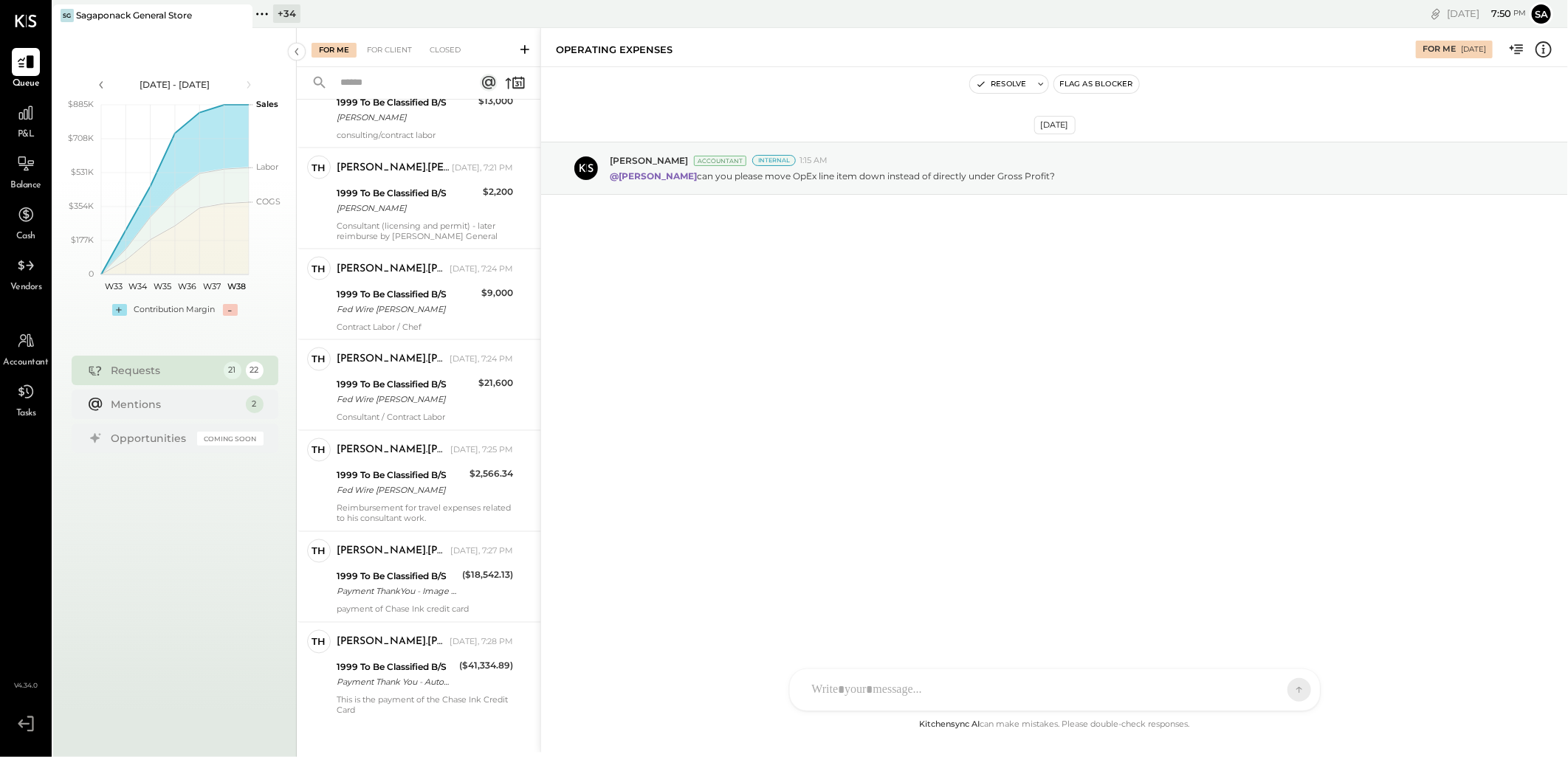
scroll to position [1549, 0]
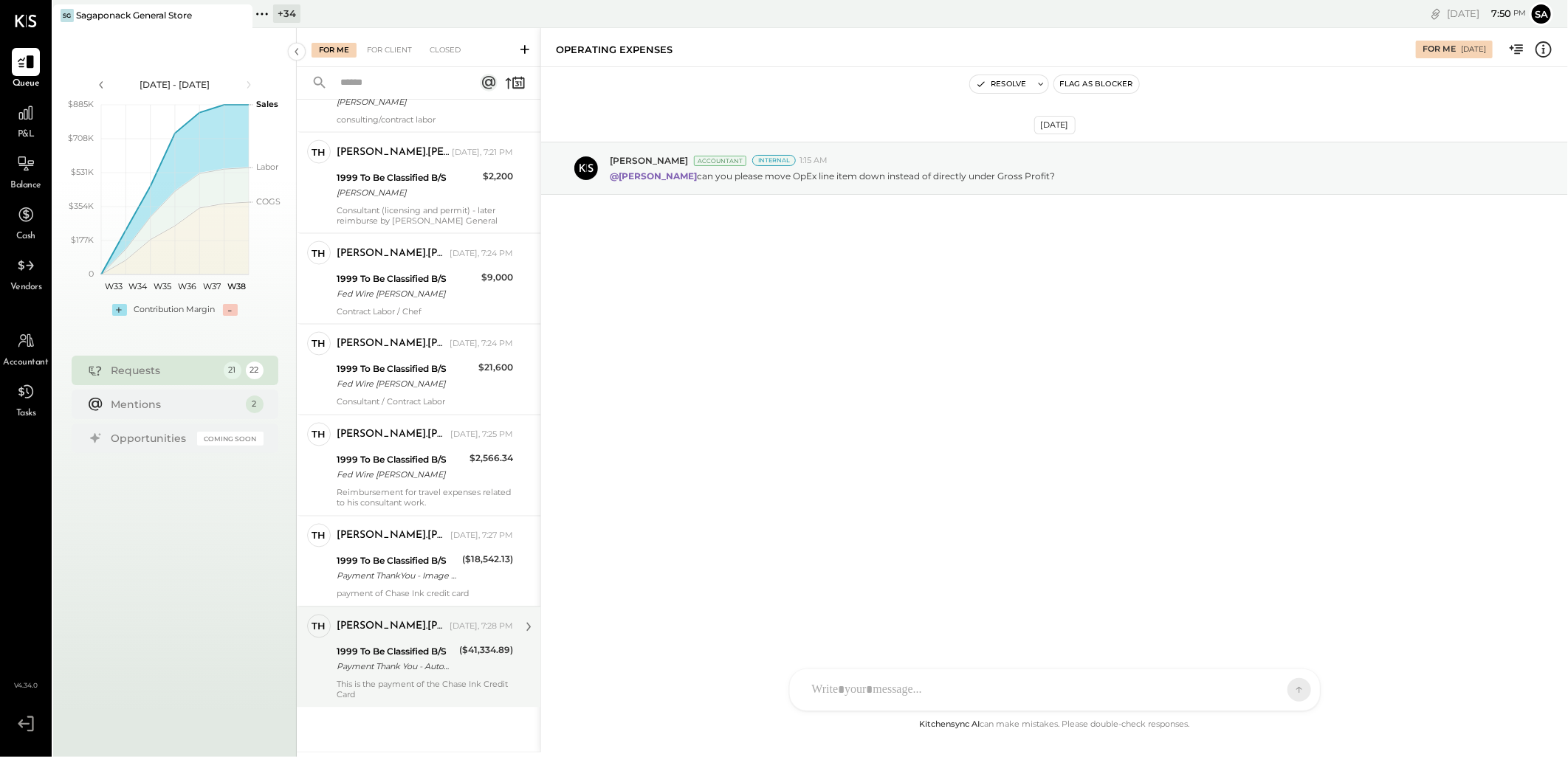
click at [394, 672] on div "Payment Thank You - Automated Phone" at bounding box center [396, 666] width 118 height 15
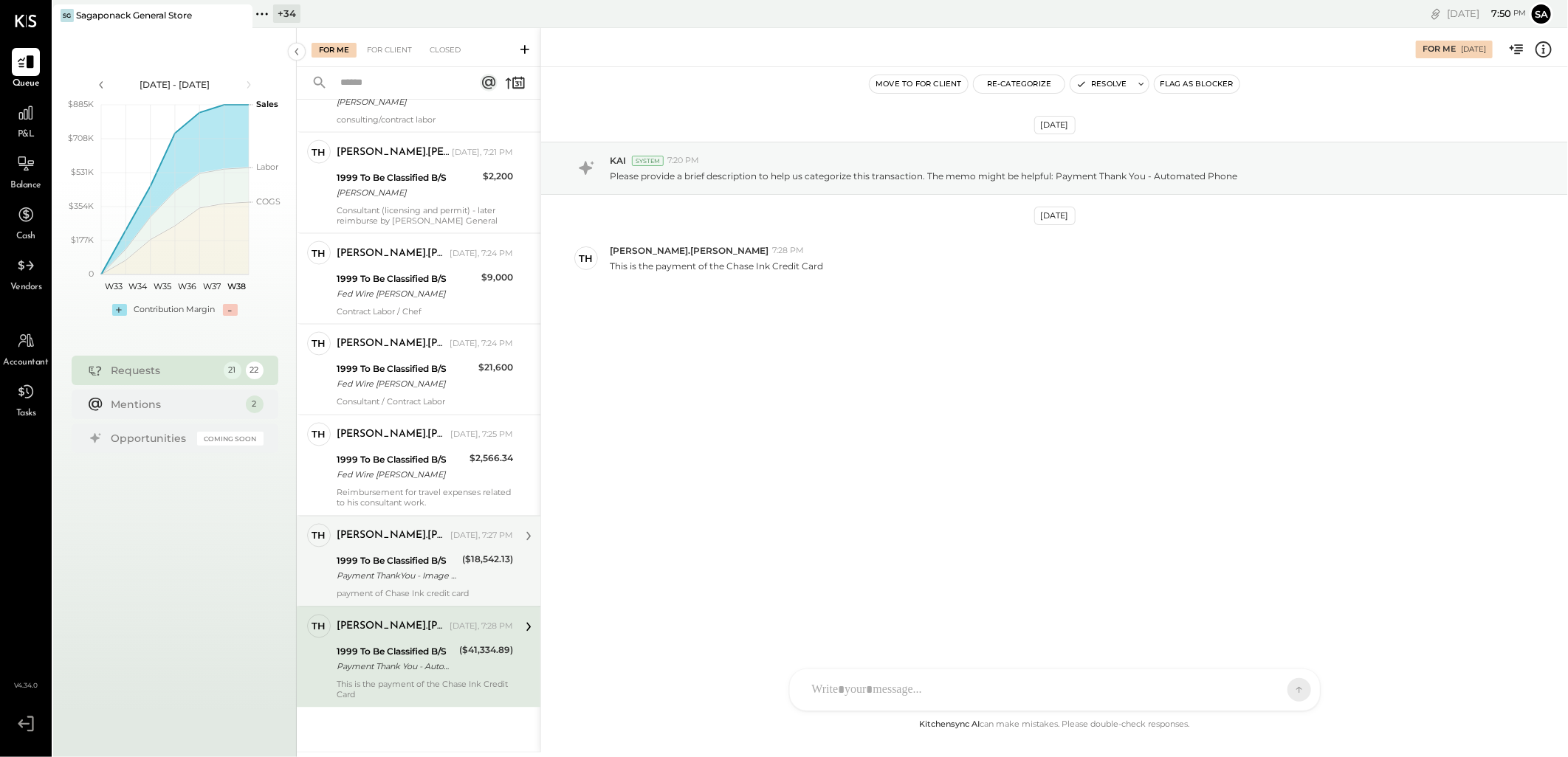
click at [403, 578] on div "Payment ThankYou - Image Check" at bounding box center [397, 576] width 121 height 15
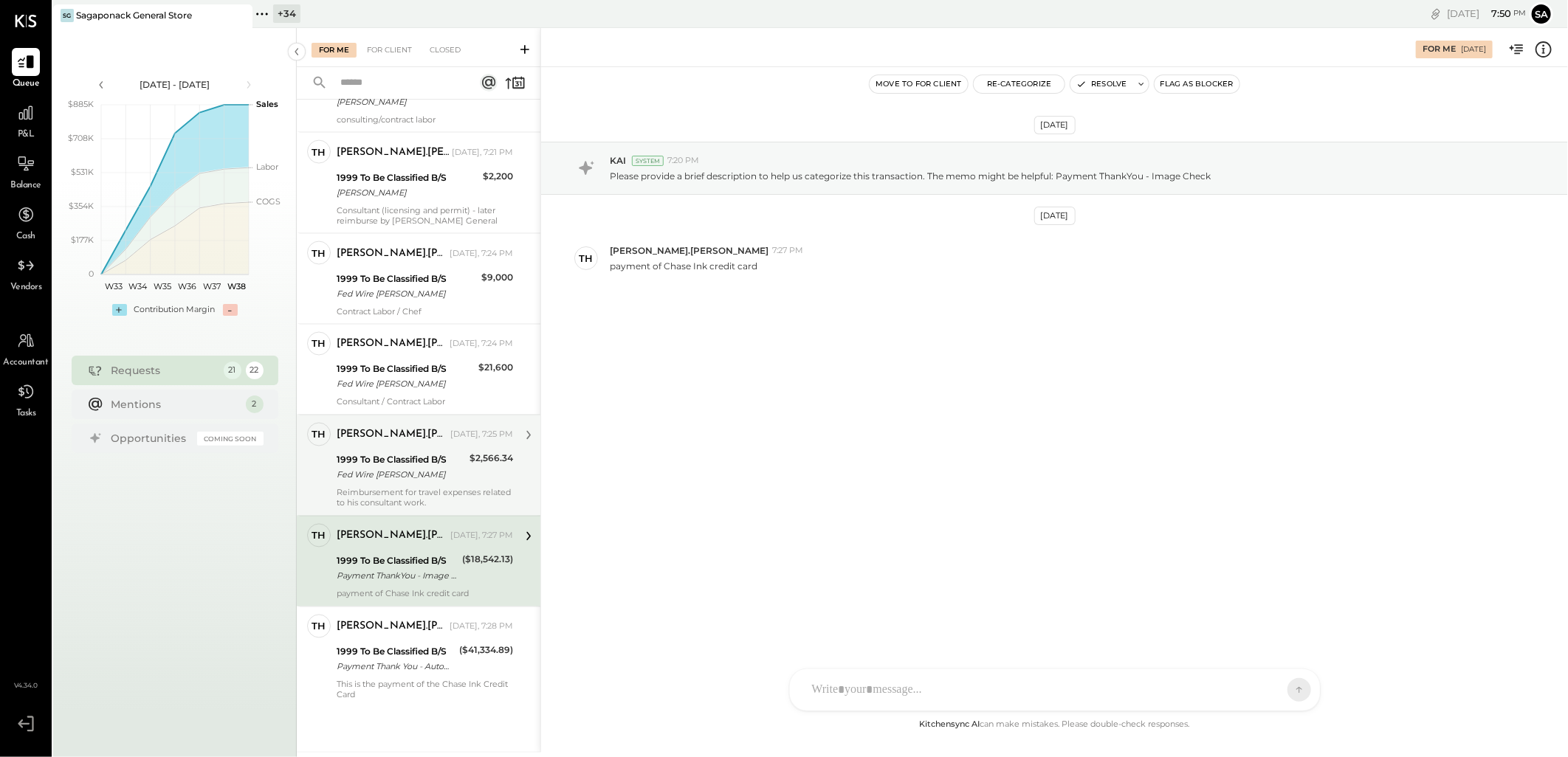
click at [391, 487] on div "Thomas.Murphy Today, 7:25 PM 1999 To Be Classified B/S Fed Wire Daniel Eddy $2,…" at bounding box center [425, 465] width 177 height 85
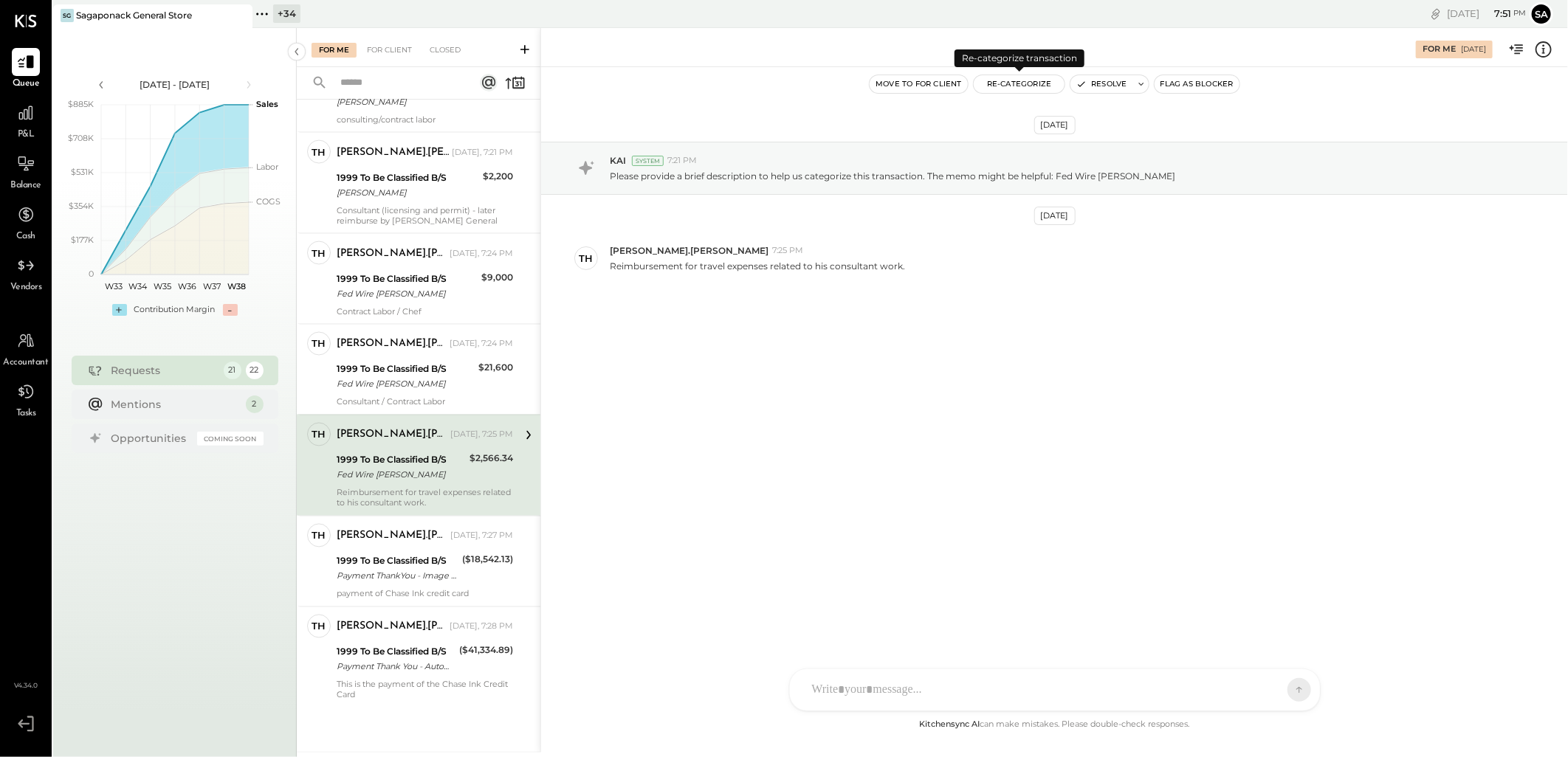
click at [1019, 85] on button "Re-Categorize" at bounding box center [1019, 84] width 91 height 18
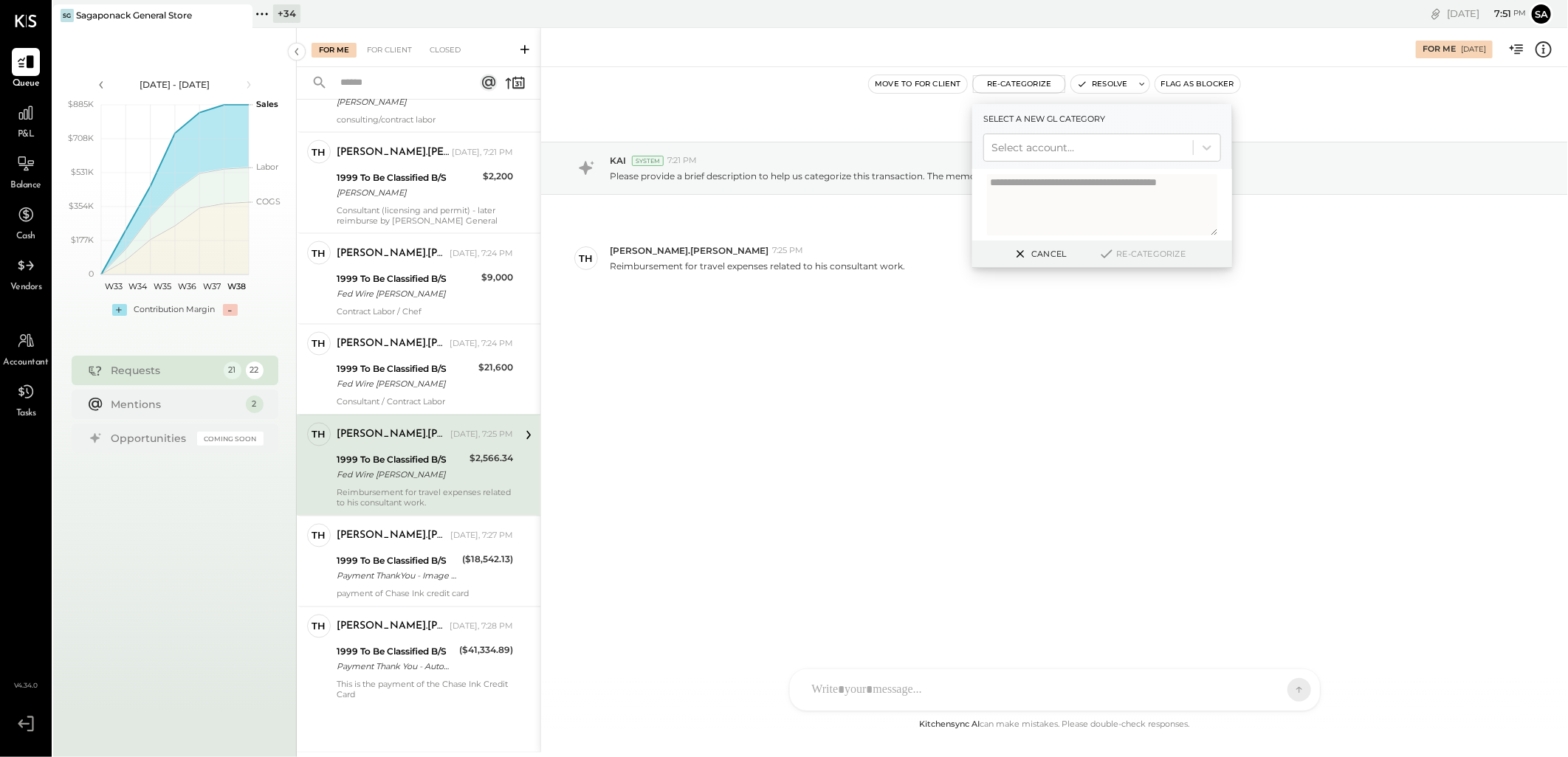
click at [781, 538] on div "Sep 9th, 2025 KAI System 7:21 PM Please provide a brief description to help us …" at bounding box center [1054, 391] width 1026 height 649
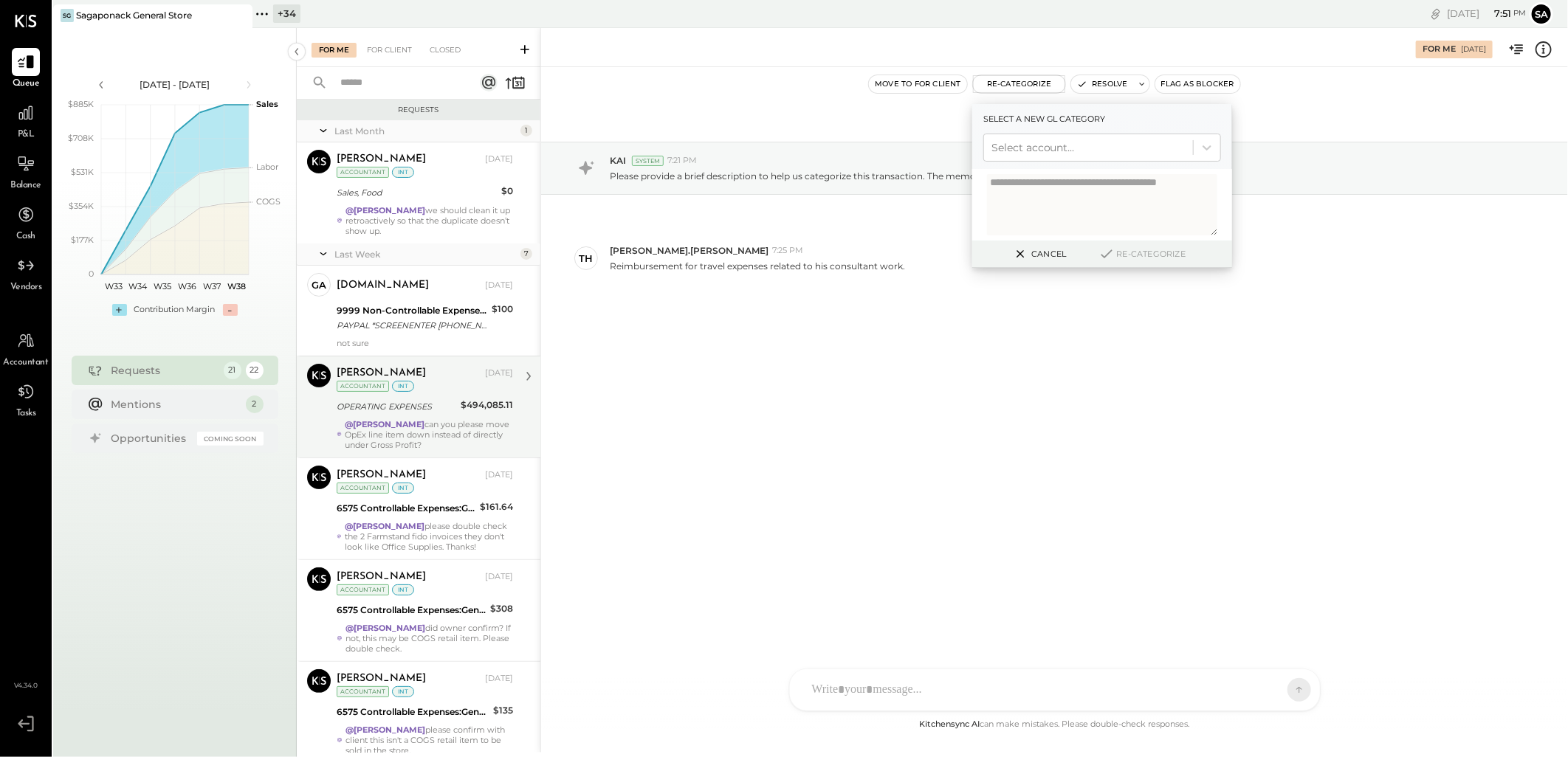
click at [1032, 440] on div "Sep 9th, 2025 KAI System 7:21 PM Please provide a brief description to help us …" at bounding box center [1054, 391] width 1026 height 649
click at [1021, 328] on div "Sep 9th, 2025 KAI System 7:21 PM Please provide a brief description to help us …" at bounding box center [1054, 250] width 1026 height 292
click at [1039, 259] on button "Cancel" at bounding box center [1039, 253] width 64 height 19
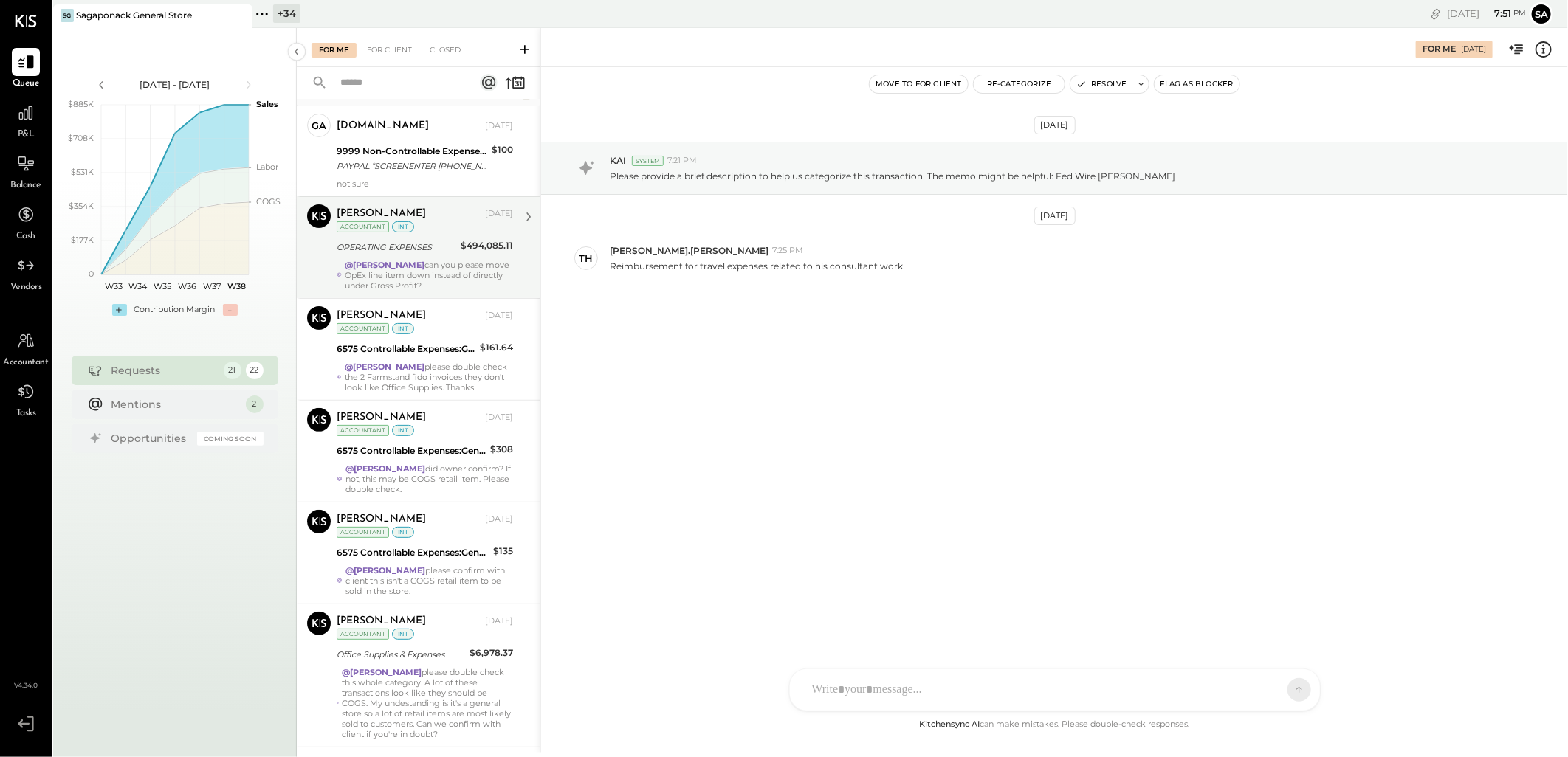
scroll to position [164, 0]
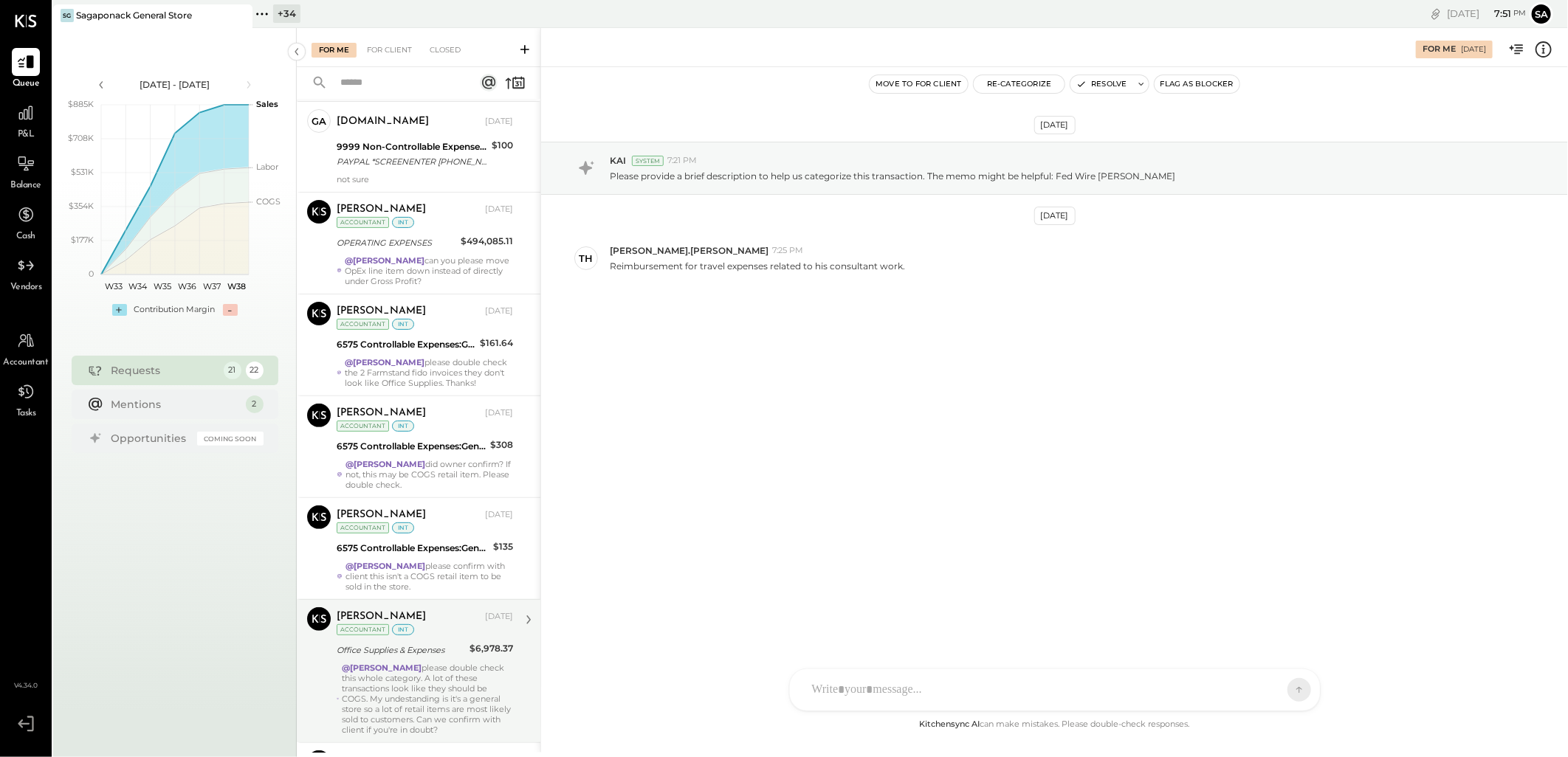
click at [403, 666] on div "@[PERSON_NAME] please double check this whole category. A lot of these transact…" at bounding box center [427, 699] width 171 height 72
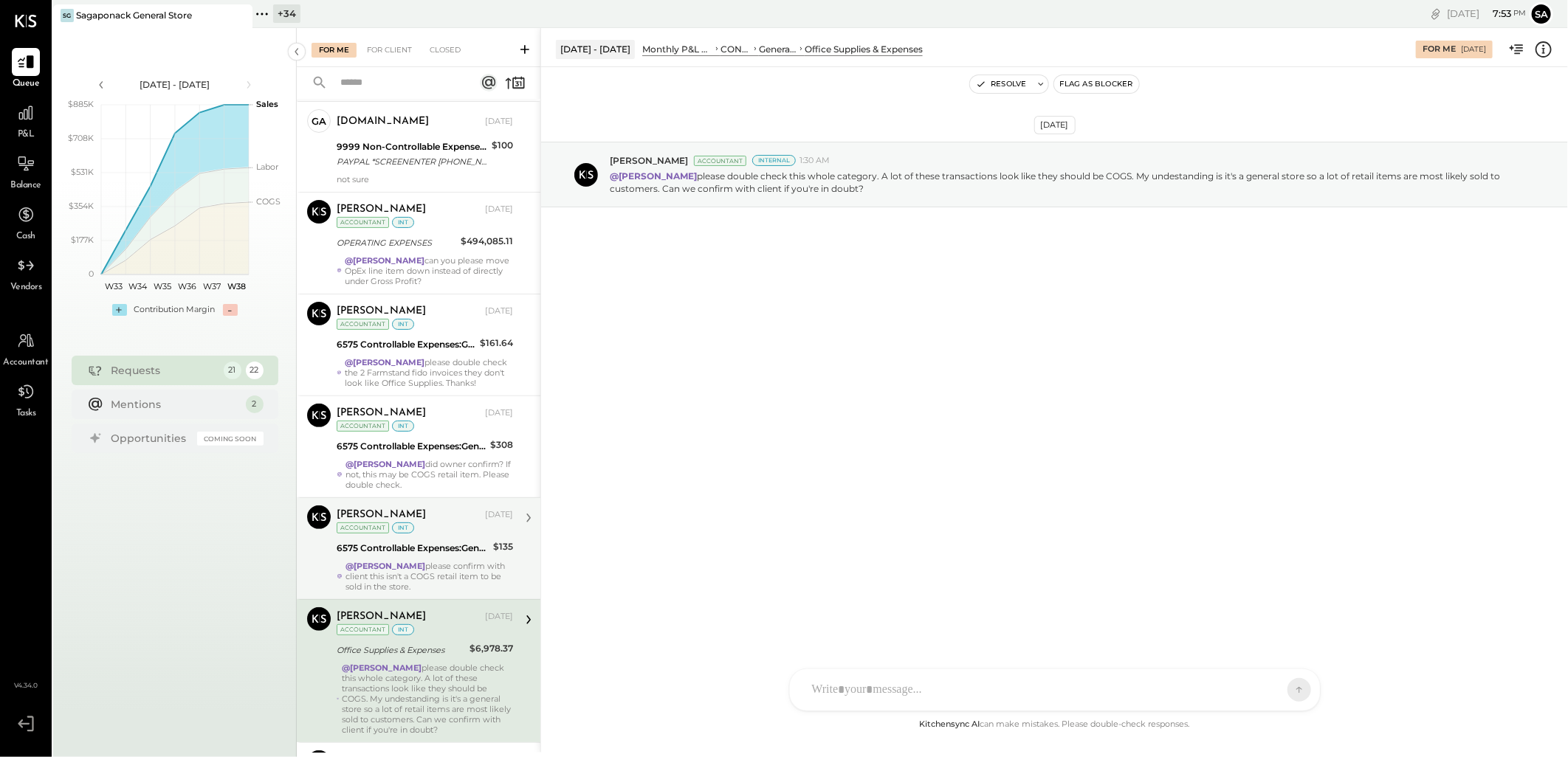
click at [416, 551] on div "6575 Controllable Expenses:General & Administrative Expenses:Office Supplies & …" at bounding box center [413, 547] width 152 height 15
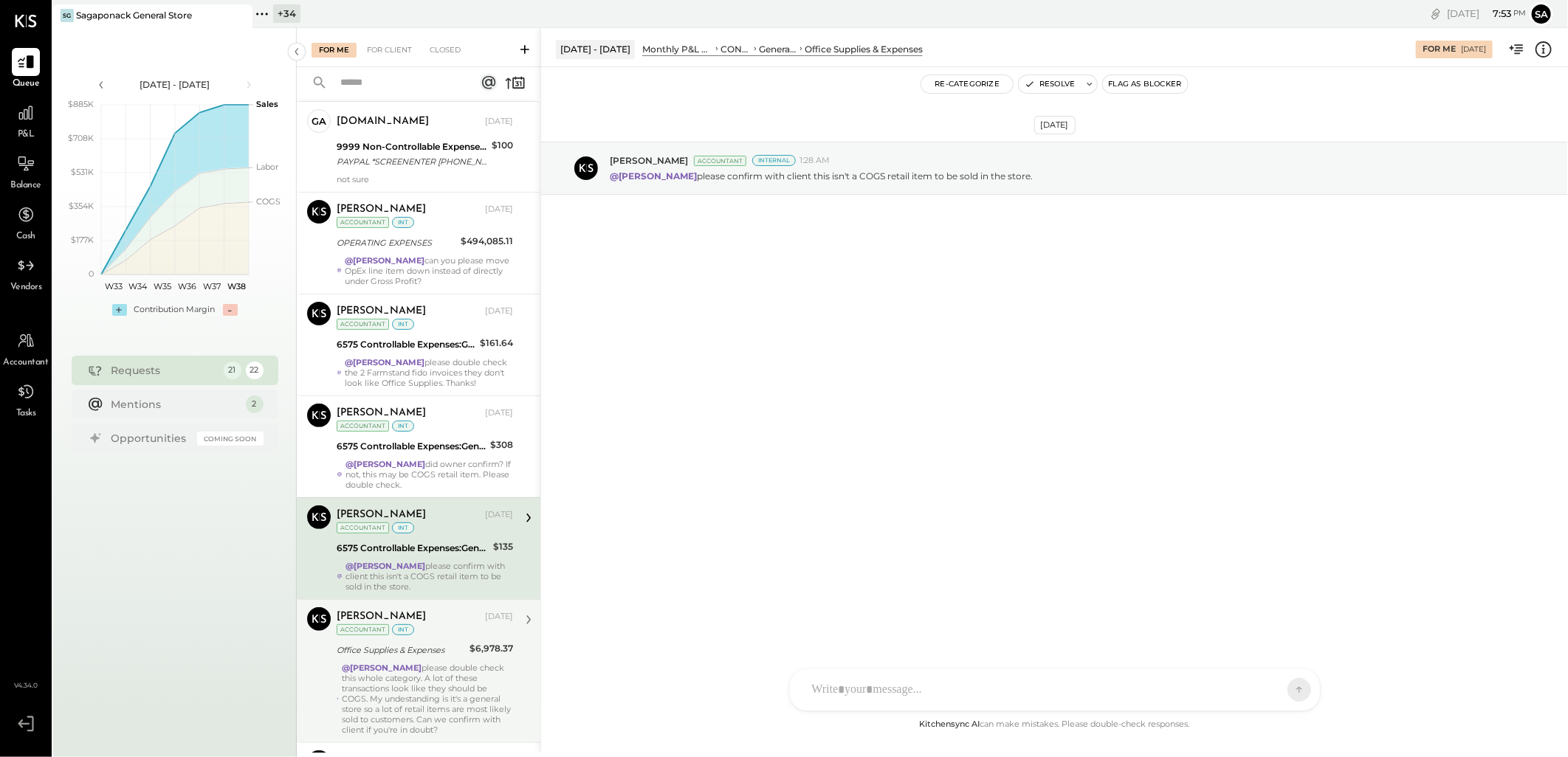
click at [1541, 50] on icon at bounding box center [1543, 49] width 19 height 19
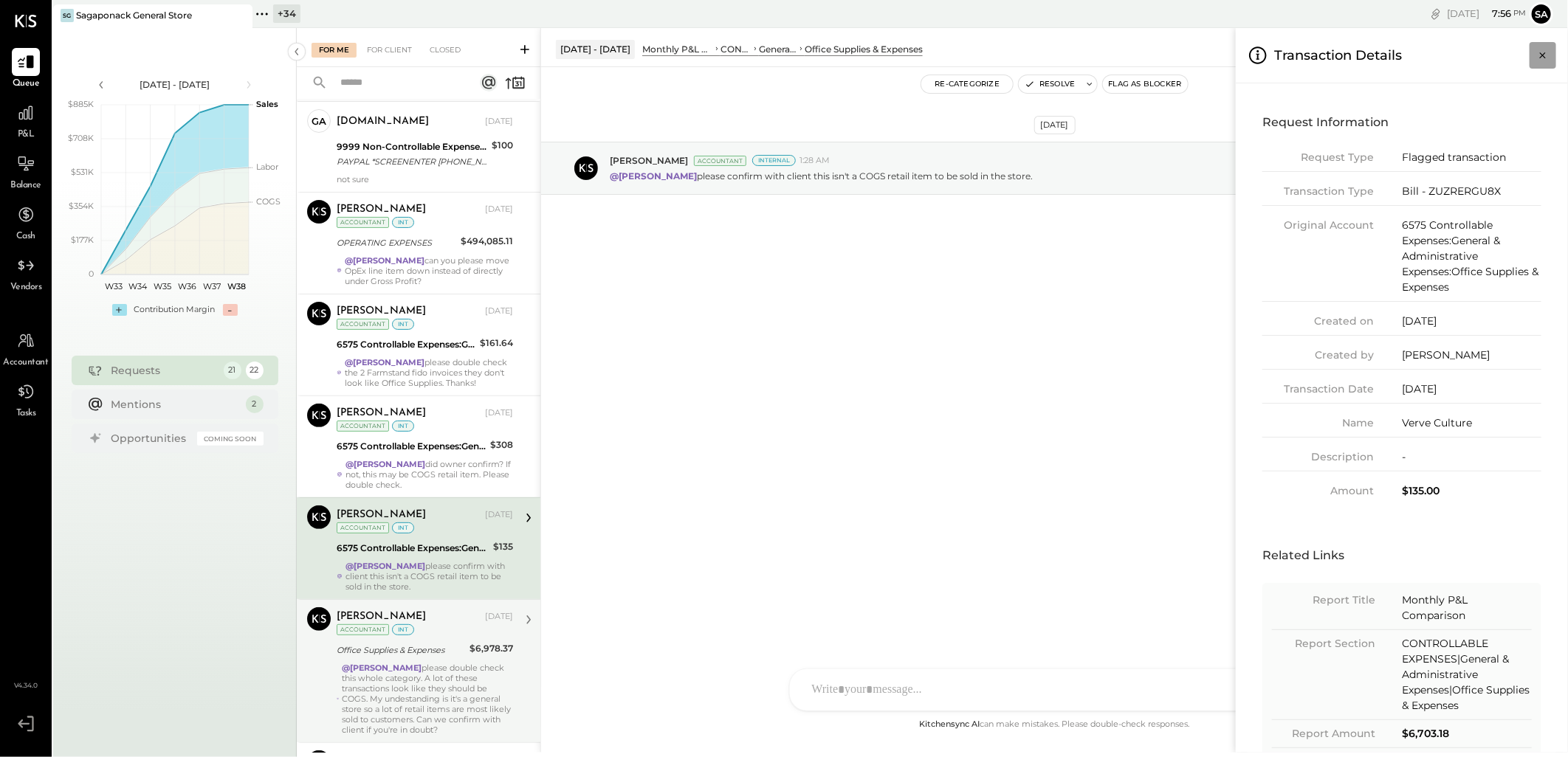
click at [1545, 57] on icon "Close panel" at bounding box center [1543, 55] width 6 height 6
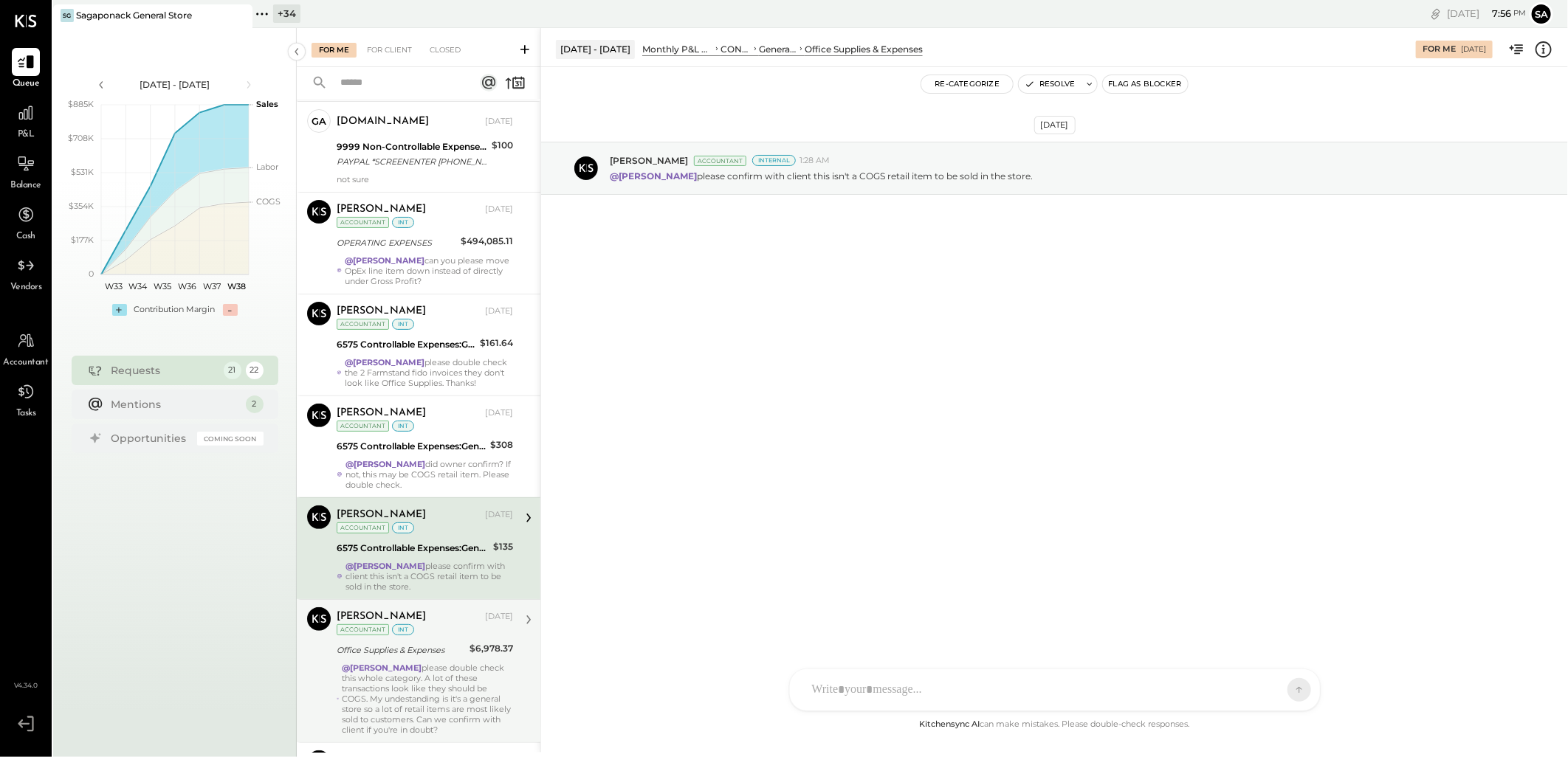
click at [876, 690] on div at bounding box center [1041, 689] width 474 height 32
click at [1288, 691] on icon at bounding box center [1286, 689] width 13 height 15
click at [916, 625] on div at bounding box center [1054, 626] width 500 height 59
type input "****"
click at [967, 78] on button "Re-Categorize" at bounding box center [966, 84] width 91 height 18
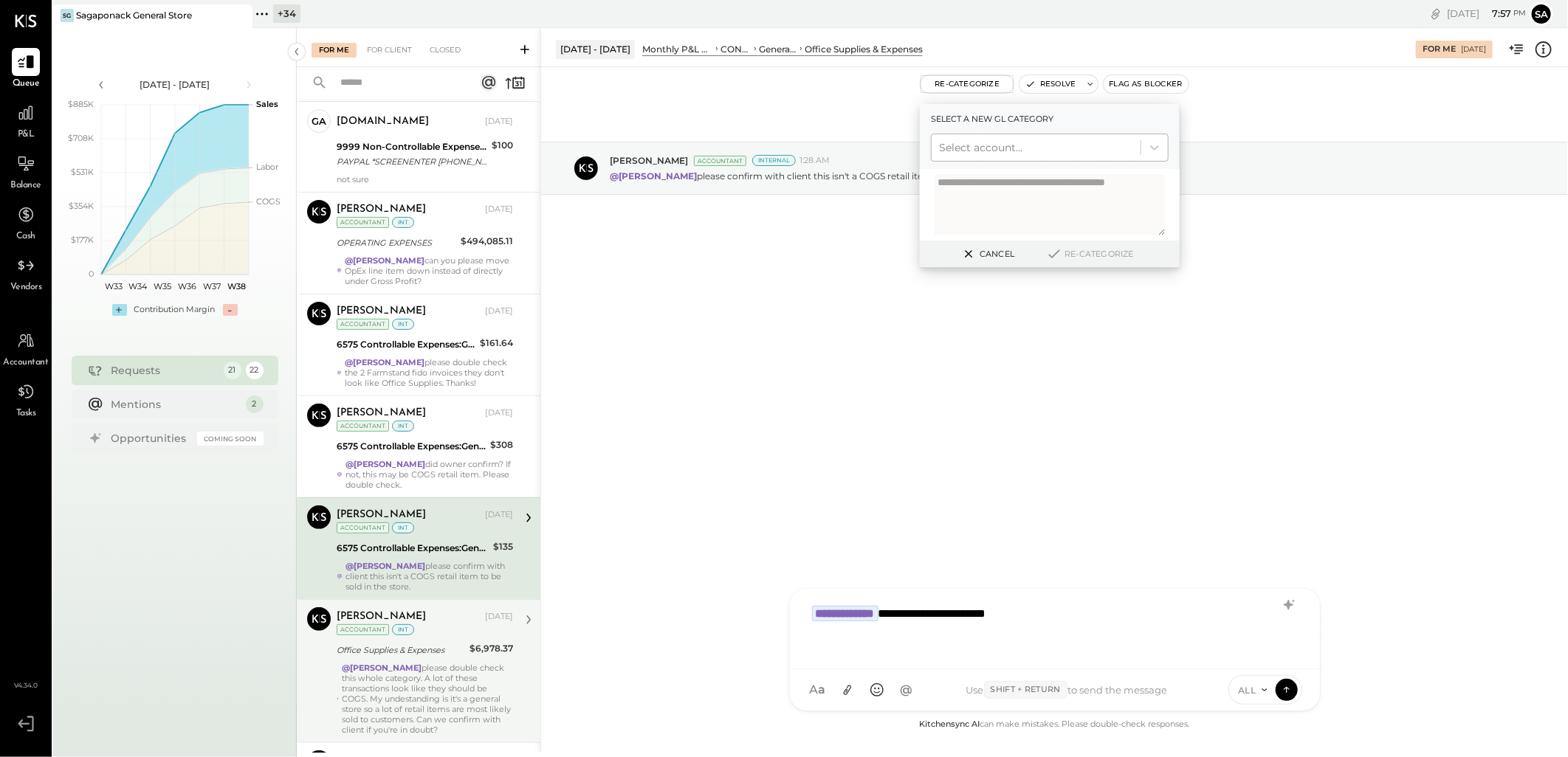
click at [993, 146] on div at bounding box center [1036, 147] width 194 height 18
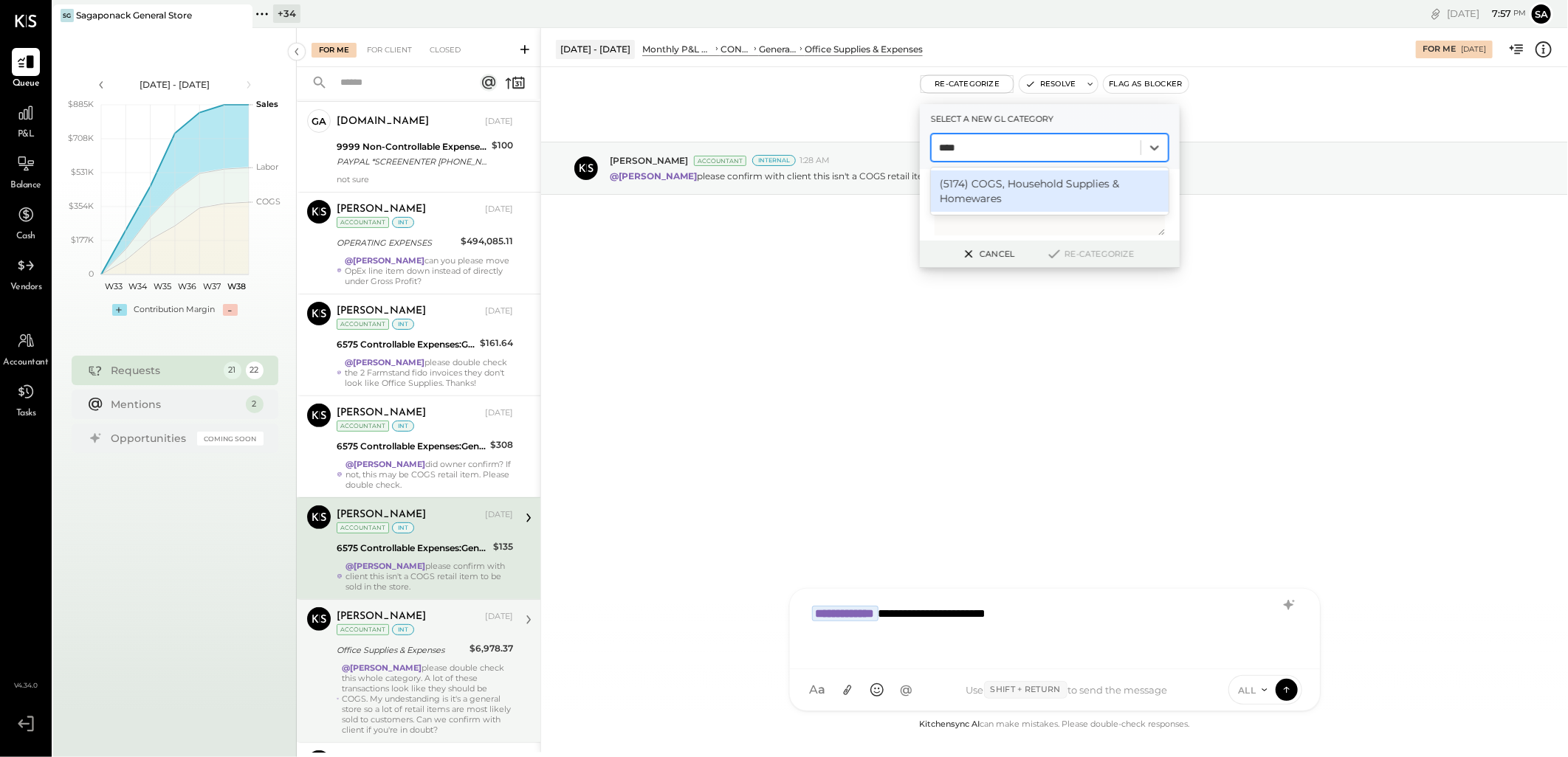
type input "****"
click at [1003, 256] on button "Cancel" at bounding box center [986, 253] width 64 height 19
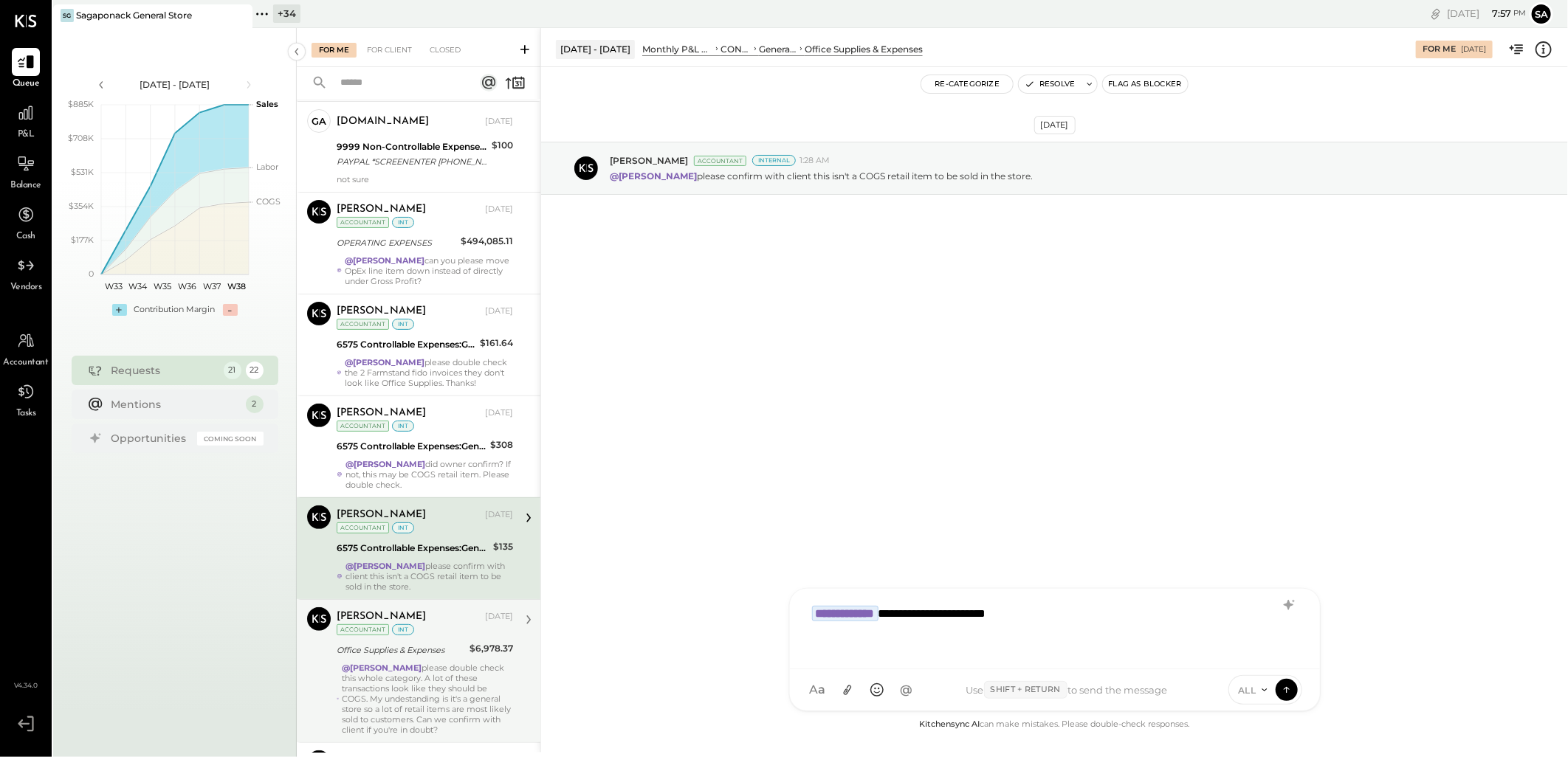
click at [1053, 623] on div "**********" at bounding box center [1054, 626] width 500 height 59
click at [956, 87] on button "Re-Categorize" at bounding box center [966, 84] width 91 height 18
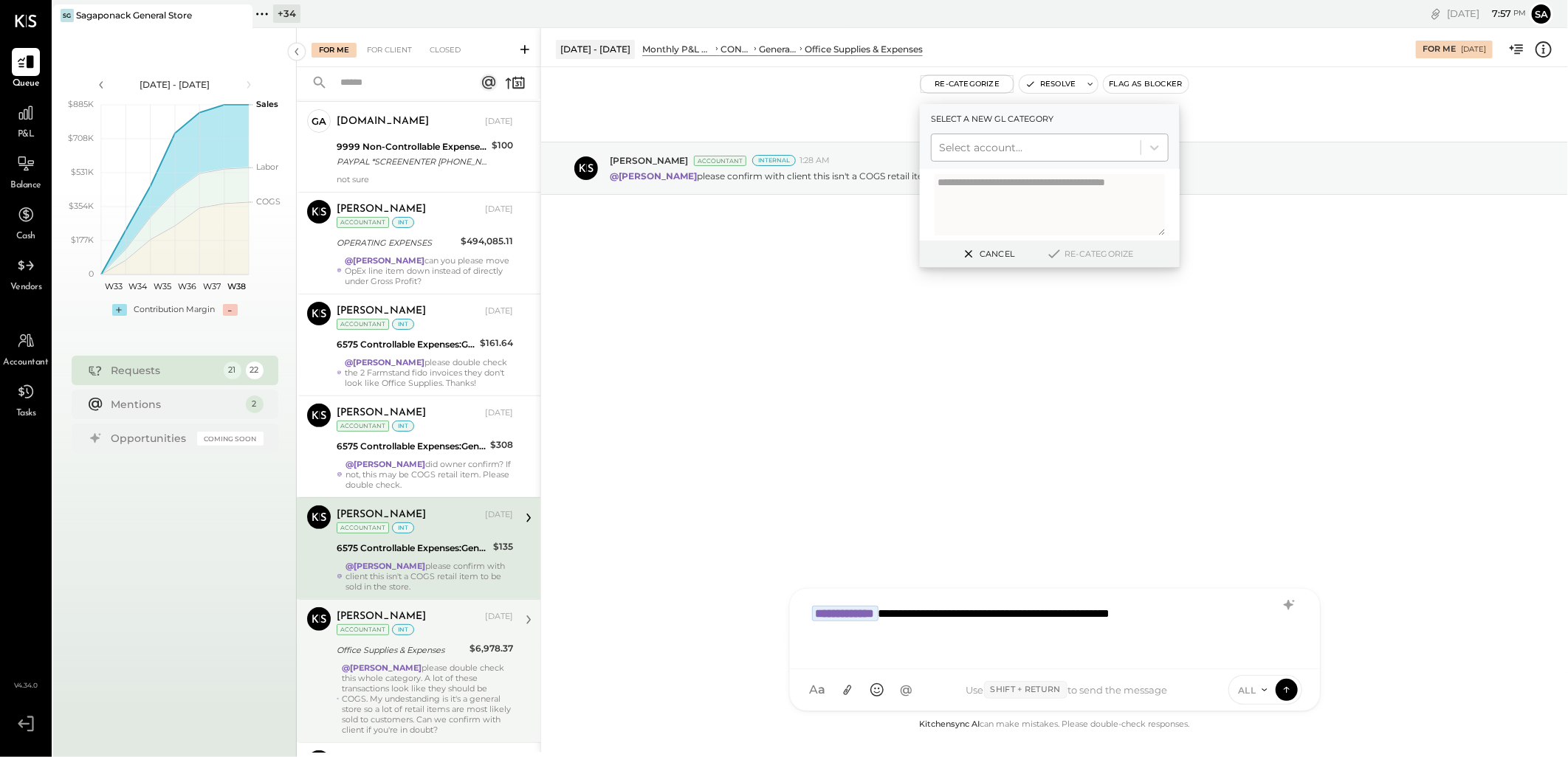
click at [965, 143] on div at bounding box center [1036, 147] width 194 height 18
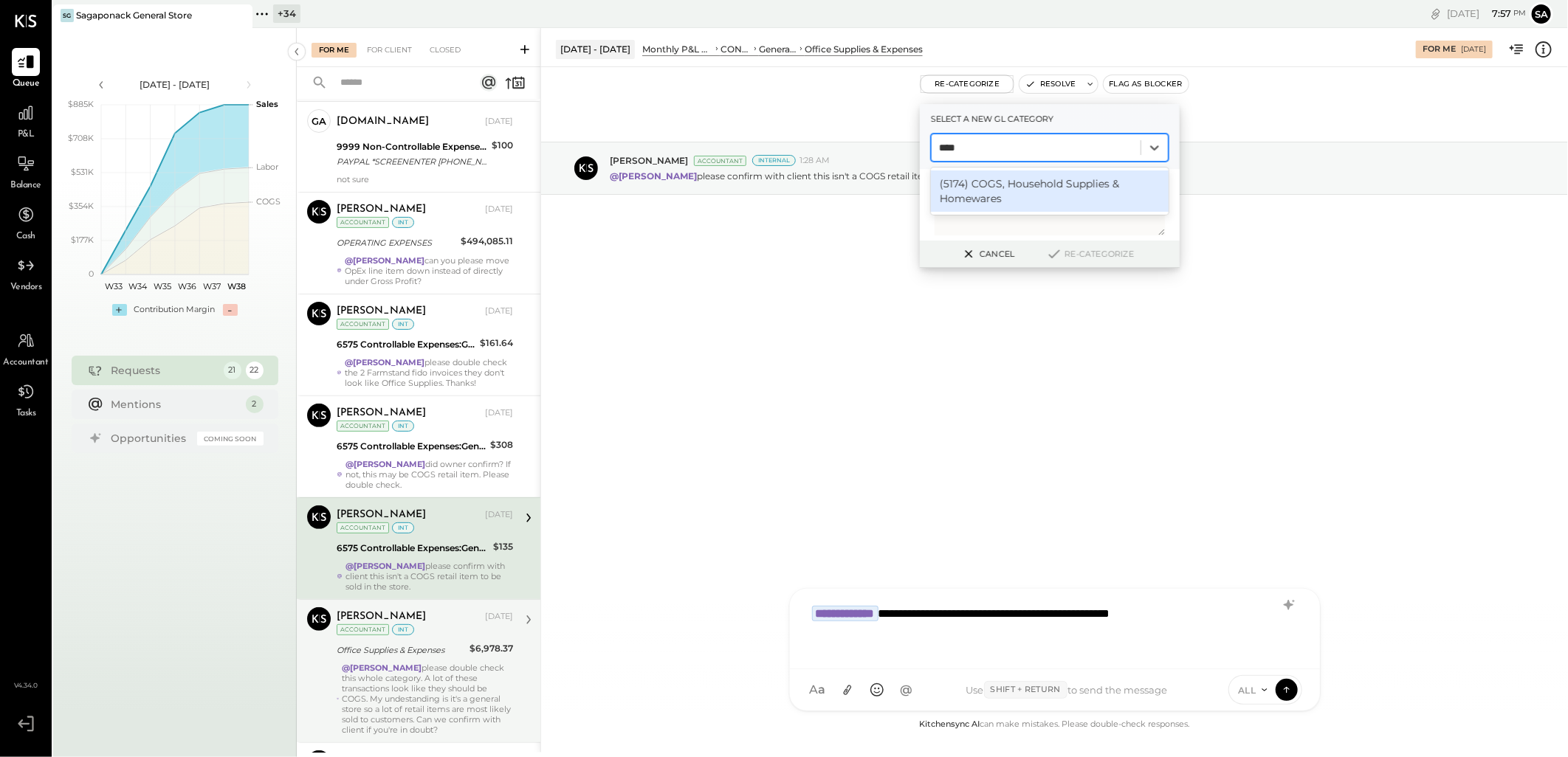
type input "****"
click at [1096, 367] on div "Sep 13th, 2025 Margot Bloch Accountant Internal 1:28 AM @Janvi Soni please conf…" at bounding box center [1054, 391] width 1026 height 649
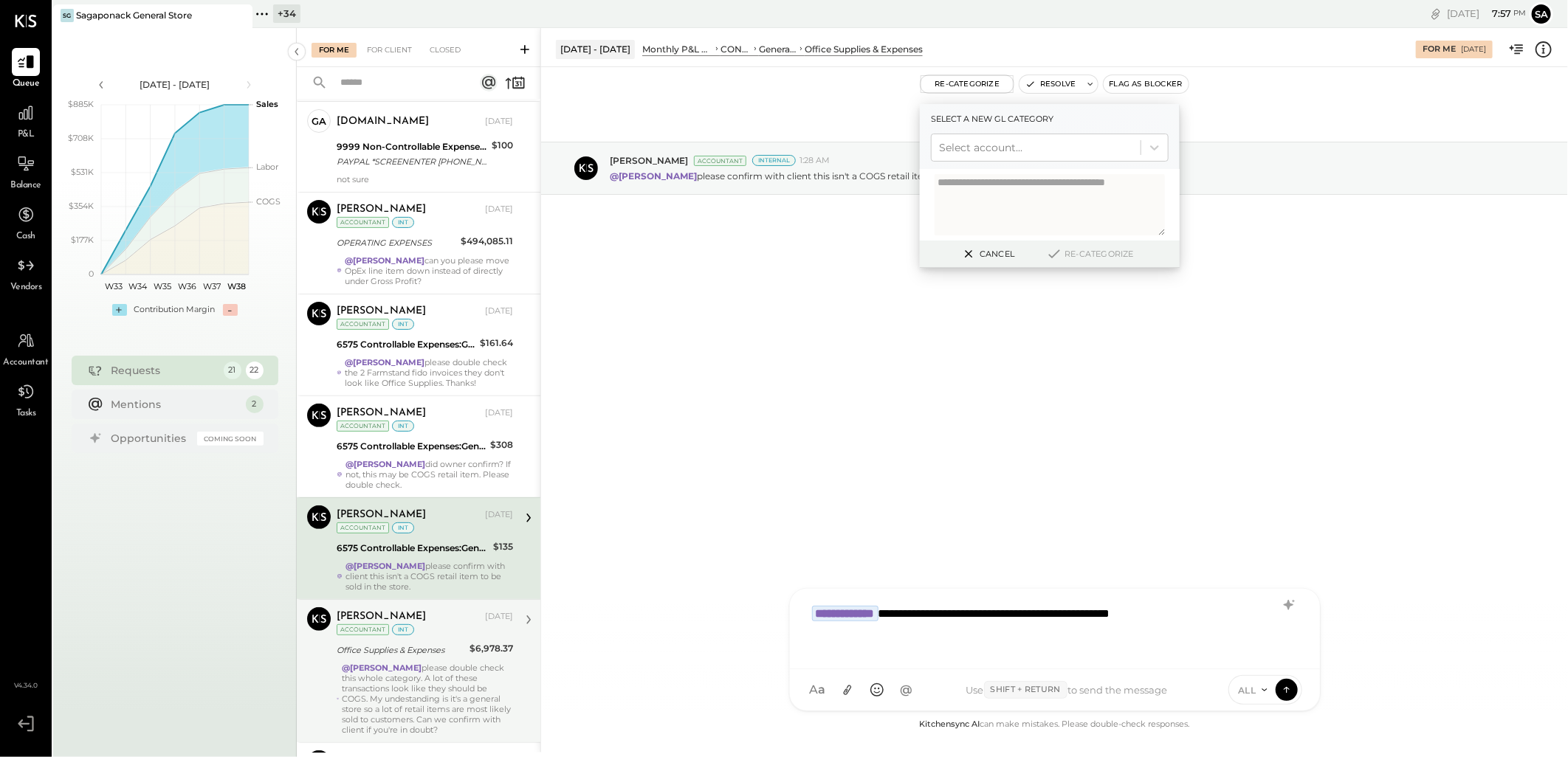
click at [1243, 618] on div "**********" at bounding box center [1054, 626] width 500 height 59
click at [1258, 687] on icon at bounding box center [1264, 689] width 12 height 12
click at [1255, 650] on div "INTERNAL" at bounding box center [1272, 653] width 87 height 25
click at [1281, 689] on icon at bounding box center [1286, 689] width 13 height 15
click at [1224, 303] on div "Sep 13th, 2025 Margot Bloch Accountant Internal 1:28 AM @Janvi Soni please conf…" at bounding box center [1054, 204] width 1026 height 201
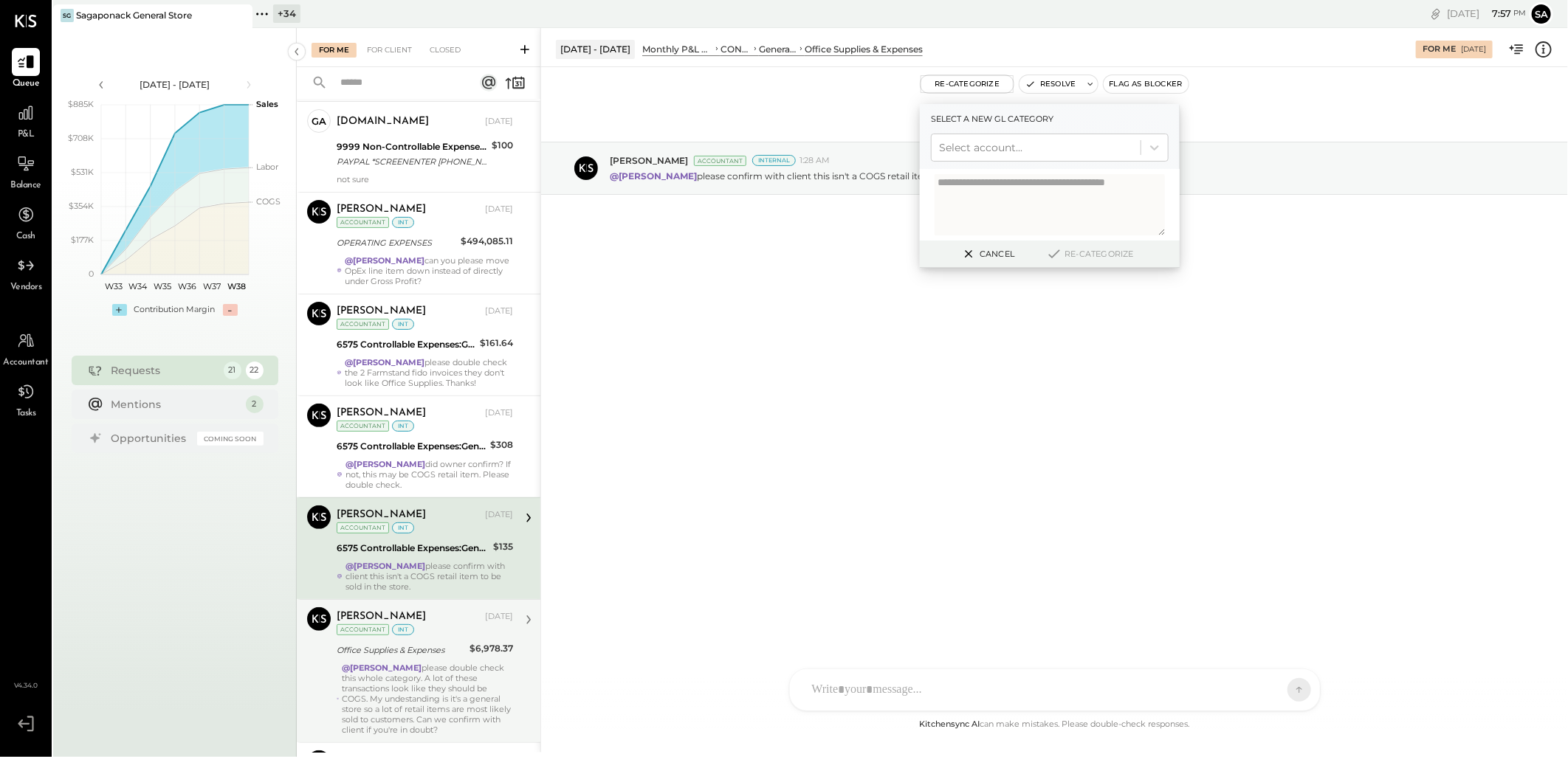
click at [986, 251] on button "Cancel" at bounding box center [986, 253] width 64 height 19
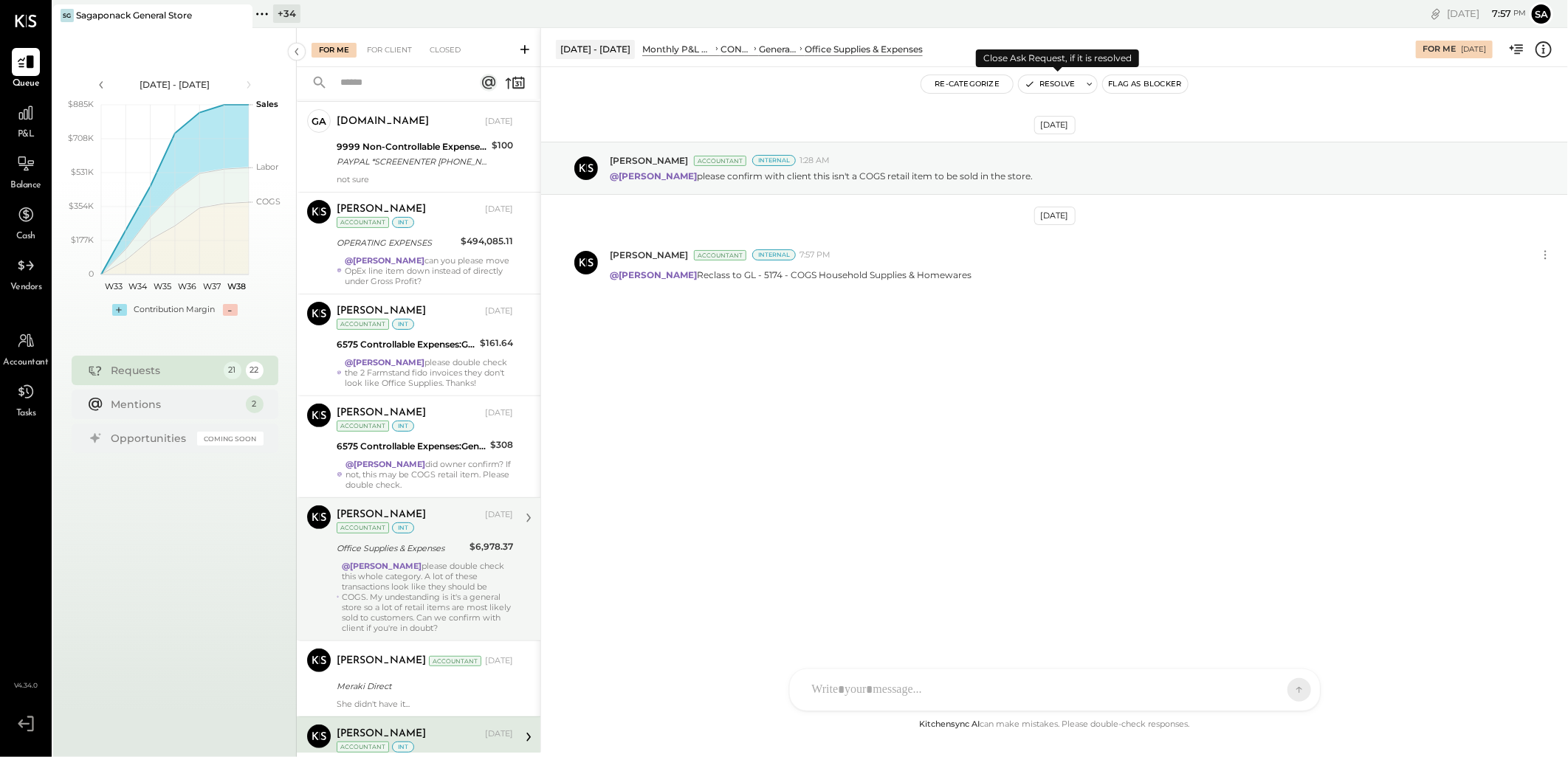
click at [1050, 79] on button "Resolve" at bounding box center [1049, 84] width 62 height 18
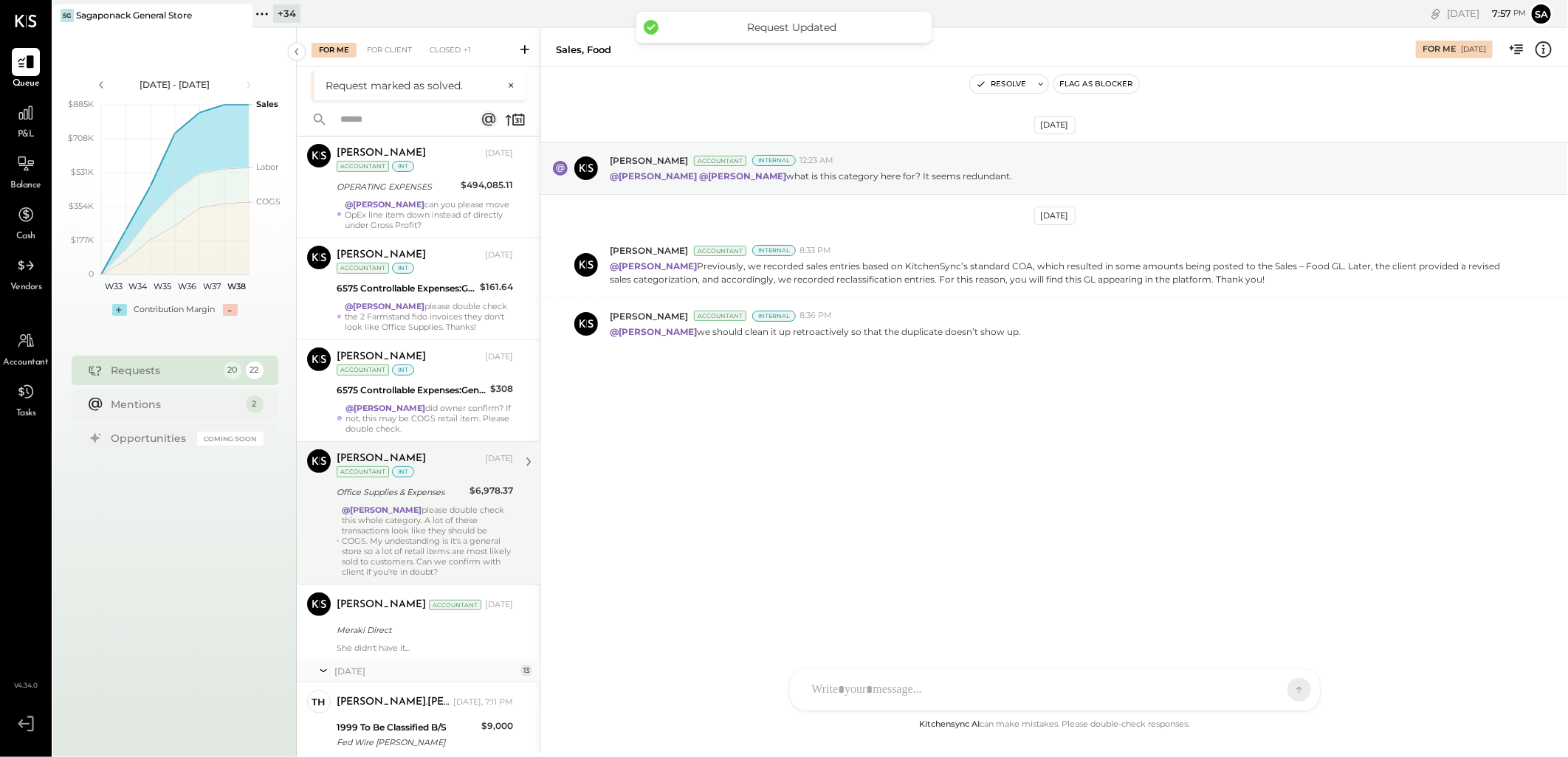
scroll to position [328, 0]
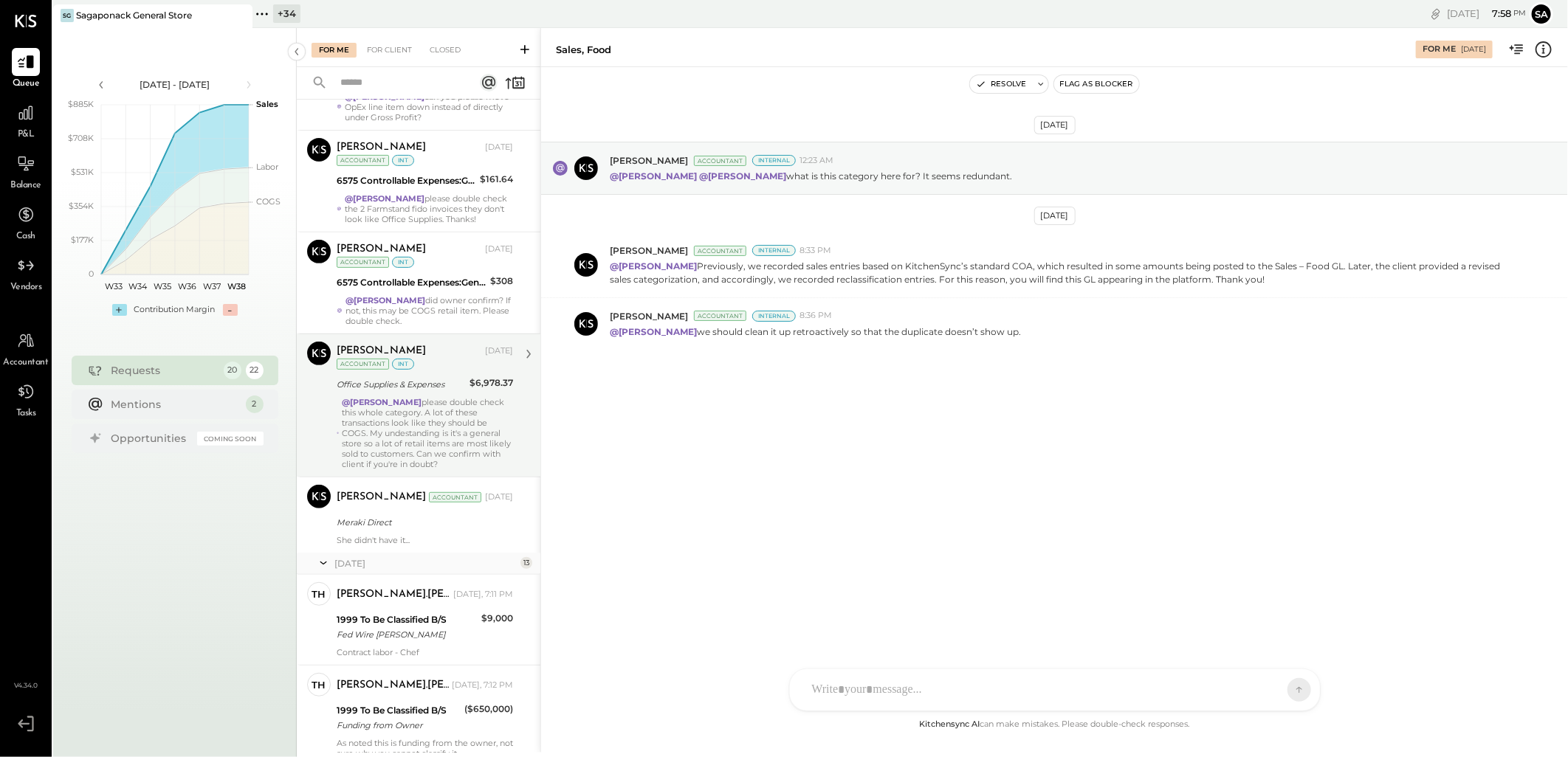
click at [468, 432] on div "@[PERSON_NAME] please double check this whole category. A lot of these transact…" at bounding box center [427, 433] width 171 height 72
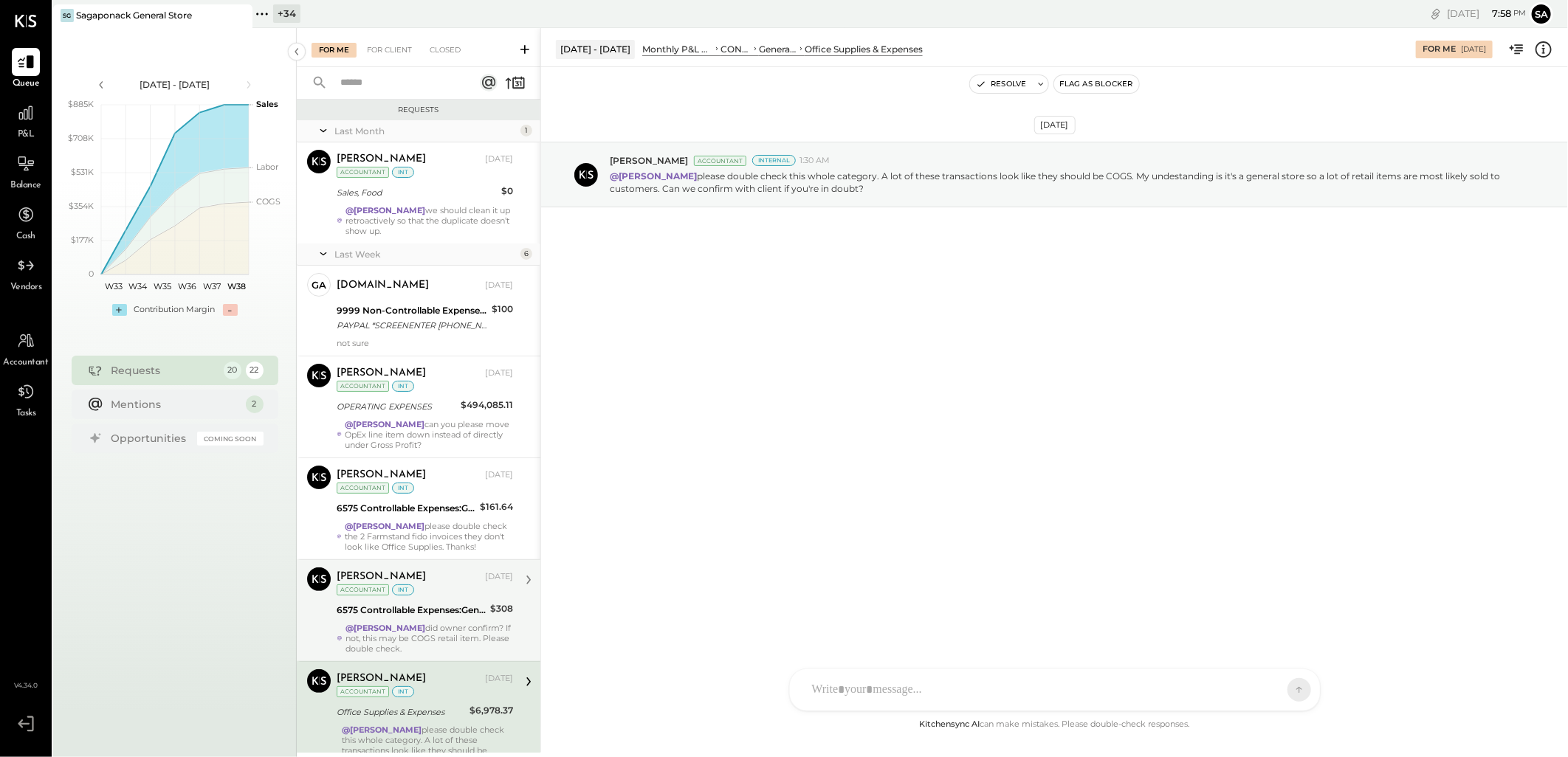
click at [443, 613] on div "6575 Controllable Expenses:General & Administrative Expenses:Office Supplies & …" at bounding box center [411, 610] width 149 height 15
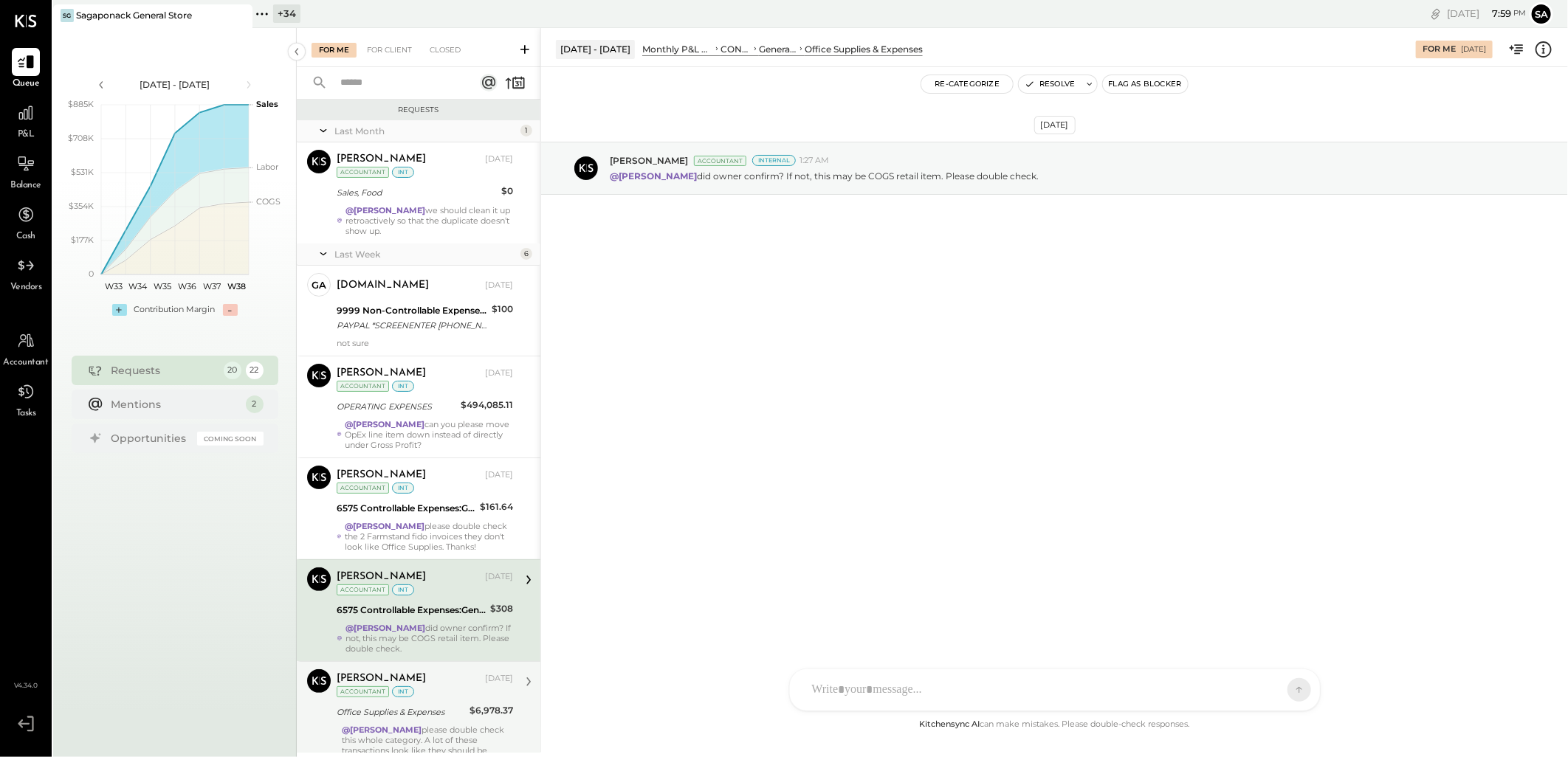
click at [877, 687] on div at bounding box center [1041, 689] width 474 height 32
click at [1290, 689] on icon at bounding box center [1286, 689] width 13 height 15
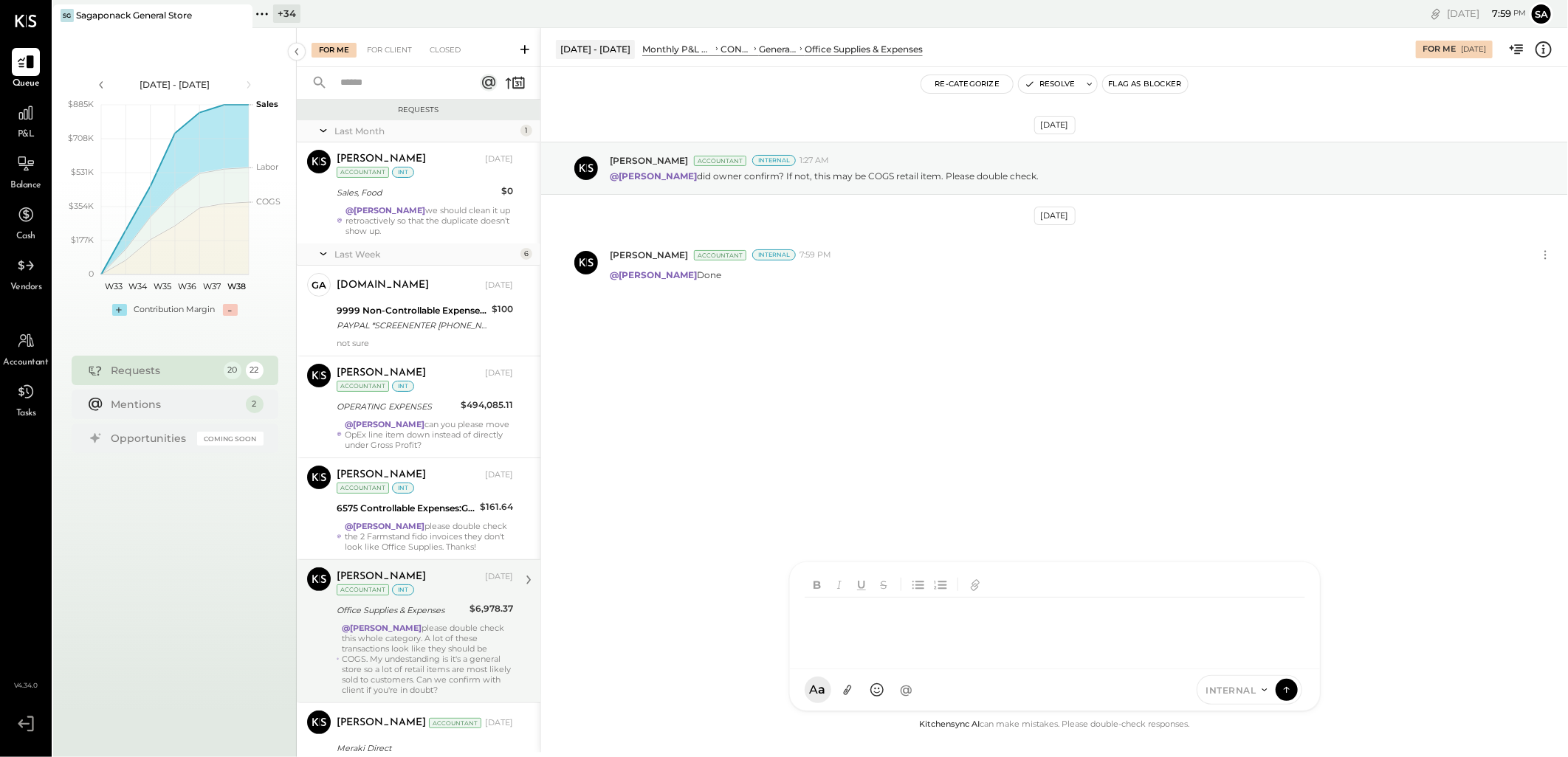
scroll to position [382, 0]
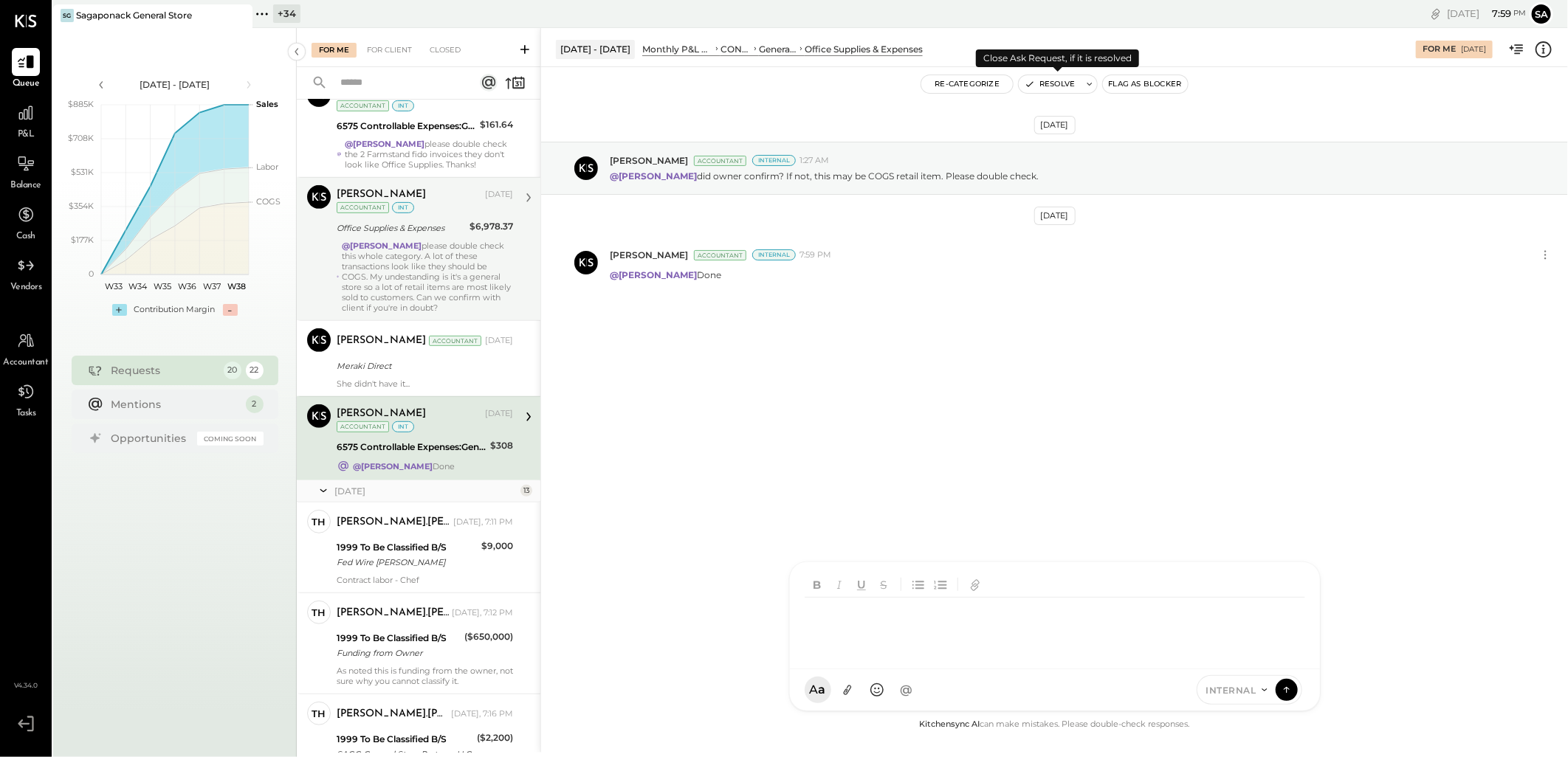
click at [1039, 83] on button "Resolve" at bounding box center [1049, 84] width 62 height 18
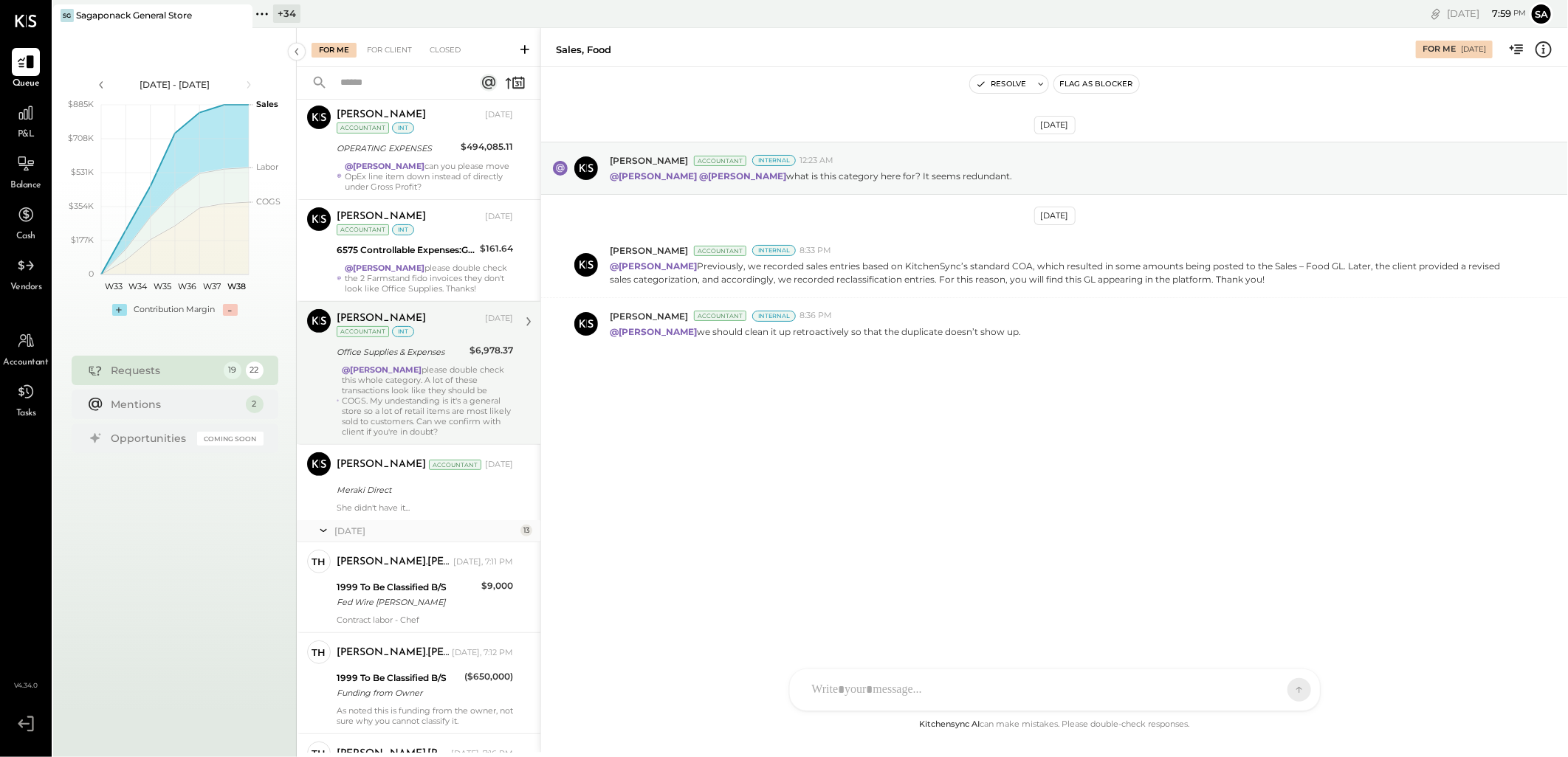
scroll to position [328, 0]
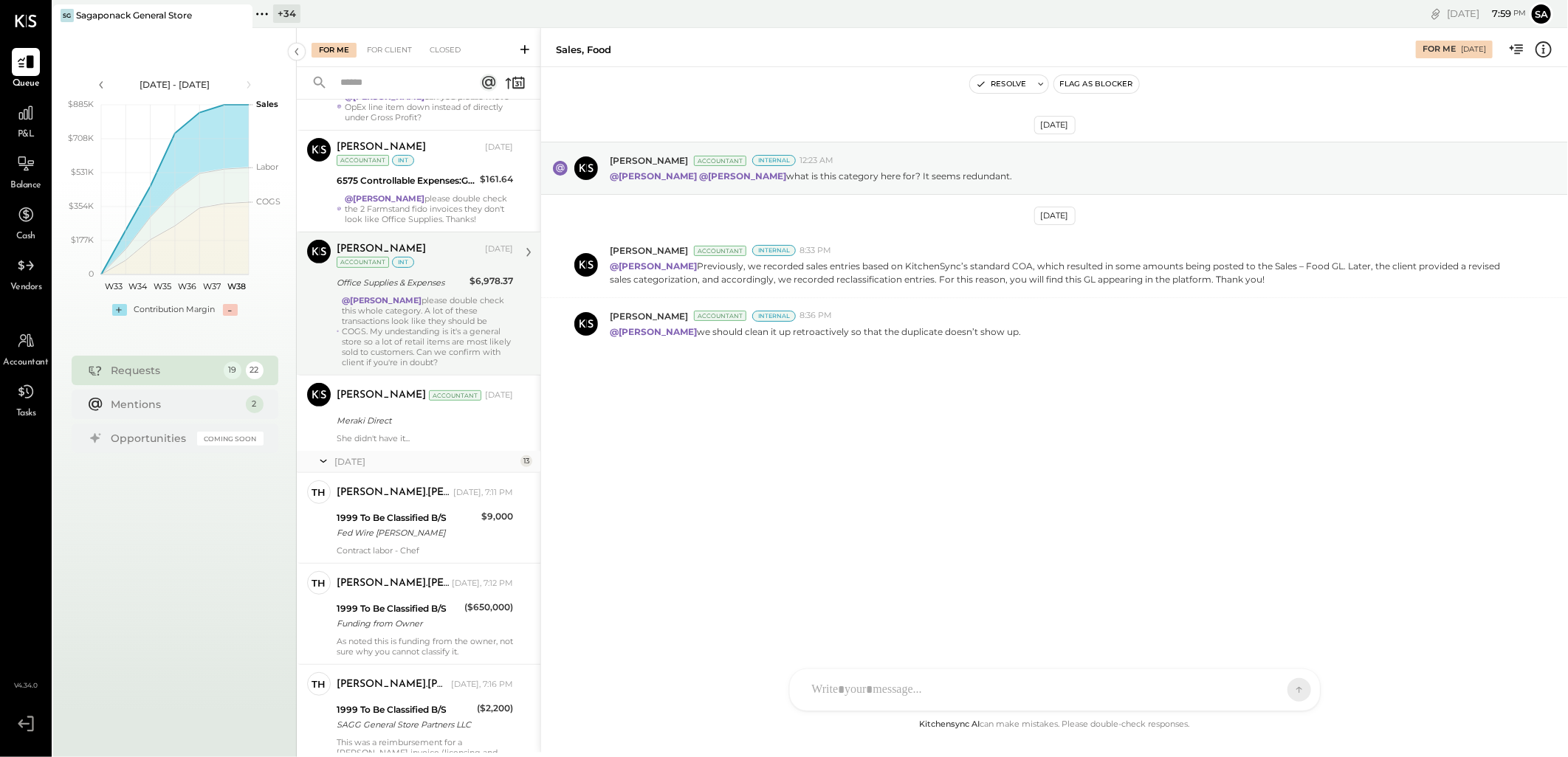
click at [450, 298] on div "@[PERSON_NAME] please double check this whole category. A lot of these transact…" at bounding box center [427, 331] width 171 height 72
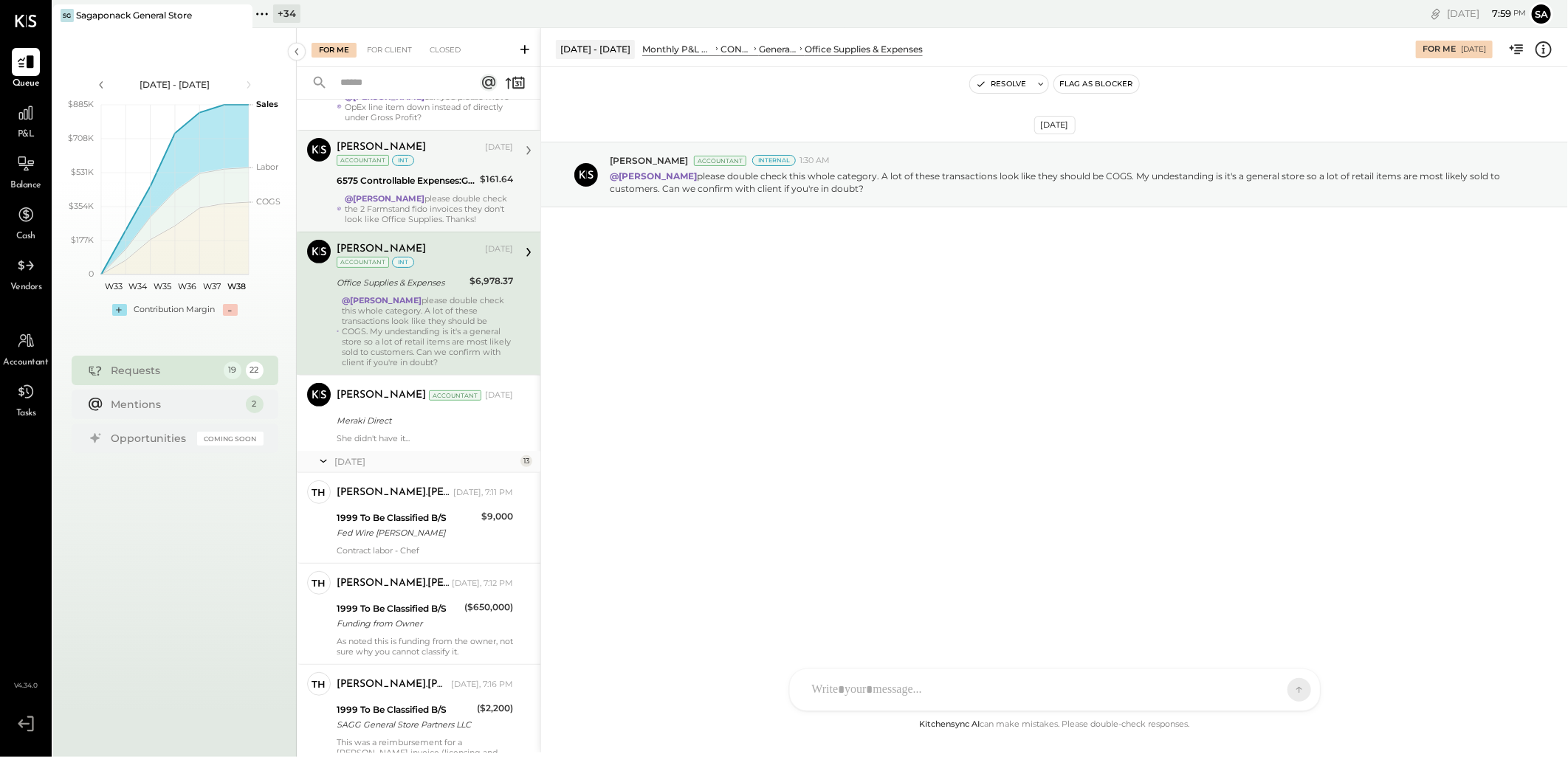
click at [419, 201] on div "@Janvi Soni please double check the 2 Farmstand fido invoices they don't look l…" at bounding box center [429, 209] width 168 height 31
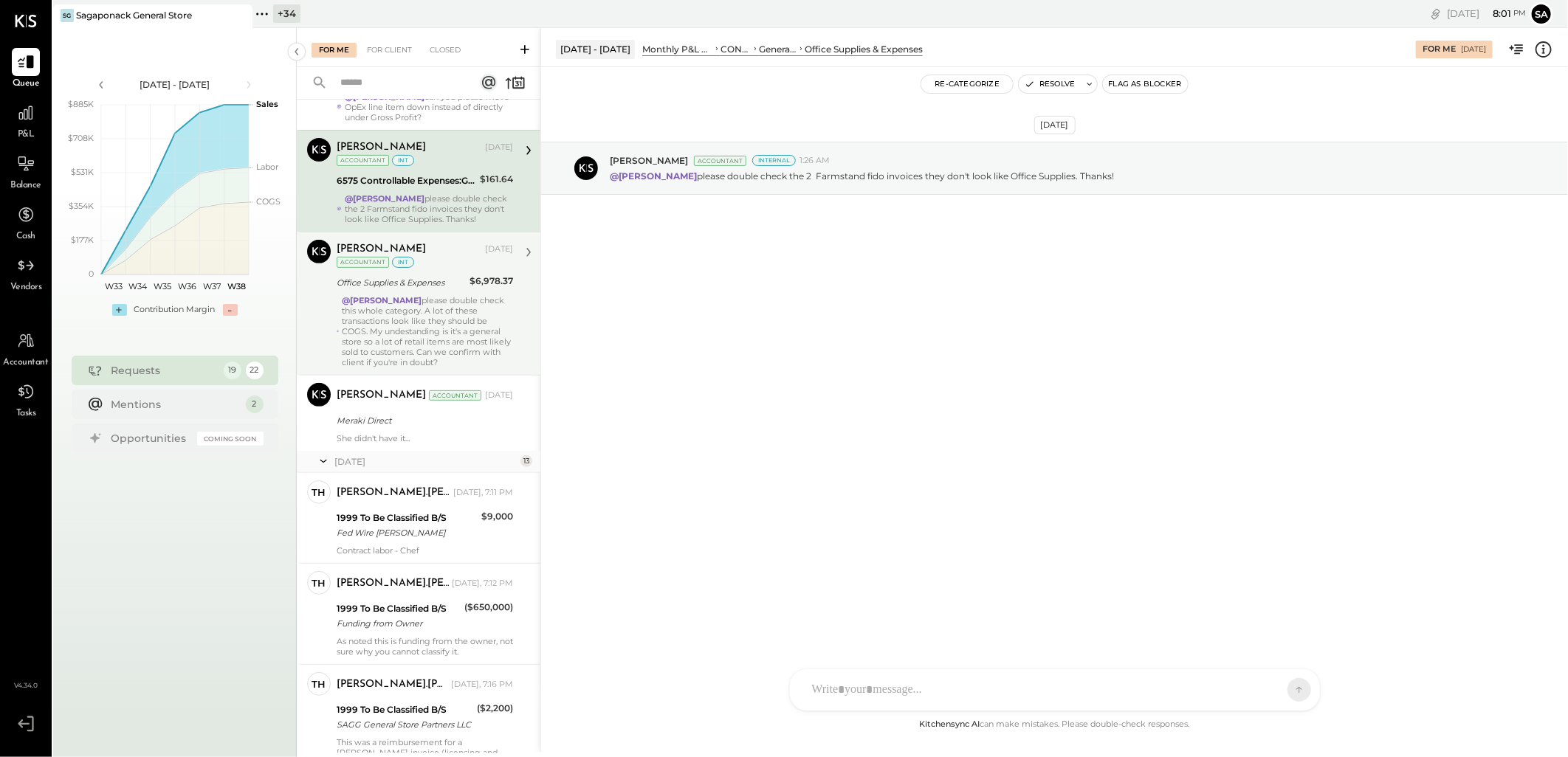
click at [857, 689] on div at bounding box center [1041, 689] width 474 height 32
type input "*****"
click at [1286, 694] on icon at bounding box center [1286, 689] width 13 height 15
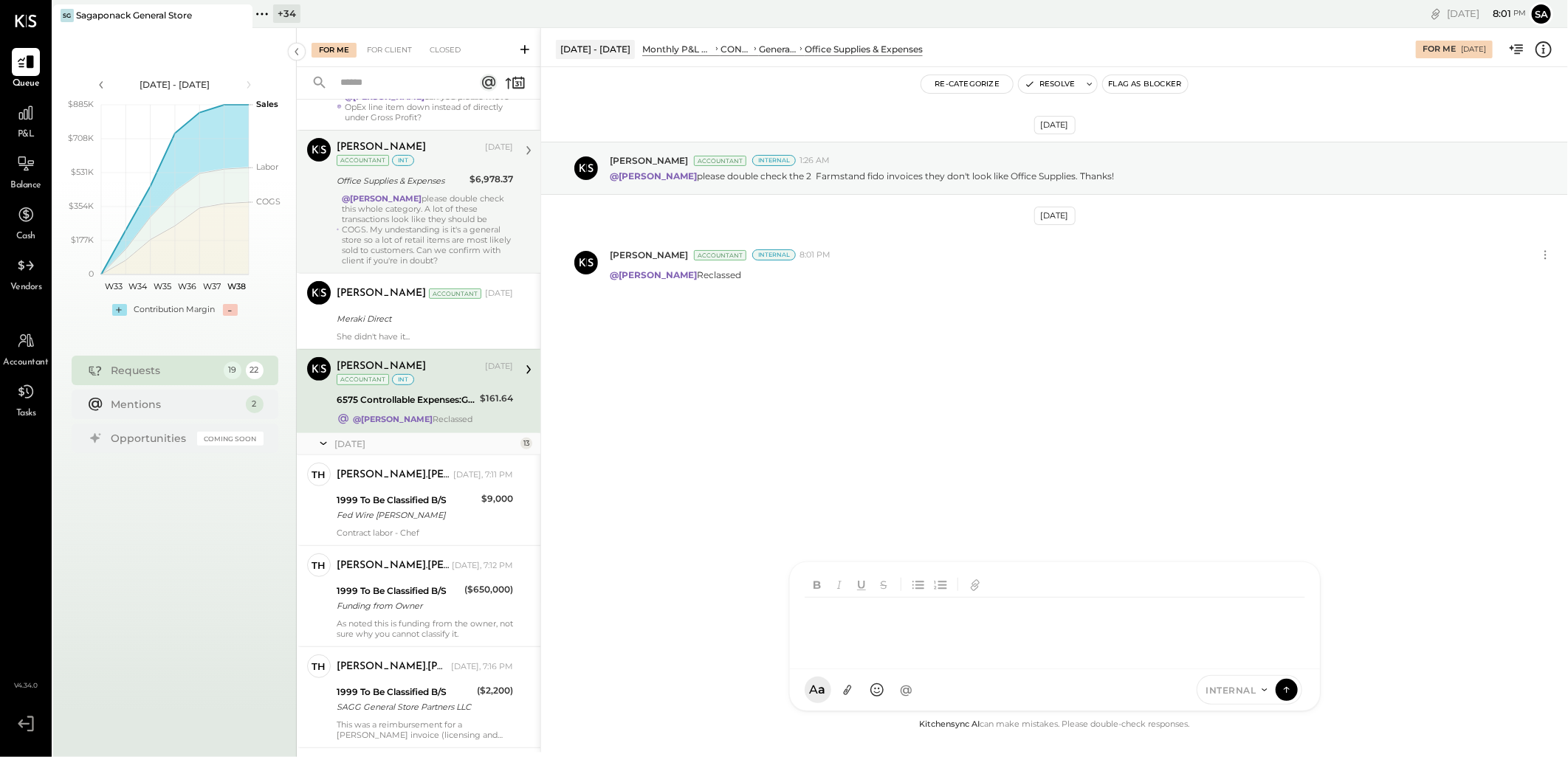
scroll to position [281, 0]
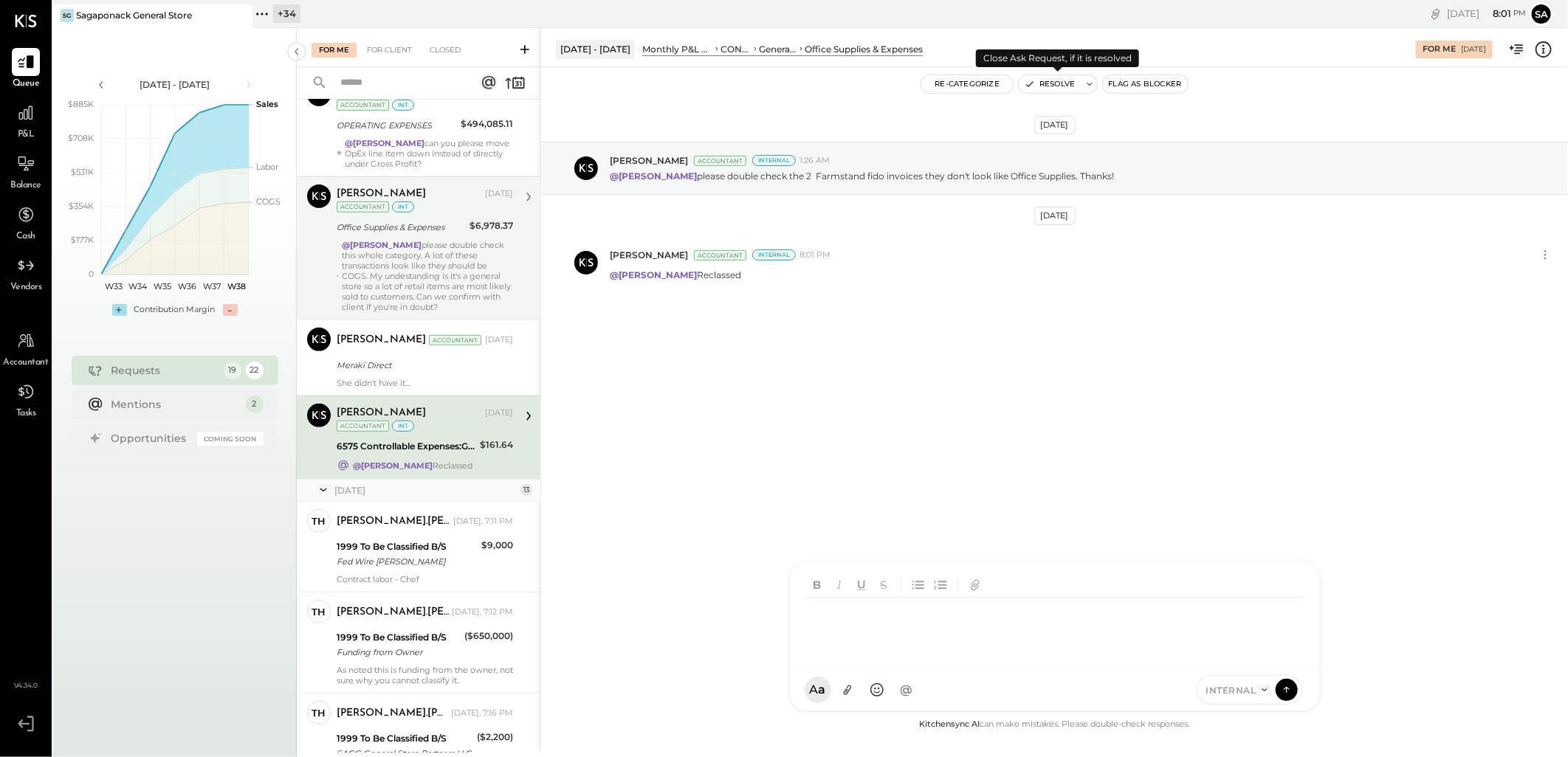
click at [1039, 80] on button "Resolve" at bounding box center [1049, 84] width 62 height 18
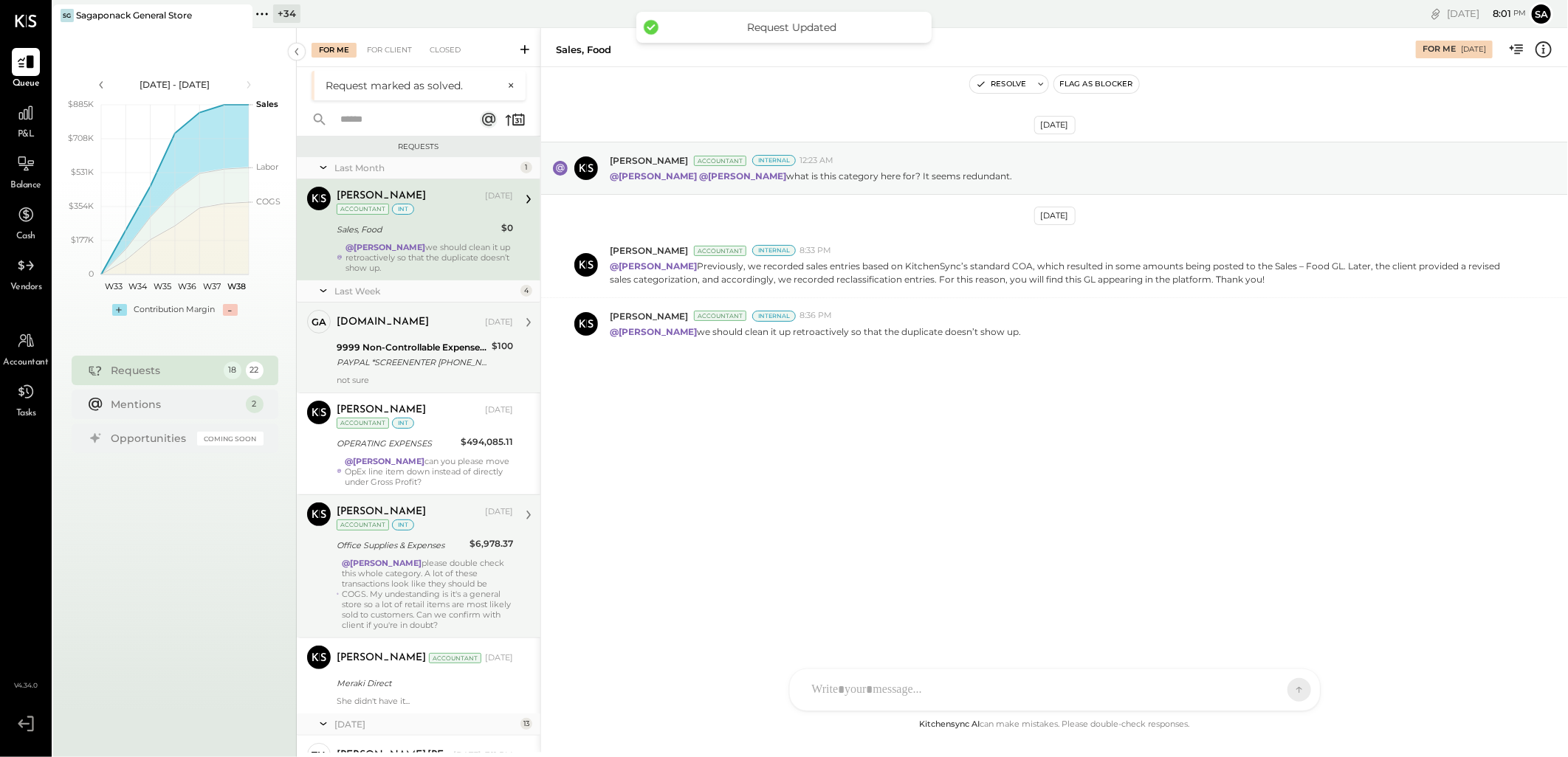
click at [441, 336] on div "gabby.green Sep 12, 2025 9999 Non-Controllable Expenses:Other Income and Expens…" at bounding box center [425, 348] width 177 height 75
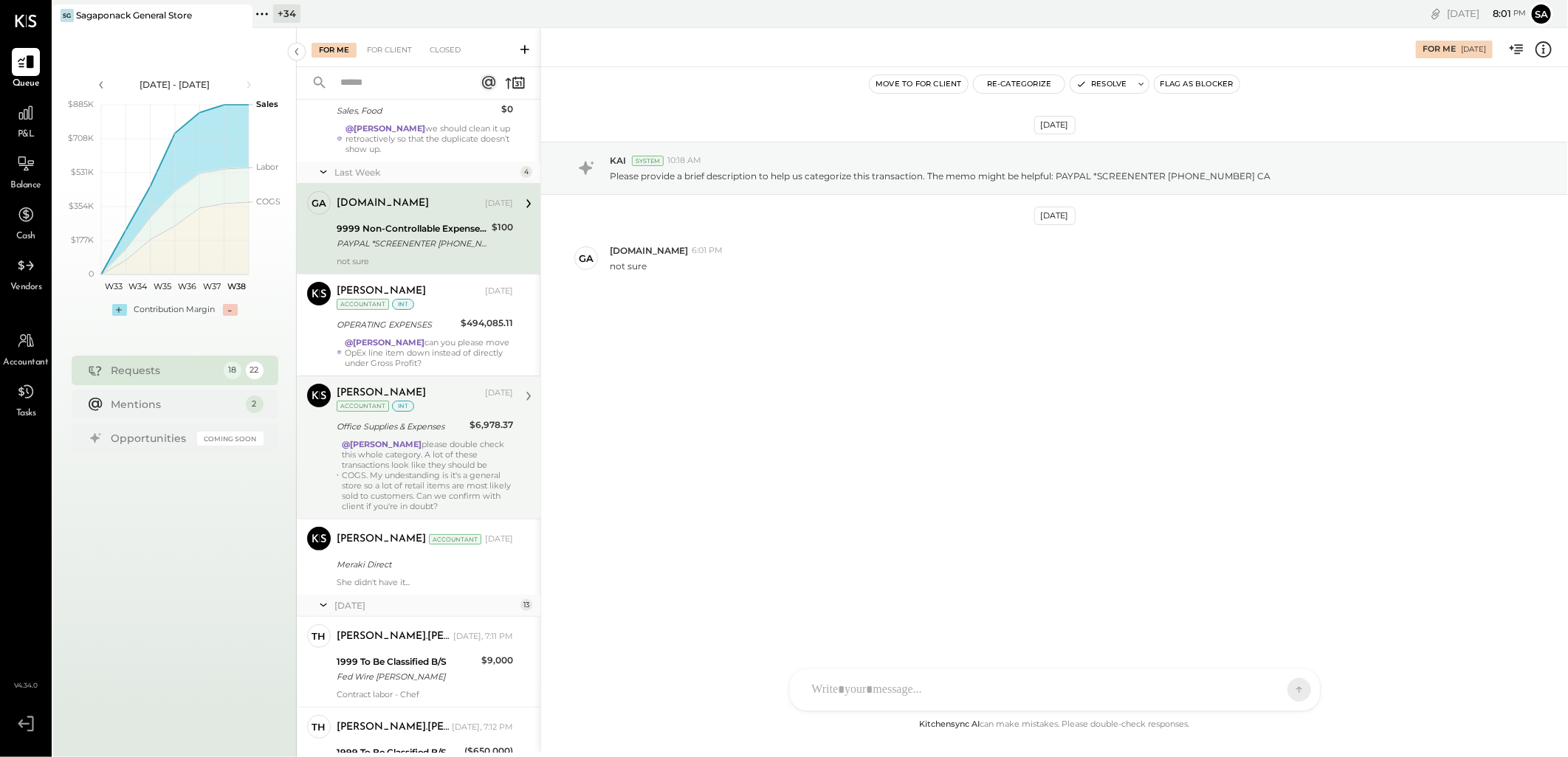
scroll to position [164, 0]
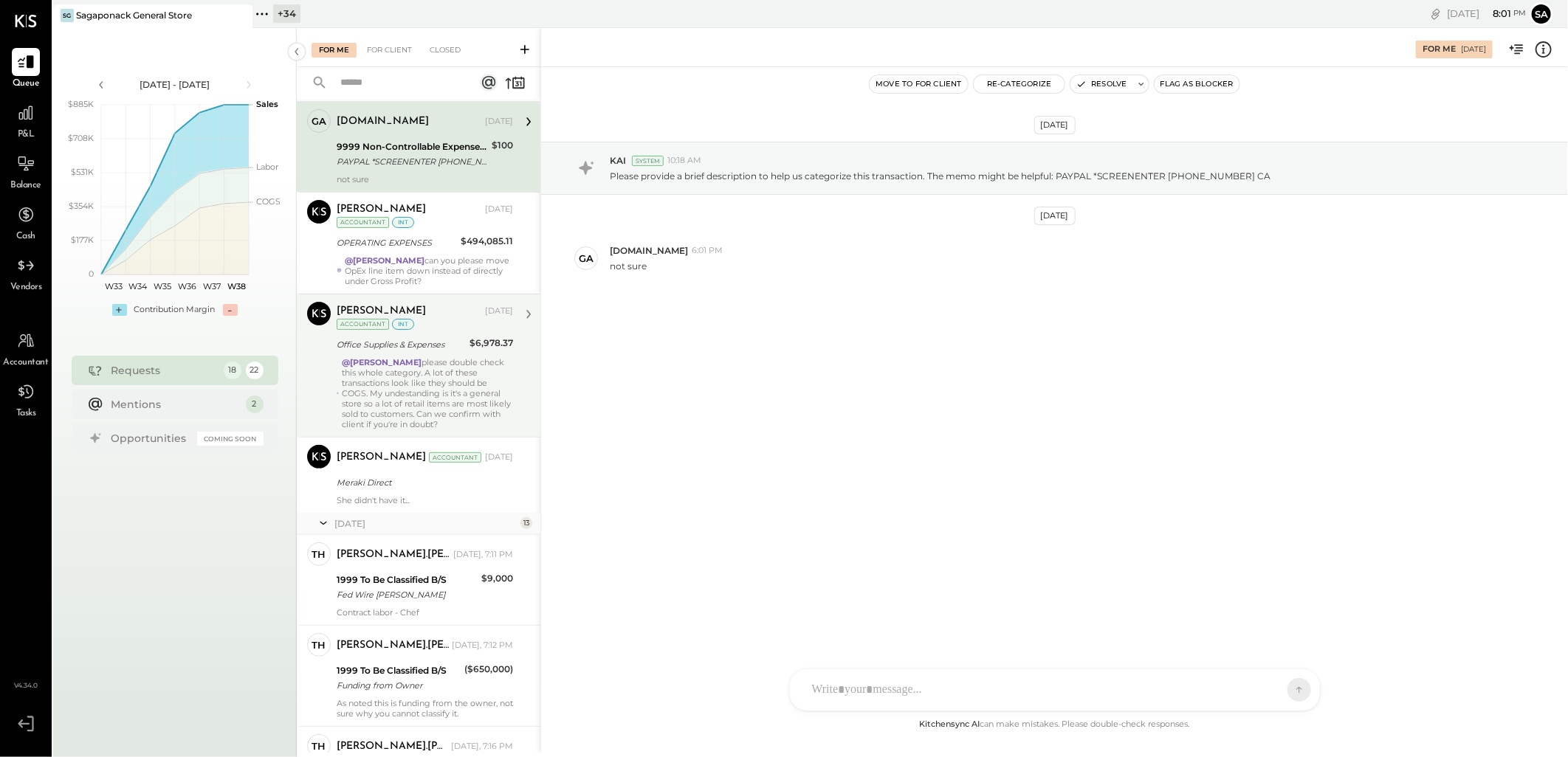
click at [419, 402] on div "@[PERSON_NAME] please double check this whole category. A lot of these transact…" at bounding box center [427, 393] width 171 height 72
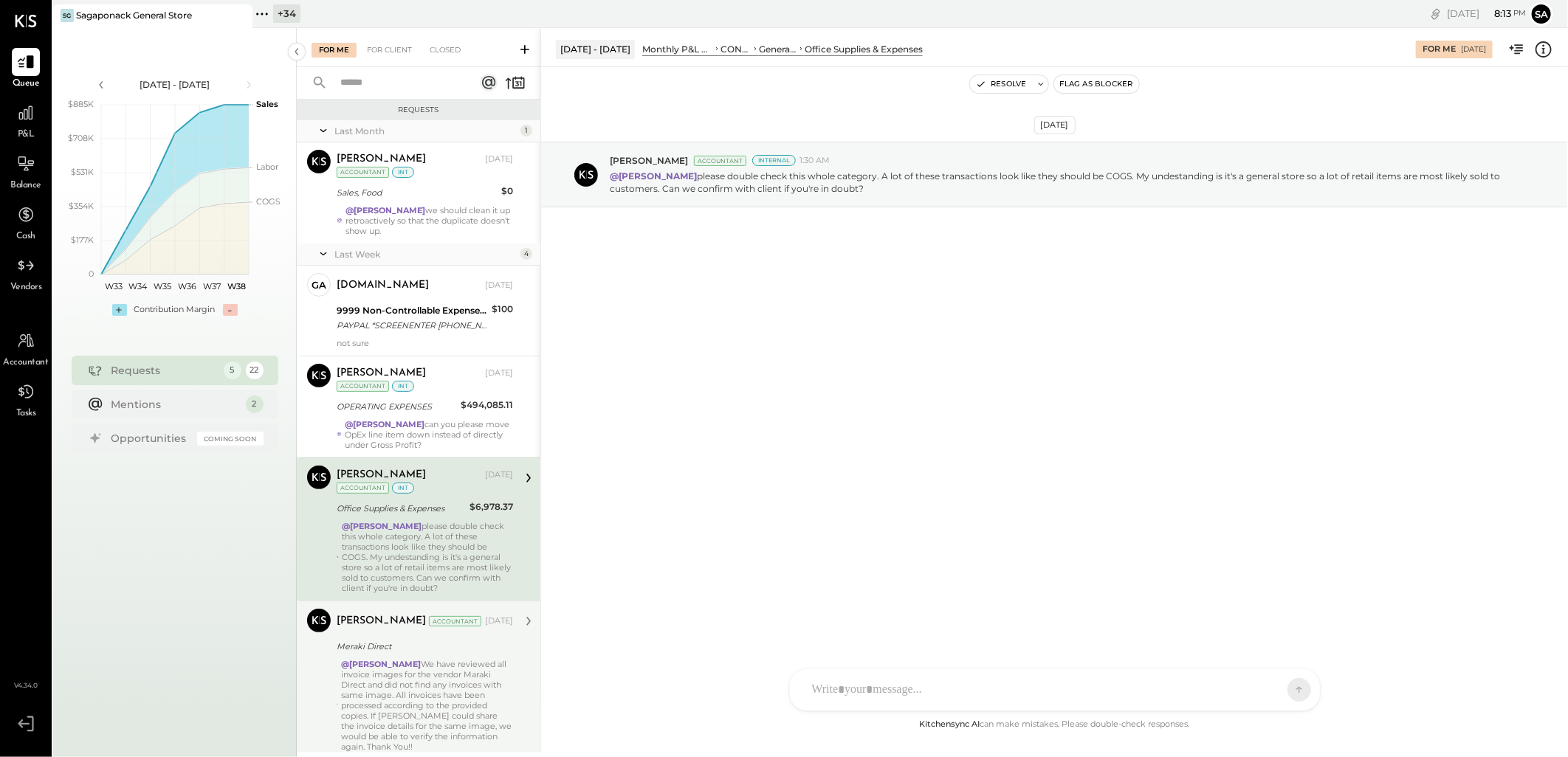
scroll to position [51, 0]
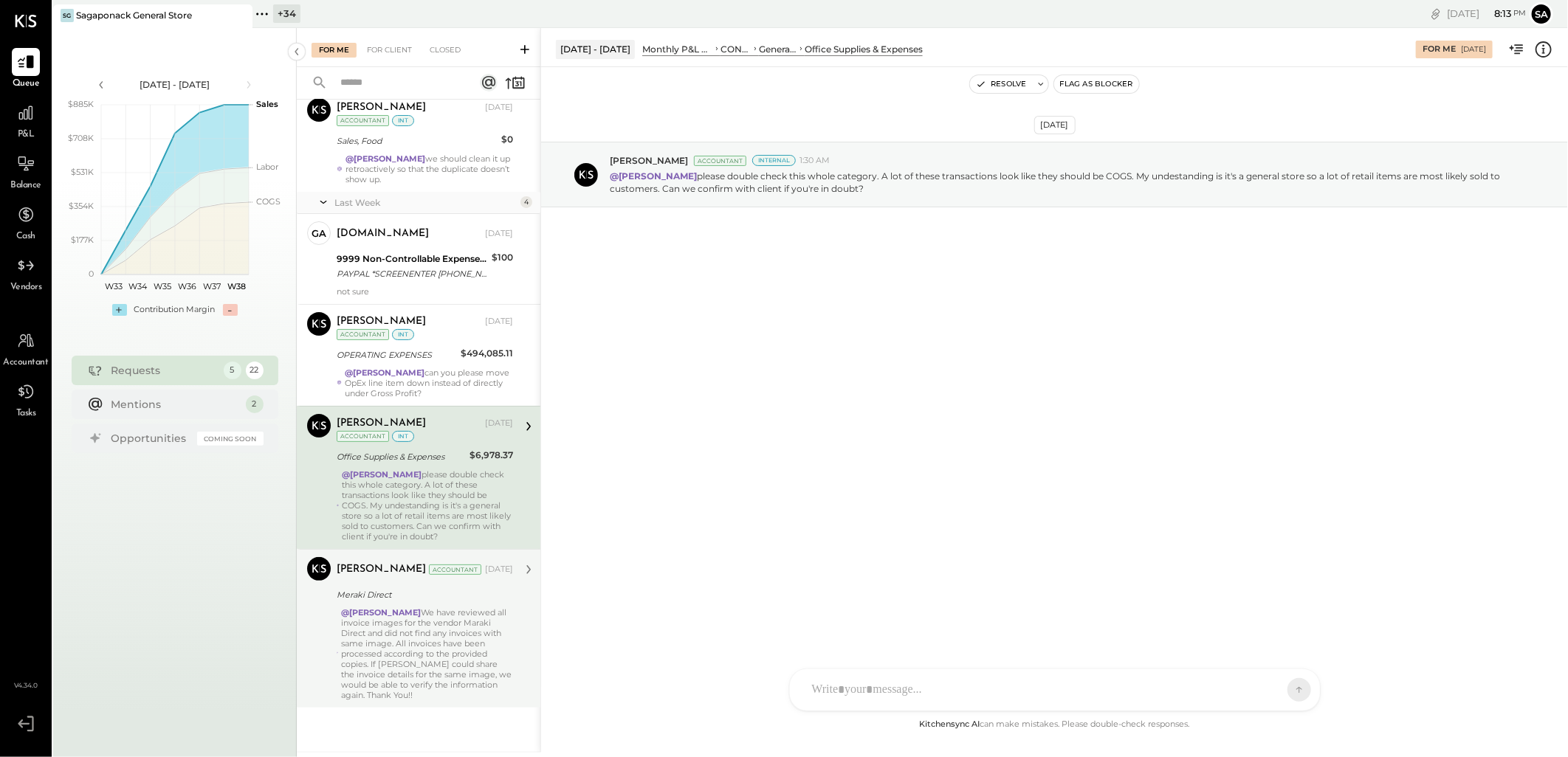
click at [439, 652] on div "@Margot Bloch We have reviewed all invoice images for the vendor Maraki Direct …" at bounding box center [427, 653] width 172 height 93
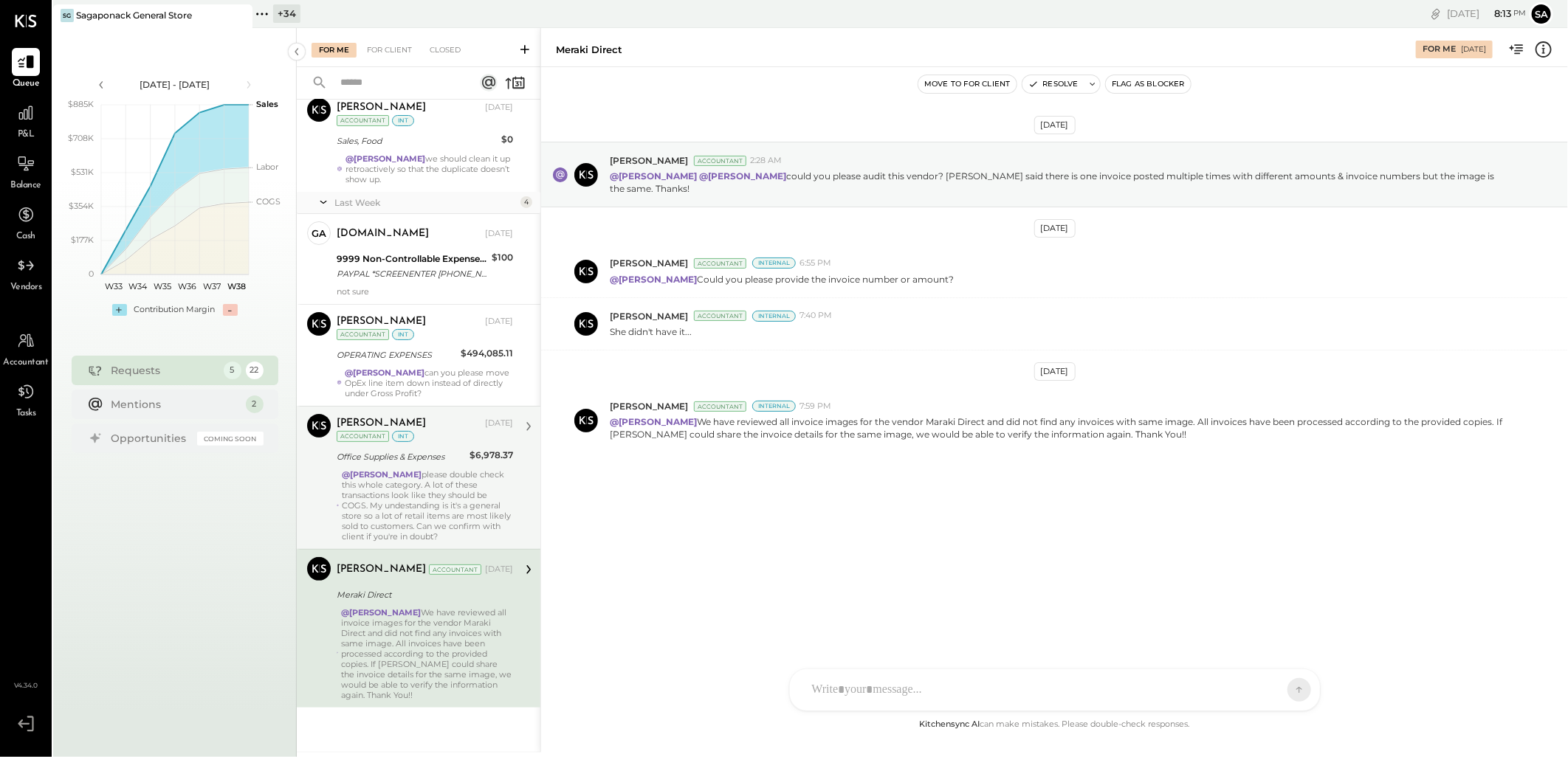
click at [370, 468] on div "Margot Bloch Sep 12, 2025 Accountant int Office Supplies & Expenses $6,978.37 @…" at bounding box center [425, 478] width 177 height 127
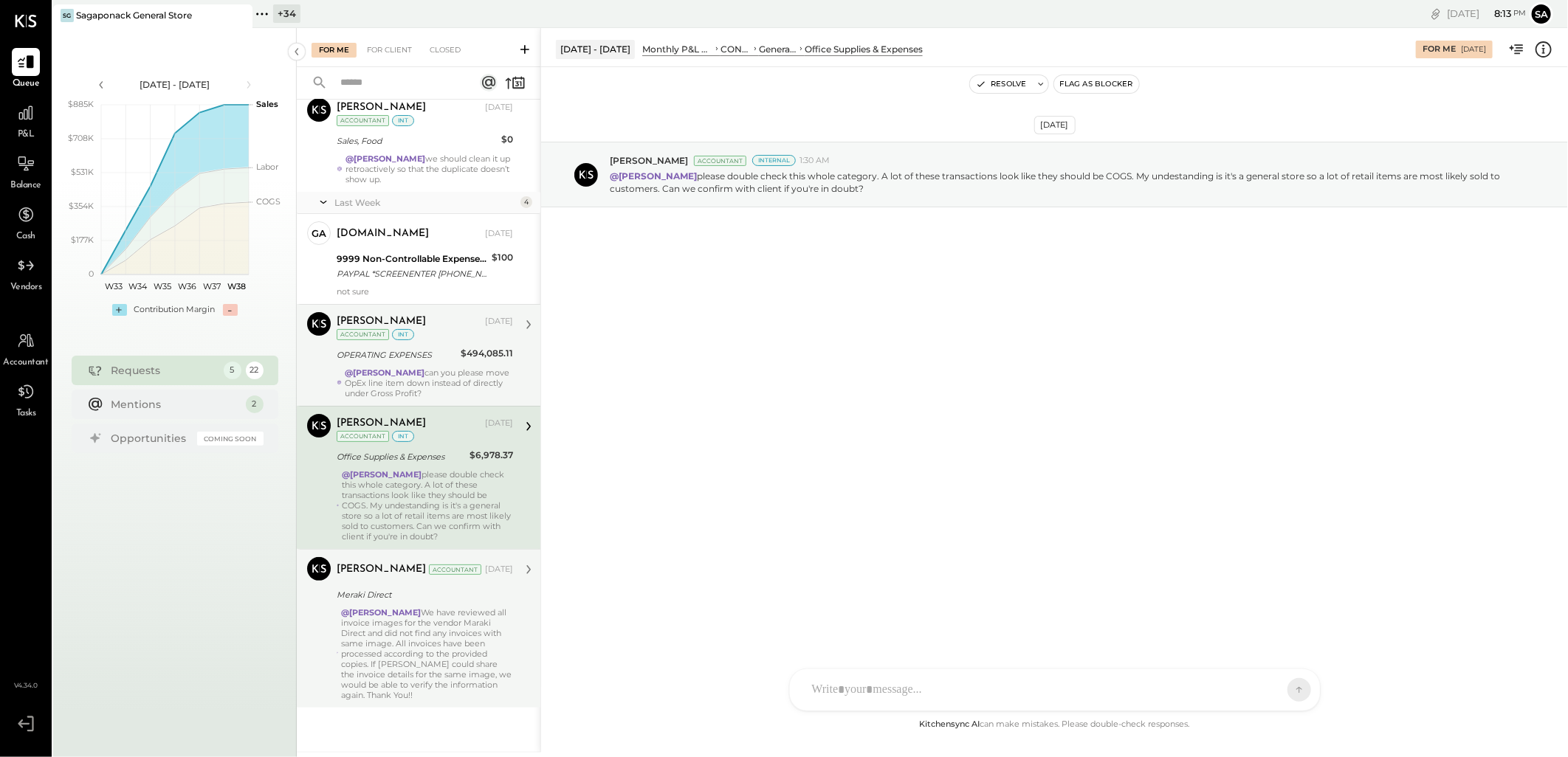
click at [440, 358] on div "OPERATING EXPENSES" at bounding box center [396, 355] width 120 height 15
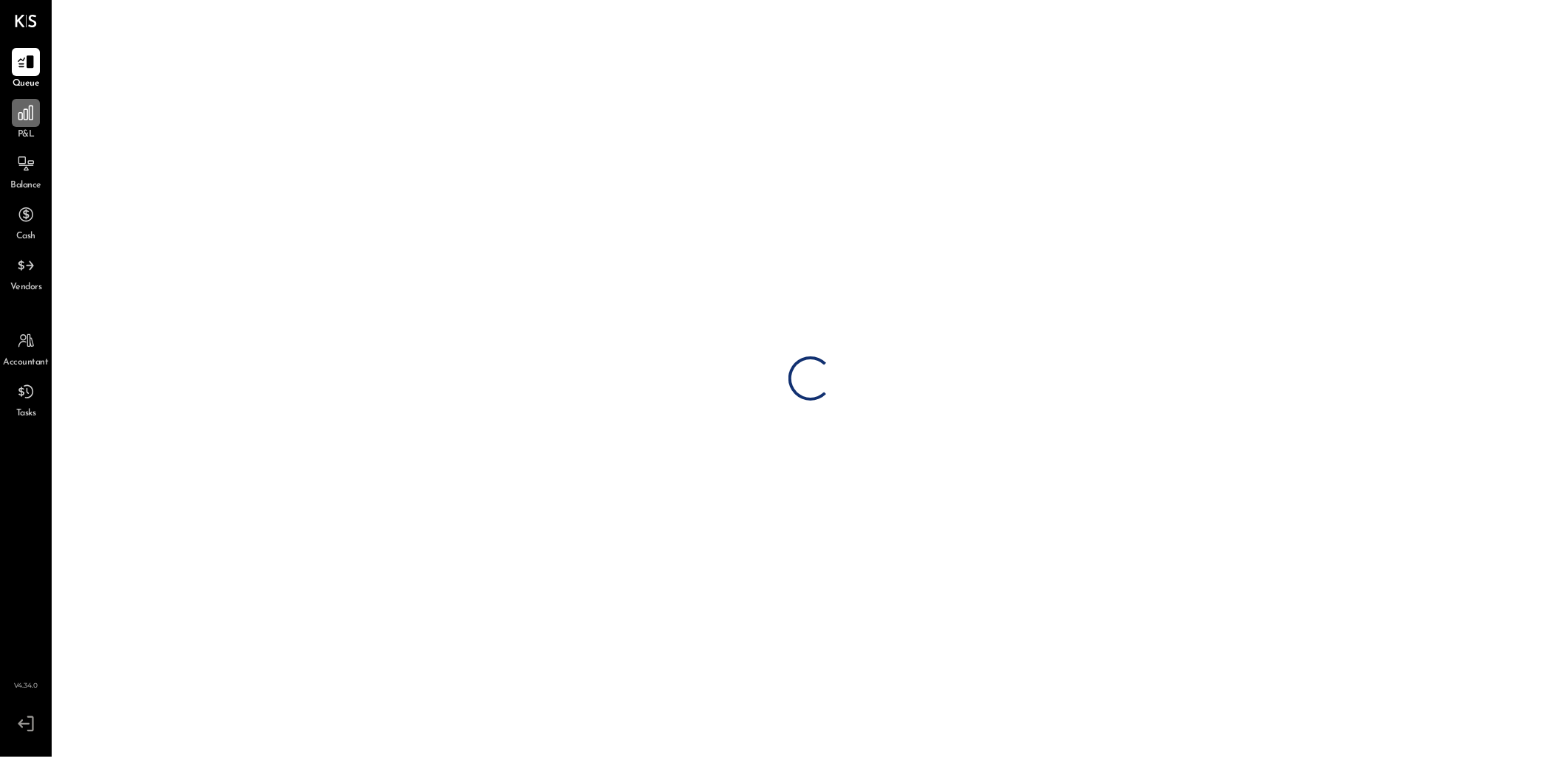
click at [35, 123] on div at bounding box center [25, 113] width 28 height 28
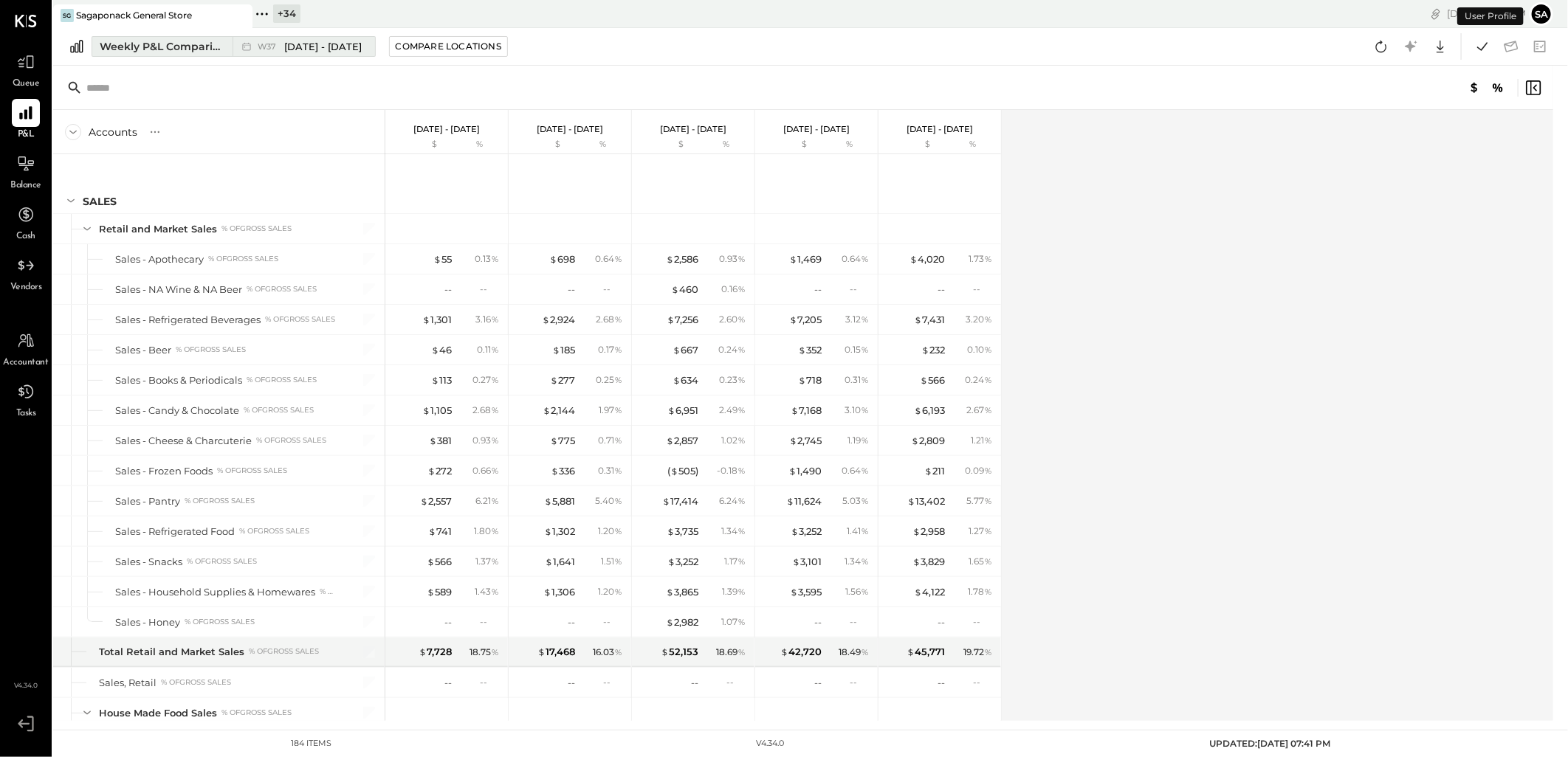
click at [136, 48] on div "Weekly P&L Comparison" at bounding box center [161, 46] width 124 height 15
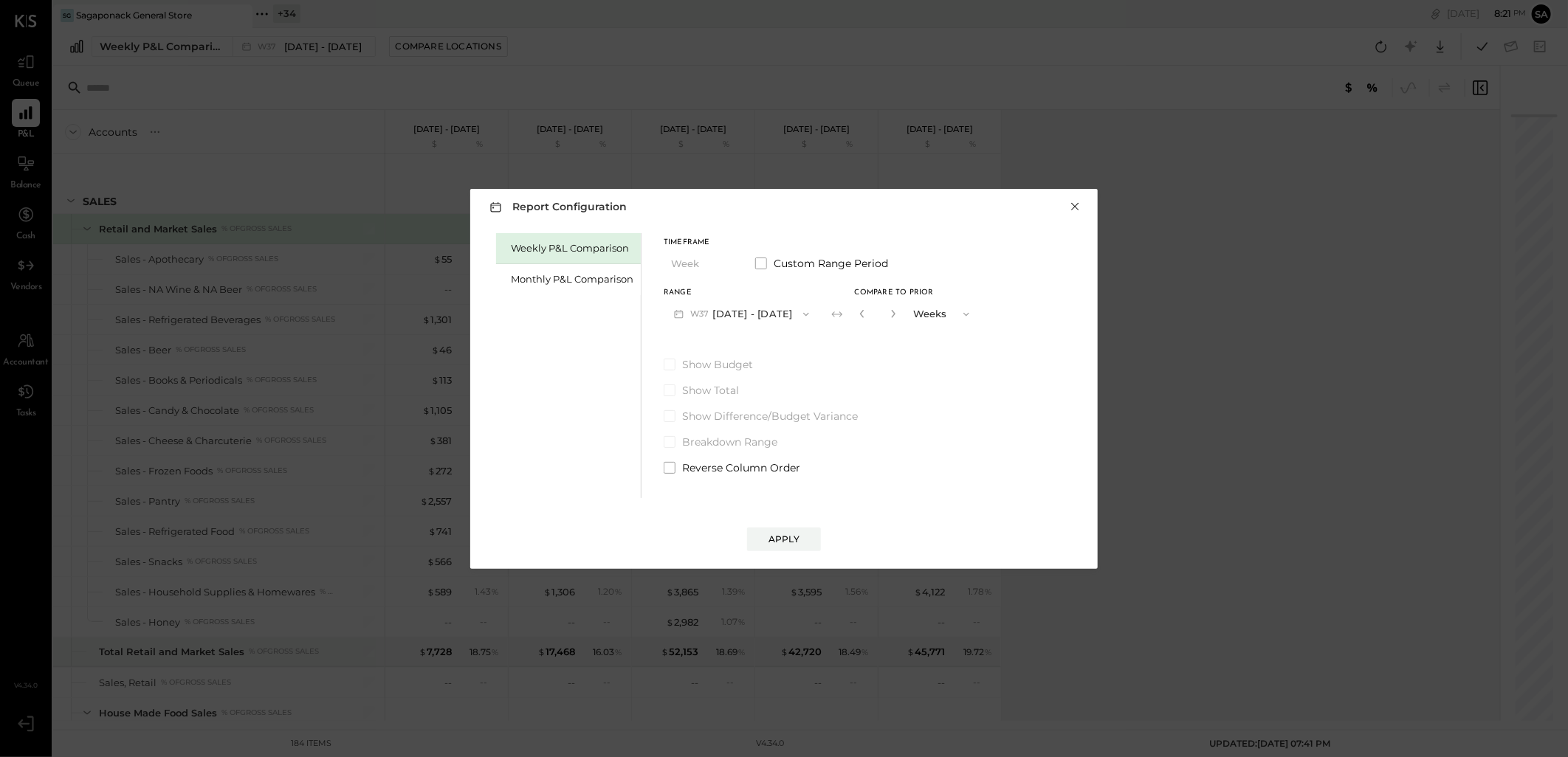
click at [1073, 203] on button "×" at bounding box center [1074, 206] width 13 height 15
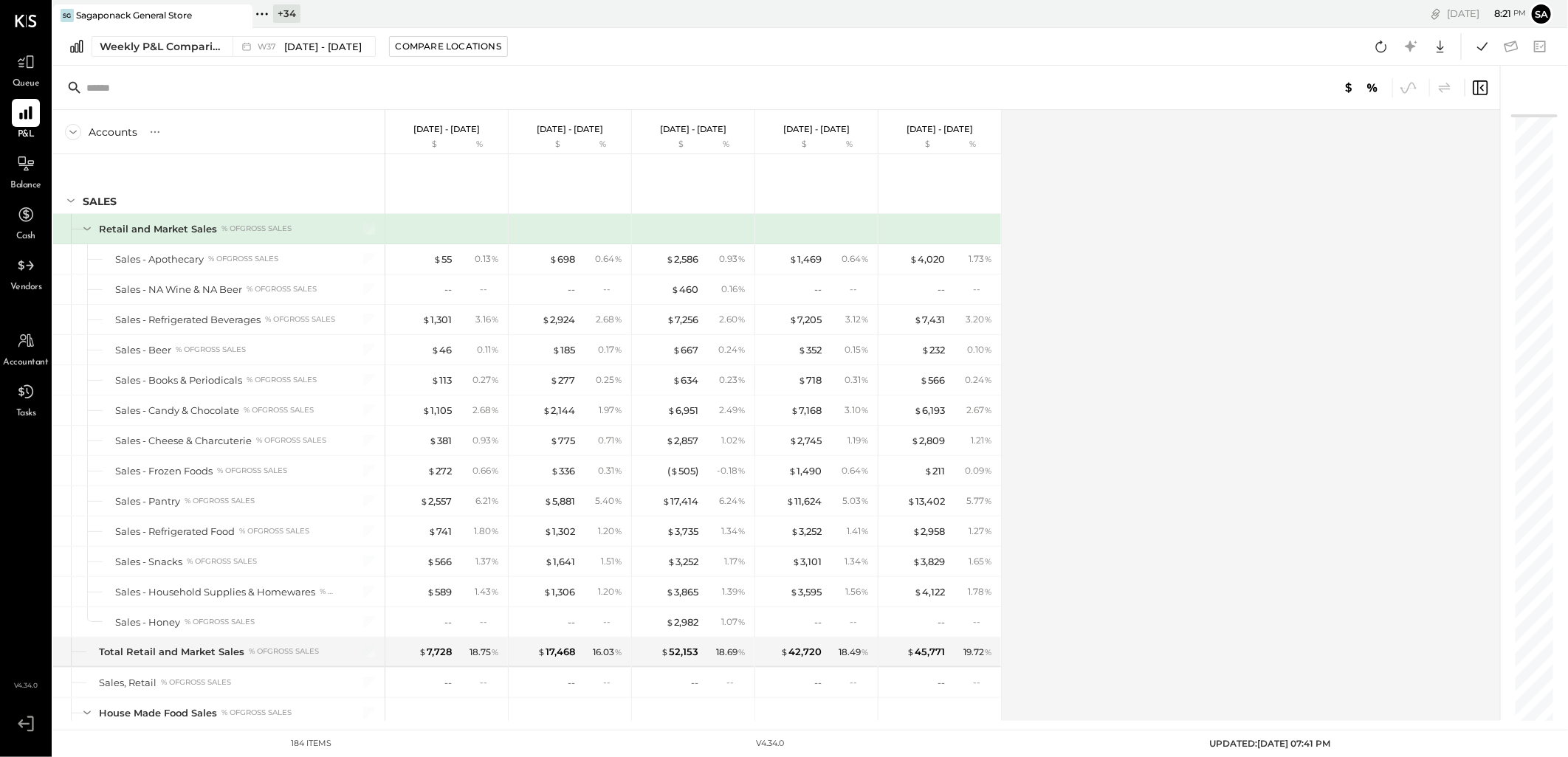
click at [270, 15] on icon at bounding box center [262, 14] width 19 height 19
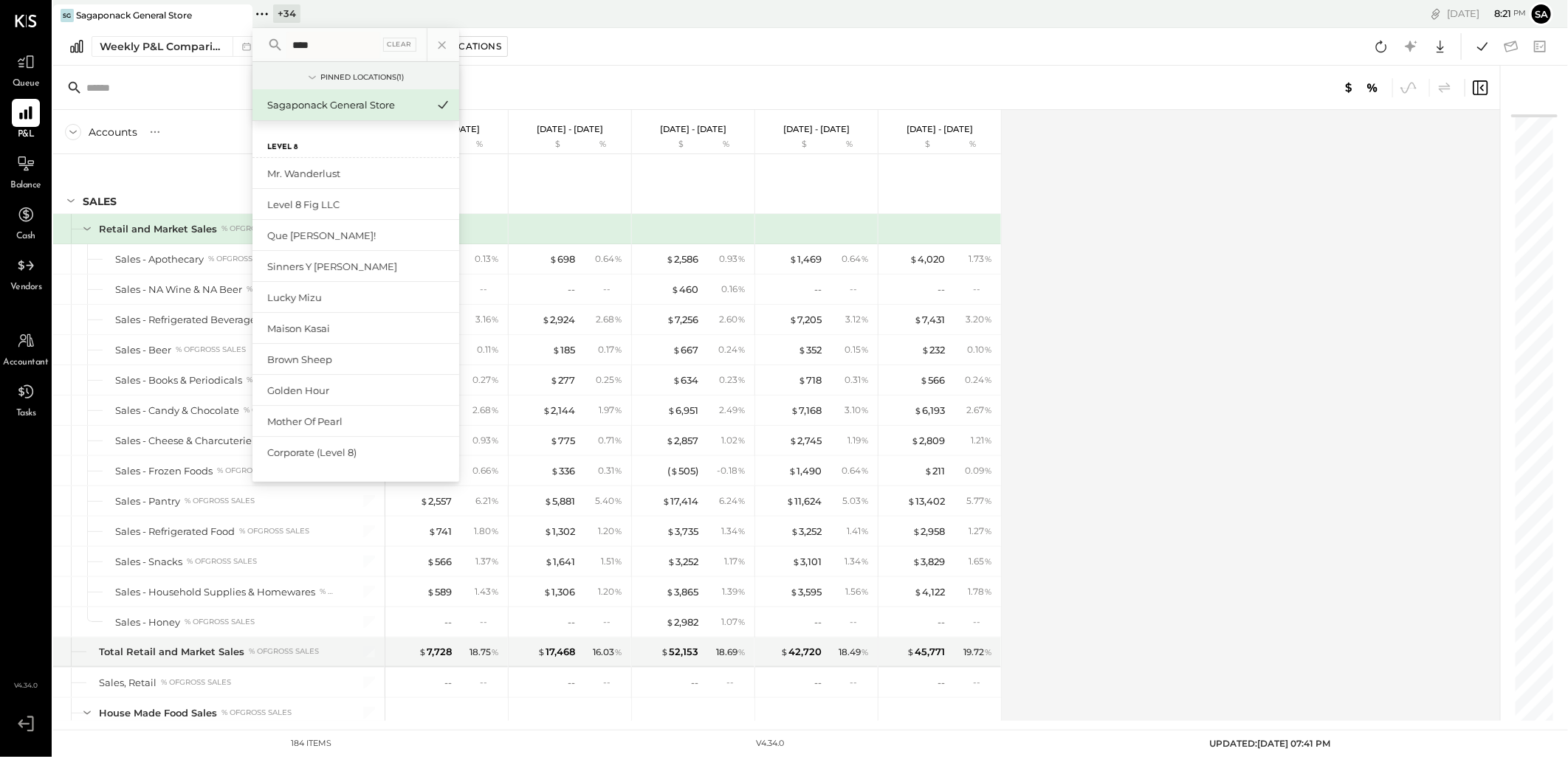
type input "*****"
click at [1298, 322] on div "Accounts S % GL Sep 8 - 14, 2025 $ % Sep 1 - 7, 2025 $ % Aug 25 - 31, 2025 $ % …" at bounding box center [777, 415] width 1449 height 611
